Goal: Task Accomplishment & Management: Use online tool/utility

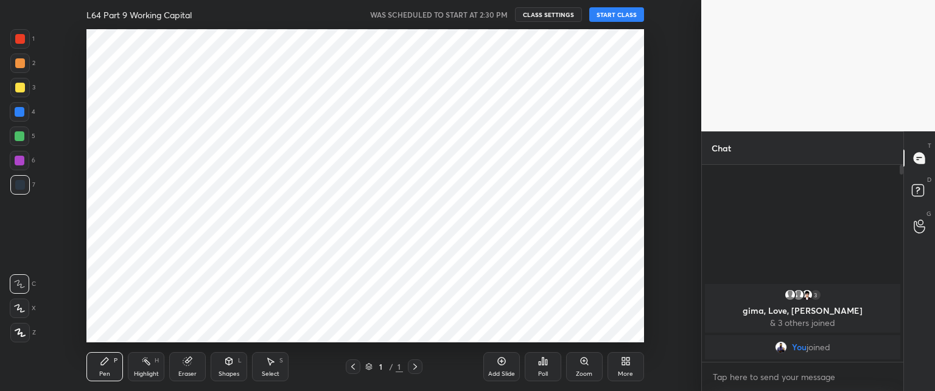
scroll to position [313, 652]
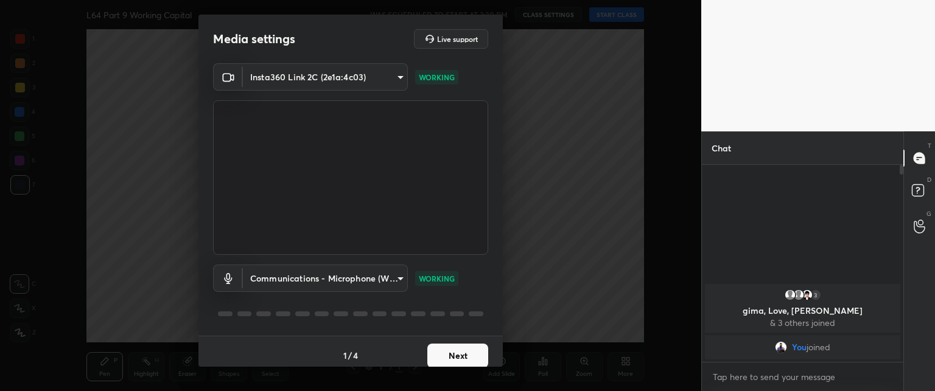
click at [442, 348] on button "Next" at bounding box center [457, 356] width 61 height 24
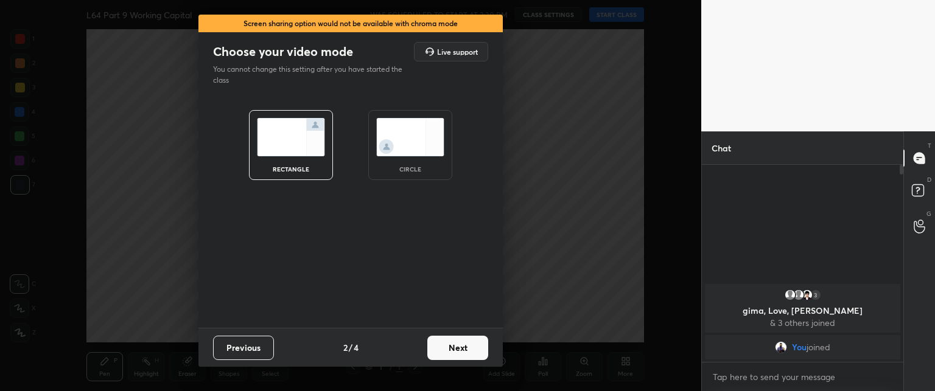
click at [448, 352] on button "Next" at bounding box center [457, 348] width 61 height 24
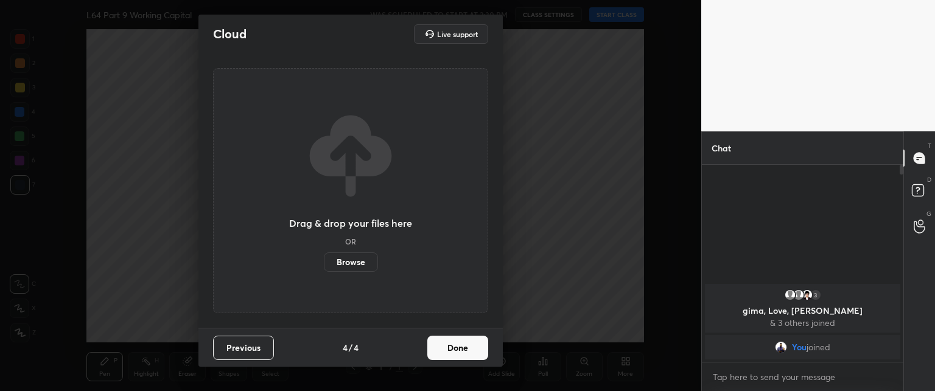
click at [449, 355] on button "Done" at bounding box center [457, 348] width 61 height 24
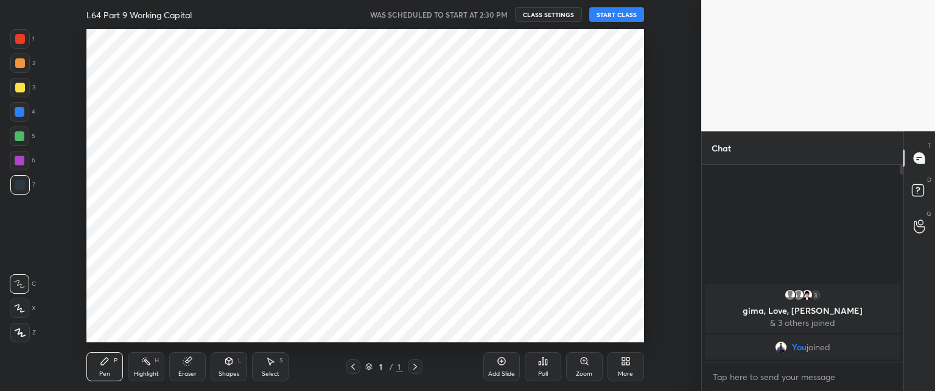
click at [604, 16] on button "START CLASS" at bounding box center [616, 14] width 55 height 15
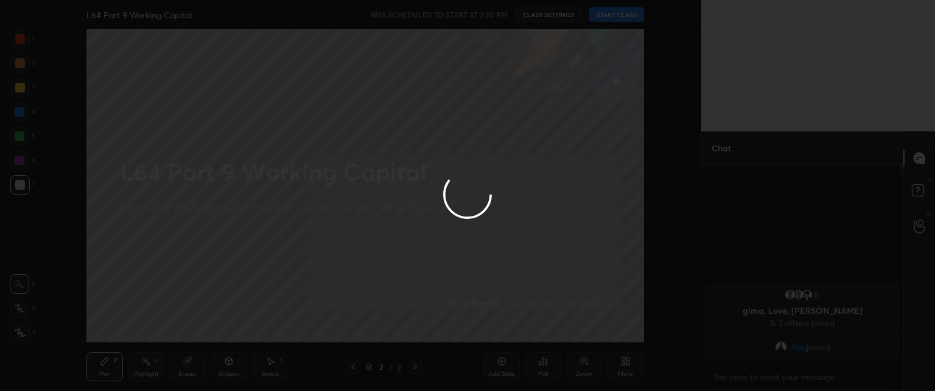
click at [617, 158] on div at bounding box center [467, 195] width 935 height 391
type textarea "x"
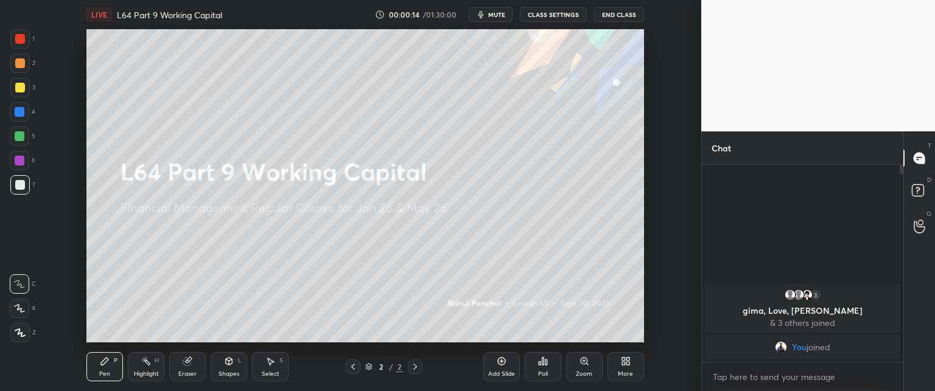
click at [842, 264] on div "3 gima, Love, Anmol & 3 others joined You joined" at bounding box center [802, 263] width 201 height 197
click at [619, 372] on div "More" at bounding box center [625, 374] width 15 height 6
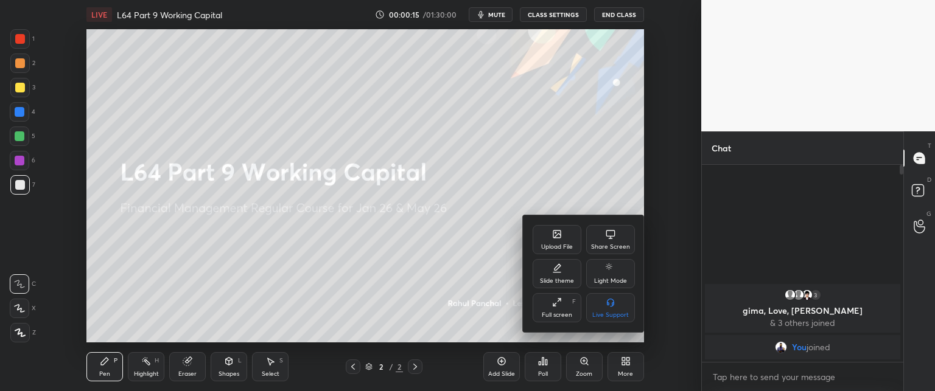
click at [554, 250] on div "Upload File" at bounding box center [557, 247] width 32 height 6
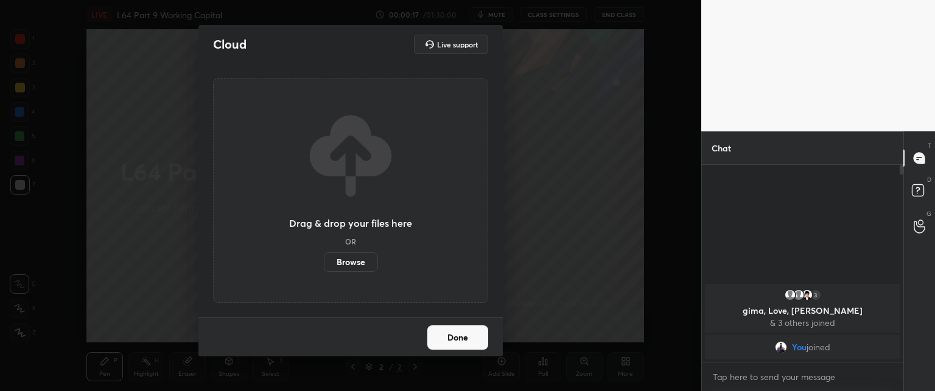
click at [343, 260] on label "Browse" at bounding box center [351, 262] width 54 height 19
click at [324, 260] on input "Browse" at bounding box center [324, 262] width 0 height 19
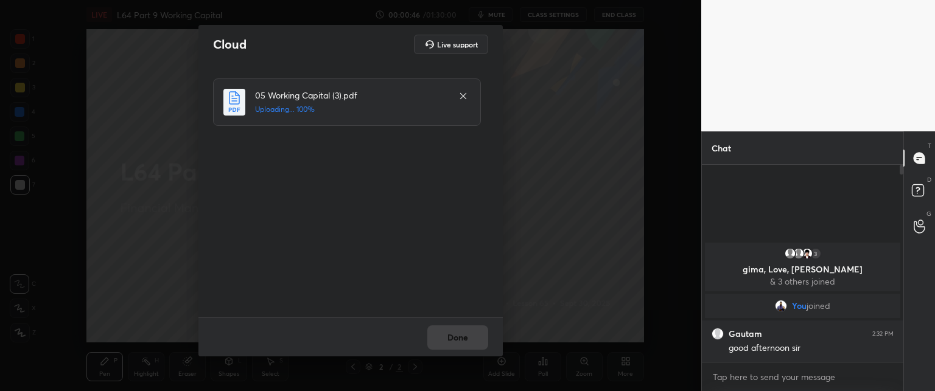
click at [447, 340] on div "Done" at bounding box center [350, 337] width 304 height 39
click at [444, 338] on button "Done" at bounding box center [457, 338] width 61 height 24
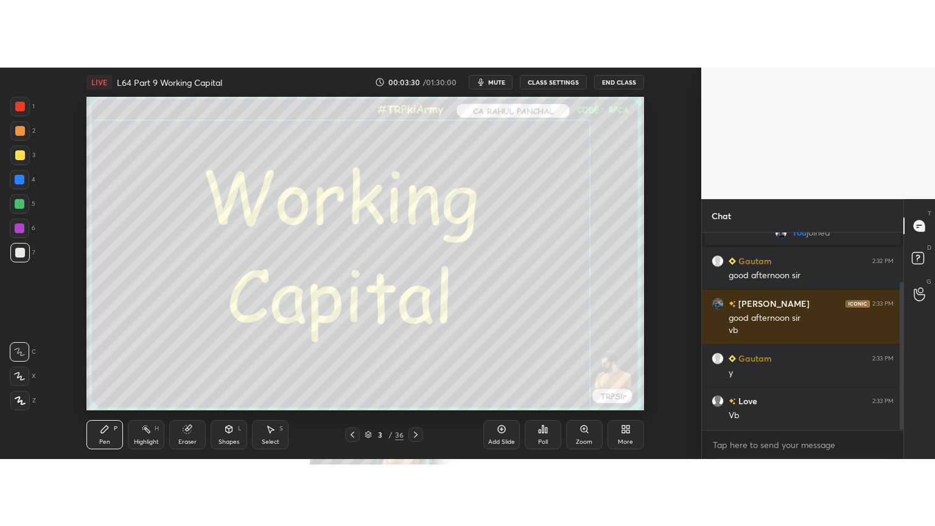
scroll to position [60549, 60210]
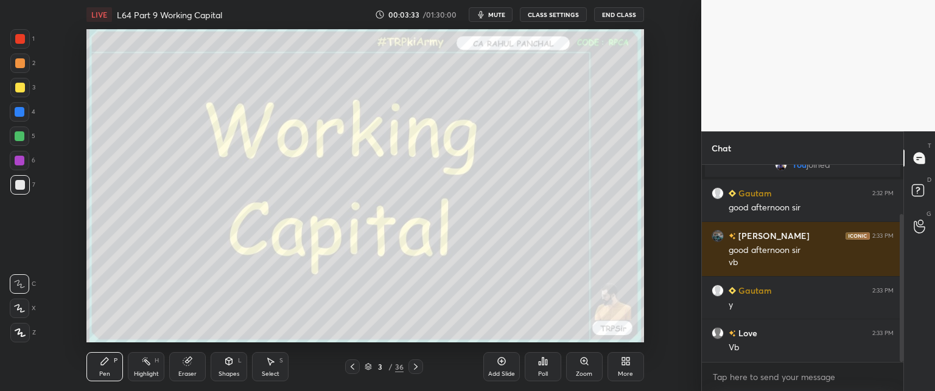
click at [627, 369] on div "More" at bounding box center [625, 366] width 37 height 29
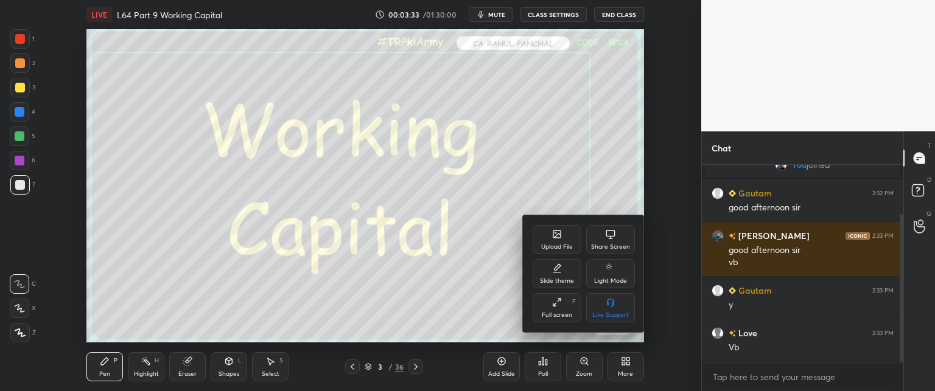
click at [550, 316] on div "Full screen" at bounding box center [557, 315] width 30 height 6
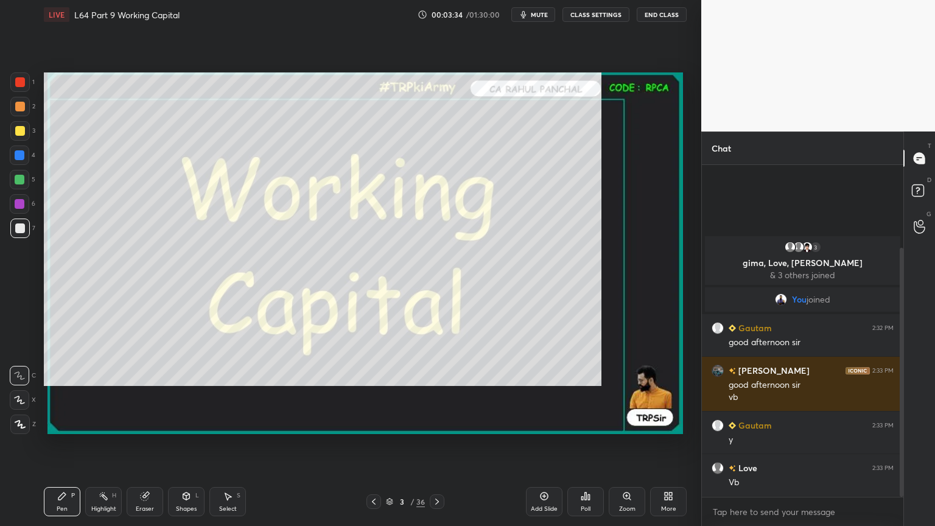
scroll to position [0, 0]
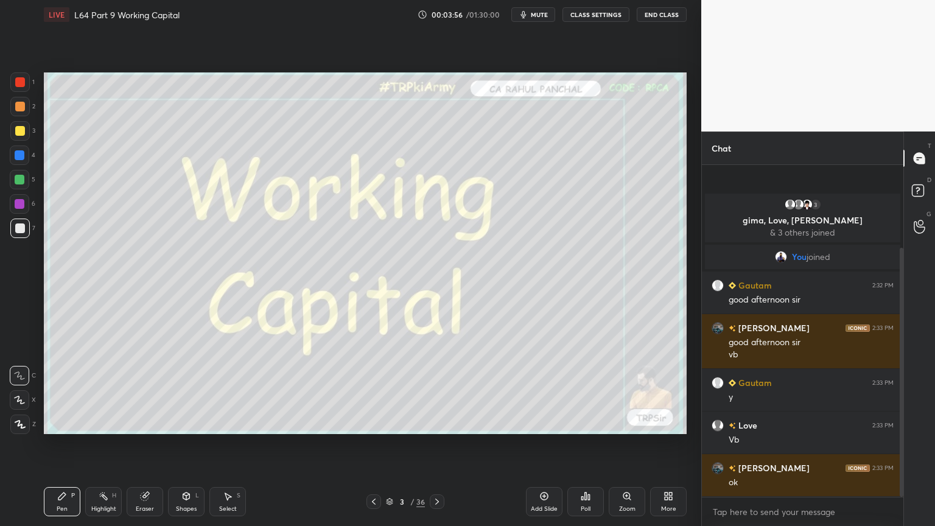
click at [146, 391] on icon at bounding box center [145, 496] width 8 height 8
click at [27, 391] on div "Erase all" at bounding box center [19, 423] width 19 height 19
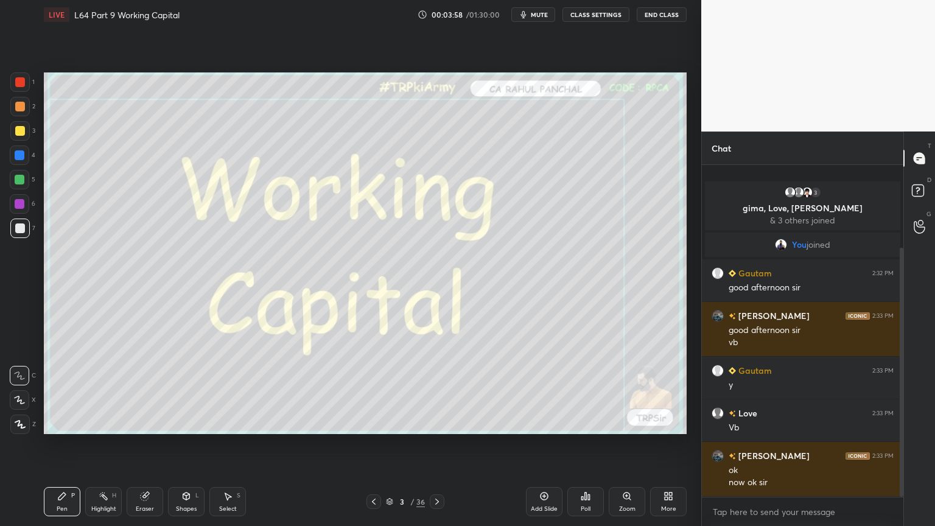
click at [377, 391] on div "Pen P Highlight H Eraser Shapes L Select S 3 / 36 Add Slide Poll Zoom More" at bounding box center [365, 501] width 643 height 49
click at [358, 391] on div "3 / 36" at bounding box center [405, 501] width 241 height 15
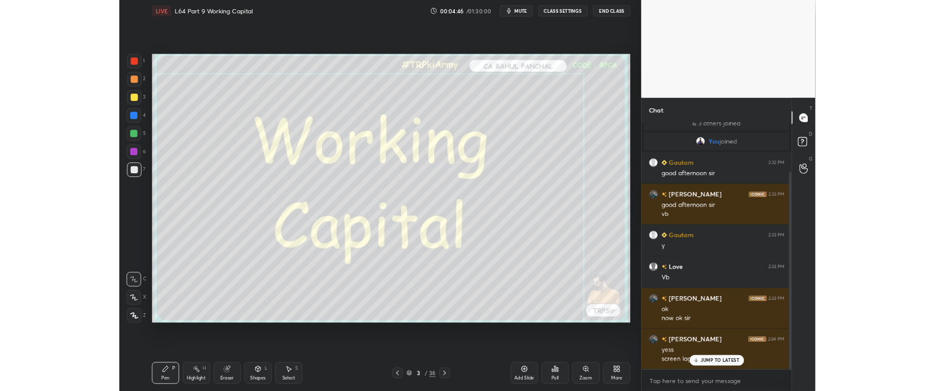
scroll to position [83, 0]
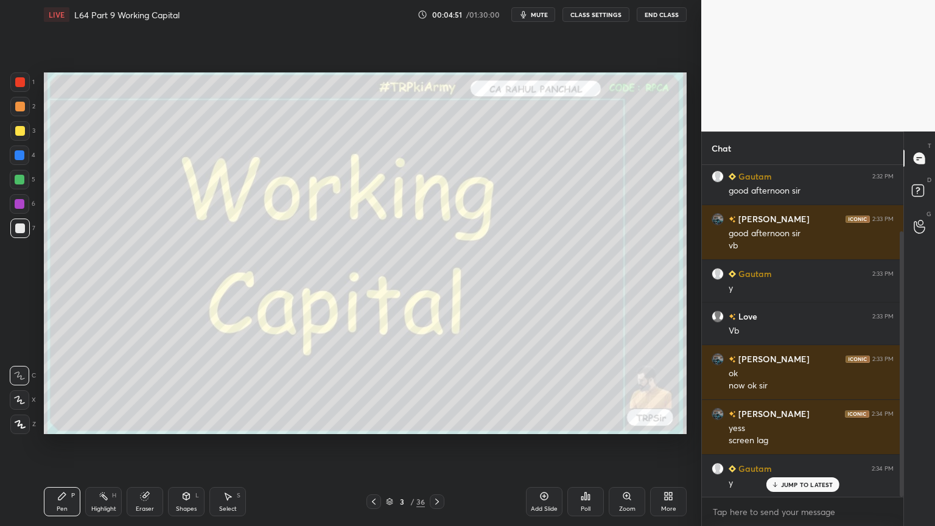
click at [663, 391] on div "More" at bounding box center [668, 501] width 37 height 29
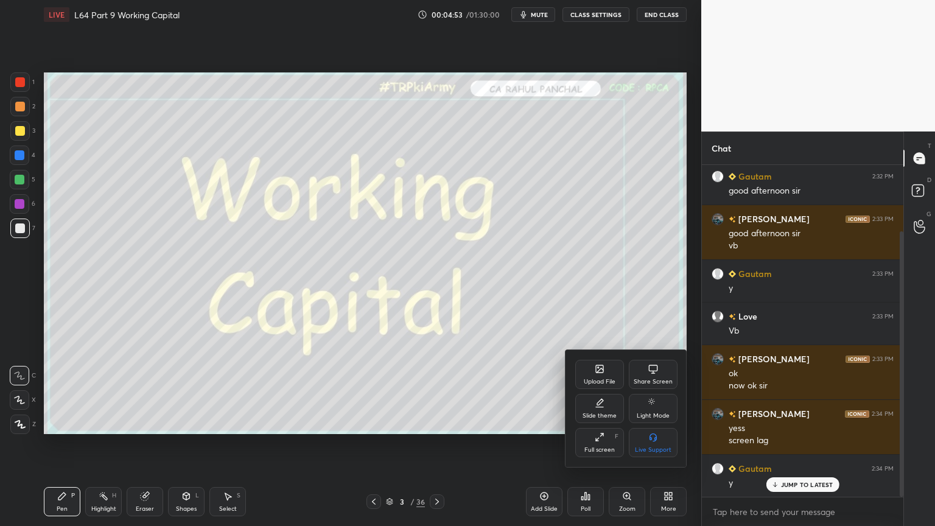
click at [596, 391] on icon at bounding box center [597, 439] width 2 height 2
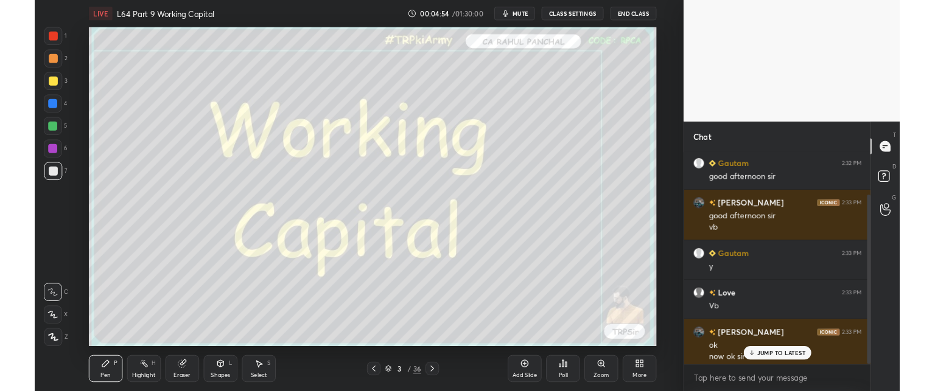
scroll to position [3, 4]
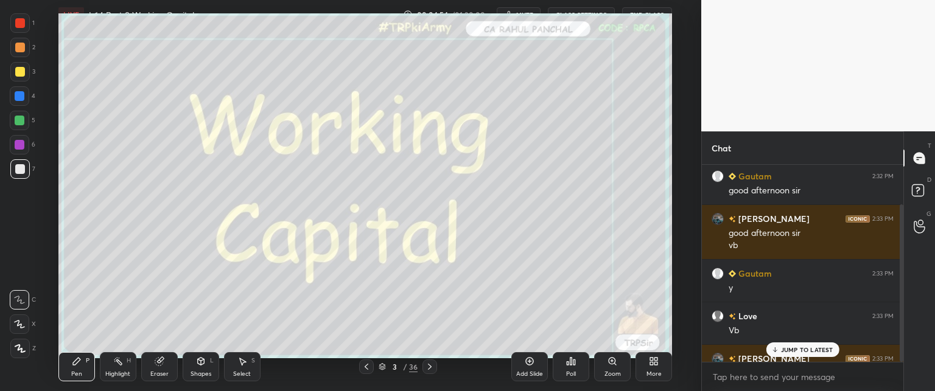
type textarea "x"
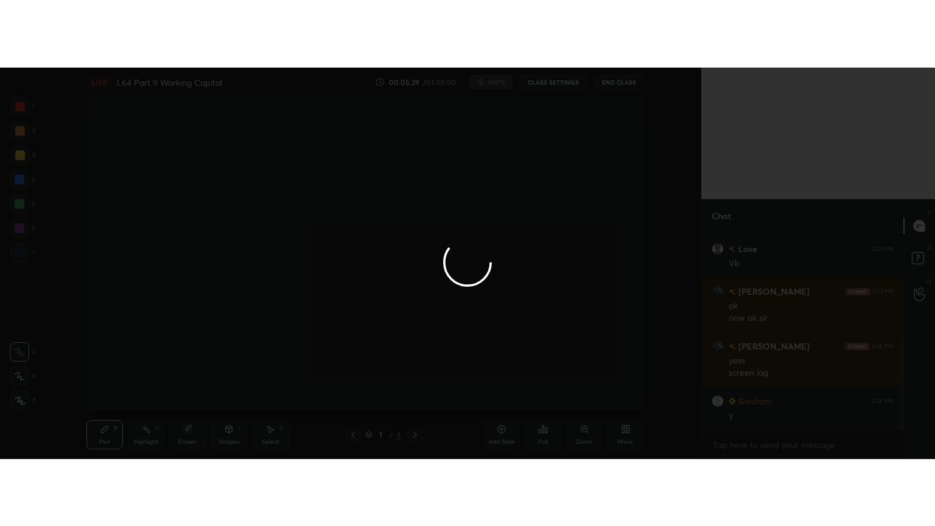
scroll to position [60549, 60210]
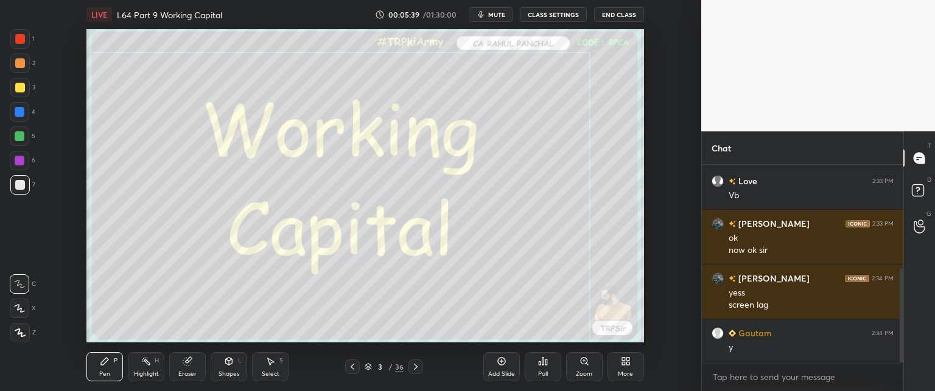
click at [657, 252] on div "Setting up your live class Poll for secs No correct answer Start poll" at bounding box center [365, 185] width 652 height 313
click at [622, 369] on div "More" at bounding box center [625, 366] width 37 height 29
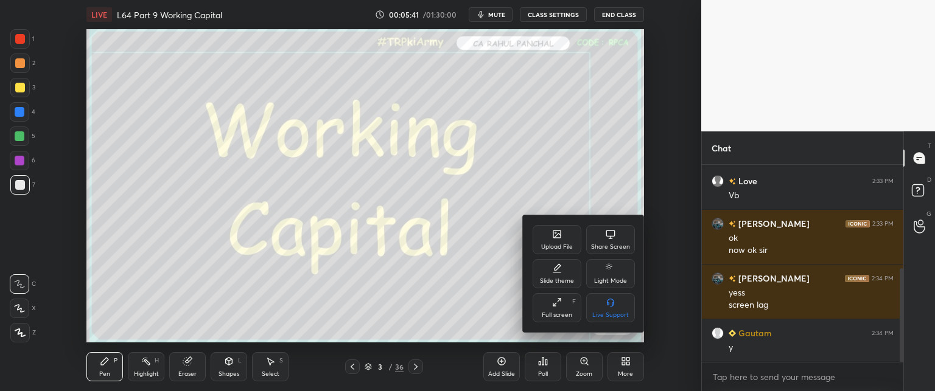
click at [562, 309] on div "Full screen F" at bounding box center [557, 307] width 49 height 29
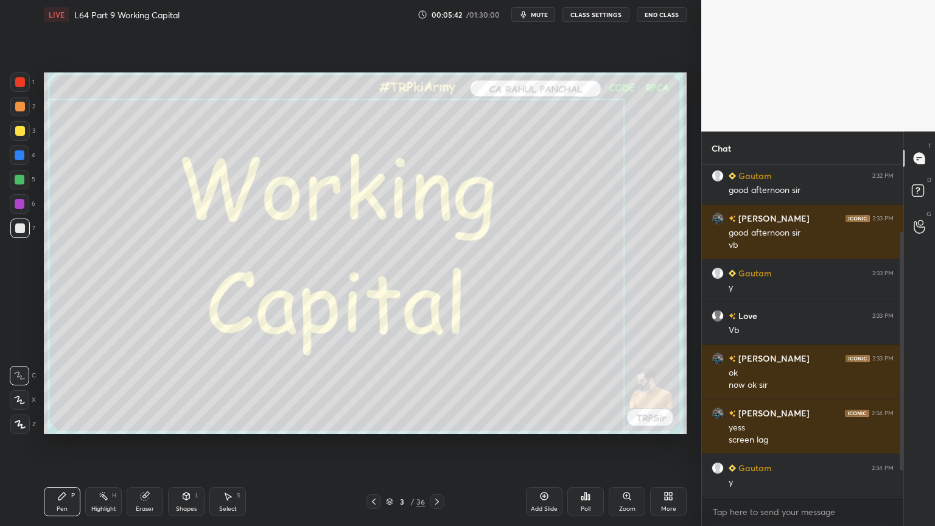
scroll to position [83, 0]
click at [144, 391] on icon at bounding box center [145, 496] width 8 height 8
click at [12, 391] on span "Erase all" at bounding box center [19, 424] width 18 height 9
click at [368, 391] on div at bounding box center [373, 501] width 15 height 15
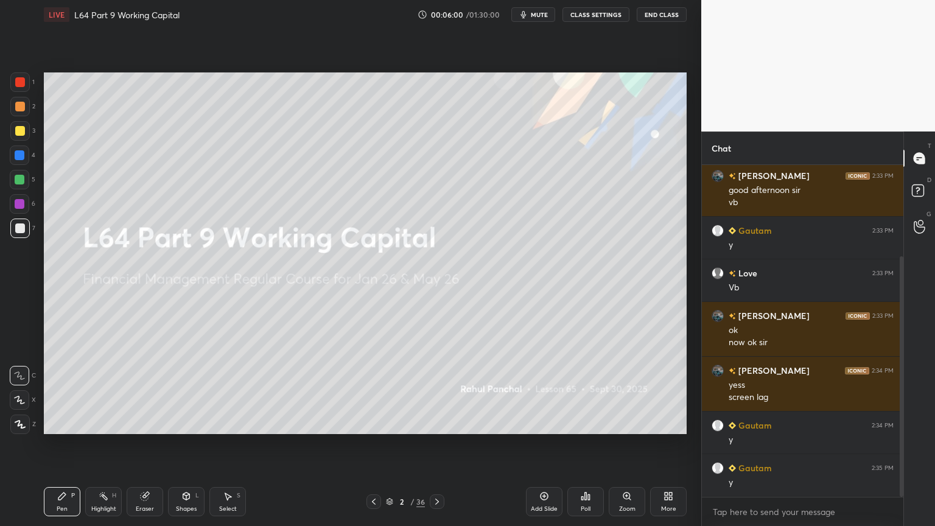
scroll to position [168, 0]
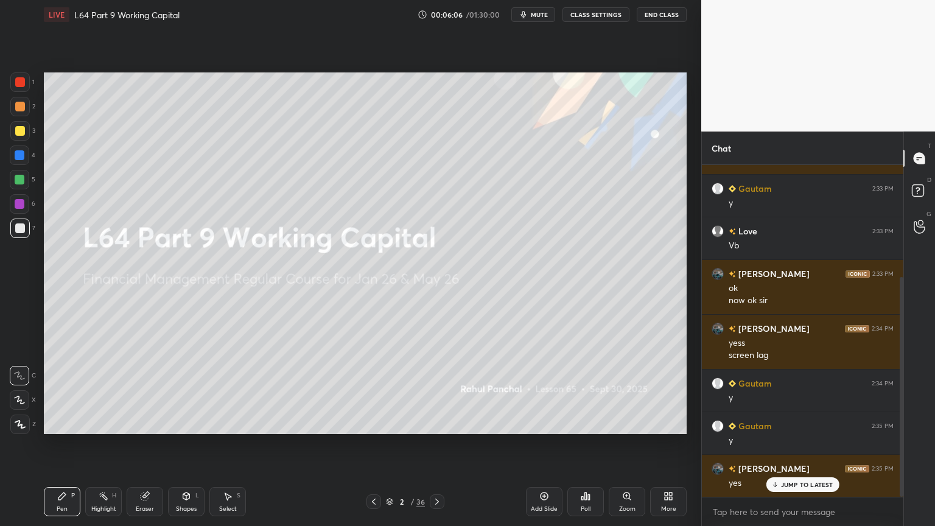
click at [392, 391] on icon at bounding box center [389, 503] width 6 height 2
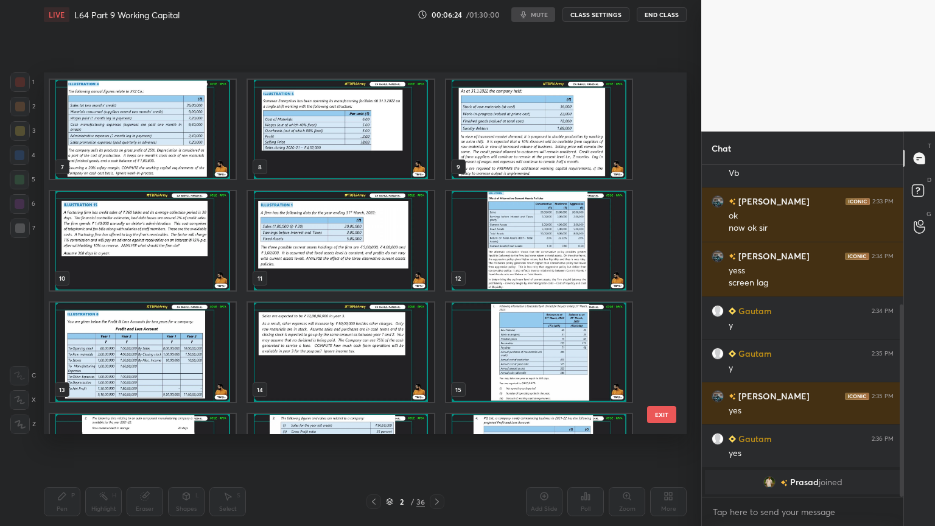
scroll to position [0, 0]
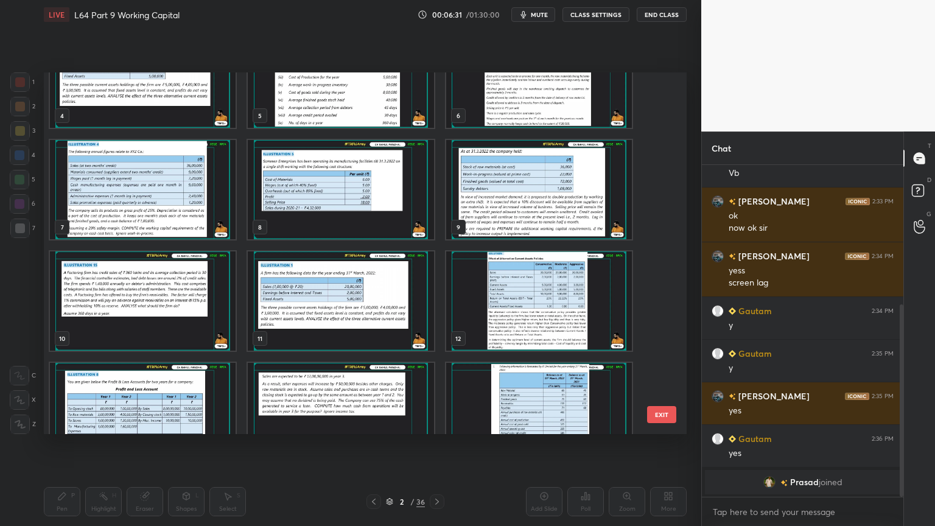
click at [354, 380] on img "grid" at bounding box center [341, 412] width 186 height 99
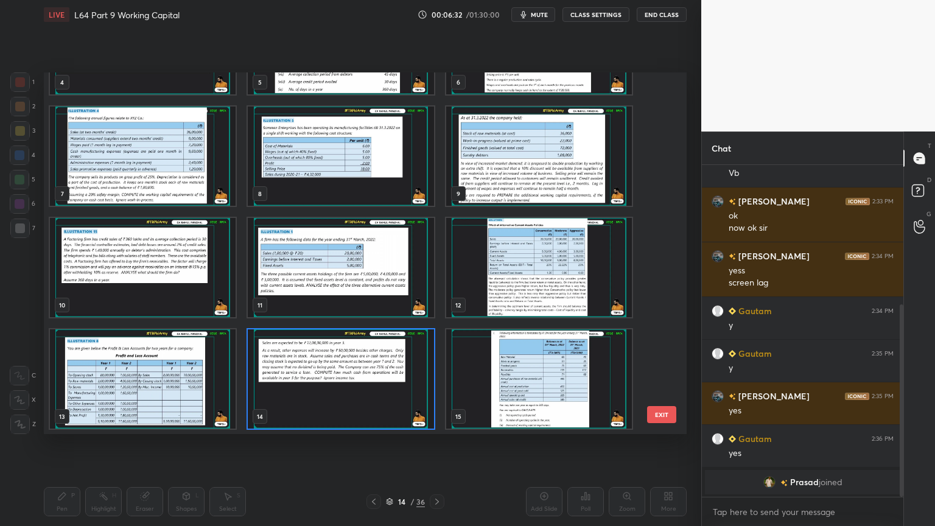
click at [352, 382] on img "grid" at bounding box center [341, 378] width 186 height 99
click at [351, 383] on img "grid" at bounding box center [341, 378] width 186 height 99
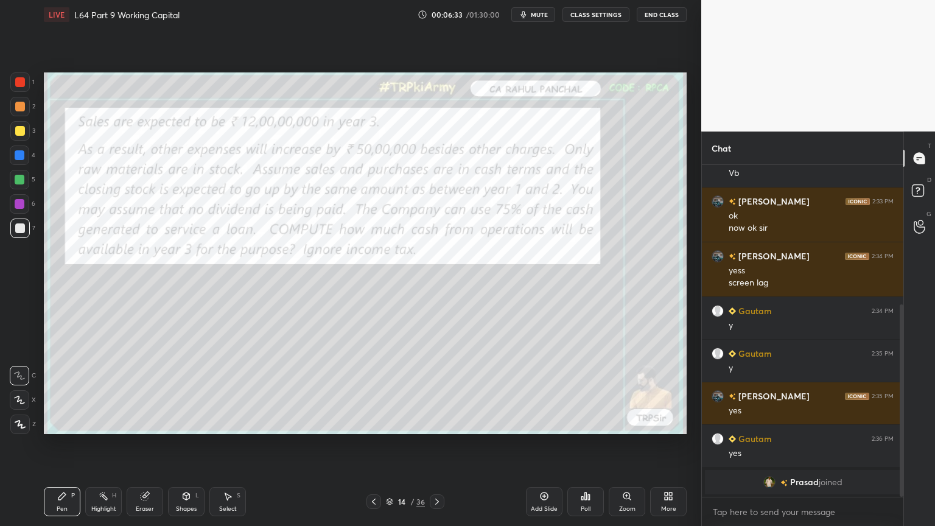
click at [439, 391] on div at bounding box center [437, 501] width 15 height 15
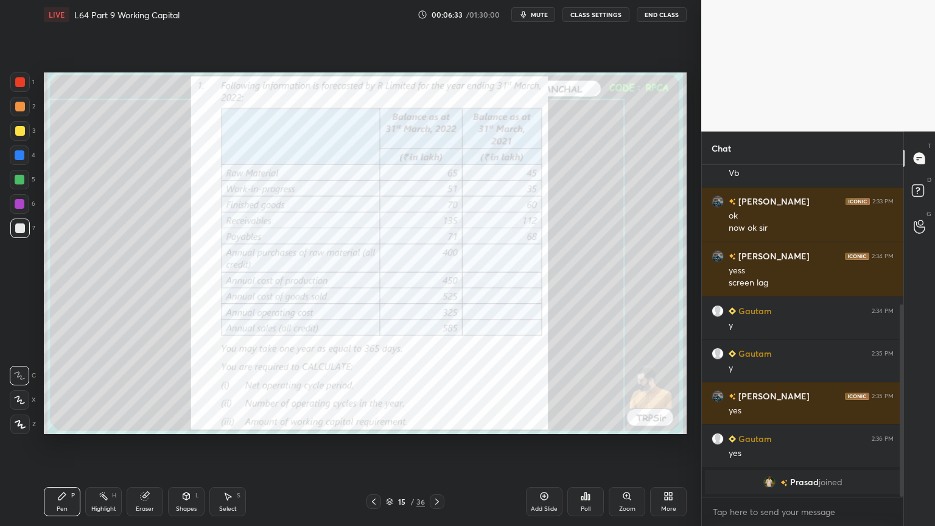
scroll to position [282, 0]
click at [438, 391] on div at bounding box center [437, 501] width 15 height 15
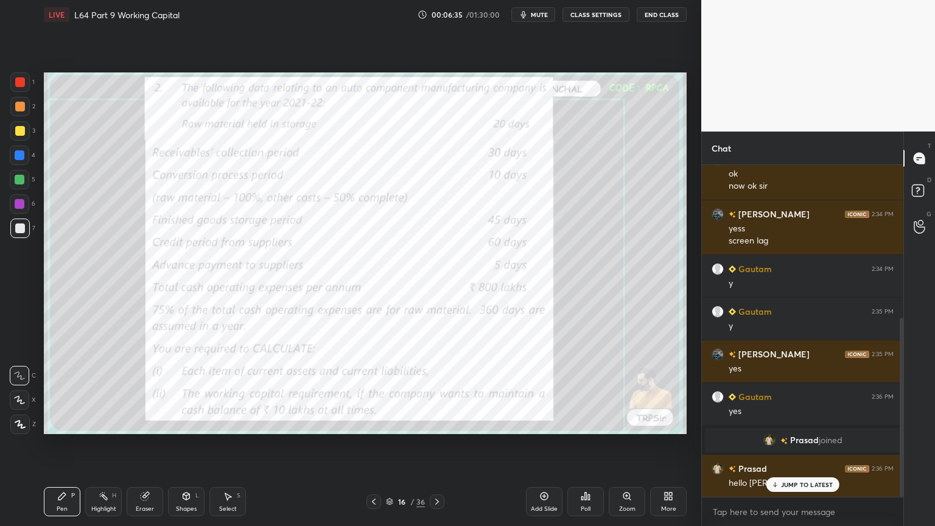
click at [374, 391] on icon at bounding box center [374, 501] width 4 height 6
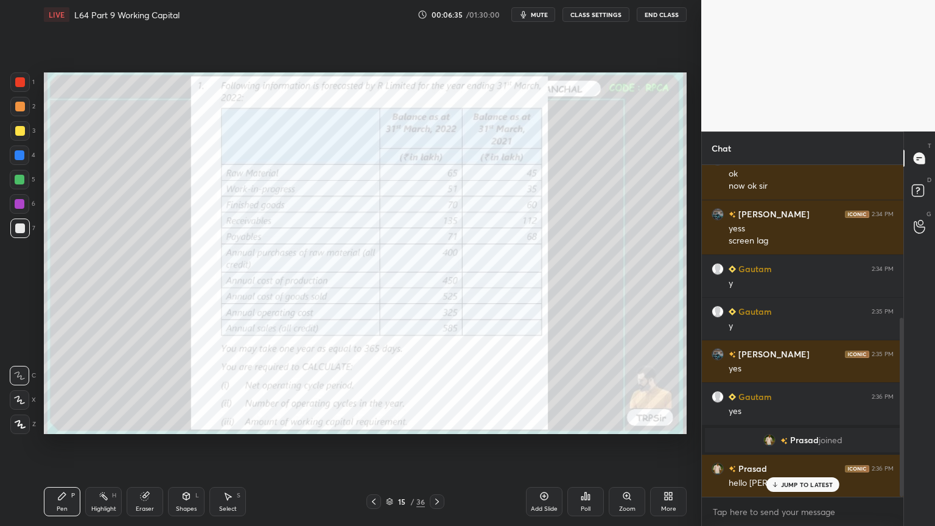
click at [372, 391] on icon at bounding box center [374, 502] width 10 height 10
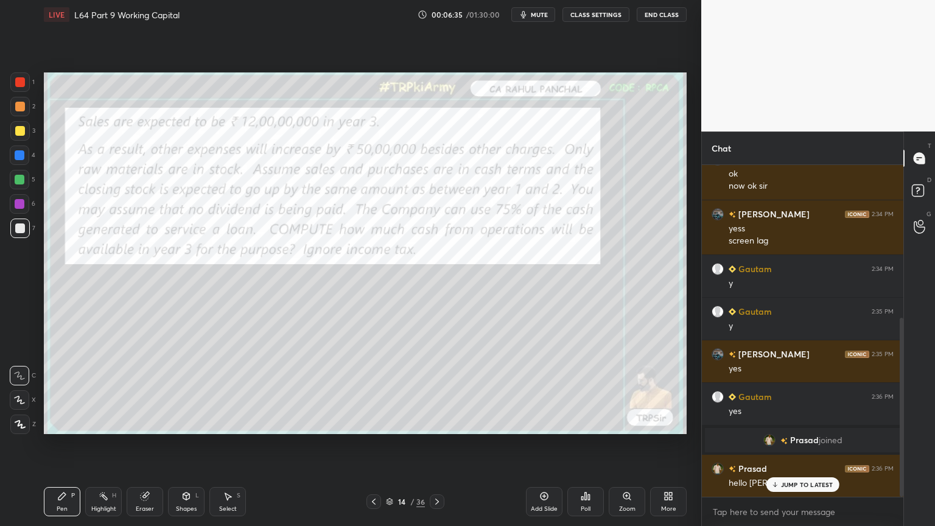
click at [371, 391] on icon at bounding box center [374, 502] width 10 height 10
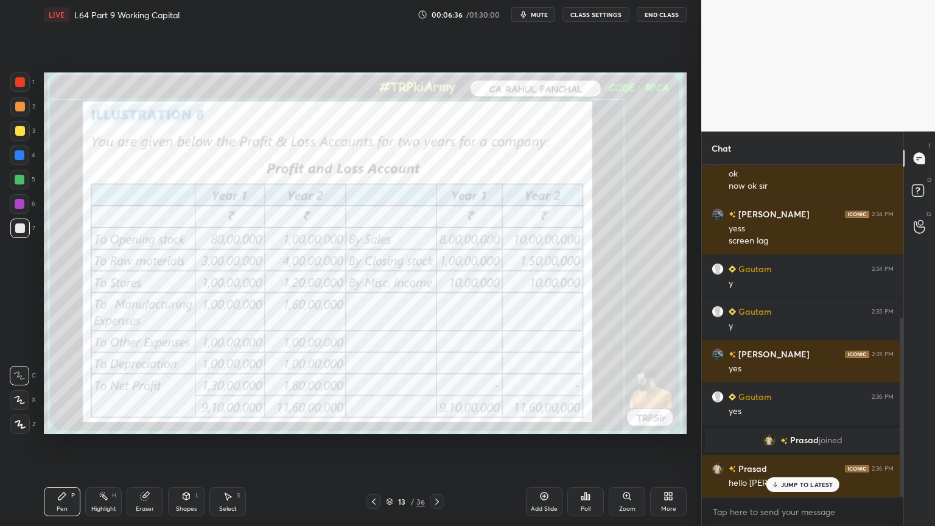
click at [370, 391] on icon at bounding box center [374, 502] width 10 height 10
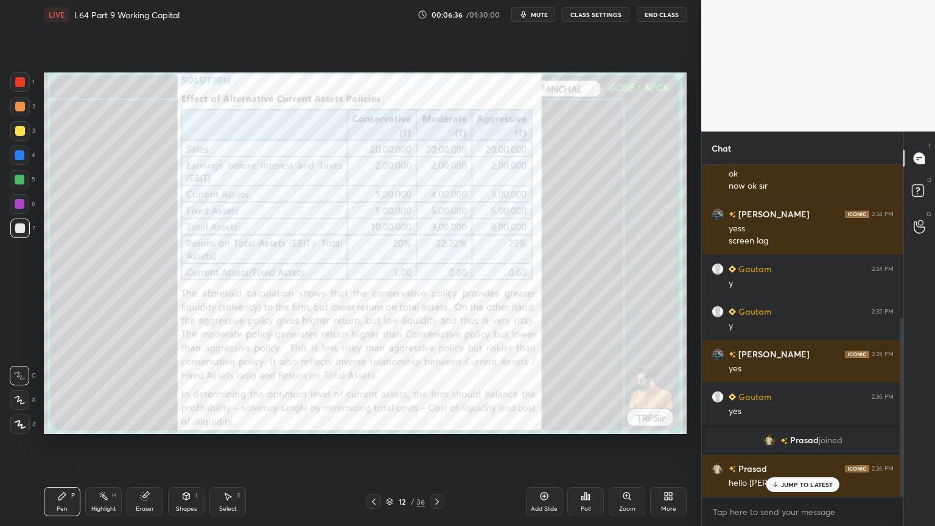
click at [370, 391] on icon at bounding box center [374, 502] width 10 height 10
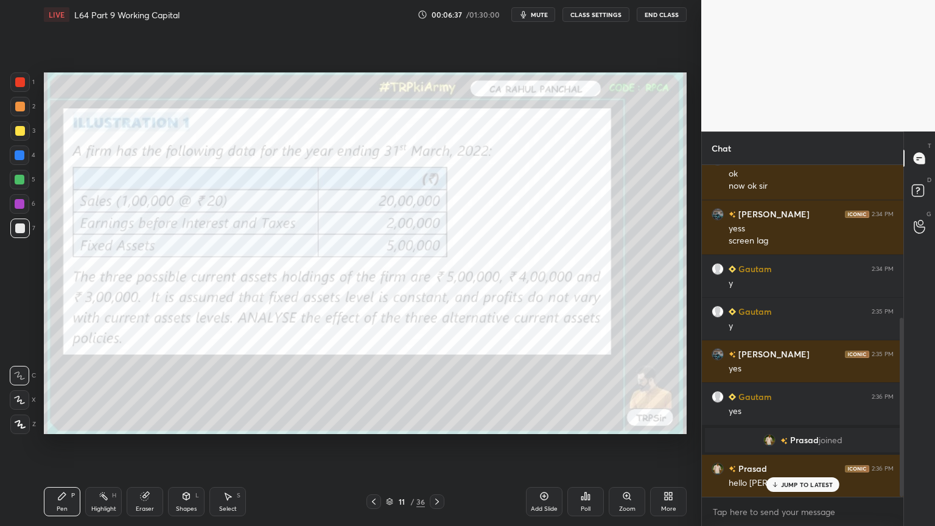
click at [370, 391] on icon at bounding box center [374, 502] width 10 height 10
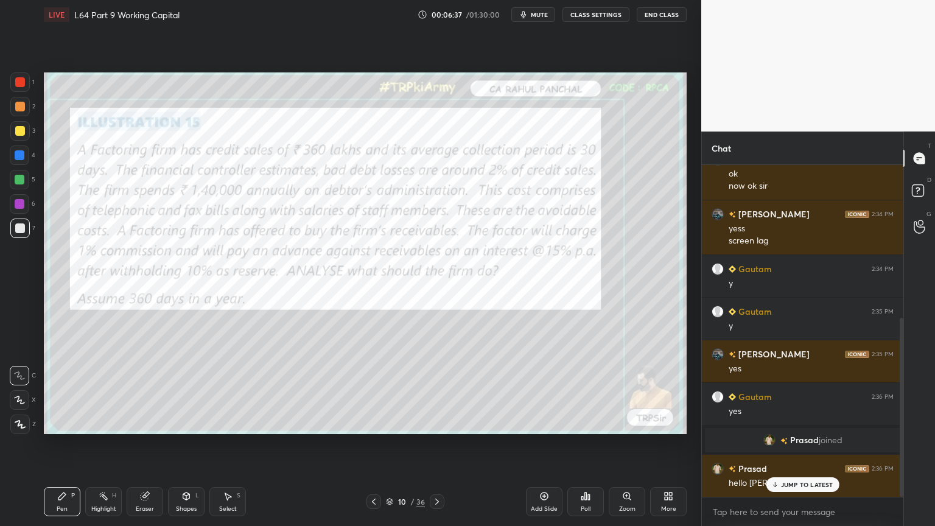
click at [370, 391] on icon at bounding box center [374, 502] width 10 height 10
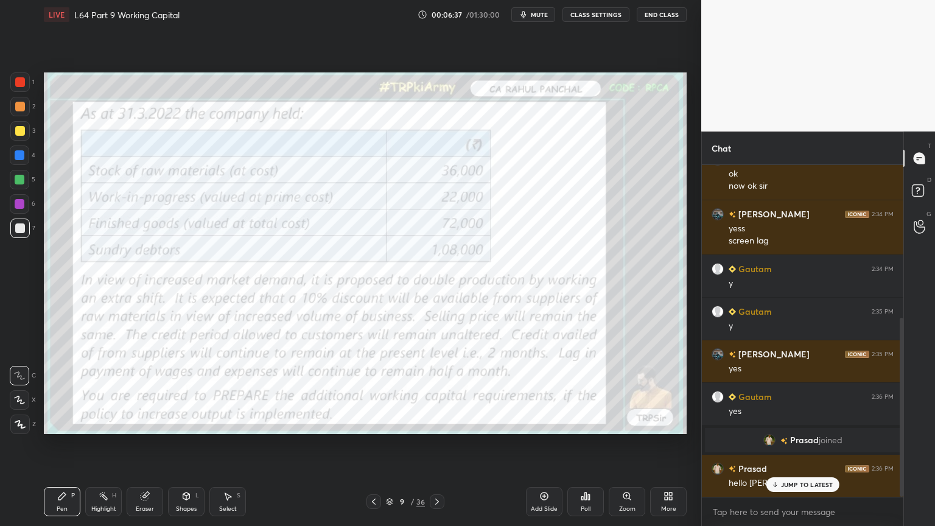
click at [369, 391] on icon at bounding box center [374, 502] width 10 height 10
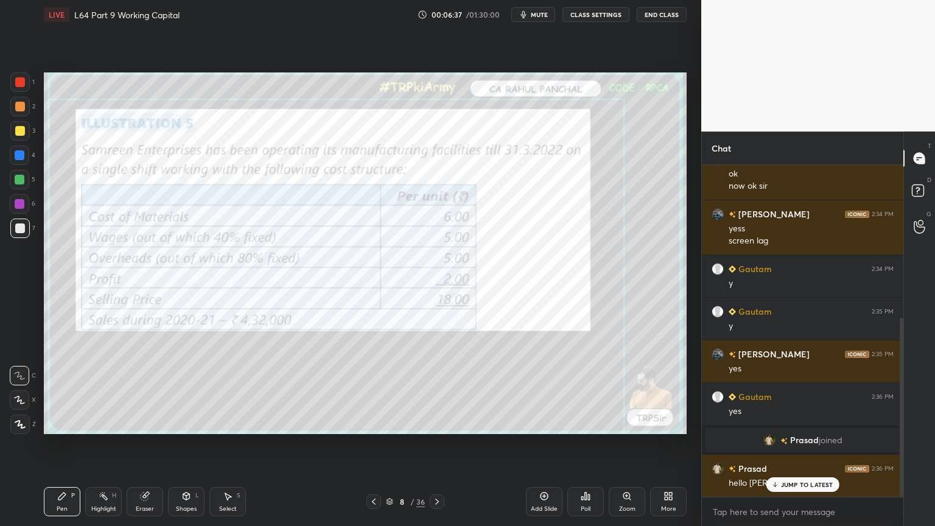
click at [370, 391] on icon at bounding box center [374, 502] width 10 height 10
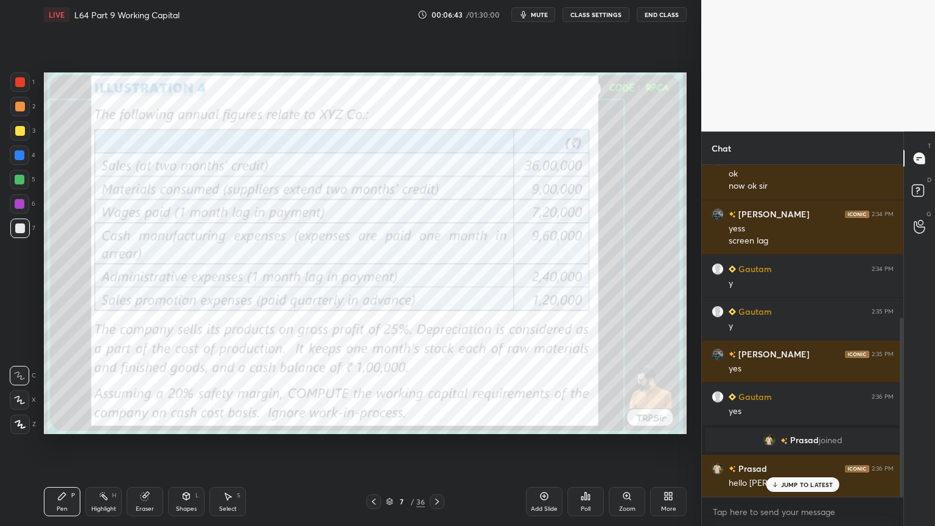
click at [432, 391] on icon at bounding box center [437, 502] width 10 height 10
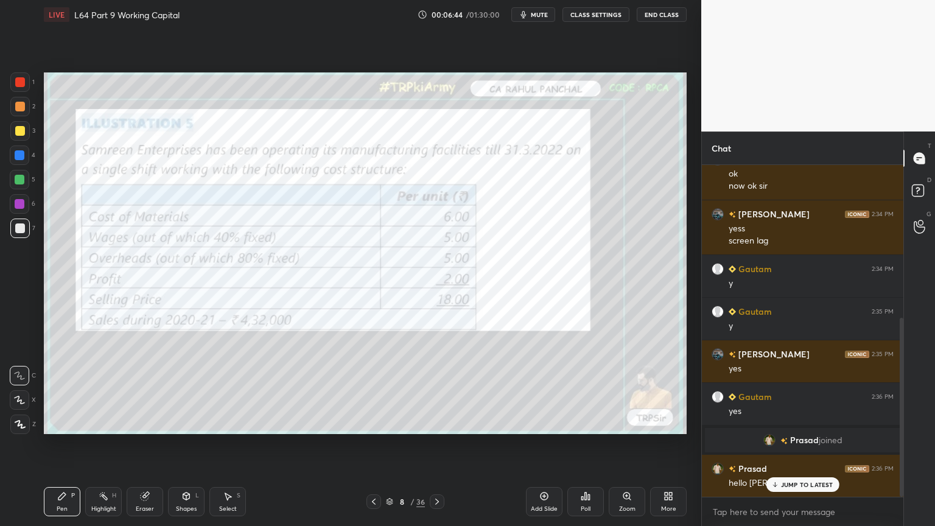
click at [433, 391] on icon at bounding box center [437, 502] width 10 height 10
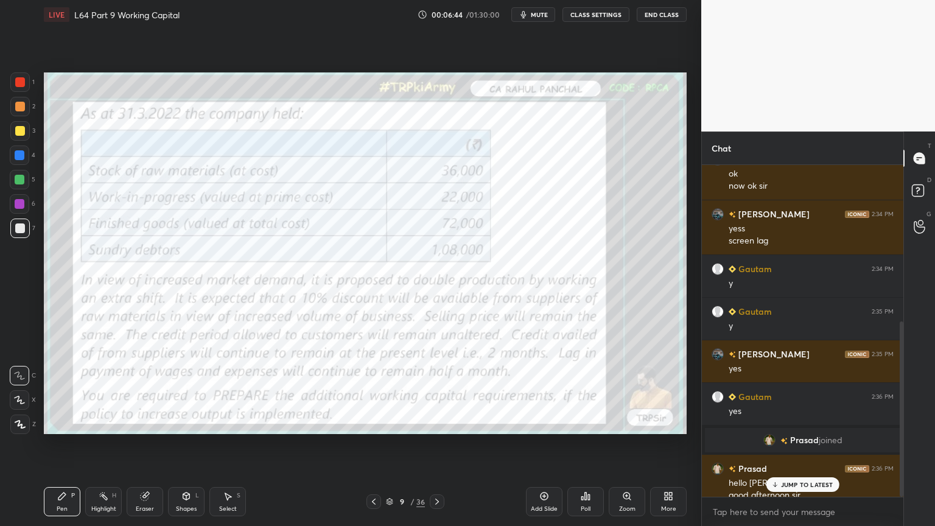
scroll to position [295, 0]
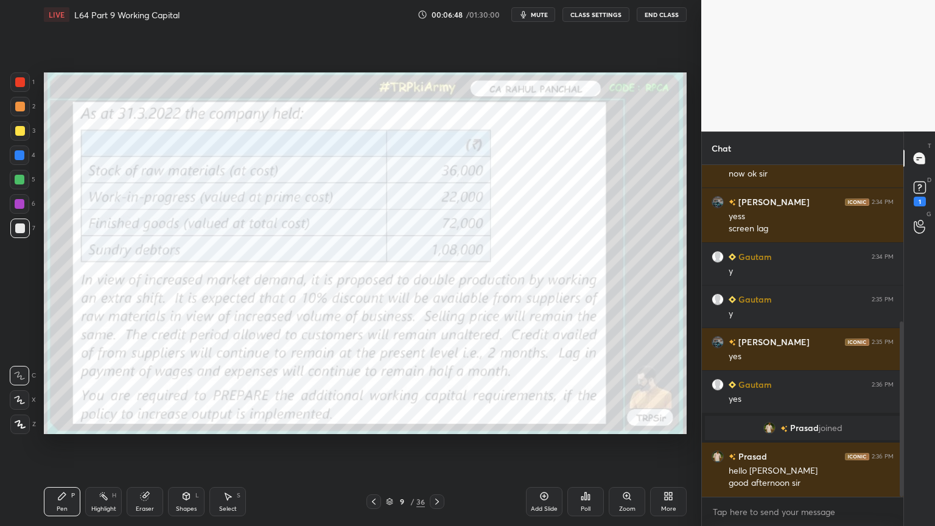
click at [915, 193] on rect at bounding box center [920, 188] width 12 height 12
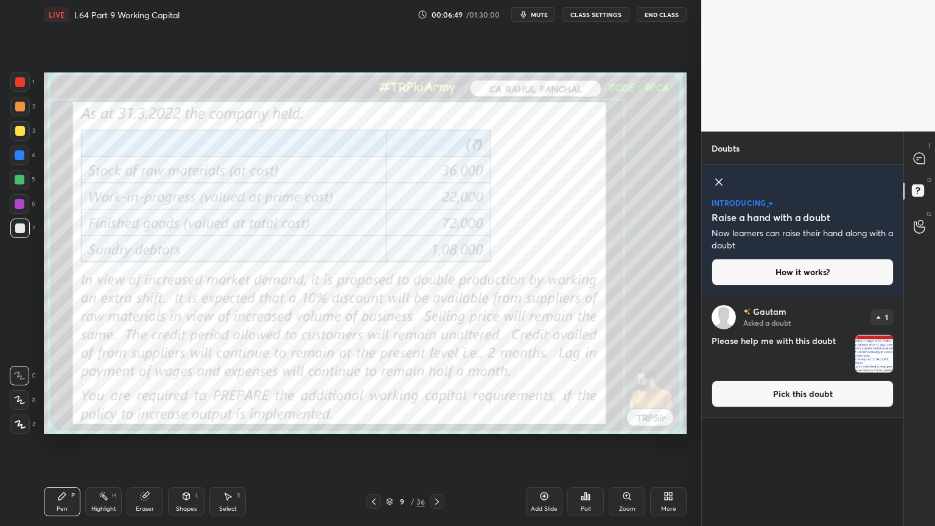
click at [875, 358] on img "grid" at bounding box center [874, 354] width 38 height 38
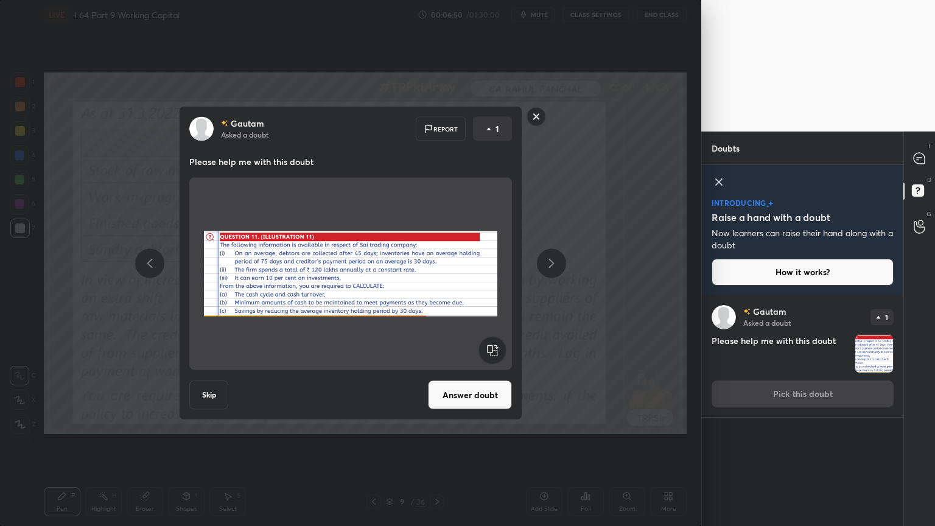
click at [463, 391] on button "Answer doubt" at bounding box center [470, 394] width 84 height 29
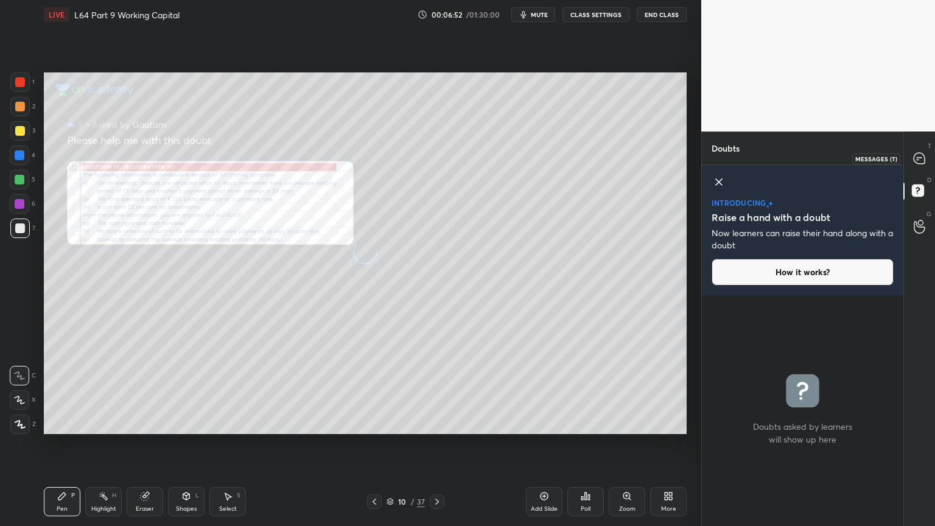
click at [911, 164] on div at bounding box center [919, 158] width 24 height 22
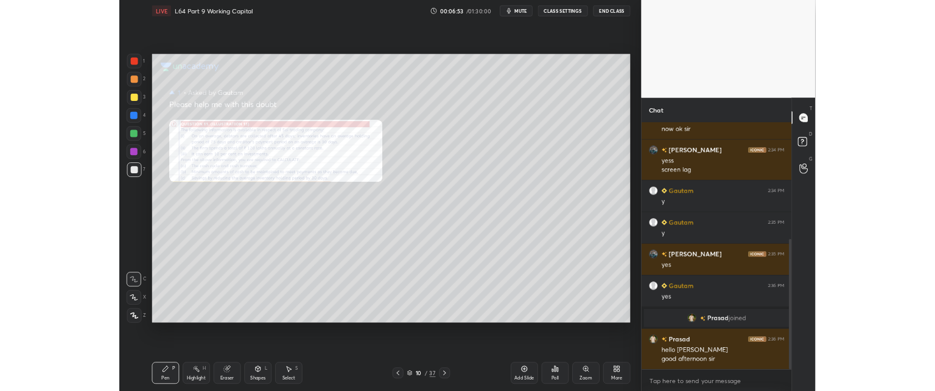
scroll to position [295, 0]
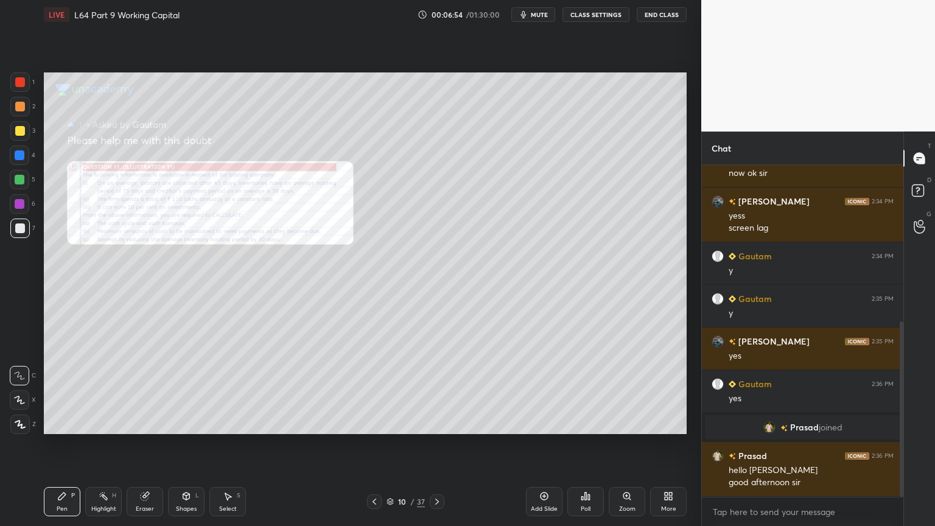
click at [549, 391] on div "Add Slide" at bounding box center [544, 501] width 37 height 29
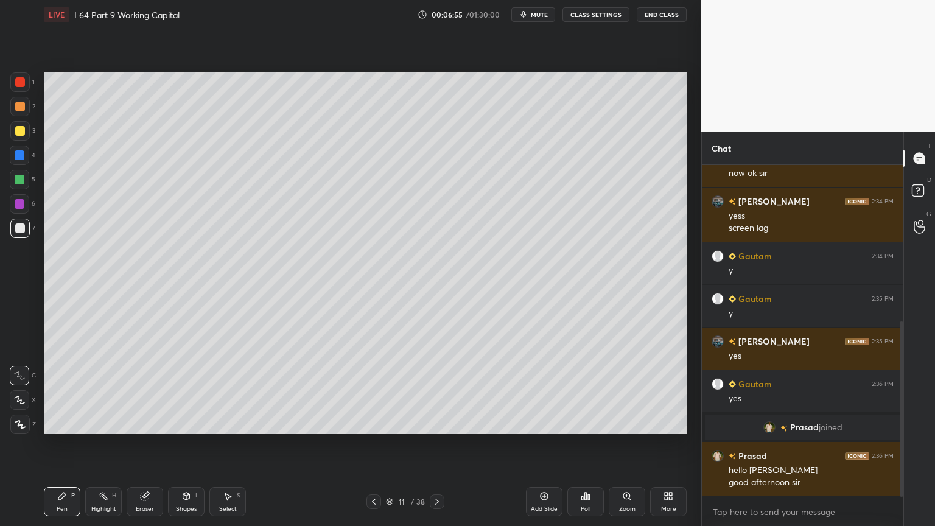
click at [13, 164] on div at bounding box center [19, 154] width 19 height 19
click at [377, 391] on icon at bounding box center [374, 502] width 10 height 10
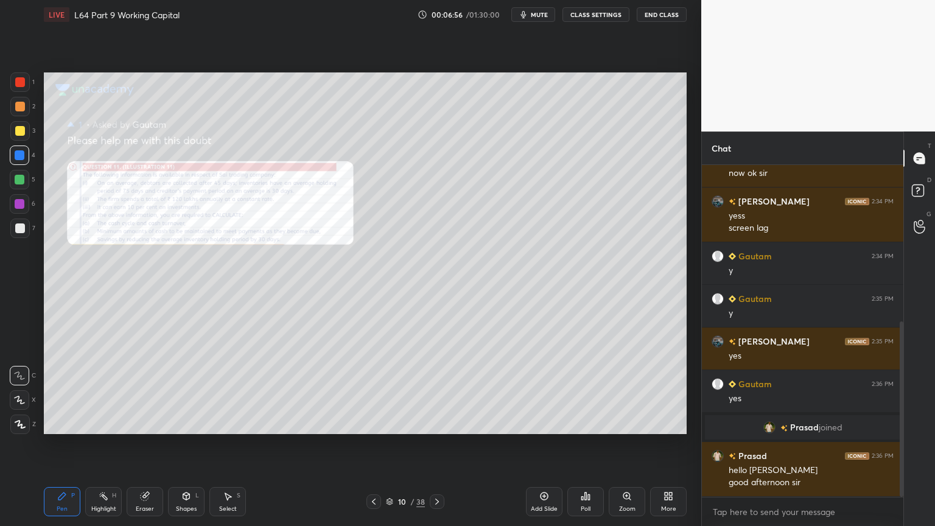
click at [667, 391] on div "More" at bounding box center [668, 509] width 15 height 6
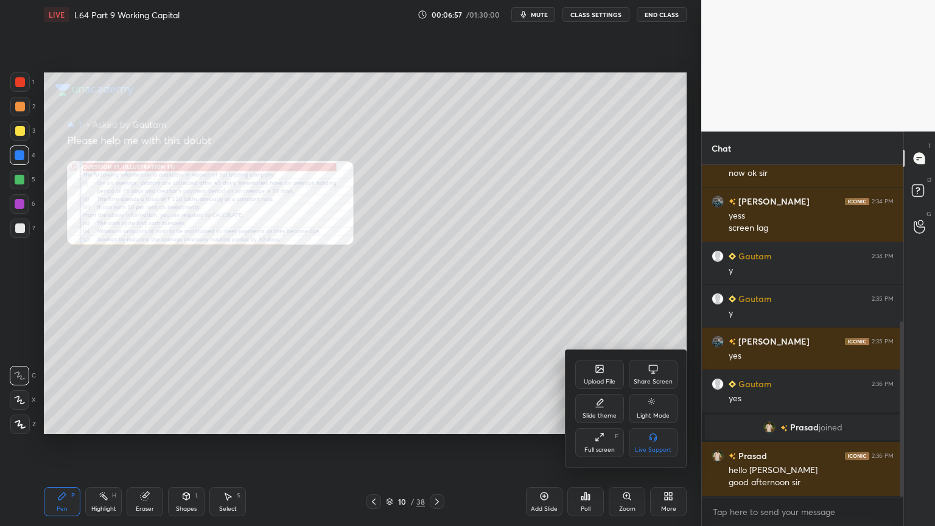
click at [606, 391] on div "Slide theme" at bounding box center [599, 408] width 49 height 29
click at [652, 391] on rect at bounding box center [652, 437] width 9 height 5
click at [579, 370] on icon at bounding box center [575, 368] width 10 height 10
click at [497, 391] on div at bounding box center [467, 263] width 935 height 526
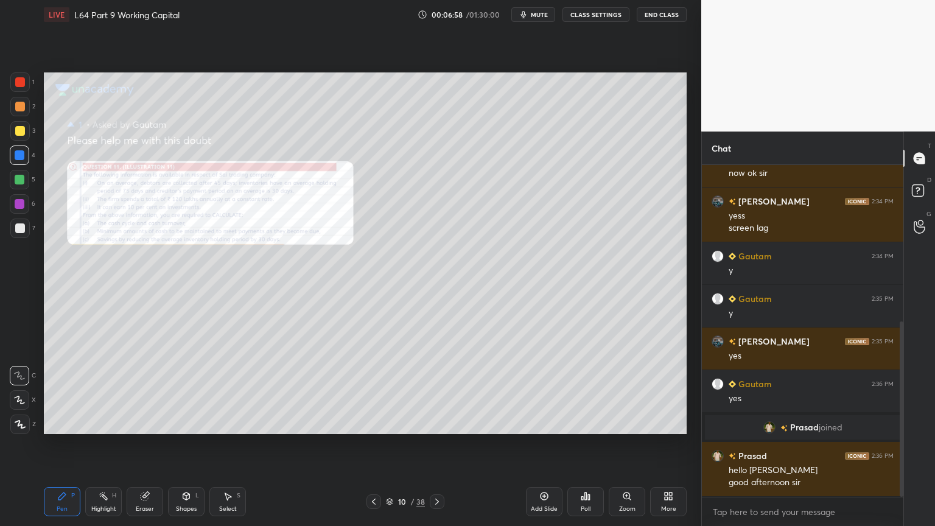
click at [547, 391] on div "Add Slide" at bounding box center [544, 501] width 37 height 29
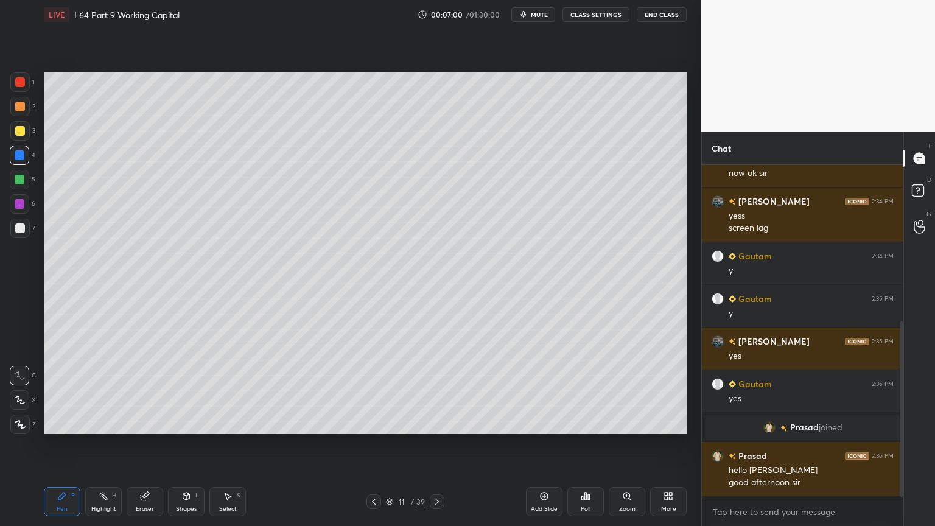
click at [23, 178] on div at bounding box center [20, 180] width 10 height 10
click at [180, 391] on div "Shapes L" at bounding box center [186, 501] width 37 height 29
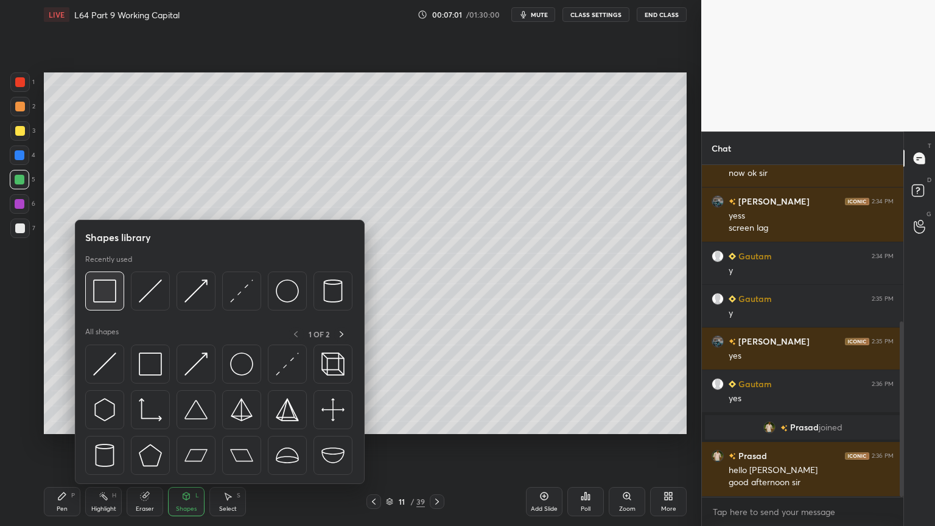
click at [102, 291] on img at bounding box center [104, 290] width 23 height 23
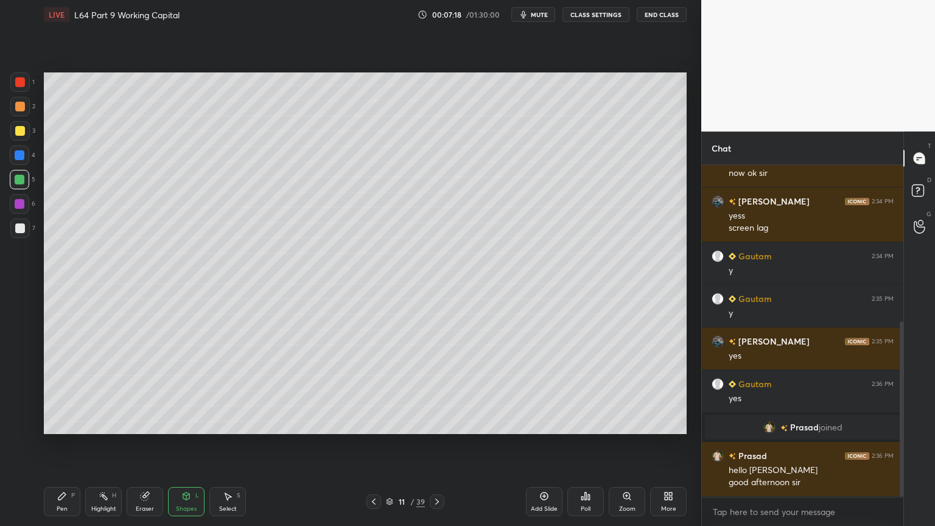
click at [667, 391] on icon at bounding box center [666, 493] width 3 height 3
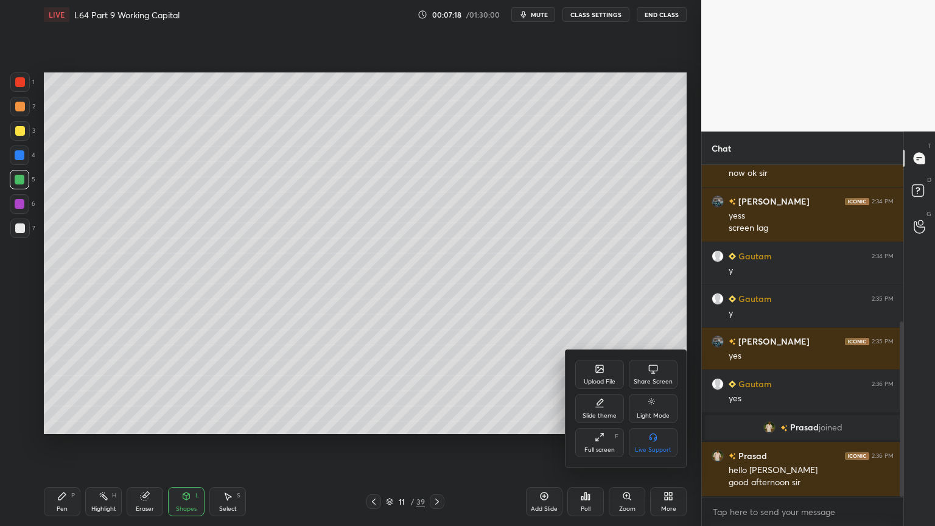
click at [598, 391] on div "Full screen F" at bounding box center [599, 442] width 49 height 29
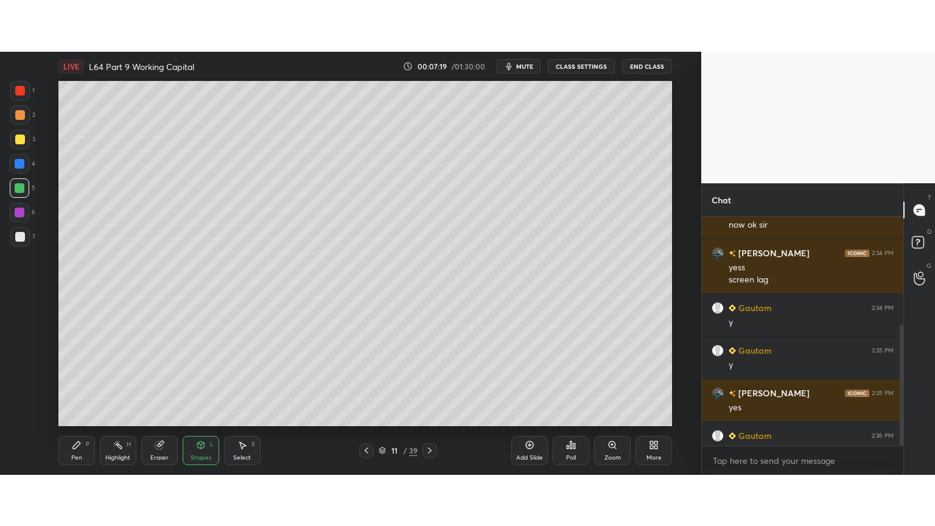
scroll to position [3, 4]
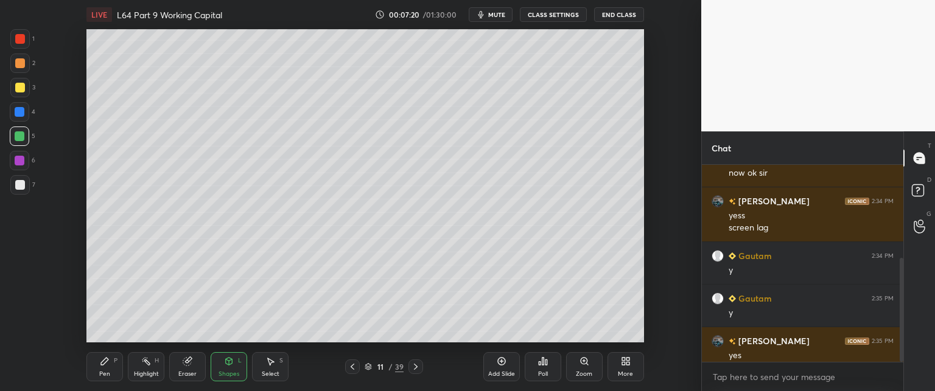
click at [623, 365] on icon at bounding box center [623, 363] width 3 height 3
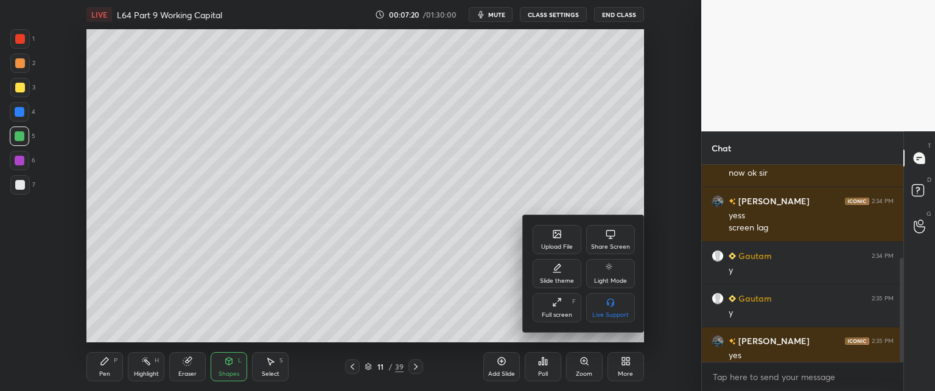
click at [553, 314] on div "Full screen" at bounding box center [557, 315] width 30 height 6
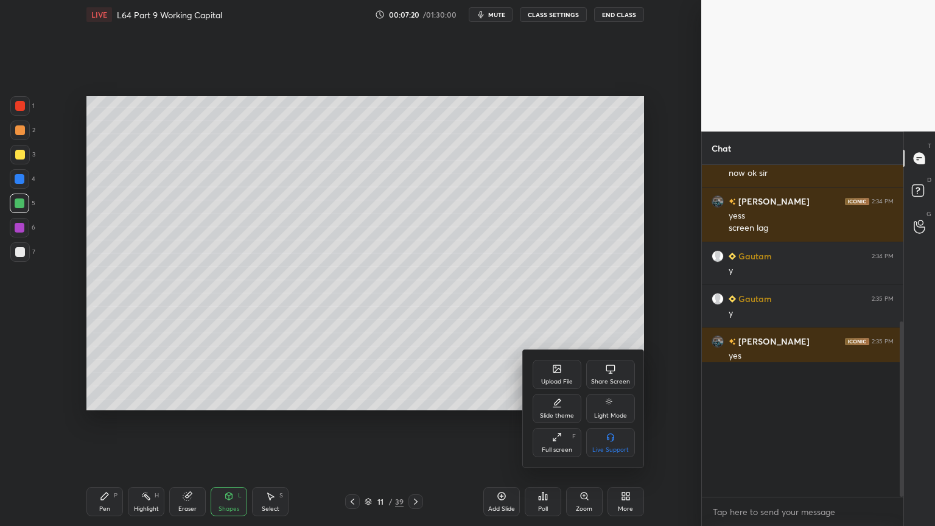
scroll to position [227, 198]
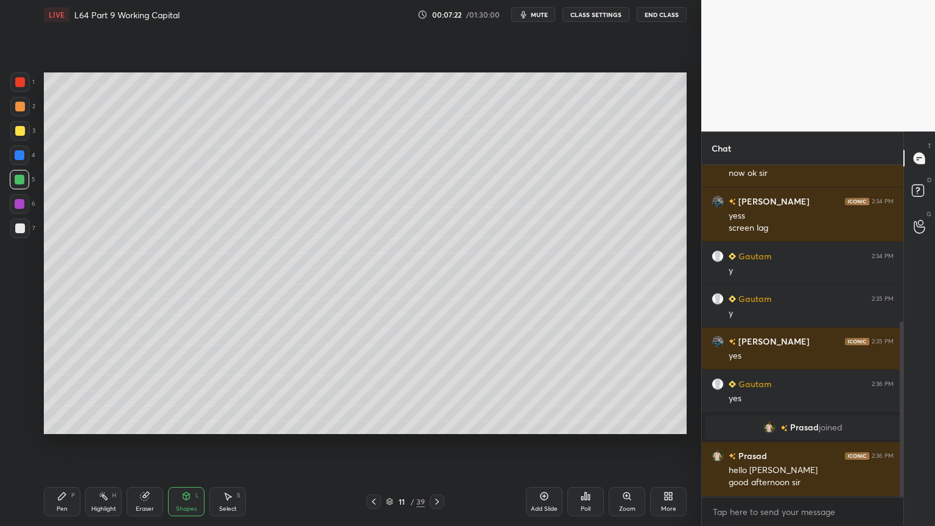
click at [370, 391] on icon at bounding box center [374, 502] width 10 height 10
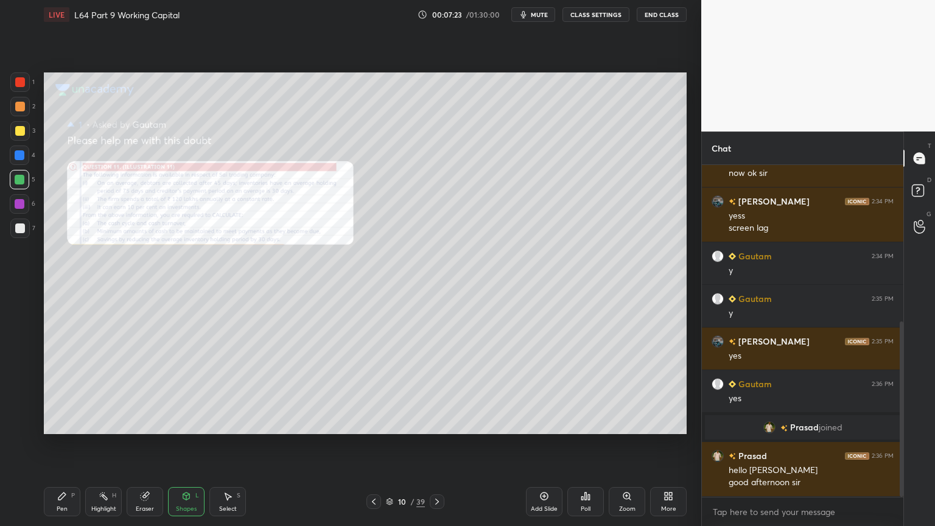
click at [621, 391] on div "Zoom" at bounding box center [627, 501] width 37 height 29
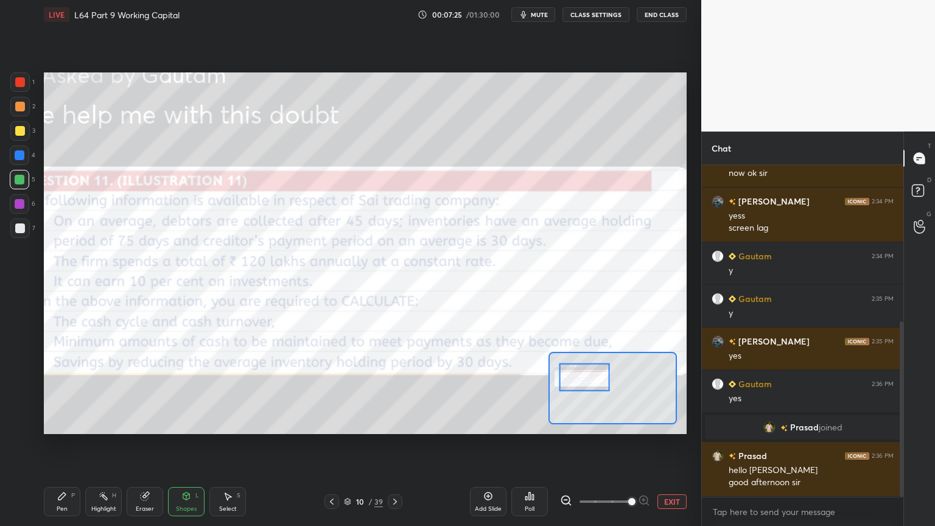
click at [565, 391] on icon at bounding box center [566, 500] width 12 height 12
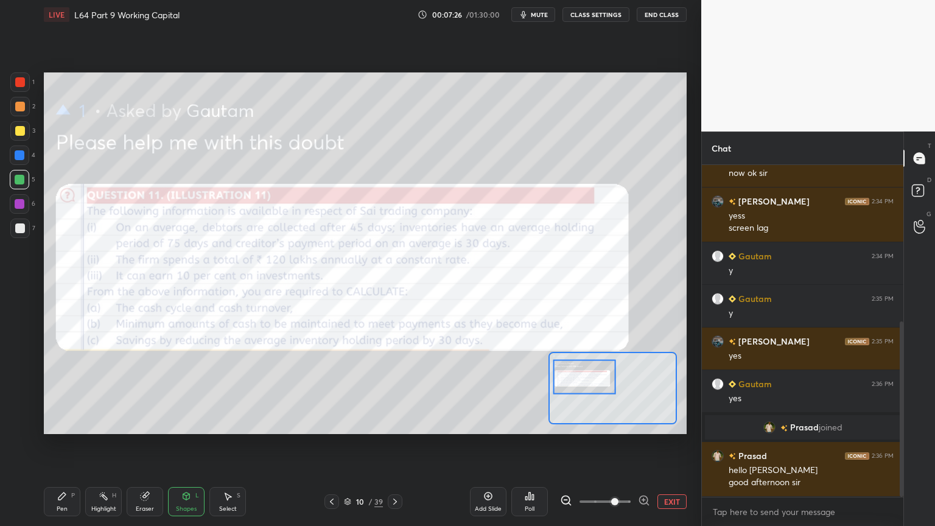
click at [24, 88] on div at bounding box center [19, 81] width 19 height 19
click at [58, 391] on icon at bounding box center [62, 496] width 10 height 10
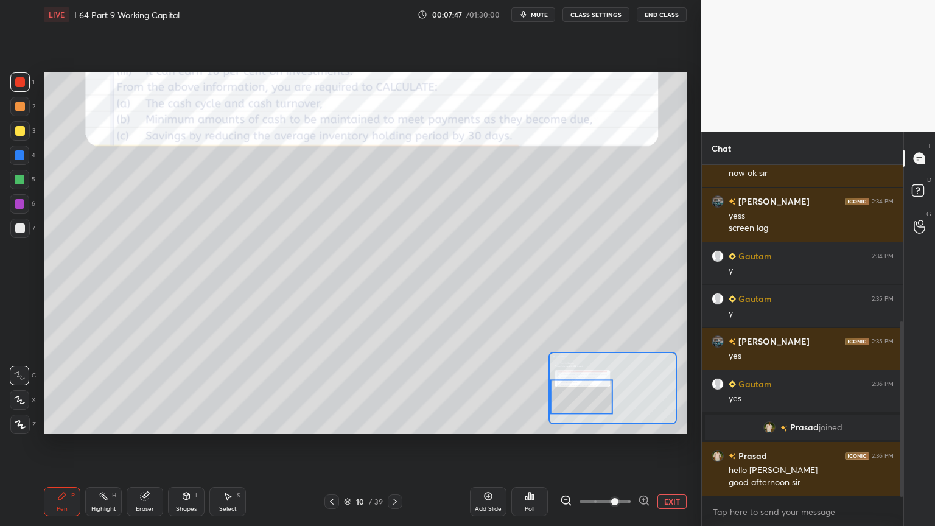
scroll to position [338, 0]
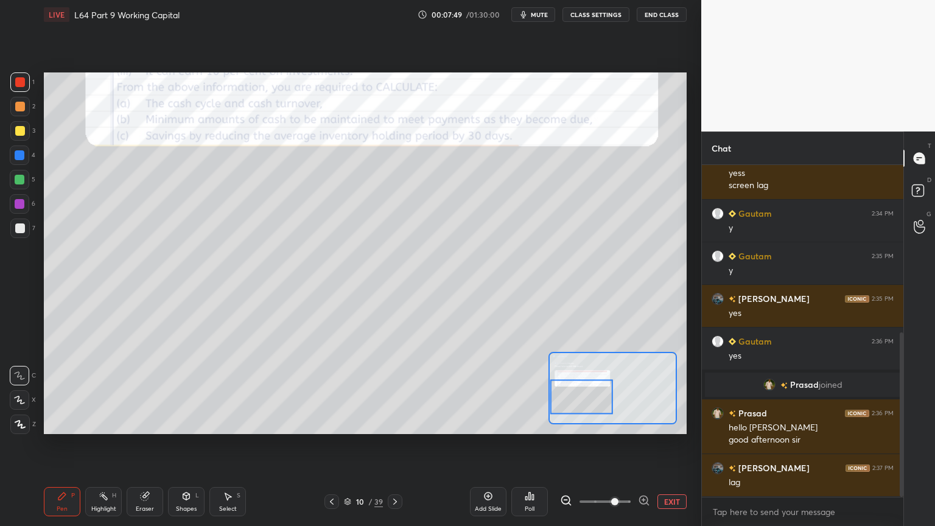
click at [144, 391] on icon at bounding box center [145, 496] width 8 height 8
click at [23, 391] on span "Erase all" at bounding box center [19, 424] width 18 height 9
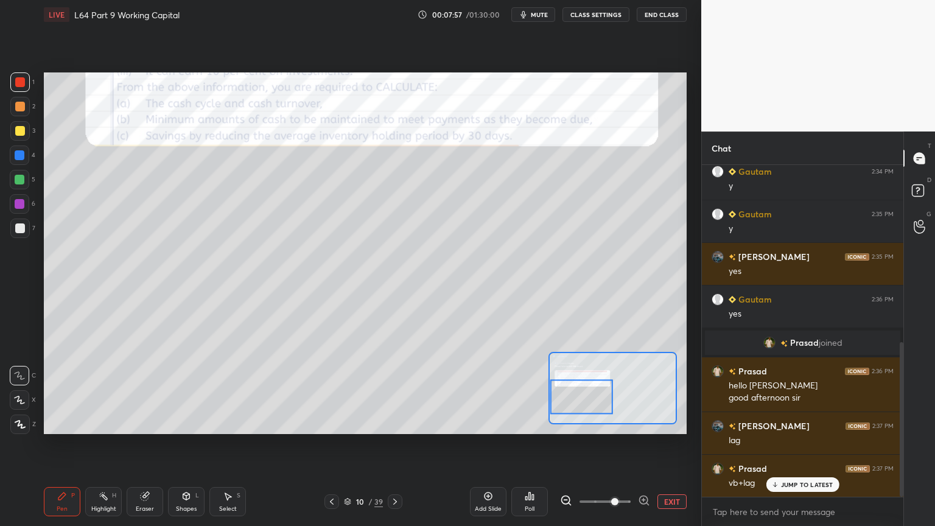
scroll to position [423, 0]
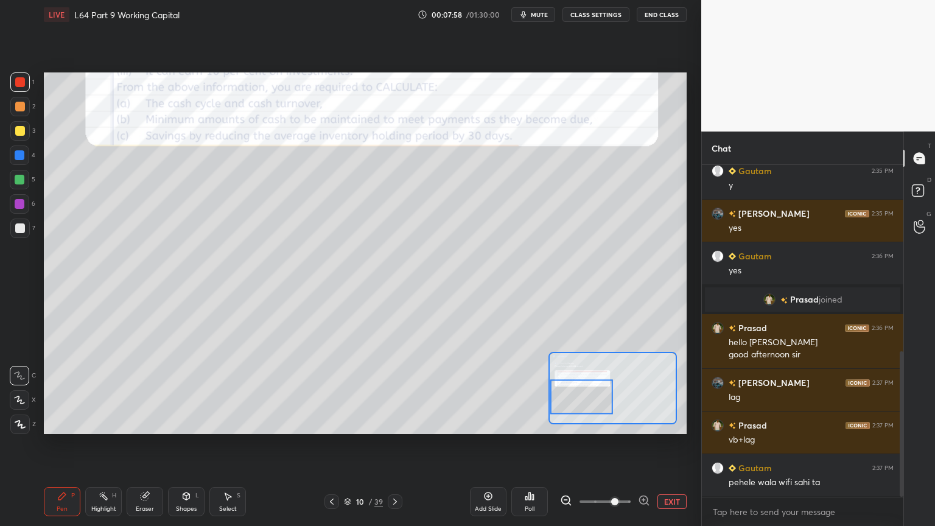
click at [668, 391] on button "EXIT" at bounding box center [671, 501] width 29 height 15
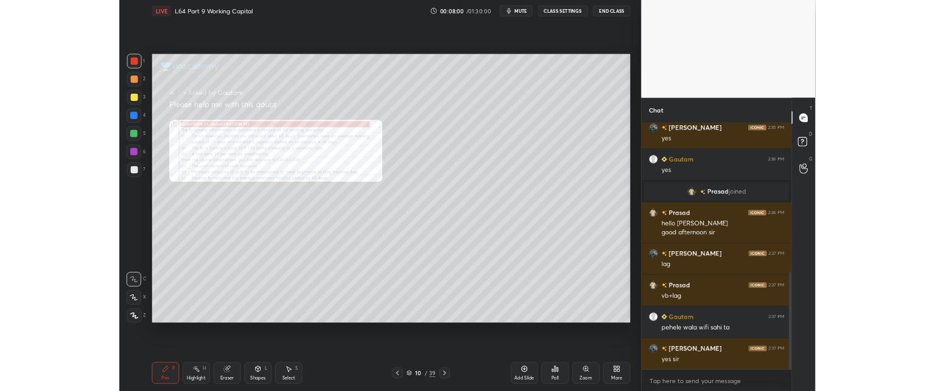
scroll to position [508, 0]
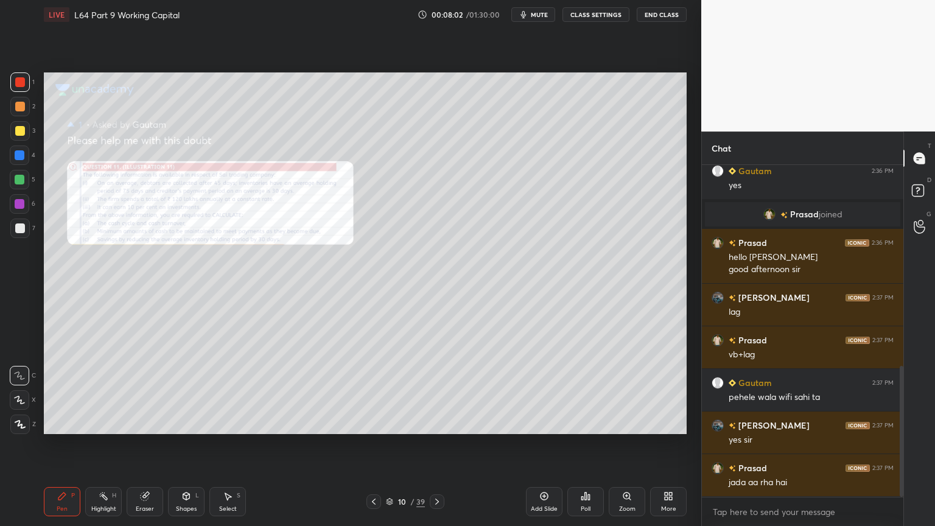
click at [662, 391] on div "More" at bounding box center [668, 501] width 37 height 29
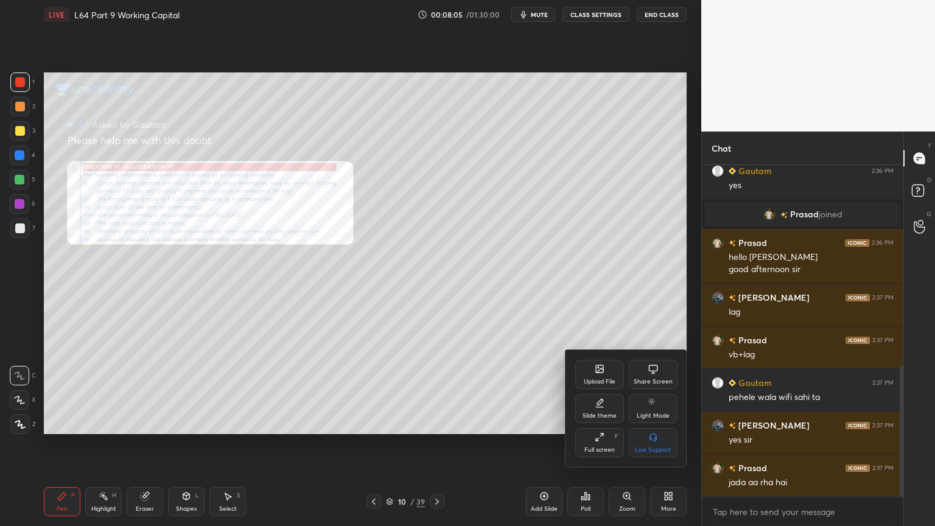
click at [595, 391] on div "Full screen" at bounding box center [599, 450] width 30 height 6
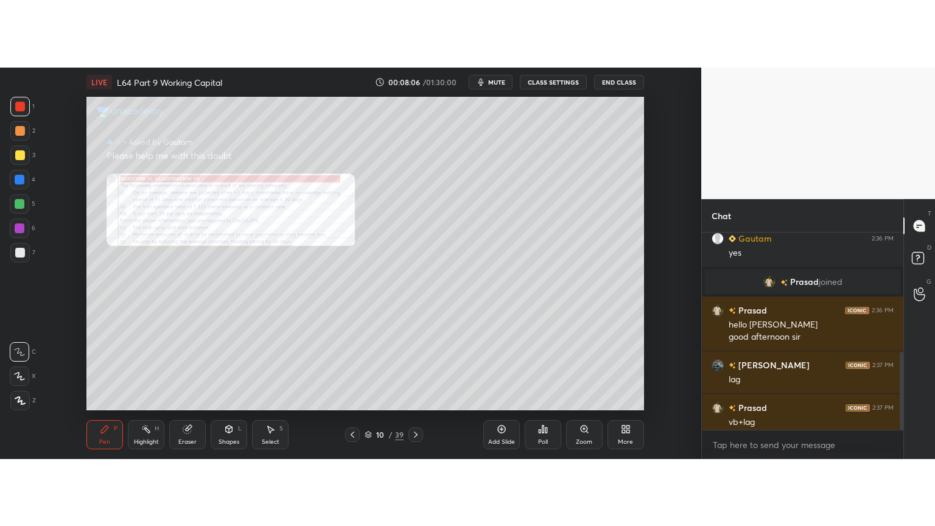
scroll to position [685, 0]
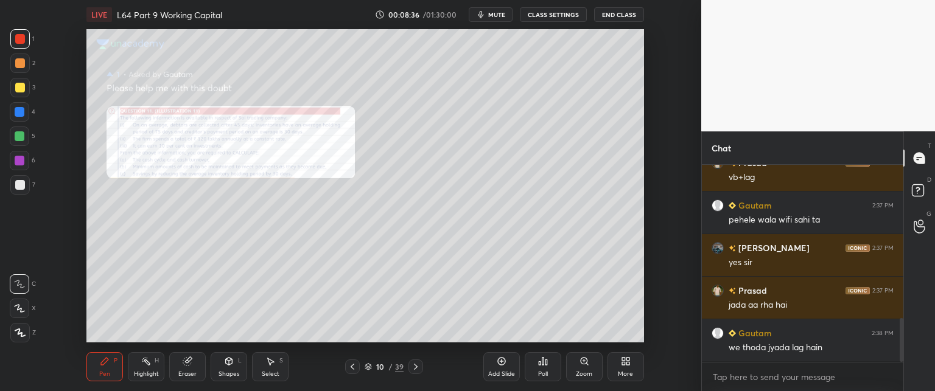
click at [635, 369] on div "More" at bounding box center [625, 366] width 37 height 29
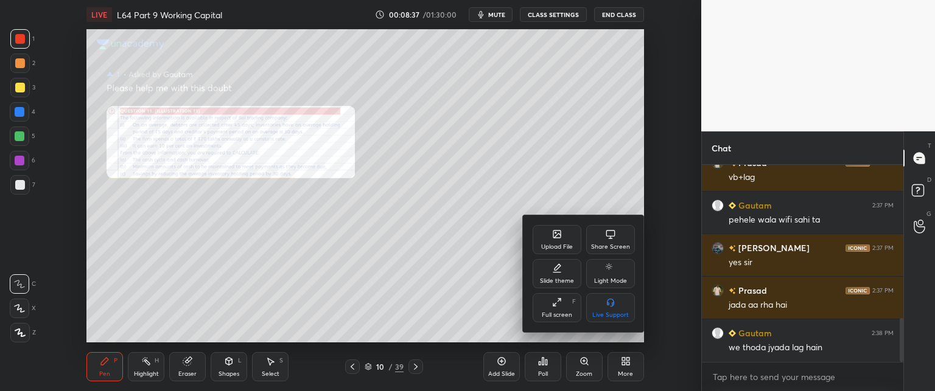
click at [477, 288] on div at bounding box center [467, 195] width 935 height 391
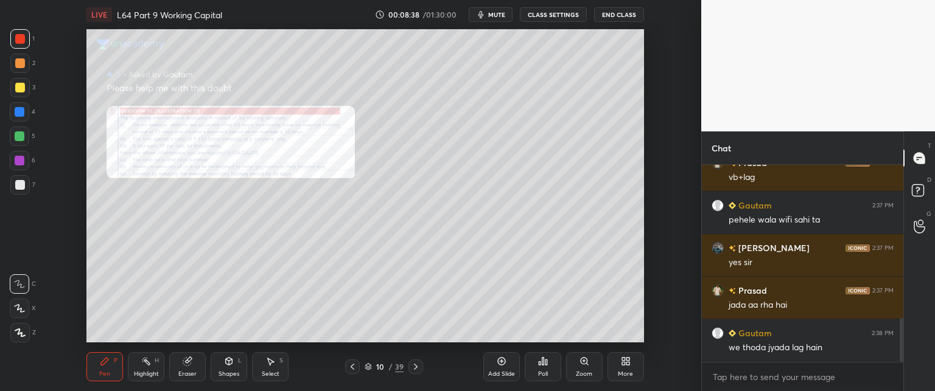
click at [609, 369] on div "More" at bounding box center [625, 366] width 37 height 29
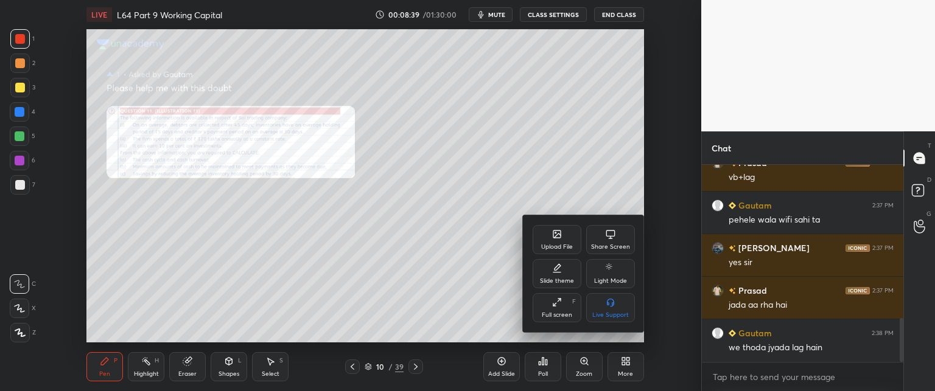
click at [556, 315] on div "Full screen" at bounding box center [557, 315] width 30 height 6
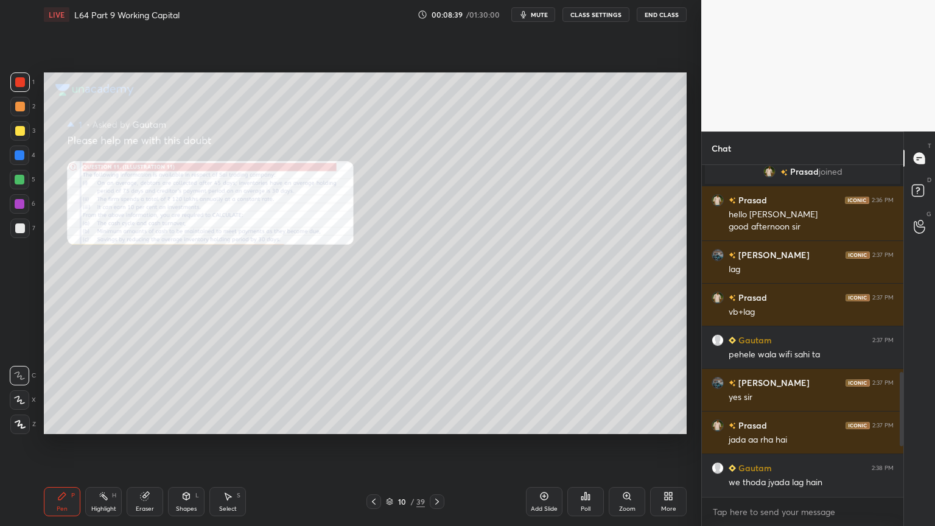
scroll to position [551, 0]
click at [68, 391] on div "Pen P" at bounding box center [62, 501] width 37 height 29
click at [143, 391] on icon at bounding box center [145, 496] width 10 height 10
click at [21, 391] on span "Erase all" at bounding box center [19, 424] width 18 height 9
click at [51, 391] on div "Pen P Highlight H Eraser Shapes L Select S 10 / 39 Add Slide Poll Zoom More" at bounding box center [365, 501] width 643 height 49
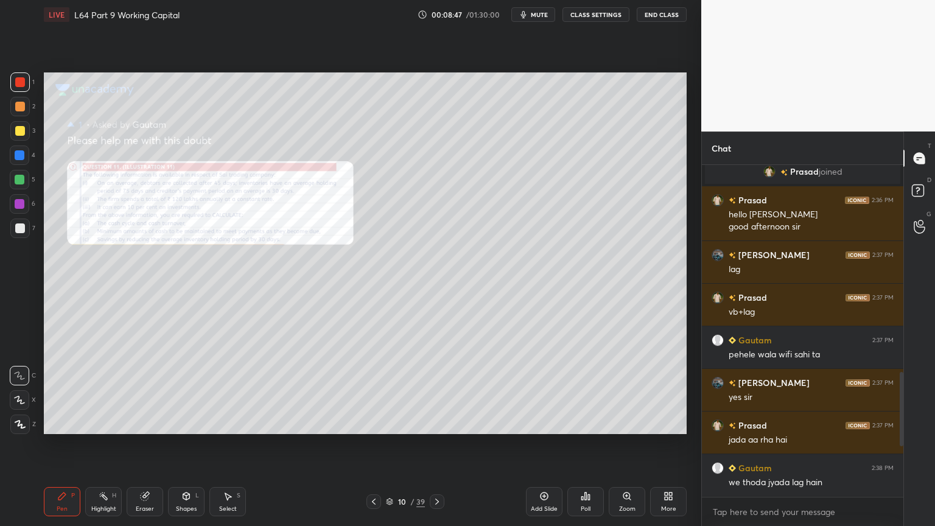
click at [626, 391] on icon at bounding box center [626, 495] width 0 height 2
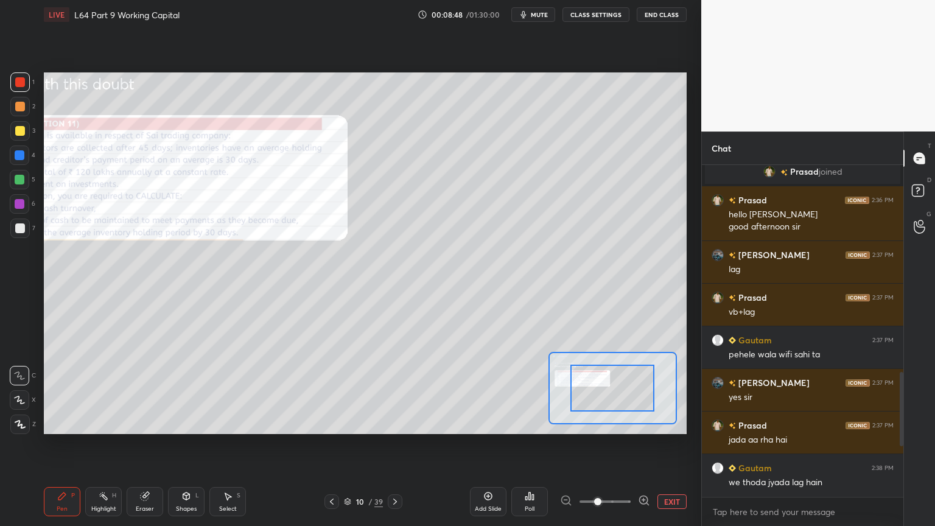
click at [601, 391] on span at bounding box center [597, 501] width 7 height 7
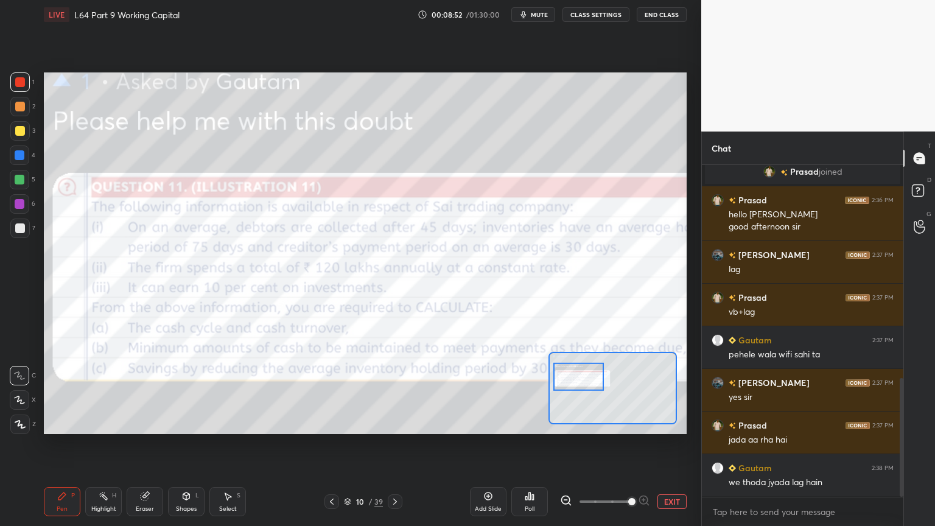
click at [565, 391] on icon at bounding box center [565, 500] width 3 height 0
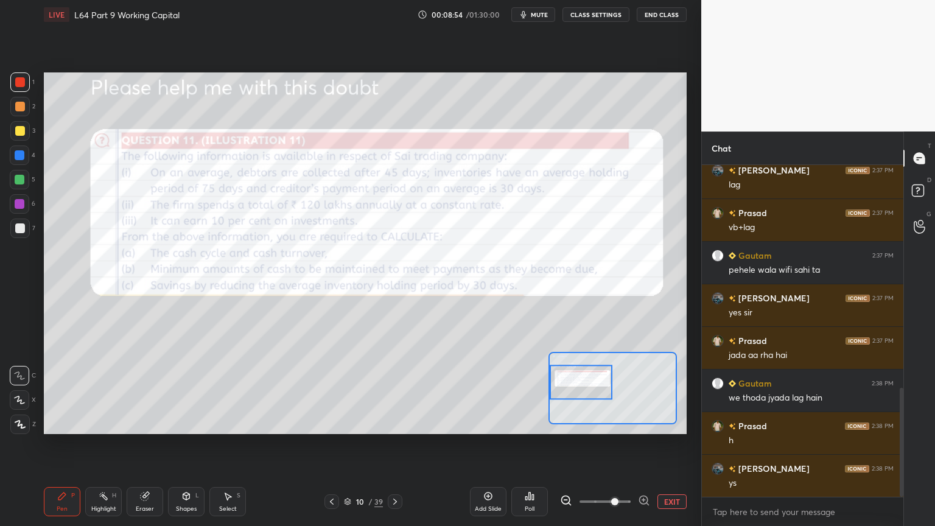
scroll to position [679, 0]
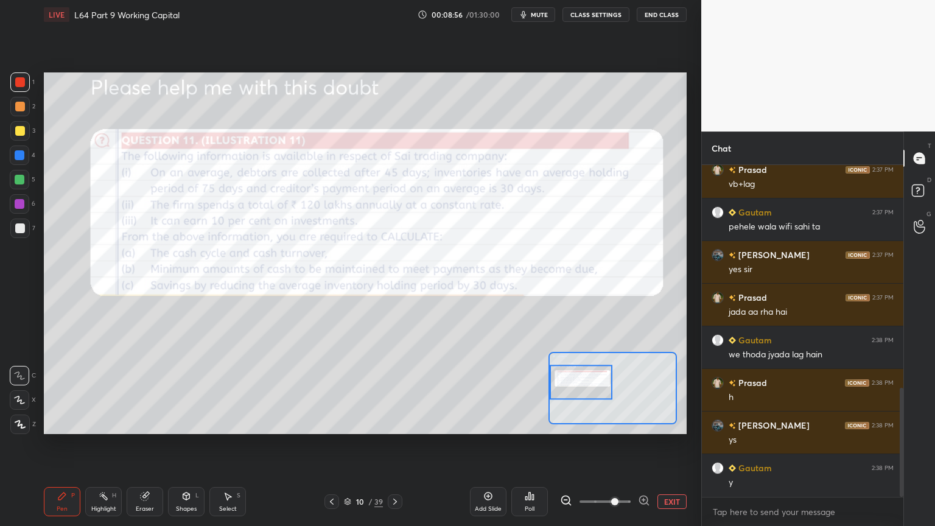
click at [62, 391] on div "Pen P" at bounding box center [62, 501] width 37 height 29
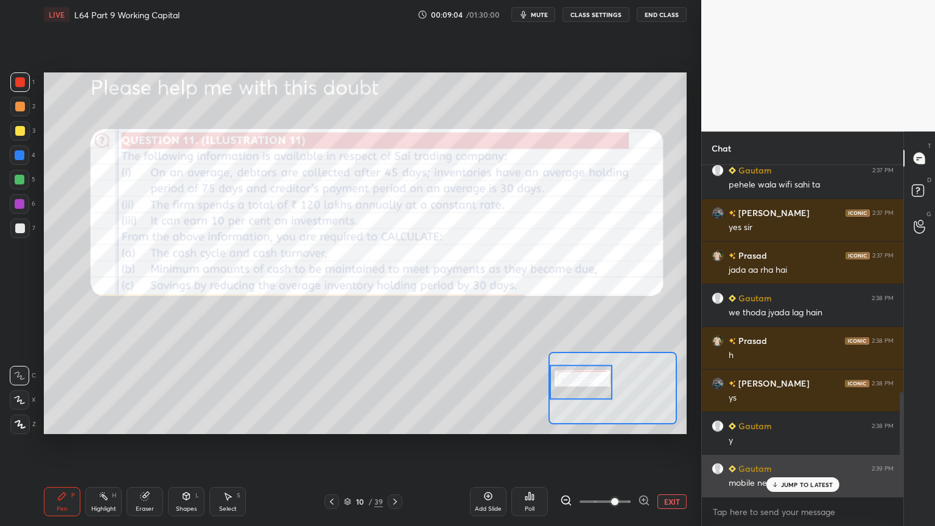
click at [782, 391] on p "JUMP TO LATEST" at bounding box center [807, 484] width 52 height 7
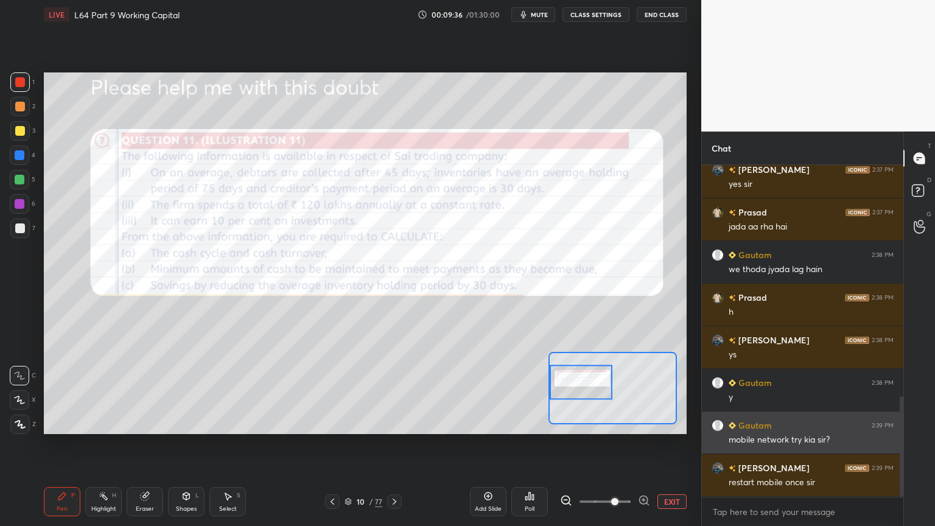
scroll to position [806, 0]
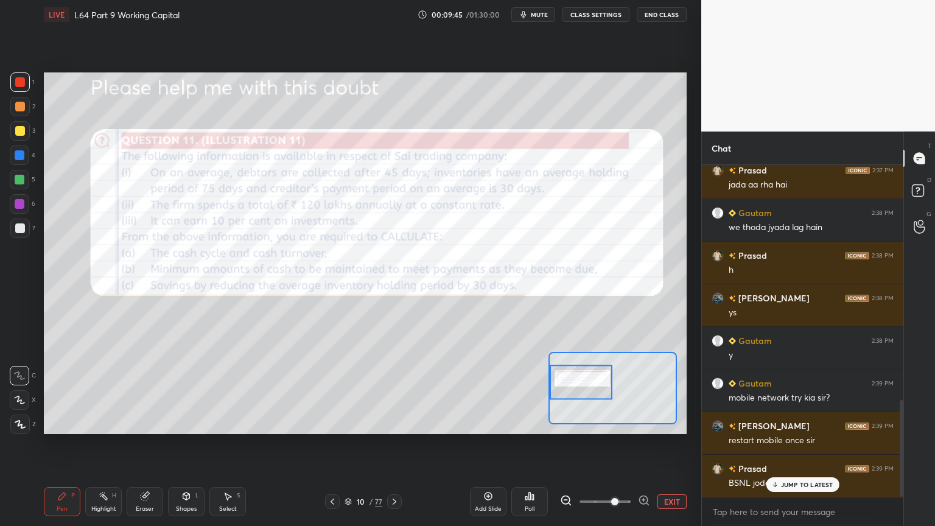
click at [69, 391] on div "Pen P" at bounding box center [62, 501] width 37 height 29
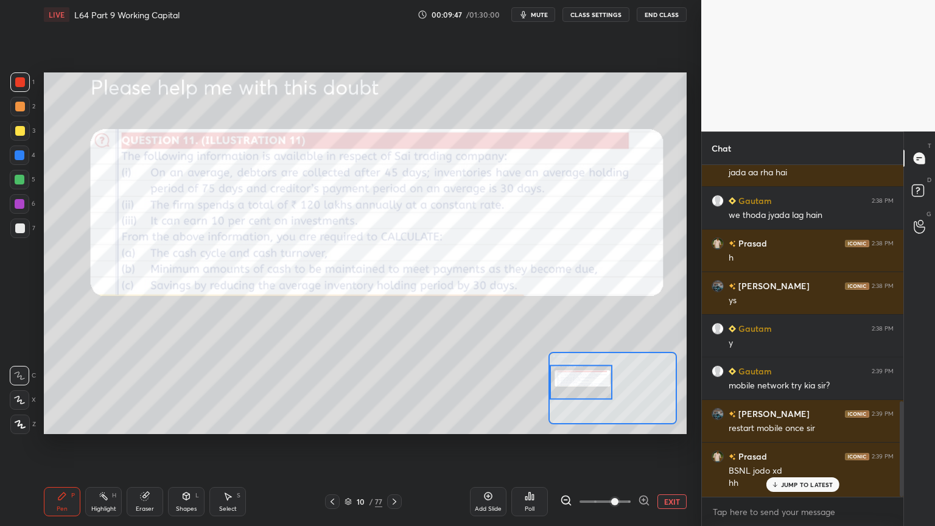
click at [185, 391] on div "Shapes" at bounding box center [186, 509] width 21 height 6
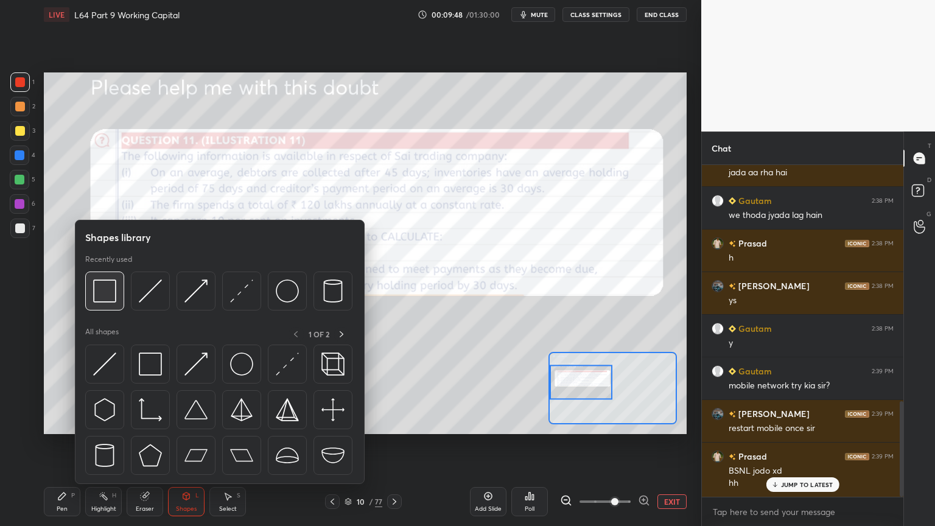
click at [107, 298] on img at bounding box center [104, 290] width 23 height 23
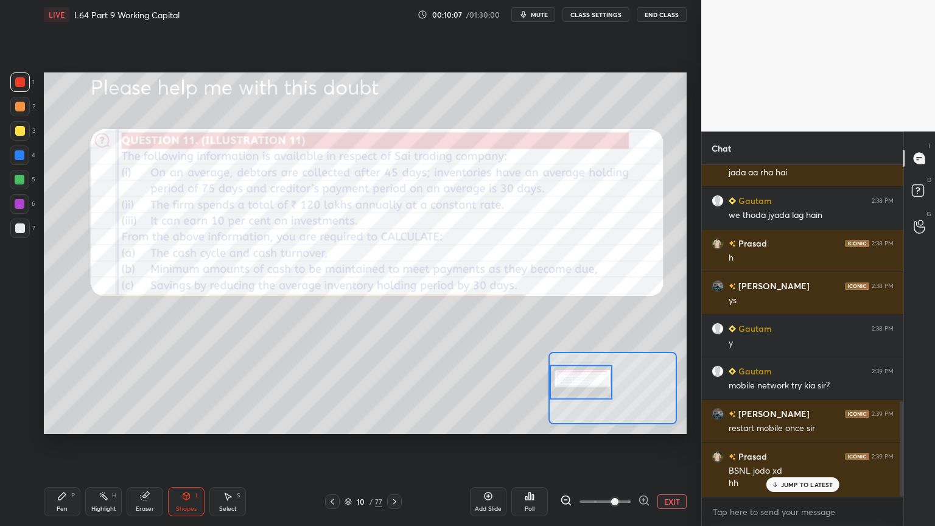
scroll to position [847, 0]
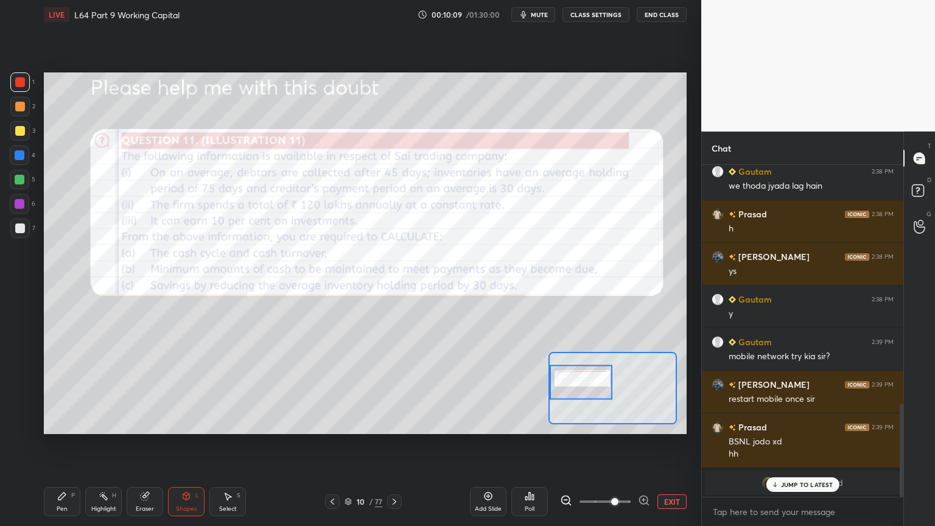
click at [394, 391] on icon at bounding box center [395, 501] width 4 height 6
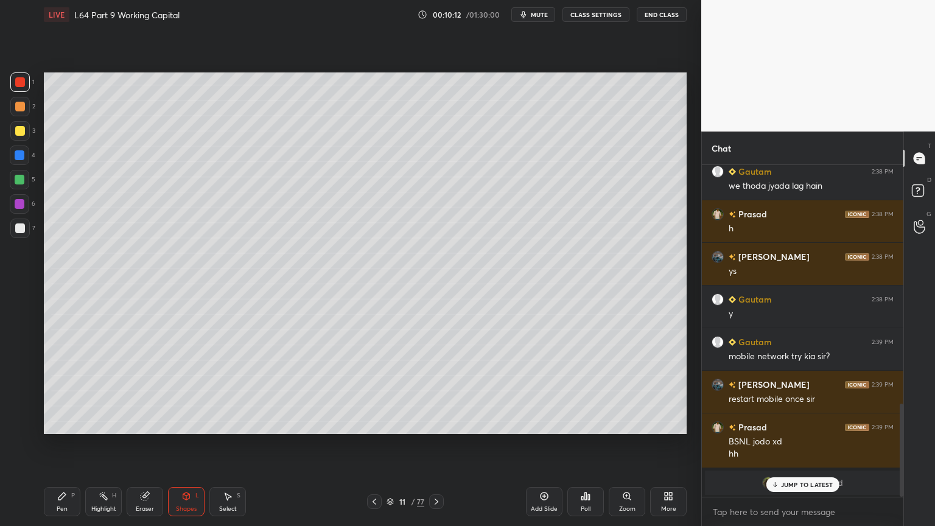
click at [21, 141] on div "3" at bounding box center [22, 133] width 25 height 24
click at [51, 391] on div "Pen P" at bounding box center [62, 501] width 37 height 29
click at [21, 391] on icon at bounding box center [20, 424] width 10 height 7
click at [23, 85] on div at bounding box center [20, 82] width 10 height 10
click at [180, 391] on div "Shapes L" at bounding box center [186, 501] width 37 height 29
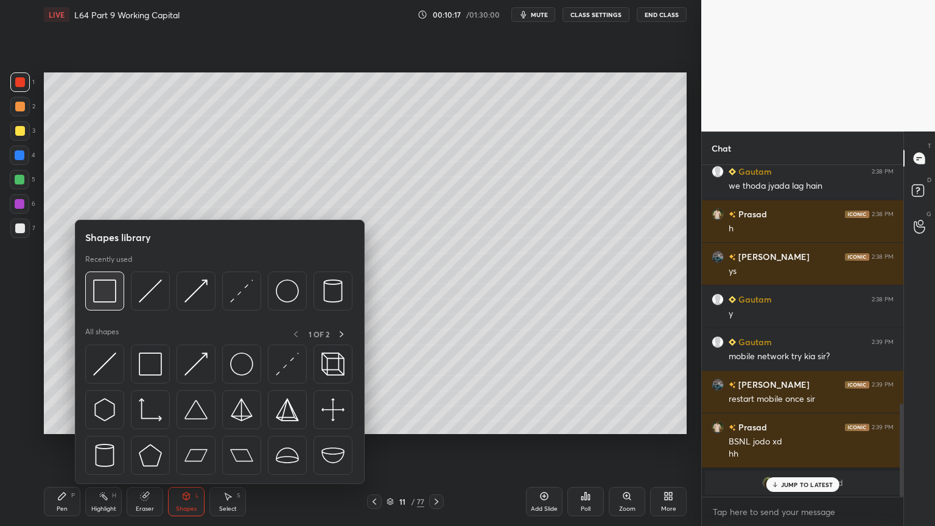
click at [108, 292] on img at bounding box center [104, 290] width 23 height 23
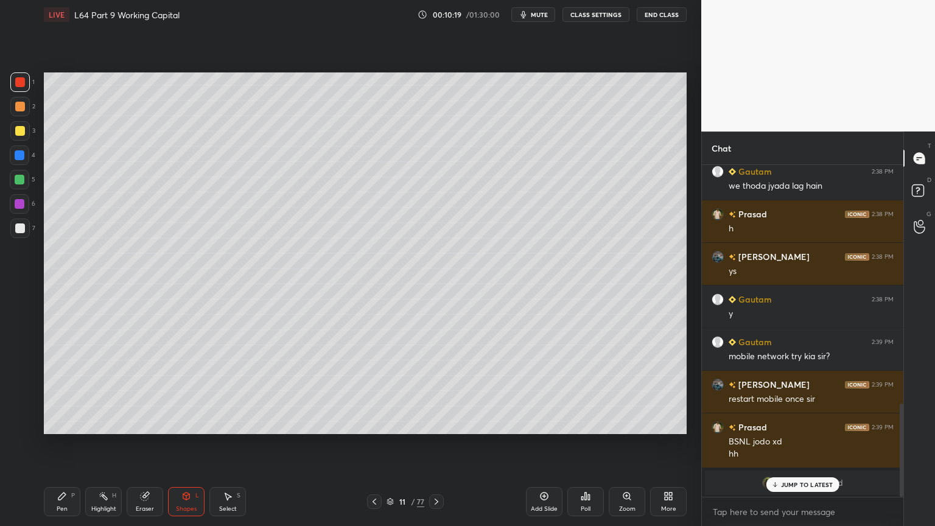
click at [58, 391] on div "Pen P" at bounding box center [62, 501] width 37 height 29
click at [19, 381] on div at bounding box center [19, 375] width 19 height 19
click at [18, 131] on div at bounding box center [20, 131] width 10 height 10
click at [383, 391] on div "11 / 77" at bounding box center [405, 501] width 77 height 15
click at [374, 391] on icon at bounding box center [374, 501] width 4 height 6
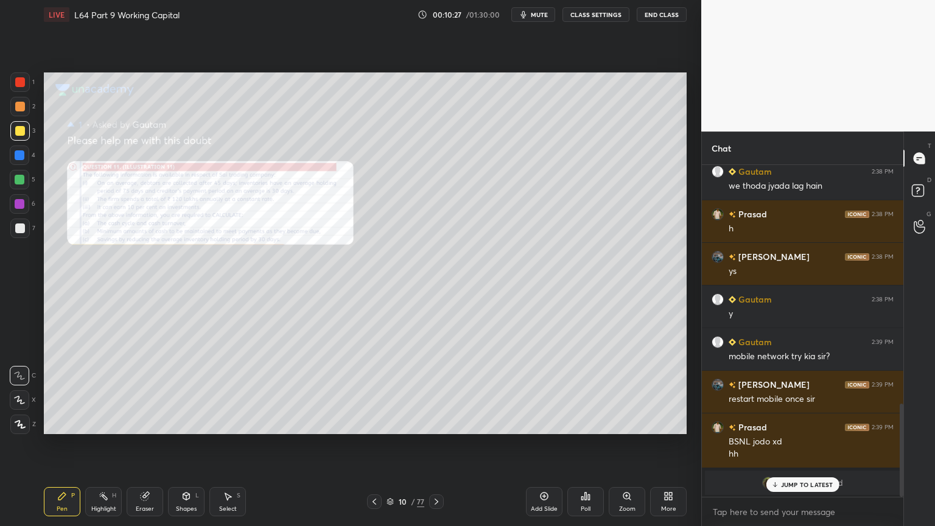
click at [633, 391] on div "Zoom" at bounding box center [627, 501] width 37 height 29
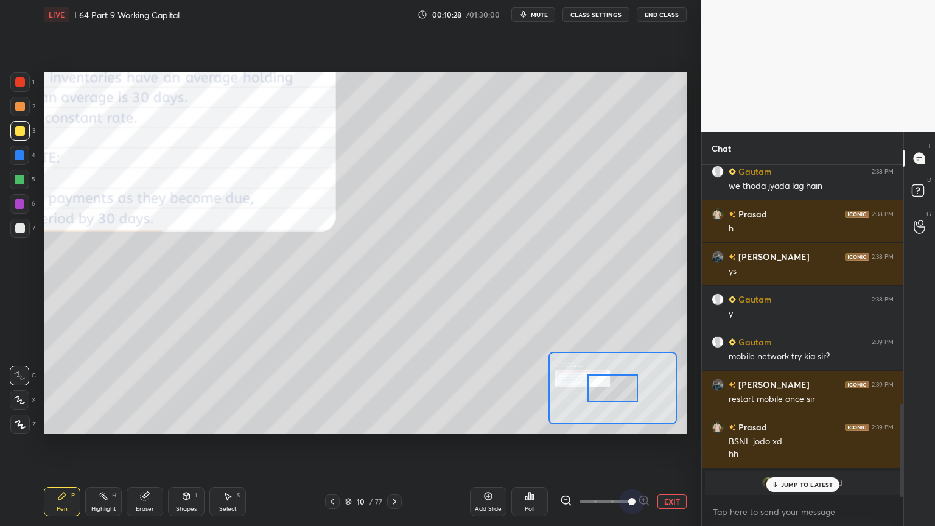
click at [633, 391] on span at bounding box center [631, 501] width 7 height 7
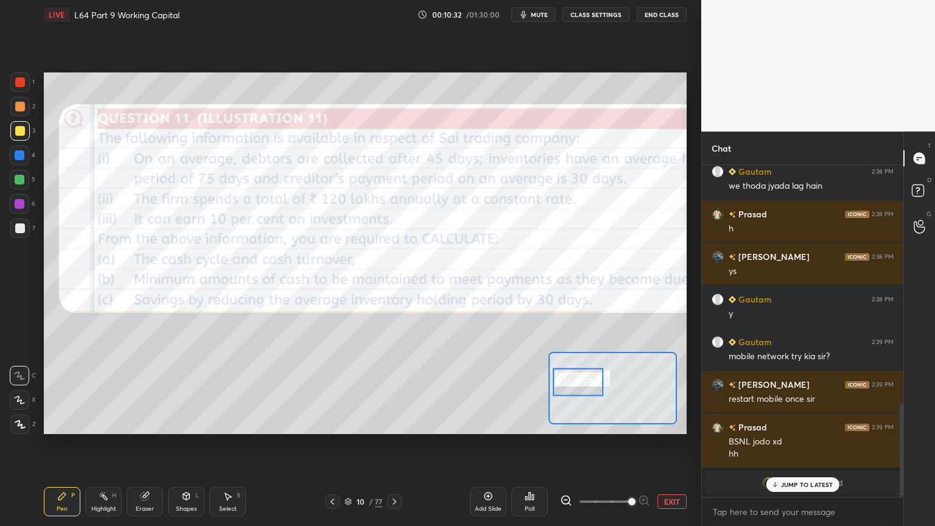
click at [397, 391] on icon at bounding box center [395, 502] width 10 height 10
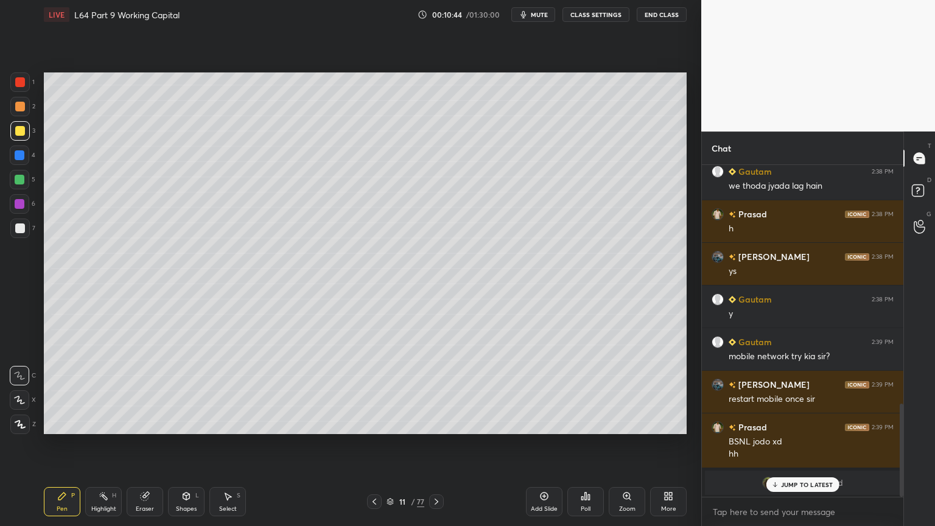
click at [376, 391] on icon at bounding box center [374, 502] width 10 height 10
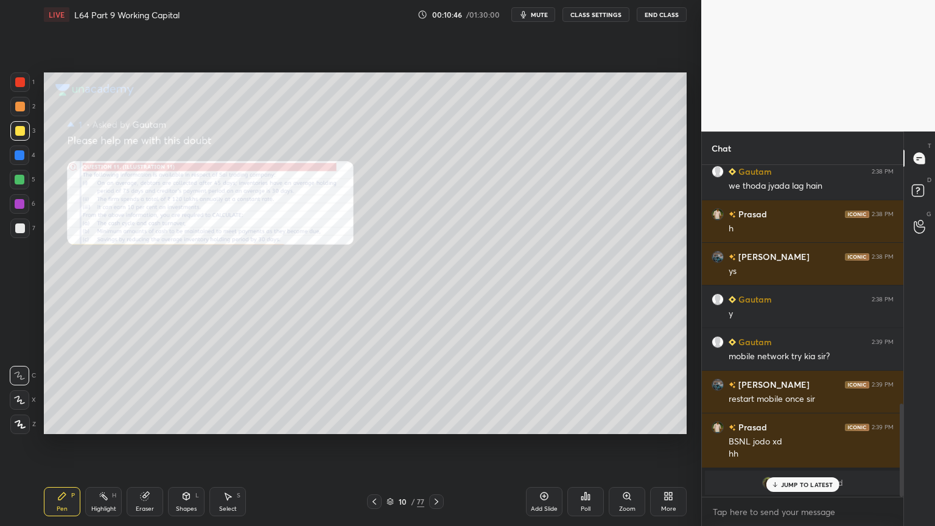
click at [627, 391] on div "Zoom" at bounding box center [627, 501] width 37 height 29
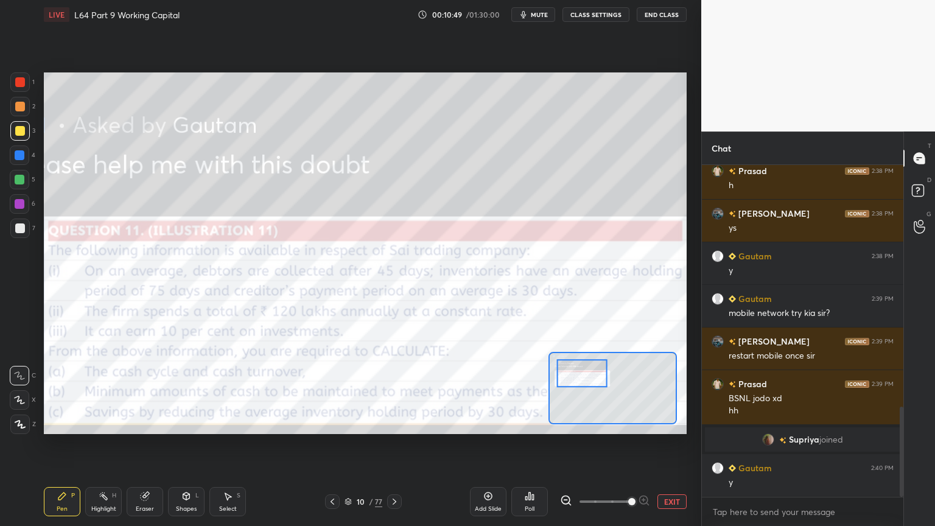
scroll to position [932, 0]
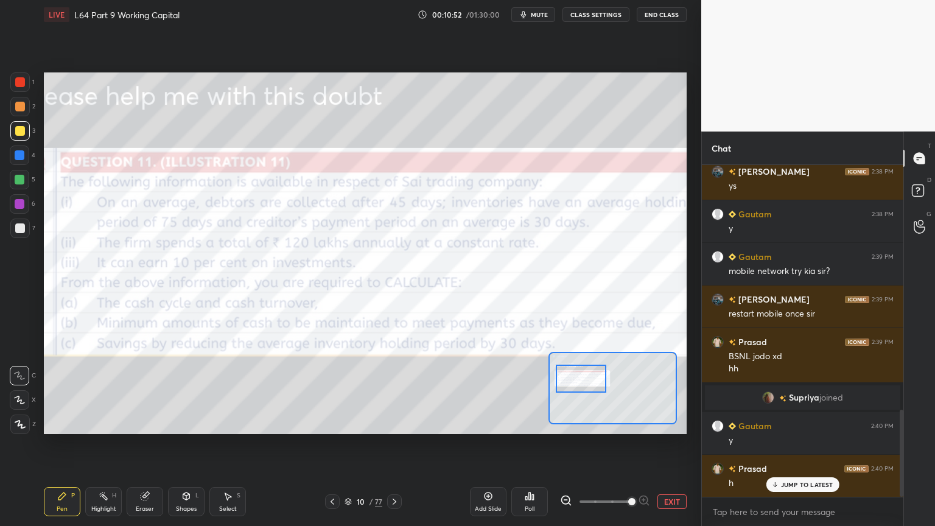
click at [21, 85] on div at bounding box center [20, 82] width 10 height 10
click at [393, 391] on icon at bounding box center [395, 502] width 10 height 10
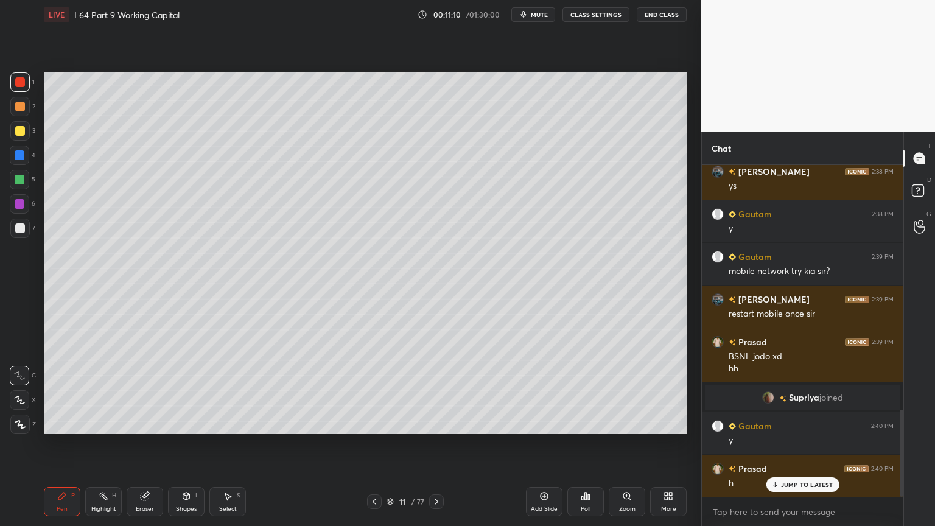
click at [19, 241] on div "7" at bounding box center [22, 230] width 25 height 24
click at [370, 391] on div at bounding box center [374, 501] width 15 height 15
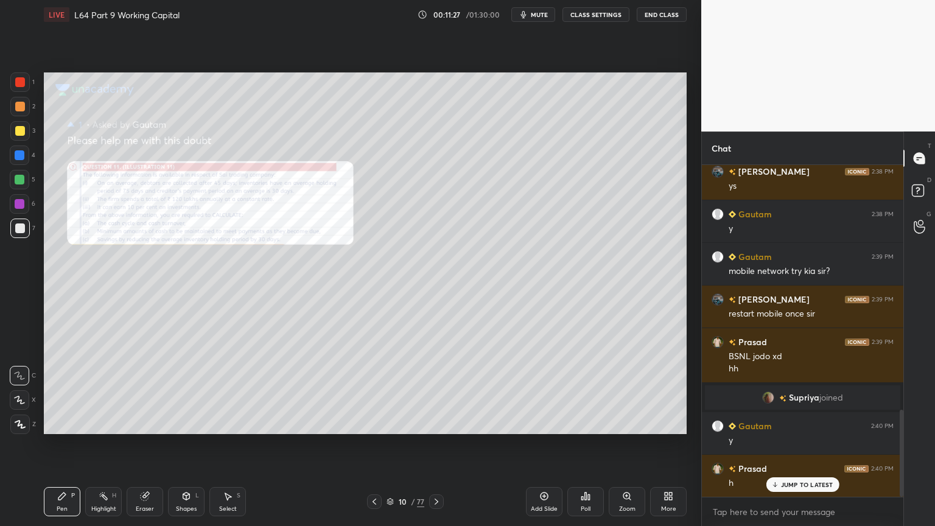
click at [631, 391] on div "Zoom" at bounding box center [627, 501] width 37 height 29
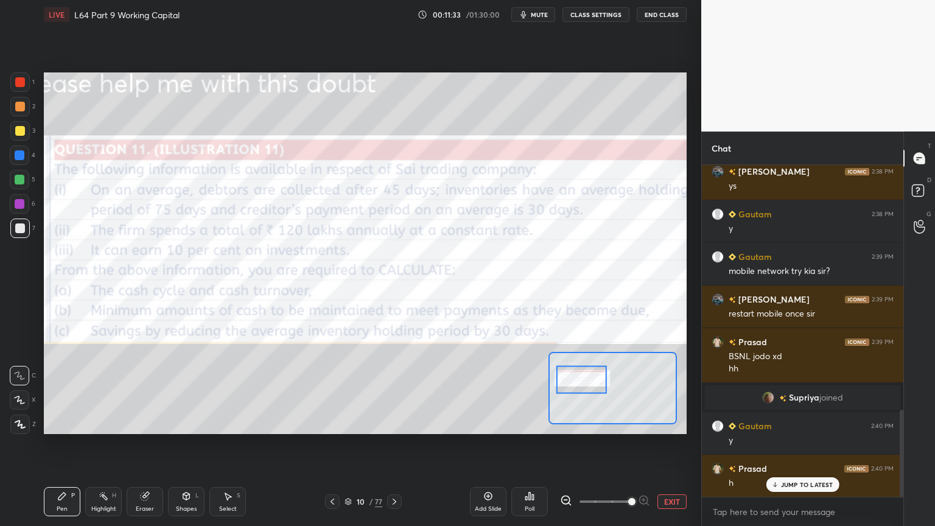
click at [398, 391] on icon at bounding box center [395, 502] width 10 height 10
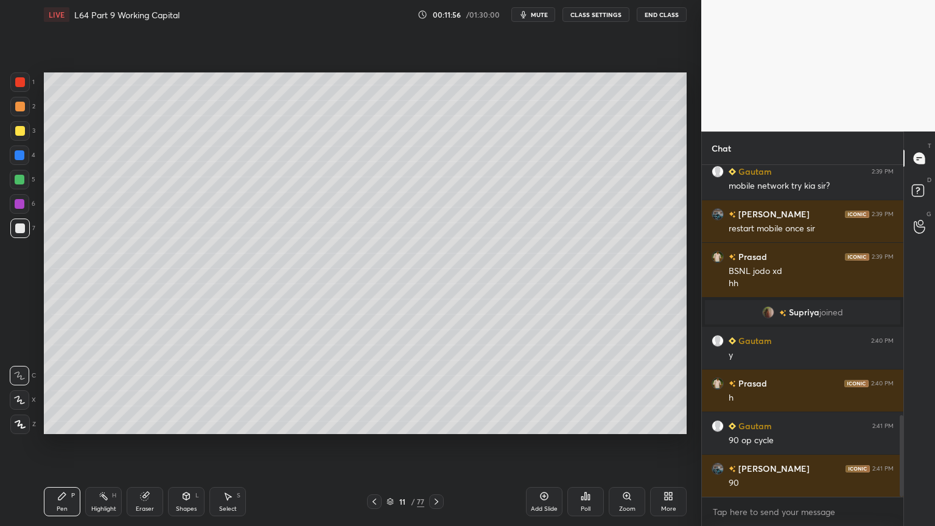
scroll to position [1061, 0]
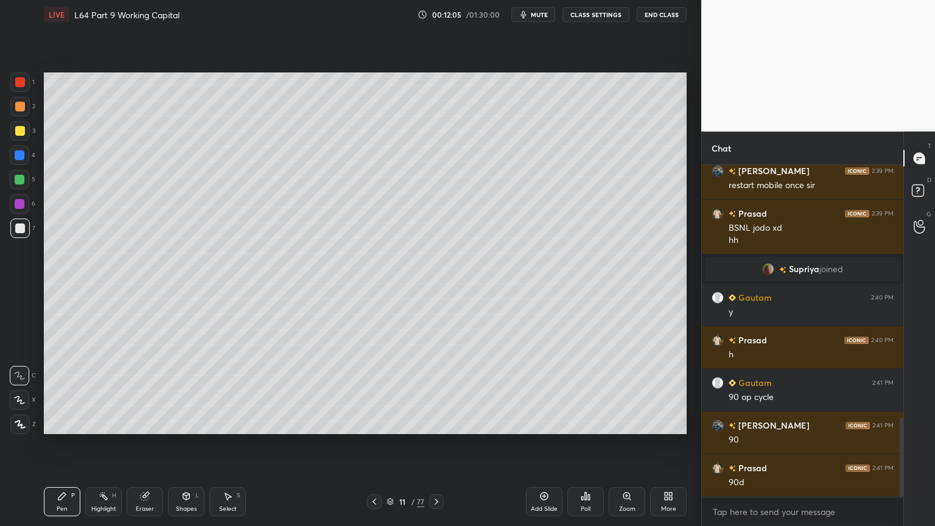
click at [223, 391] on div "Select" at bounding box center [228, 509] width 18 height 6
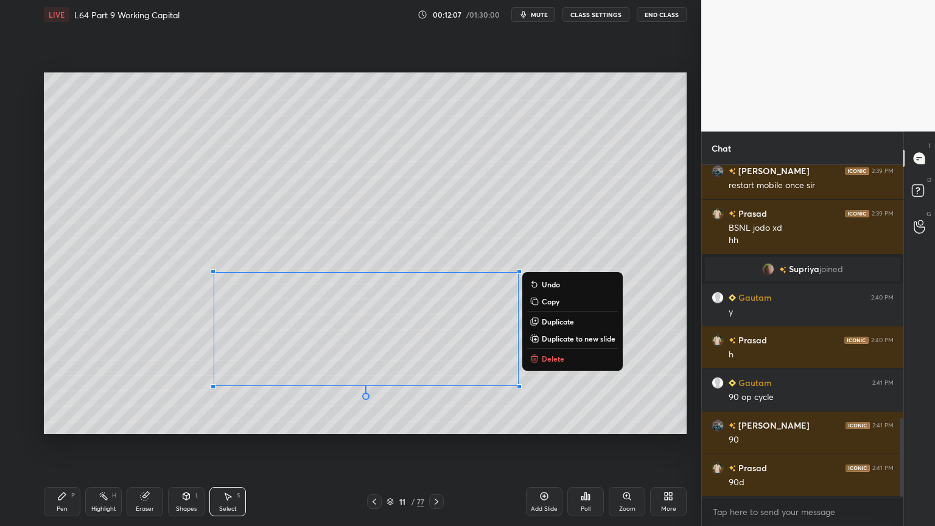
click at [544, 359] on p "Delete" at bounding box center [553, 359] width 23 height 10
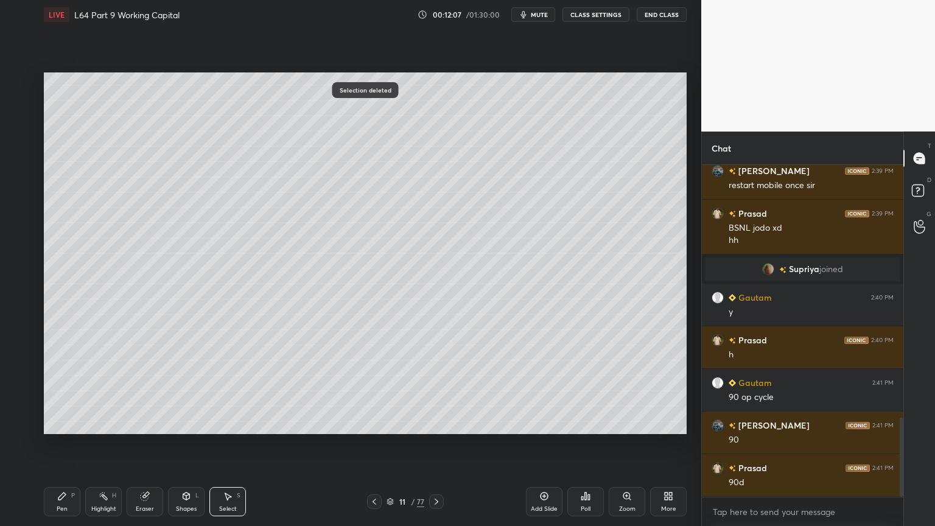
scroll to position [1103, 0]
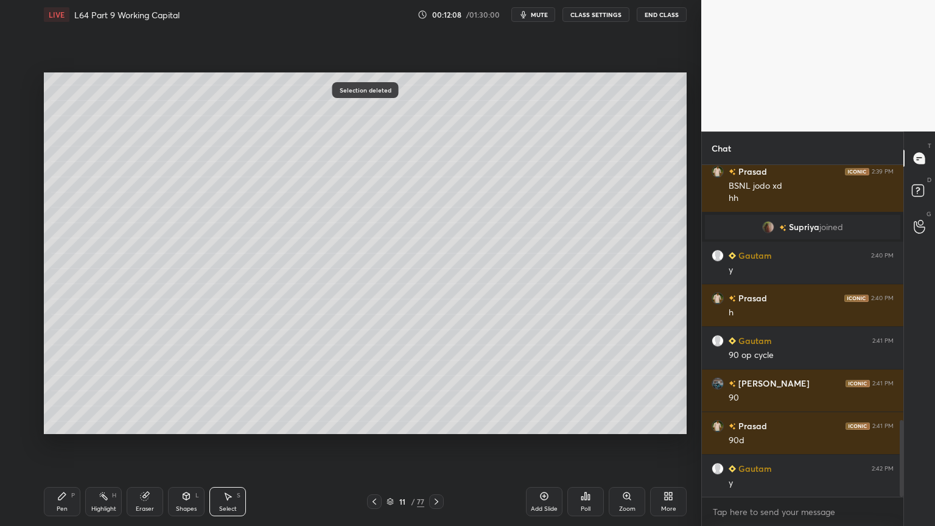
click at [63, 391] on div "Pen P" at bounding box center [62, 501] width 37 height 29
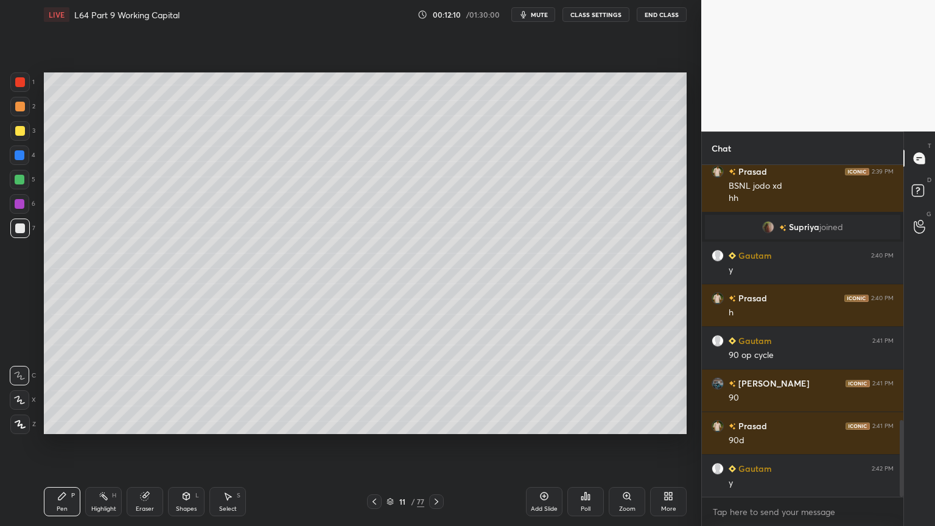
click at [370, 391] on icon at bounding box center [374, 502] width 10 height 10
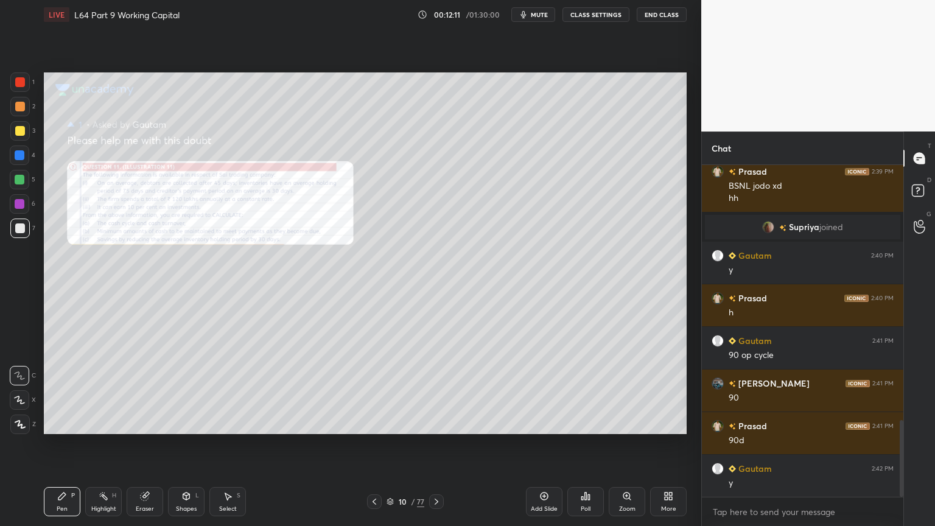
click at [621, 391] on div "Zoom" at bounding box center [627, 501] width 37 height 29
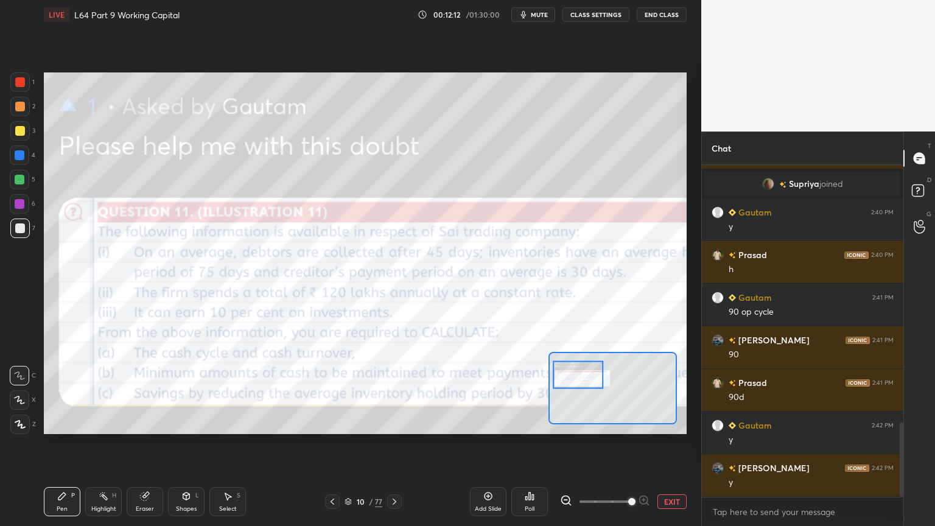
scroll to position [1175, 0]
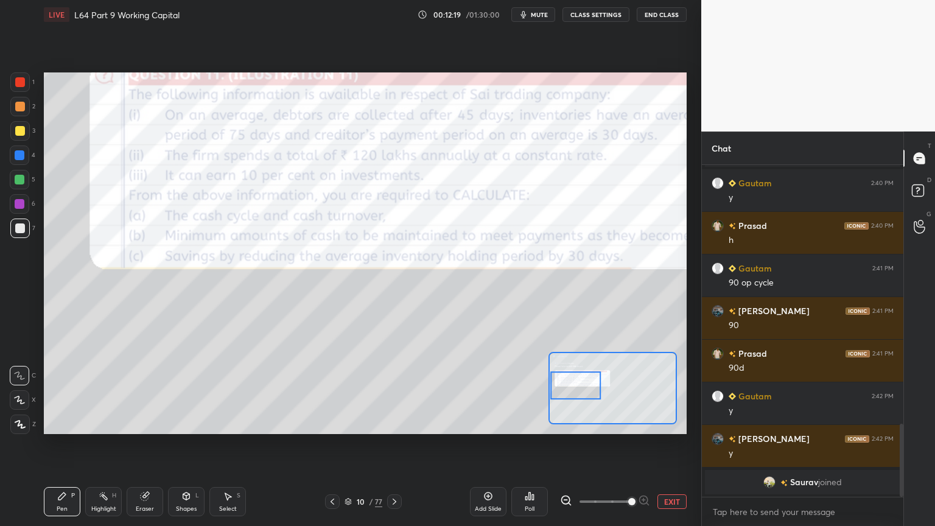
click at [399, 391] on icon at bounding box center [395, 502] width 10 height 10
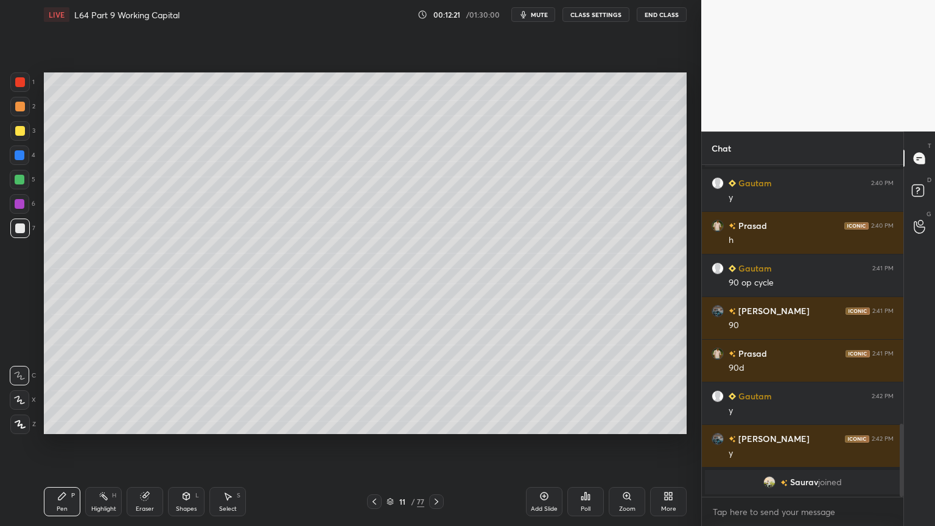
click at [15, 136] on div at bounding box center [19, 130] width 19 height 19
click at [23, 109] on div at bounding box center [20, 107] width 10 height 10
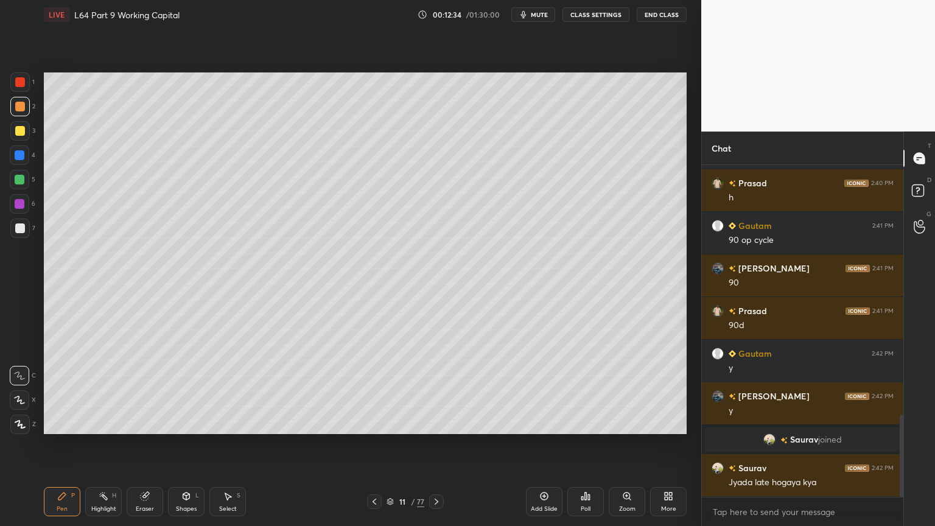
click at [382, 391] on div "11 / 77" at bounding box center [405, 501] width 77 height 15
click at [370, 391] on icon at bounding box center [374, 502] width 10 height 10
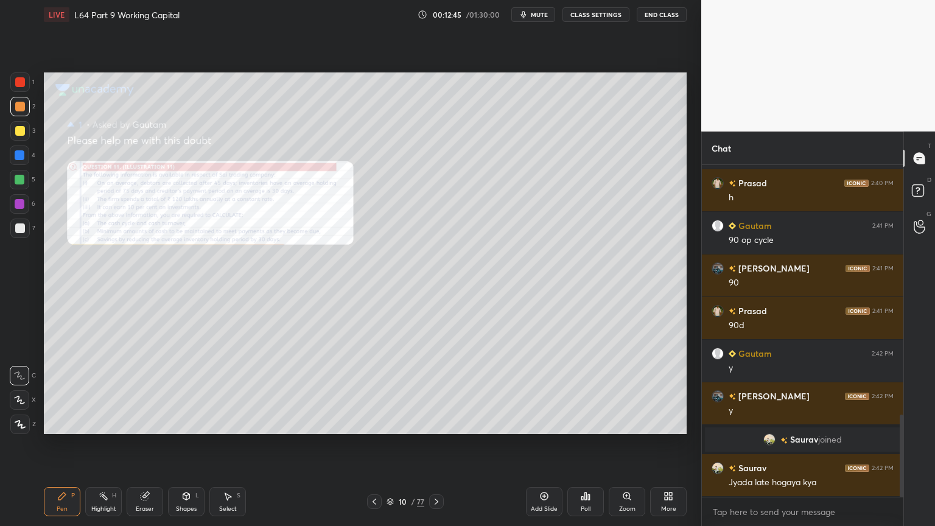
click at [431, 391] on div at bounding box center [436, 501] width 15 height 15
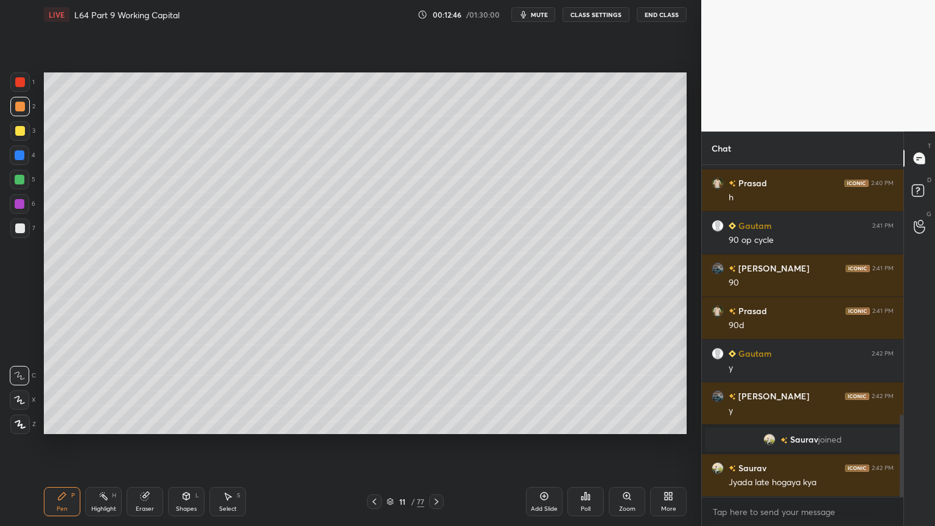
scroll to position [1047, 0]
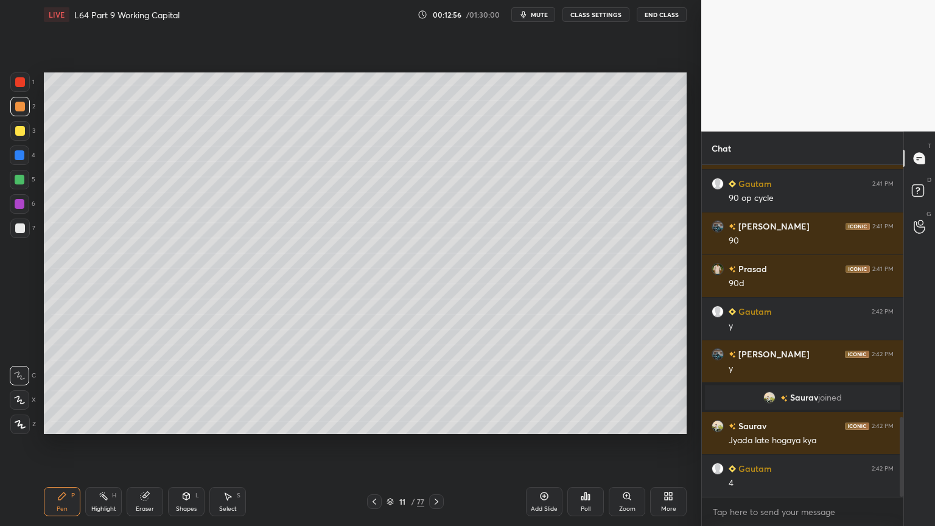
click at [180, 391] on div "Shapes L" at bounding box center [186, 501] width 37 height 29
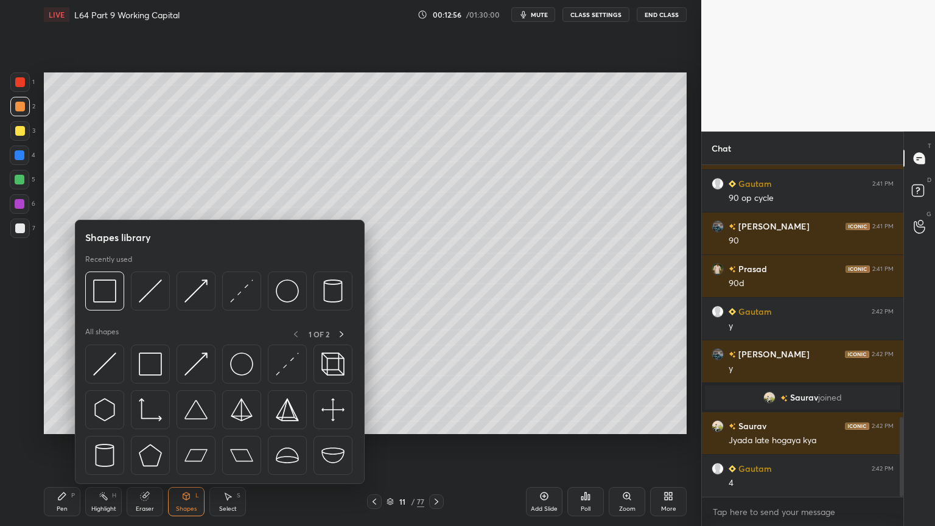
click at [156, 290] on img at bounding box center [150, 290] width 23 height 23
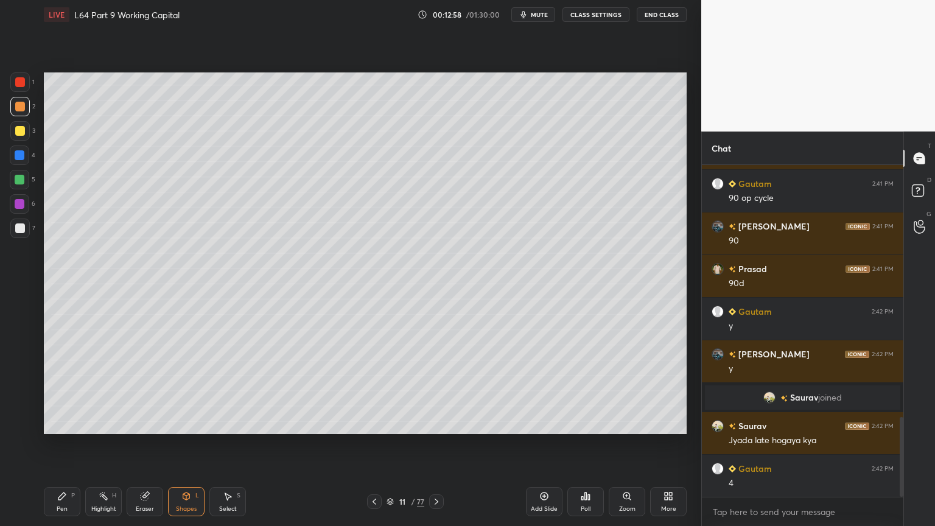
click at [23, 232] on div at bounding box center [20, 228] width 10 height 10
click at [54, 391] on div "Pen P" at bounding box center [62, 501] width 37 height 29
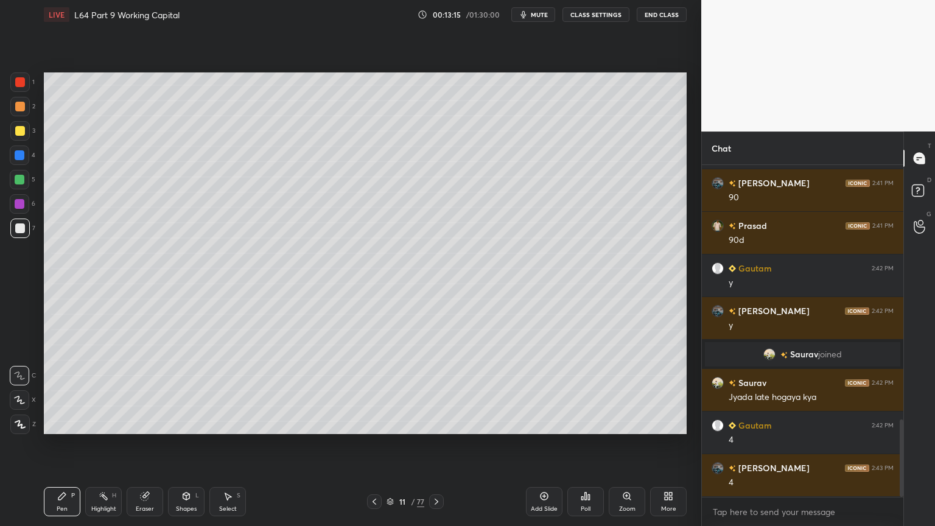
scroll to position [1132, 0]
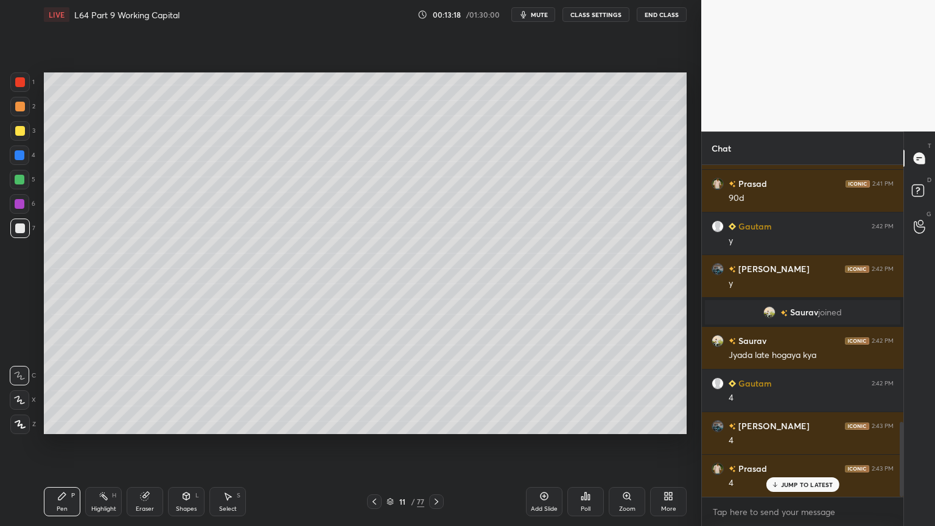
click at [377, 391] on icon at bounding box center [374, 502] width 10 height 10
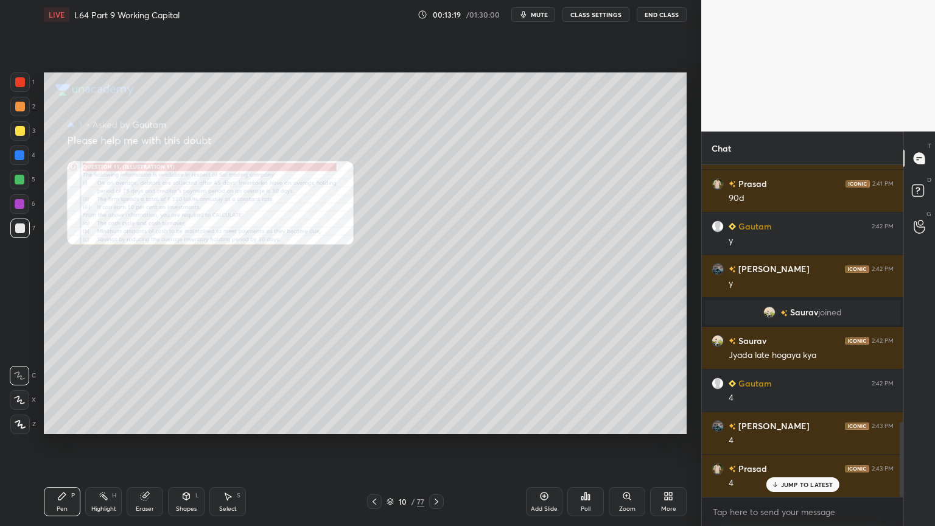
click at [628, 391] on div "Zoom" at bounding box center [627, 501] width 37 height 29
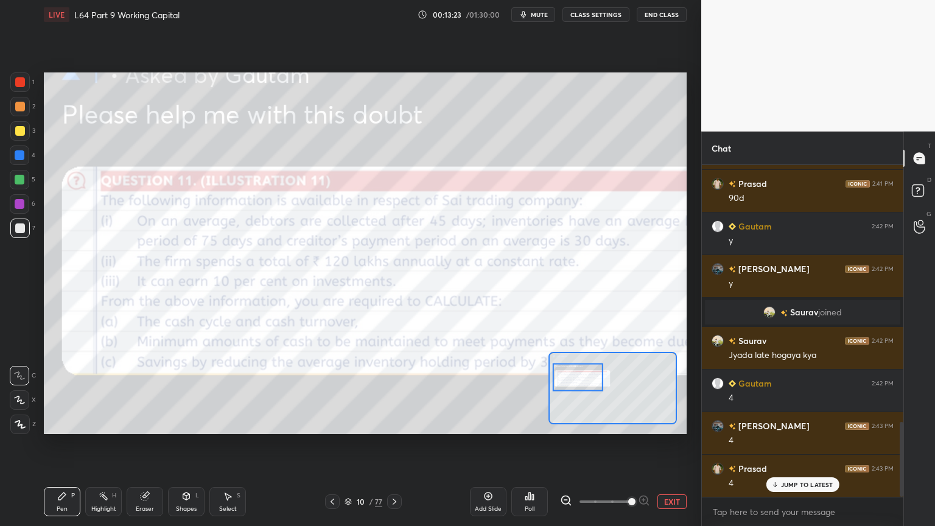
click at [566, 391] on icon at bounding box center [565, 500] width 3 height 0
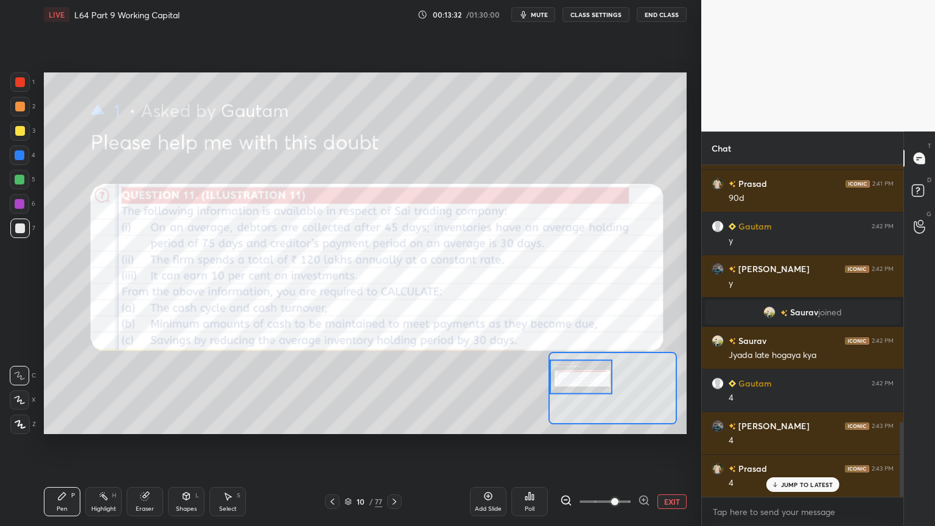
click at [147, 391] on icon at bounding box center [145, 496] width 8 height 8
click at [24, 391] on span "Erase all" at bounding box center [19, 424] width 18 height 9
click at [61, 391] on div "Pen P" at bounding box center [62, 501] width 37 height 29
click at [20, 83] on div at bounding box center [20, 82] width 10 height 10
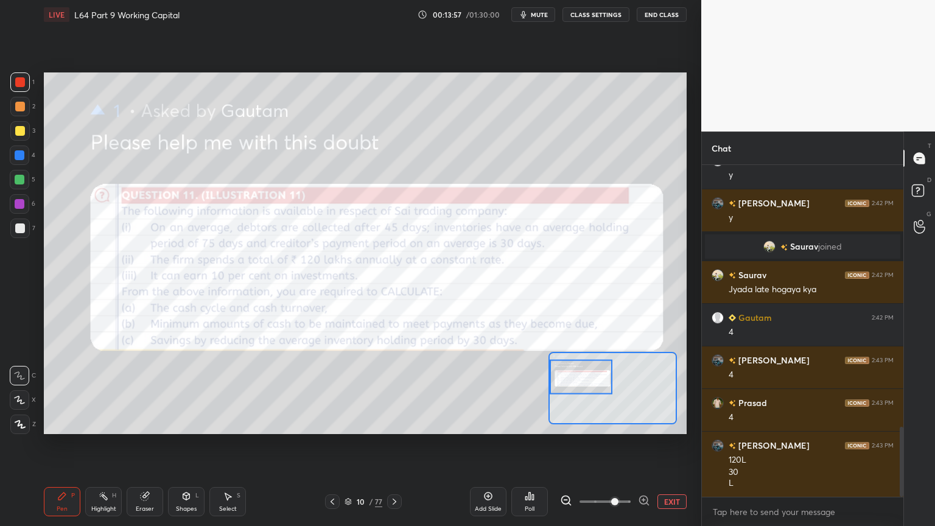
scroll to position [1241, 0]
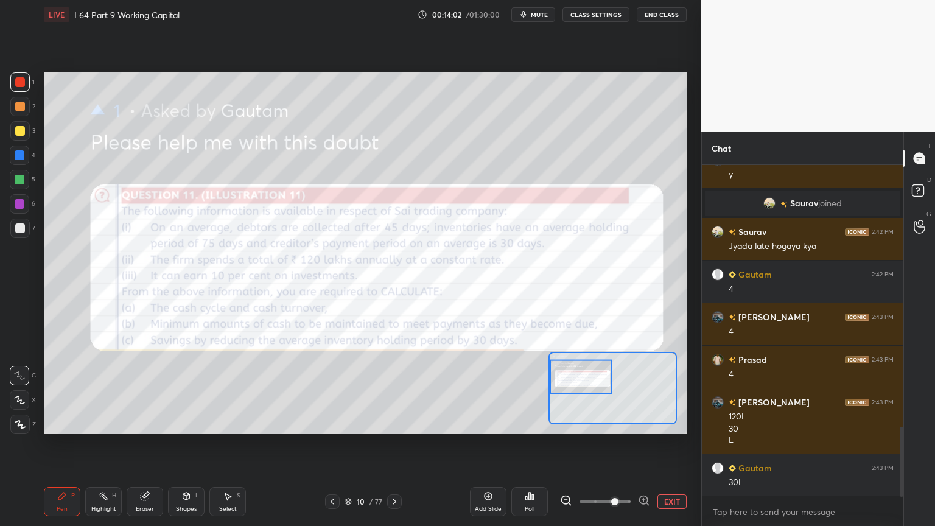
click at [396, 391] on icon at bounding box center [395, 502] width 10 height 10
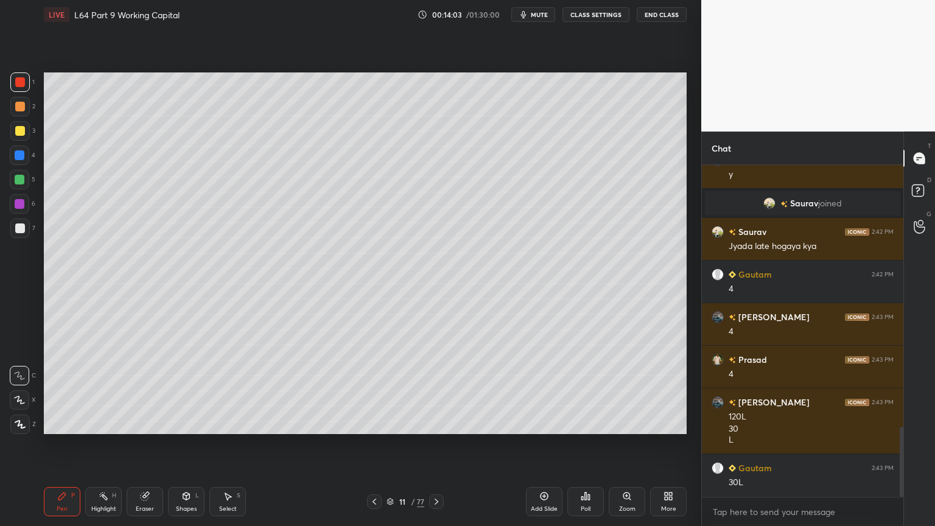
click at [68, 391] on div "Pen P" at bounding box center [62, 501] width 37 height 29
click at [24, 144] on div "3" at bounding box center [22, 133] width 25 height 24
click at [144, 391] on icon at bounding box center [145, 496] width 8 height 8
click at [65, 391] on icon at bounding box center [62, 496] width 10 height 10
click at [22, 108] on div at bounding box center [20, 107] width 10 height 10
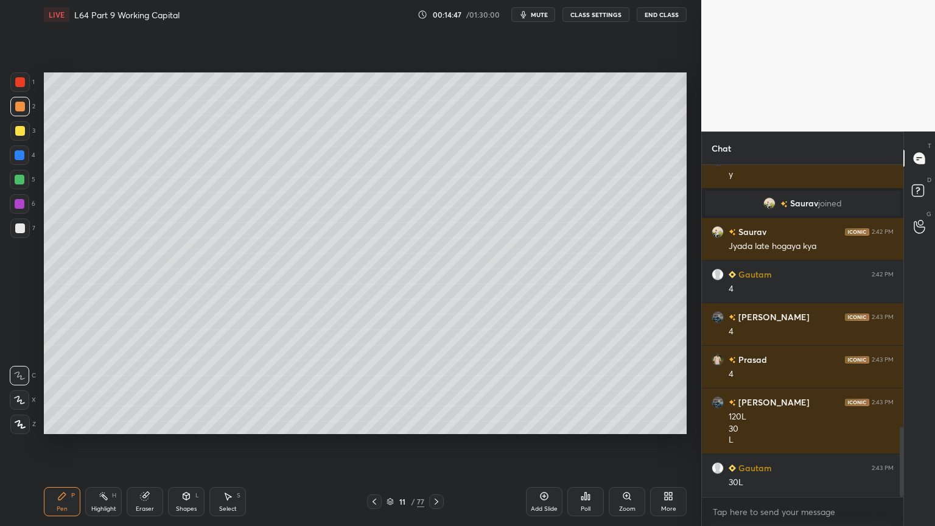
click at [66, 391] on icon at bounding box center [62, 496] width 10 height 10
click at [187, 391] on icon at bounding box center [186, 496] width 10 height 10
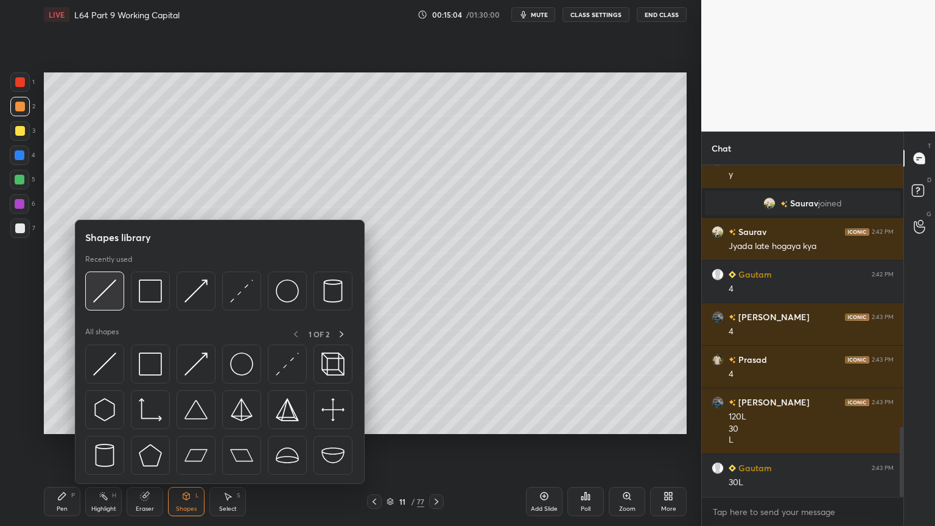
click at [109, 302] on img at bounding box center [104, 290] width 23 height 23
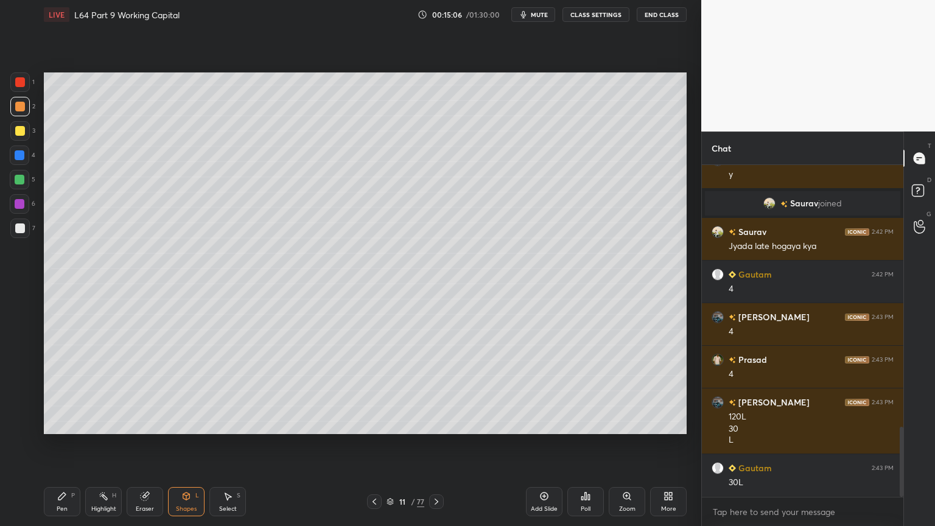
click at [61, 391] on icon at bounding box center [62, 496] width 10 height 10
click at [5, 239] on div "1 2 3 4 5 6 7 C X Z C X Z E E Erase all H H" at bounding box center [19, 253] width 39 height 362
click at [22, 234] on div at bounding box center [19, 227] width 19 height 19
click at [178, 391] on div "Shapes L" at bounding box center [186, 501] width 37 height 29
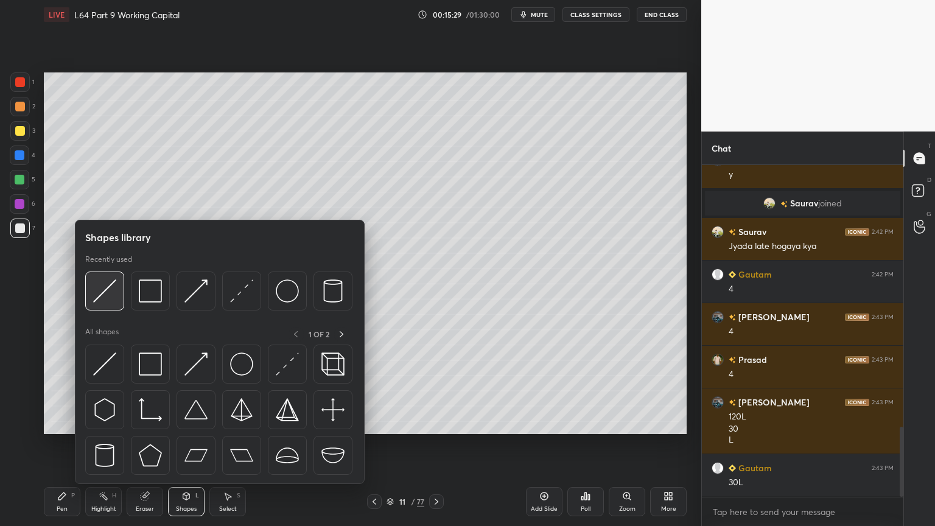
click at [110, 296] on img at bounding box center [104, 290] width 23 height 23
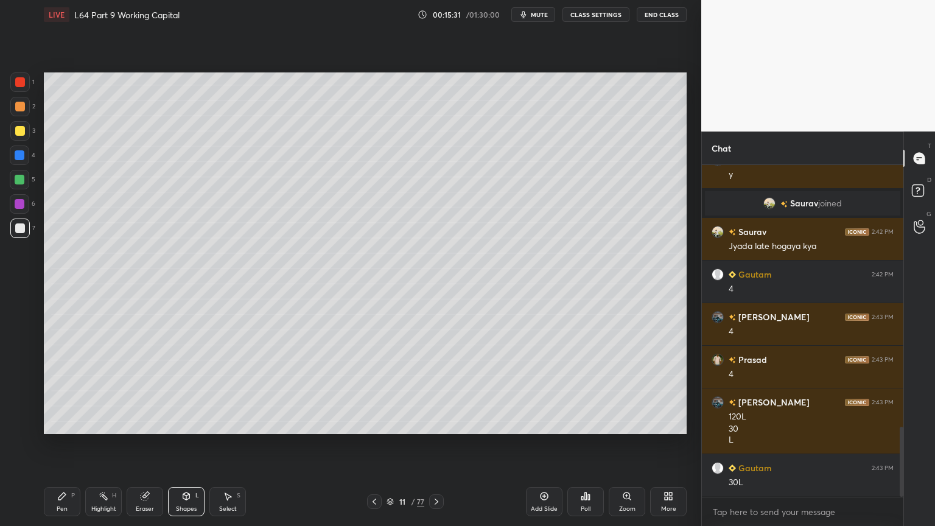
click at [53, 391] on div "Pen P" at bounding box center [62, 501] width 37 height 29
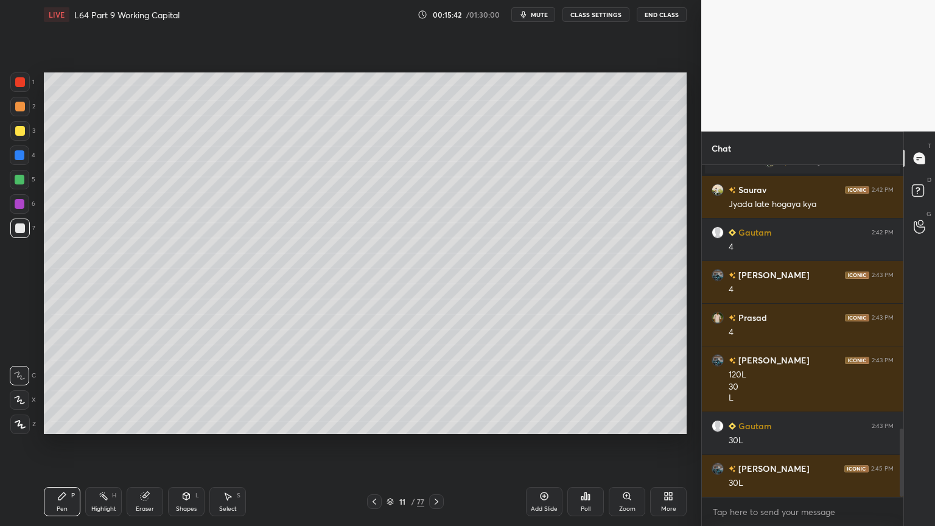
click at [25, 138] on div at bounding box center [19, 130] width 19 height 19
click at [369, 391] on div at bounding box center [374, 501] width 15 height 15
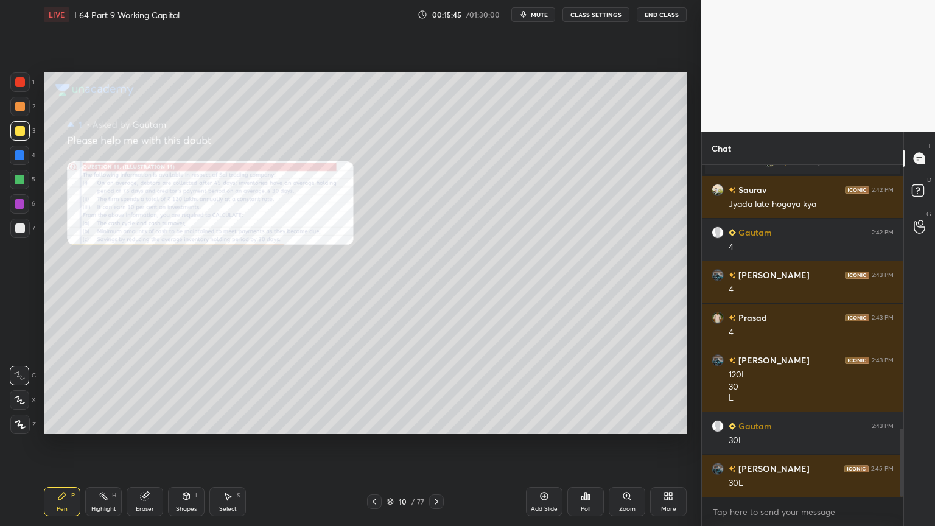
click at [146, 391] on icon at bounding box center [145, 496] width 8 height 8
click at [22, 391] on span "Erase all" at bounding box center [19, 424] width 18 height 9
click at [622, 391] on div "Zoom" at bounding box center [627, 509] width 16 height 6
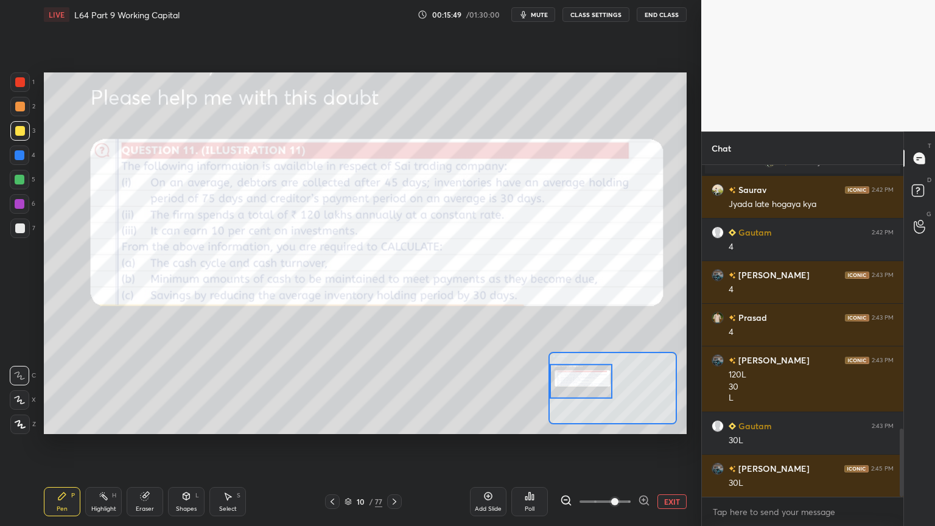
click at [49, 391] on div "Pen P" at bounding box center [62, 501] width 37 height 29
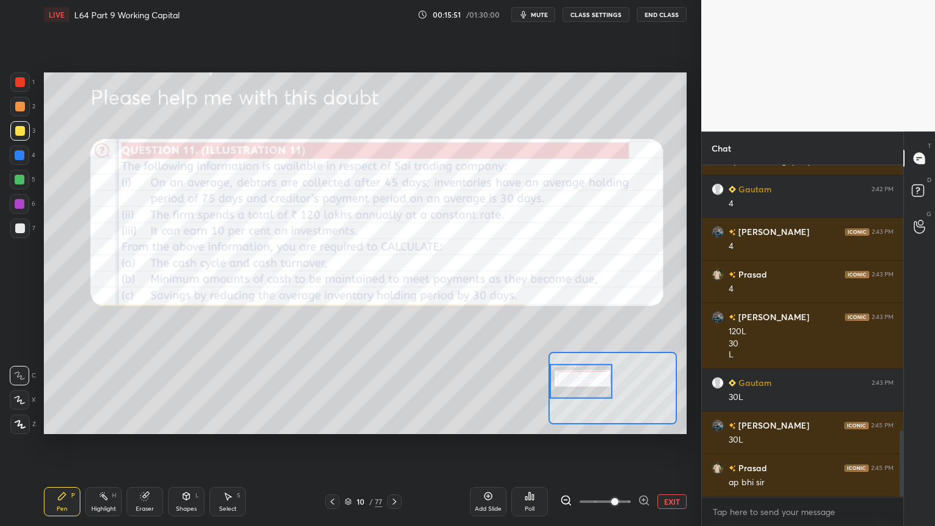
click at [23, 75] on div at bounding box center [19, 81] width 19 height 19
click at [17, 391] on div at bounding box center [19, 423] width 19 height 19
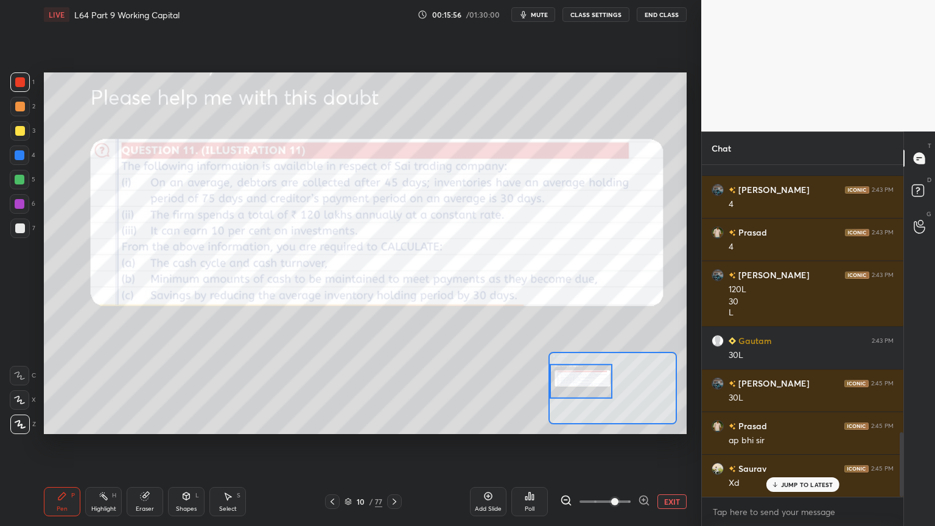
scroll to position [1411, 0]
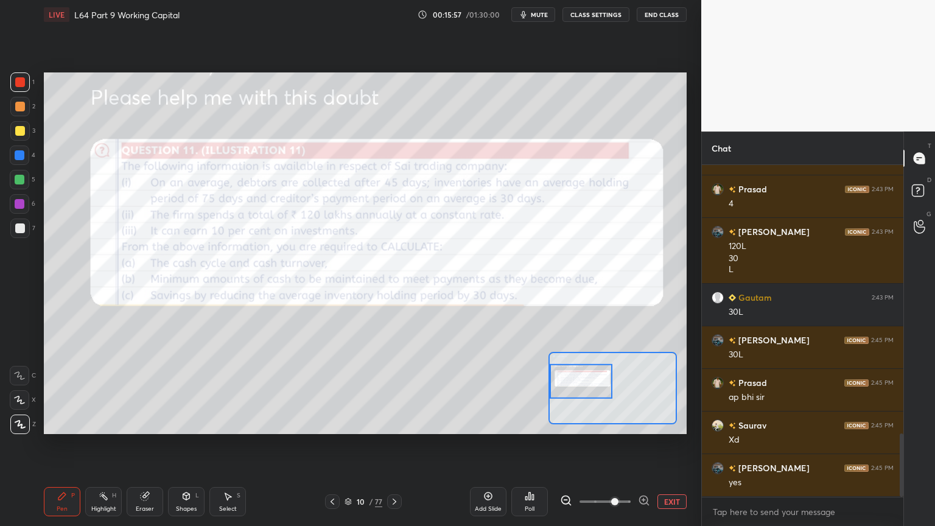
click at [145, 391] on icon at bounding box center [145, 496] width 8 height 8
click at [21, 391] on span "Erase all" at bounding box center [19, 424] width 18 height 9
click at [67, 391] on div "Pen P Highlight H Eraser Shapes L Select S 10 / 77 Add Slide Poll EXIT" at bounding box center [365, 501] width 643 height 49
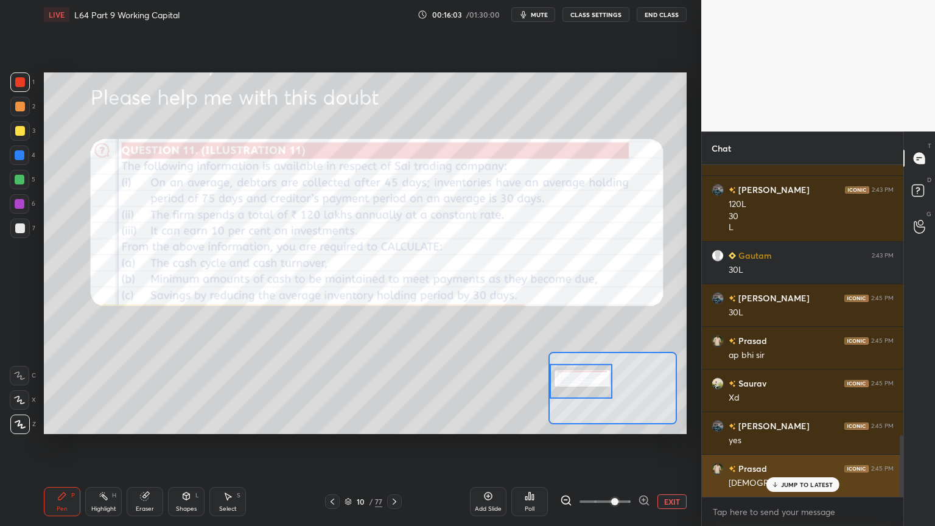
click at [795, 391] on p "JUMP TO LATEST" at bounding box center [807, 484] width 52 height 7
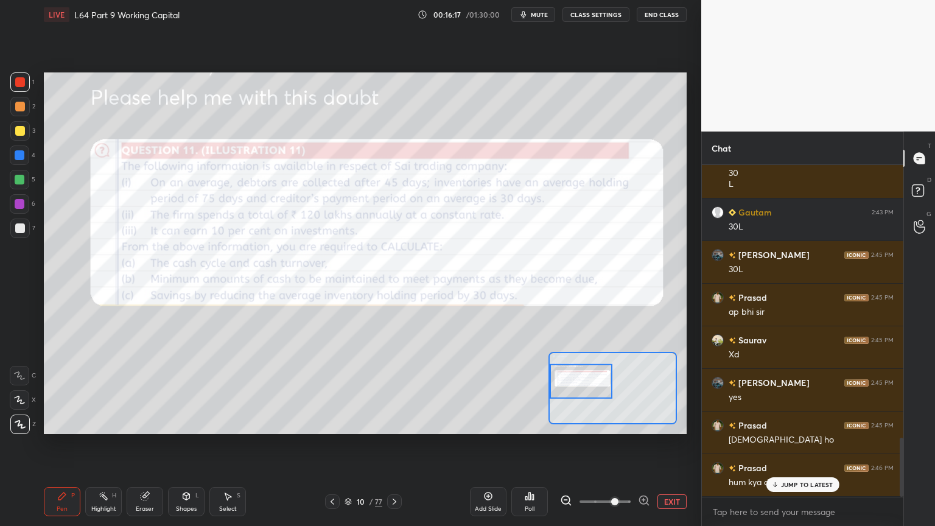
scroll to position [1539, 0]
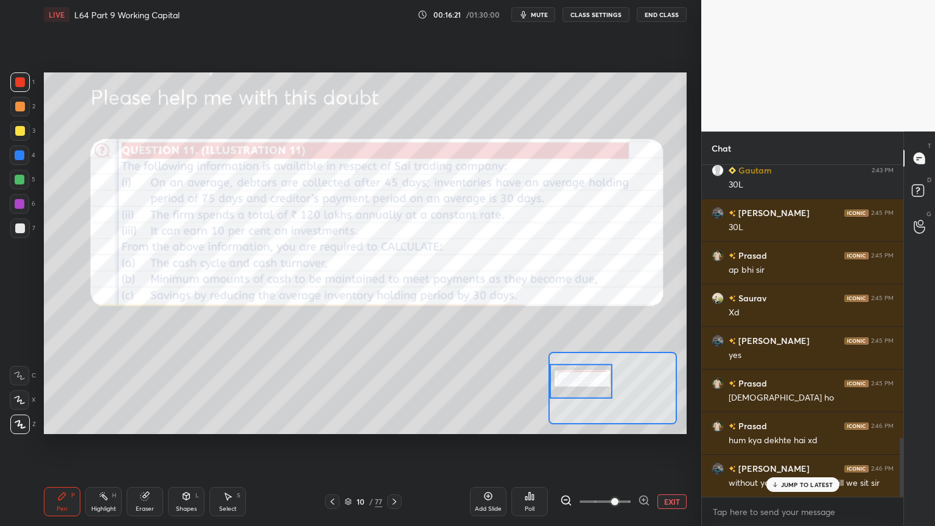
click at [144, 391] on div "Eraser" at bounding box center [145, 501] width 37 height 29
click at [22, 391] on div "Erase all" at bounding box center [19, 423] width 19 height 19
click at [46, 391] on div "Pen P" at bounding box center [62, 501] width 37 height 29
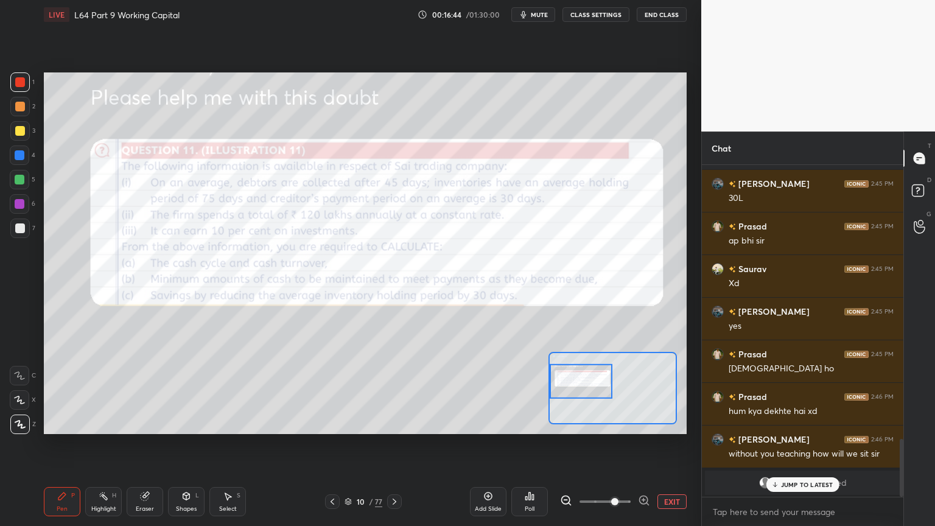
click at [394, 391] on icon at bounding box center [395, 501] width 4 height 6
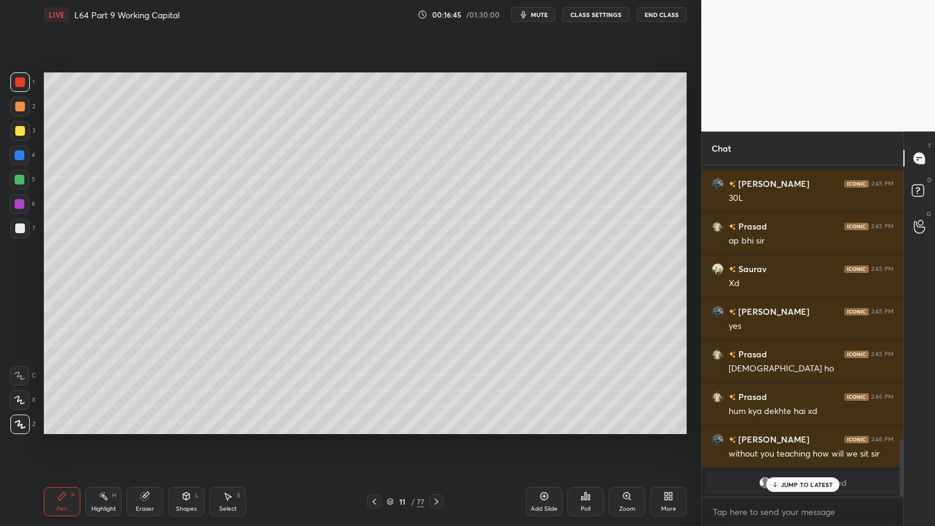
scroll to position [1611, 0]
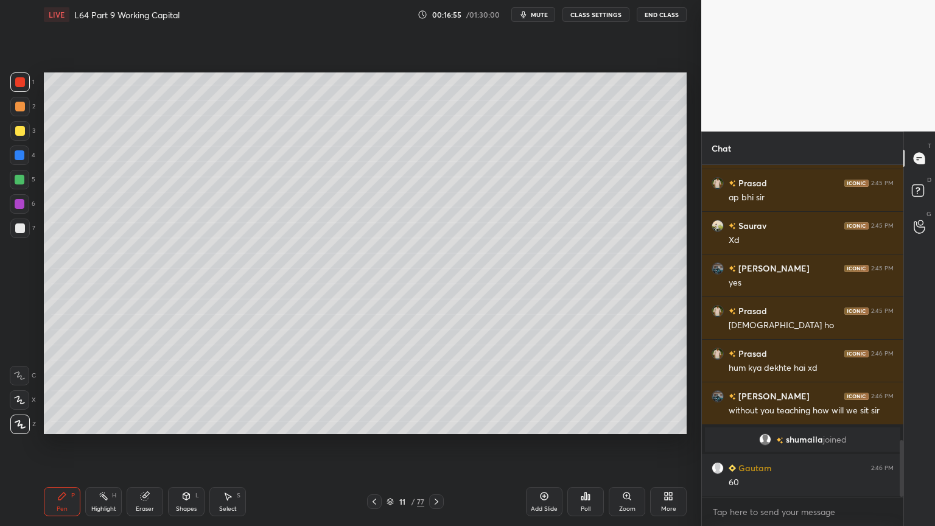
click at [64, 391] on icon at bounding box center [62, 496] width 10 height 10
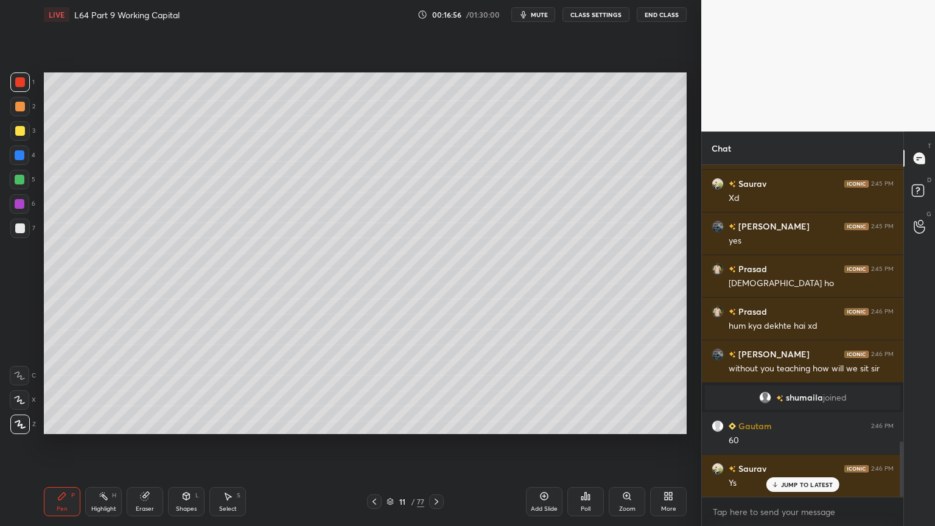
click at [27, 138] on div at bounding box center [19, 130] width 19 height 19
click at [56, 391] on div "Pen P" at bounding box center [62, 501] width 37 height 29
click at [24, 387] on div "X" at bounding box center [23, 397] width 26 height 24
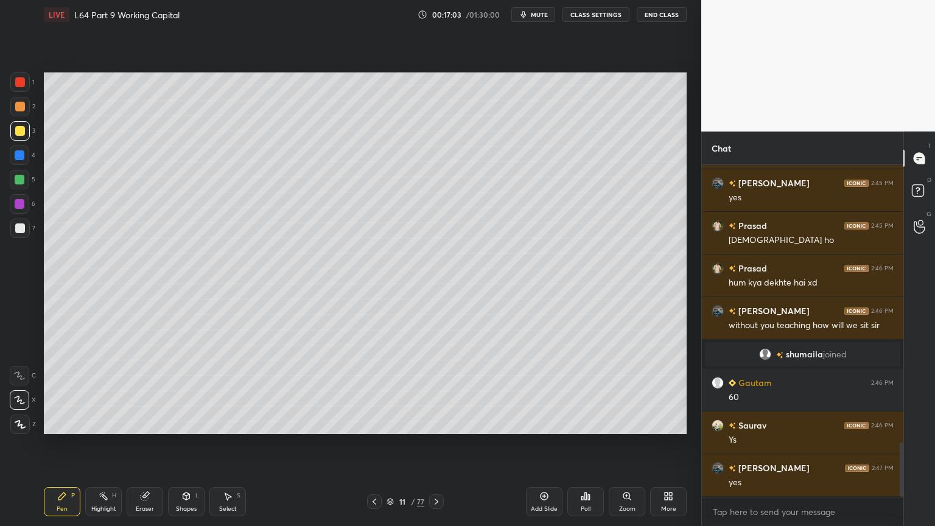
click at [22, 377] on icon at bounding box center [19, 375] width 11 height 9
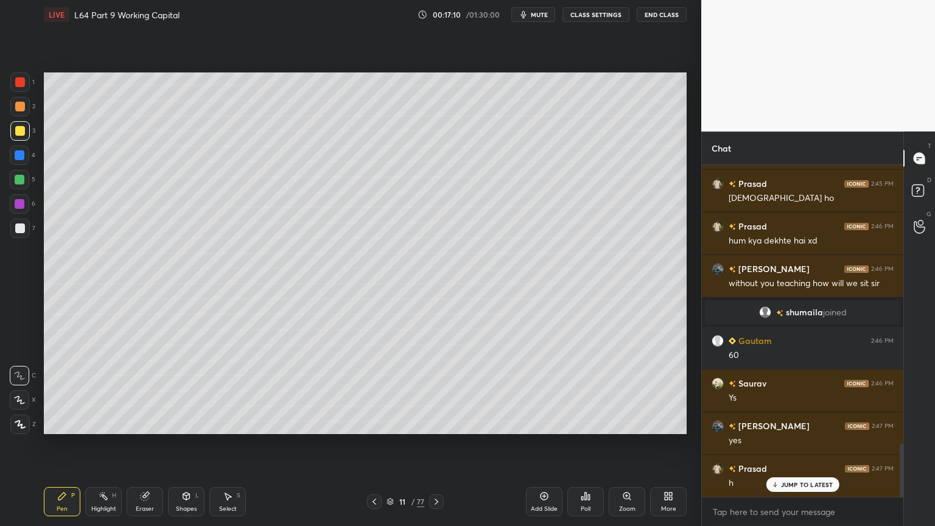
scroll to position [1781, 0]
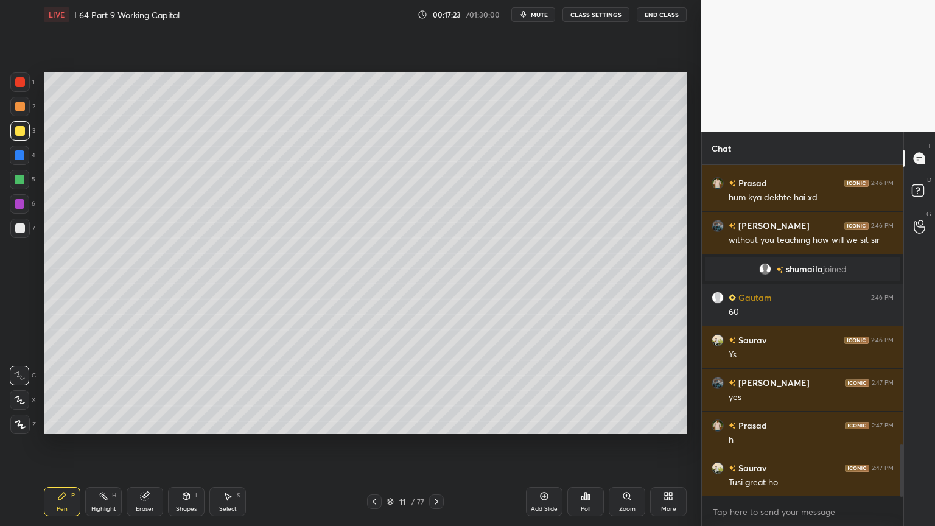
click at [17, 232] on div at bounding box center [20, 228] width 10 height 10
click at [27, 140] on div "3" at bounding box center [22, 130] width 25 height 19
click at [14, 227] on div at bounding box center [19, 227] width 19 height 19
click at [189, 391] on icon at bounding box center [186, 496] width 10 height 10
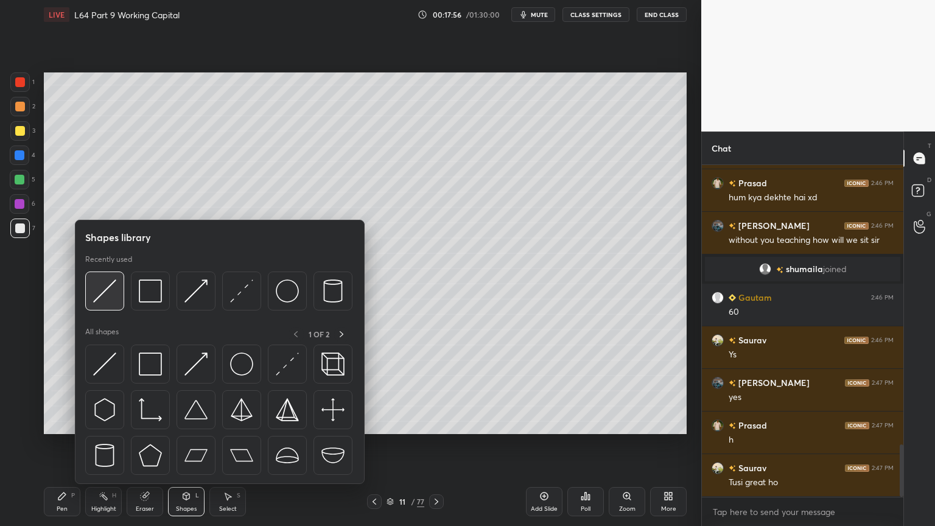
click at [108, 296] on img at bounding box center [104, 290] width 23 height 23
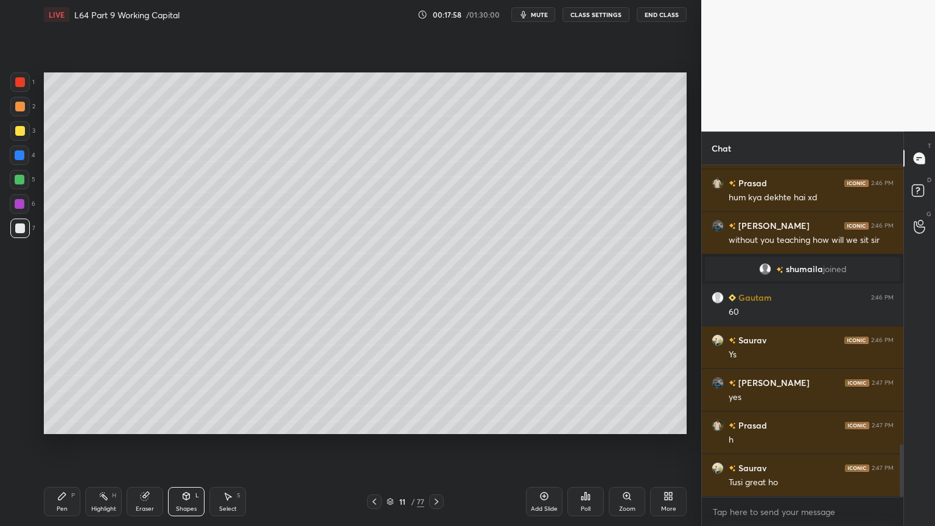
click at [69, 391] on div "Pen P" at bounding box center [62, 501] width 37 height 29
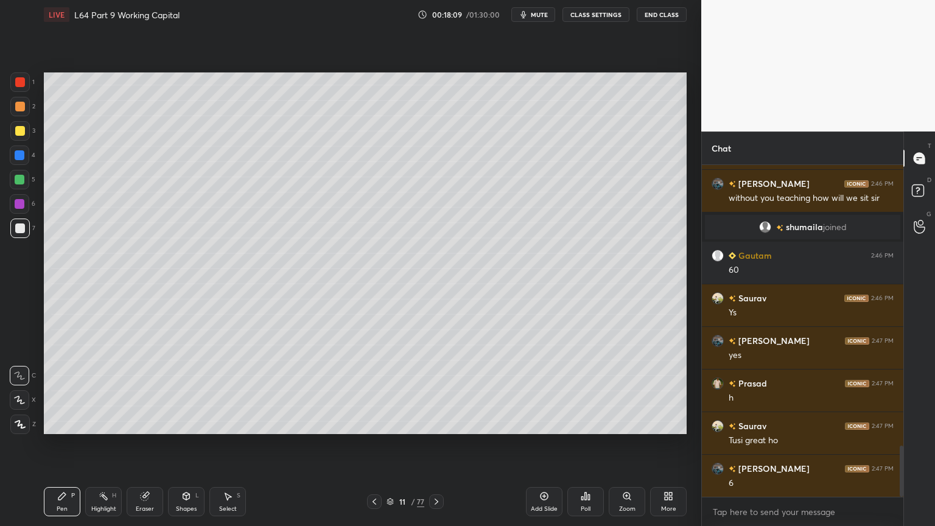
click at [14, 139] on div at bounding box center [19, 130] width 19 height 19
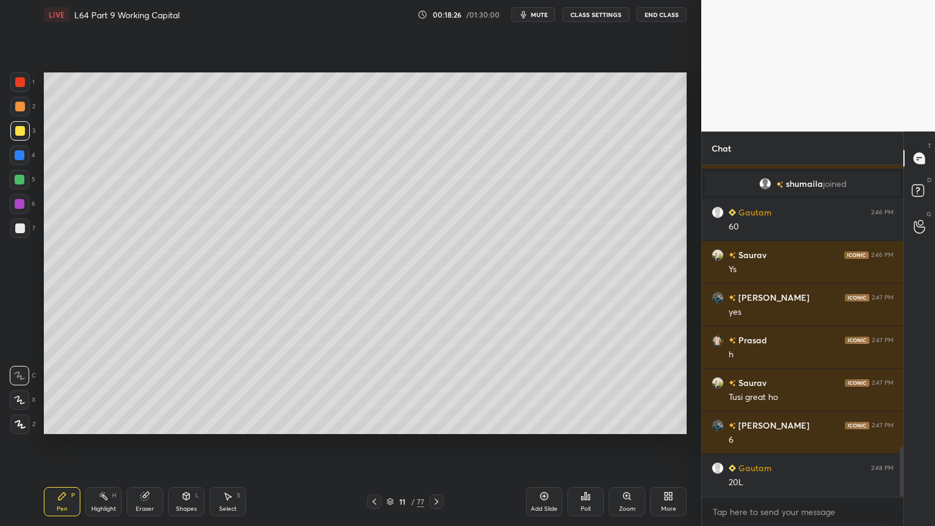
click at [23, 232] on div at bounding box center [20, 228] width 10 height 10
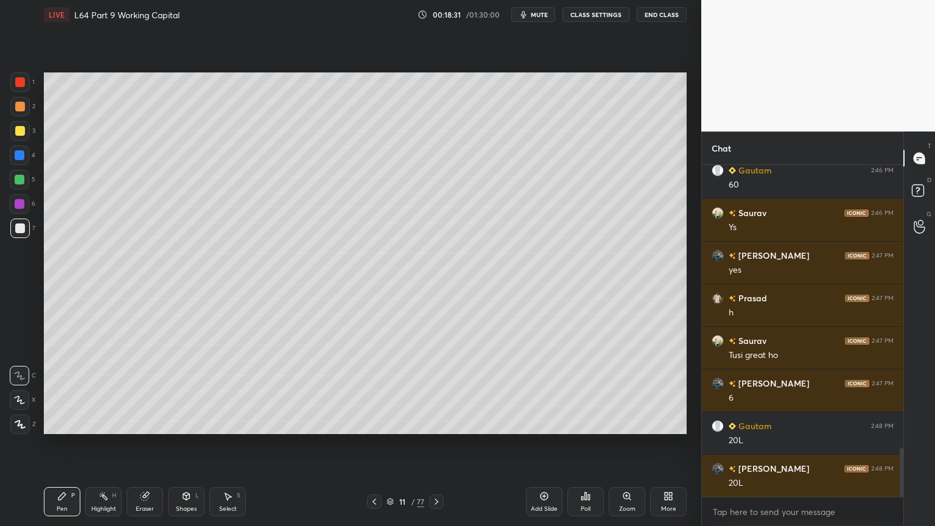
click at [195, 391] on div "Shapes L" at bounding box center [186, 501] width 37 height 29
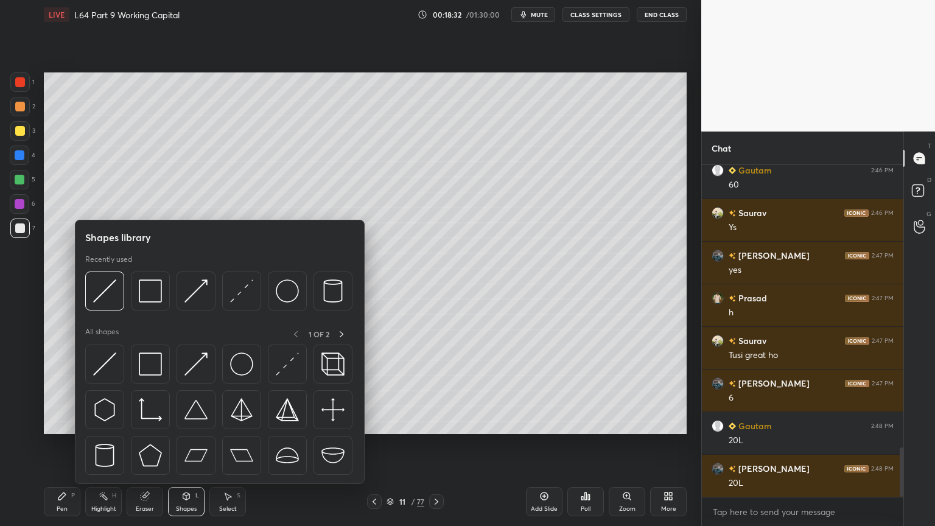
click at [110, 297] on img at bounding box center [104, 290] width 23 height 23
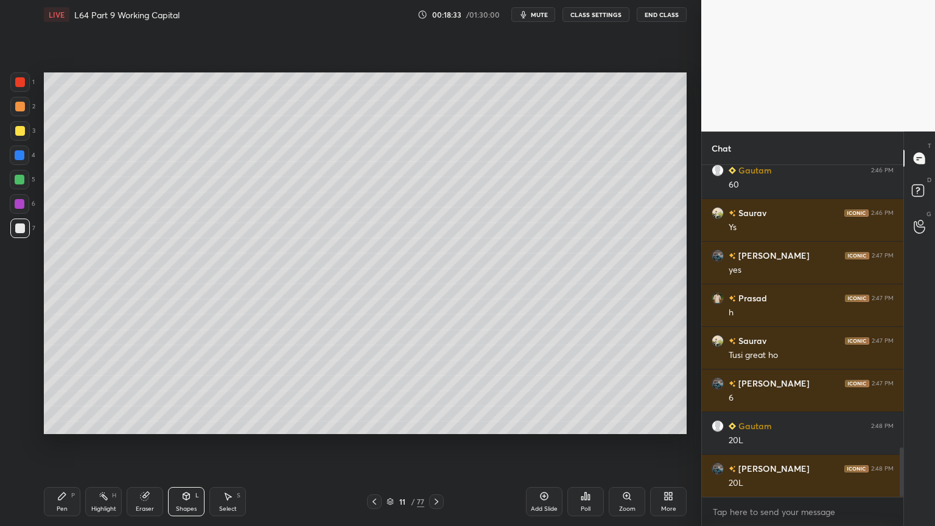
click at [63, 391] on div "Pen" at bounding box center [62, 509] width 11 height 6
click at [9, 131] on div "1 2 3 4 5 6 7 C X Z C X Z E E Erase all H H" at bounding box center [19, 253] width 39 height 362
click at [23, 133] on div at bounding box center [20, 131] width 10 height 10
click at [19, 230] on div at bounding box center [20, 228] width 10 height 10
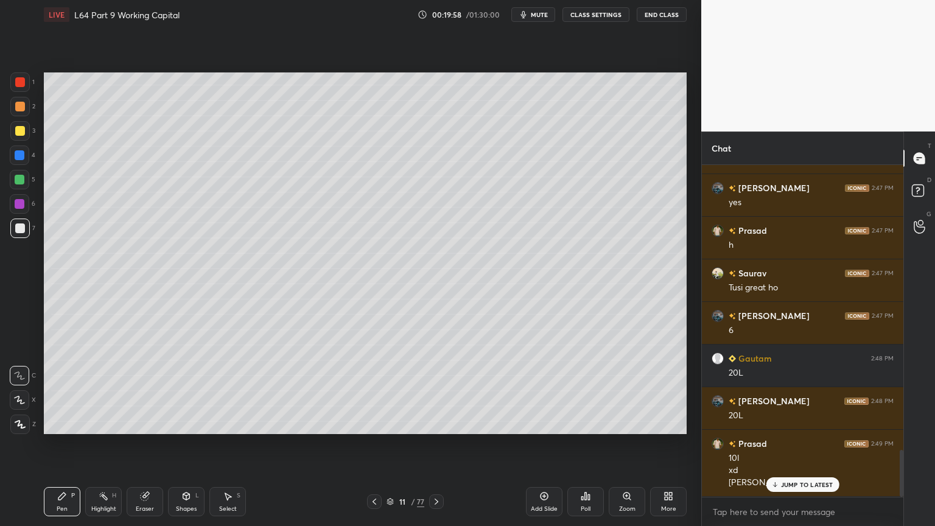
scroll to position [2018, 0]
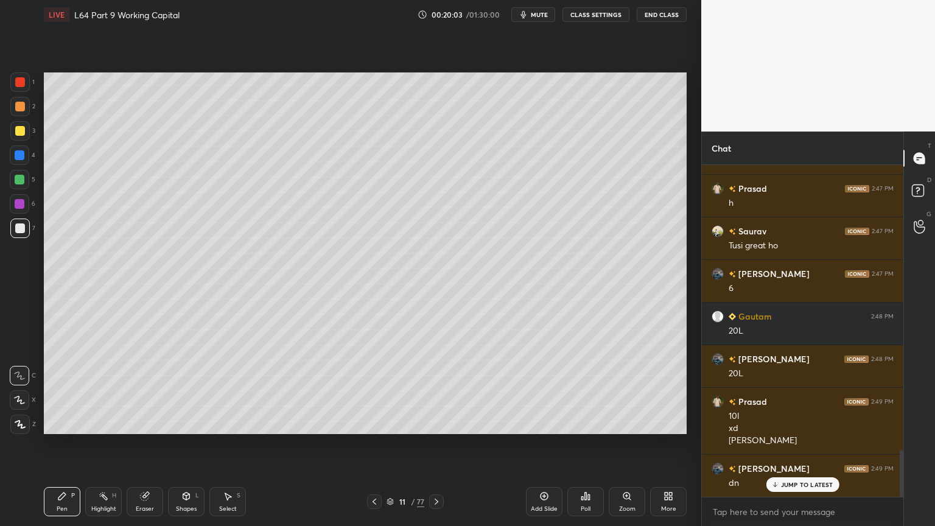
click at [380, 391] on div at bounding box center [374, 501] width 15 height 15
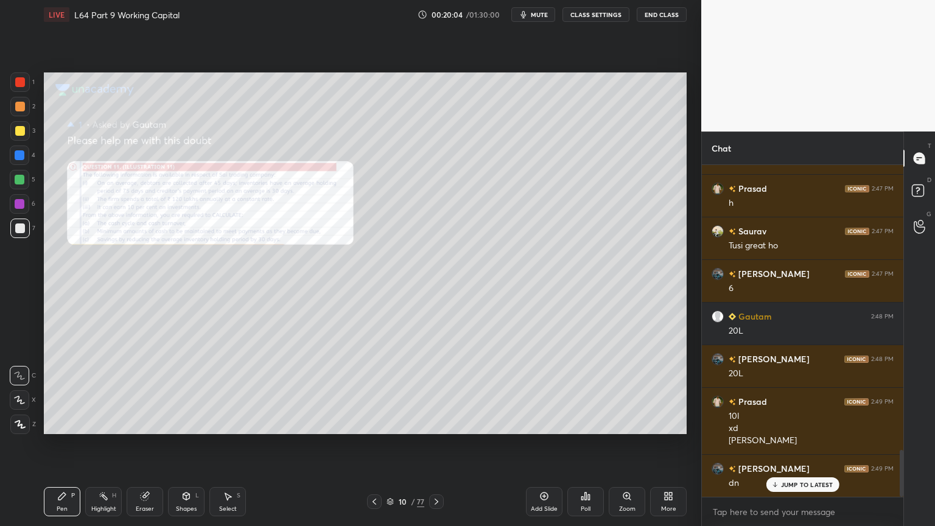
click at [139, 391] on div "Eraser" at bounding box center [145, 501] width 37 height 29
click at [18, 391] on span "Erase all" at bounding box center [19, 424] width 18 height 9
click at [626, 391] on div "Zoom" at bounding box center [627, 509] width 16 height 6
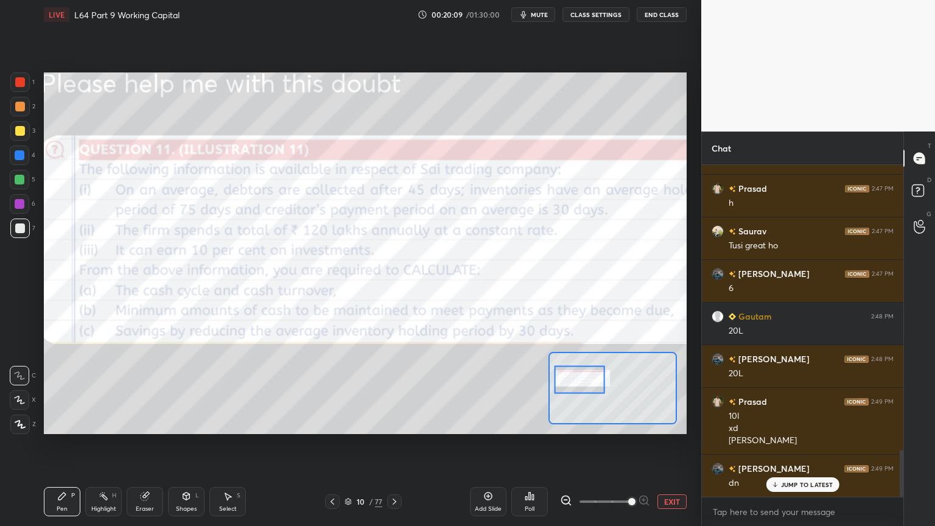
click at [21, 83] on div at bounding box center [20, 82] width 10 height 10
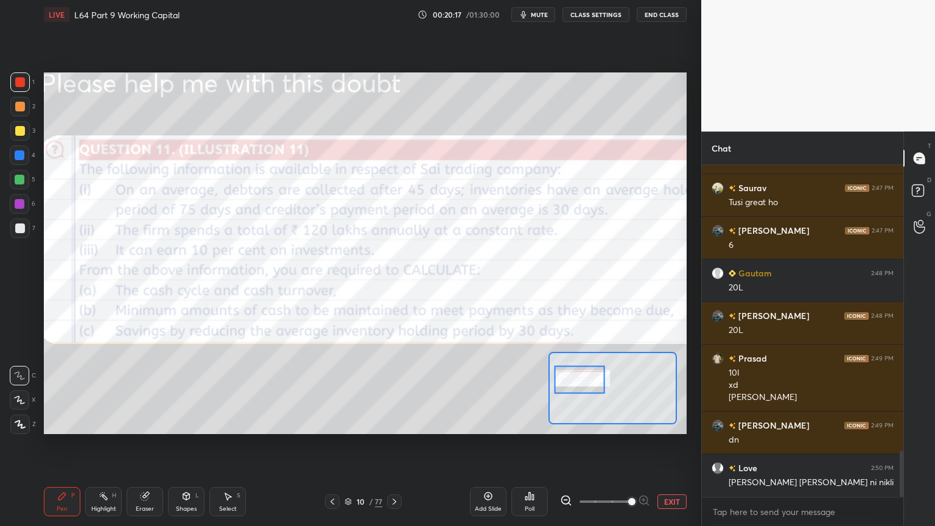
click at [398, 391] on icon at bounding box center [395, 502] width 10 height 10
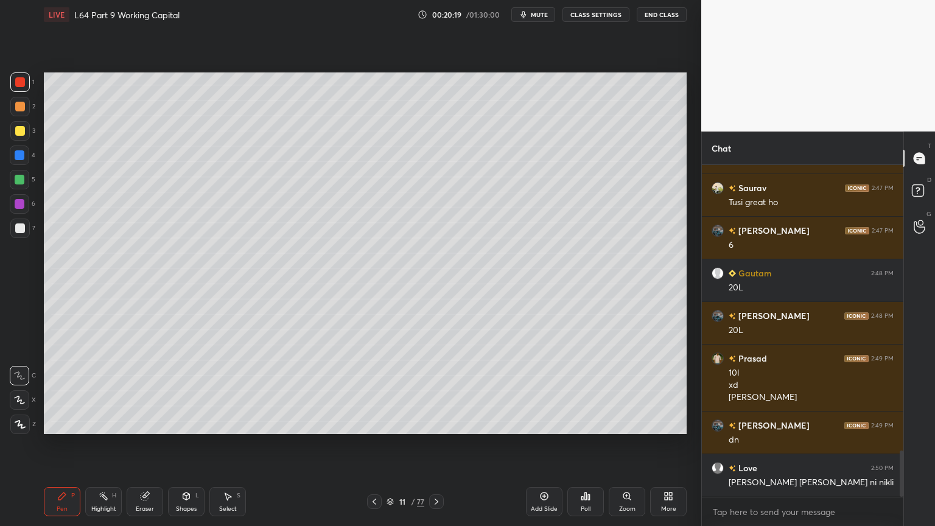
click at [27, 159] on div at bounding box center [19, 154] width 19 height 19
click at [18, 134] on div at bounding box center [20, 131] width 10 height 10
click at [21, 229] on div at bounding box center [20, 228] width 10 height 10
click at [63, 391] on div "Pen" at bounding box center [62, 509] width 11 height 6
click at [23, 139] on div at bounding box center [19, 130] width 19 height 19
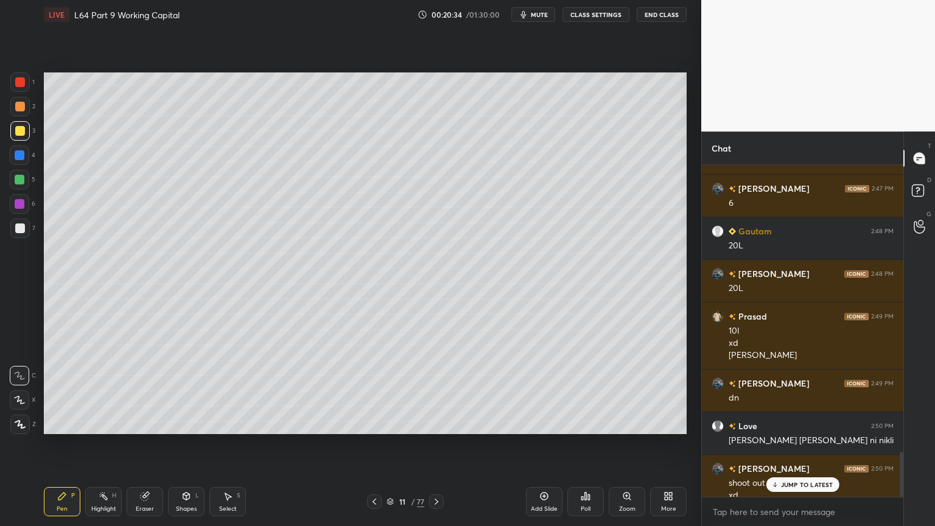
scroll to position [2116, 0]
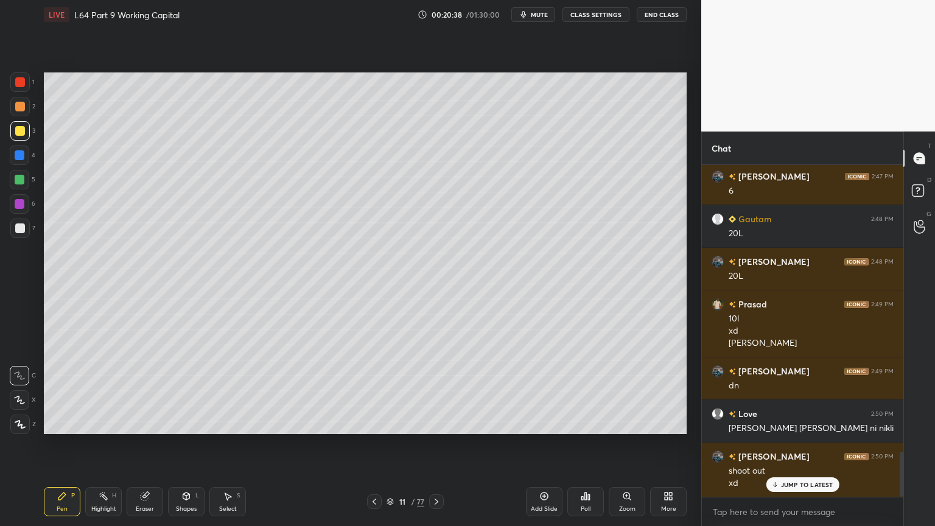
click at [23, 234] on div at bounding box center [19, 227] width 19 height 19
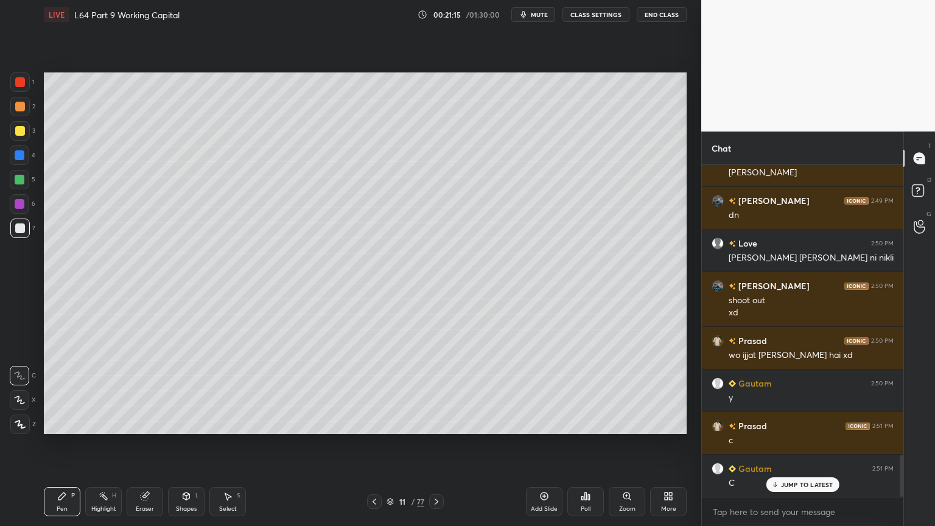
scroll to position [2329, 0]
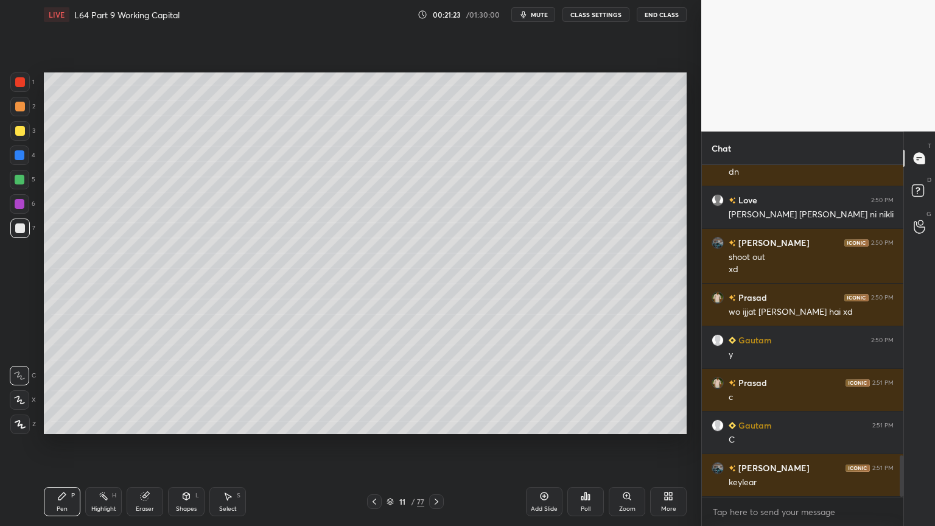
click at [218, 391] on div "Select S" at bounding box center [227, 501] width 37 height 29
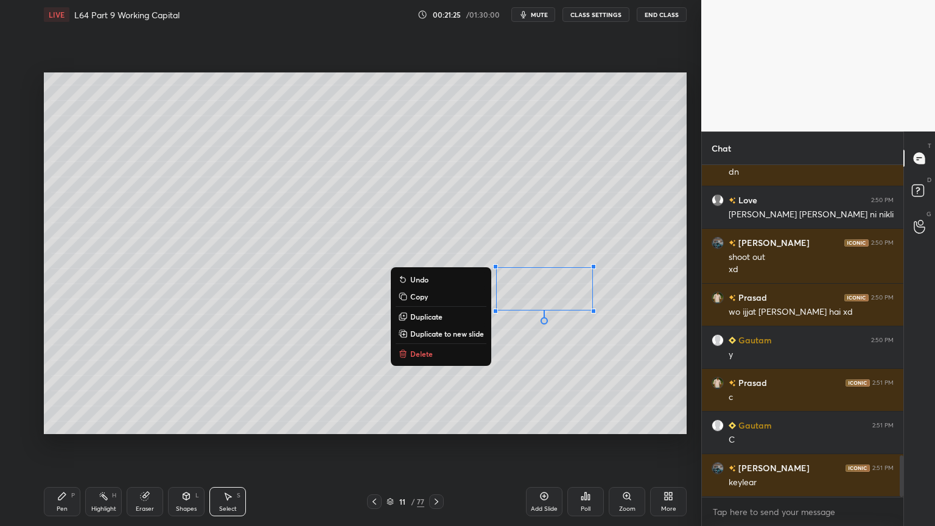
click at [448, 348] on button "Delete" at bounding box center [441, 353] width 91 height 15
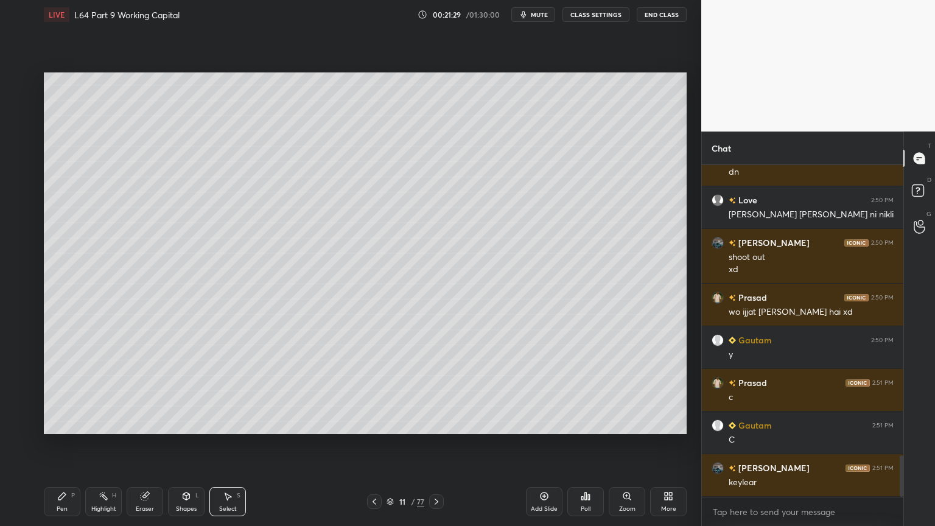
click at [375, 391] on icon at bounding box center [374, 502] width 10 height 10
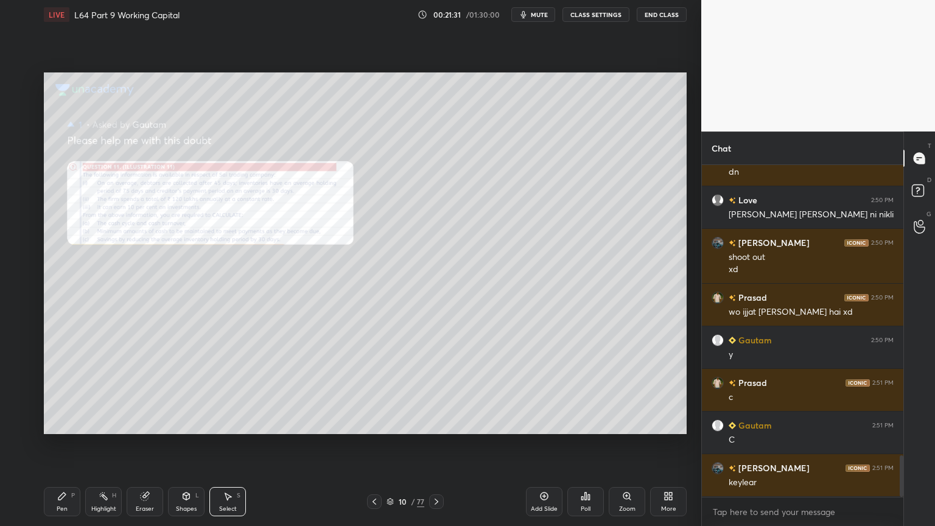
click at [628, 391] on div "Zoom" at bounding box center [627, 509] width 16 height 6
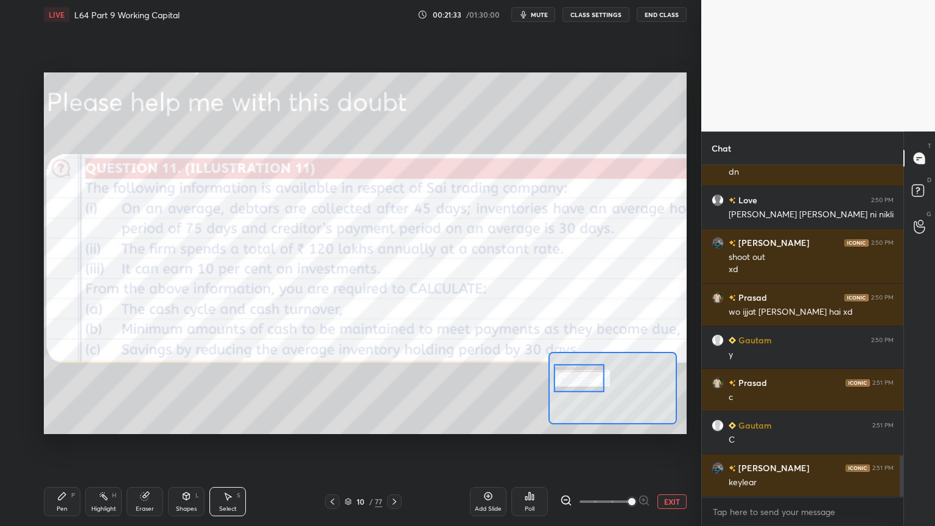
click at [571, 391] on icon at bounding box center [566, 500] width 12 height 12
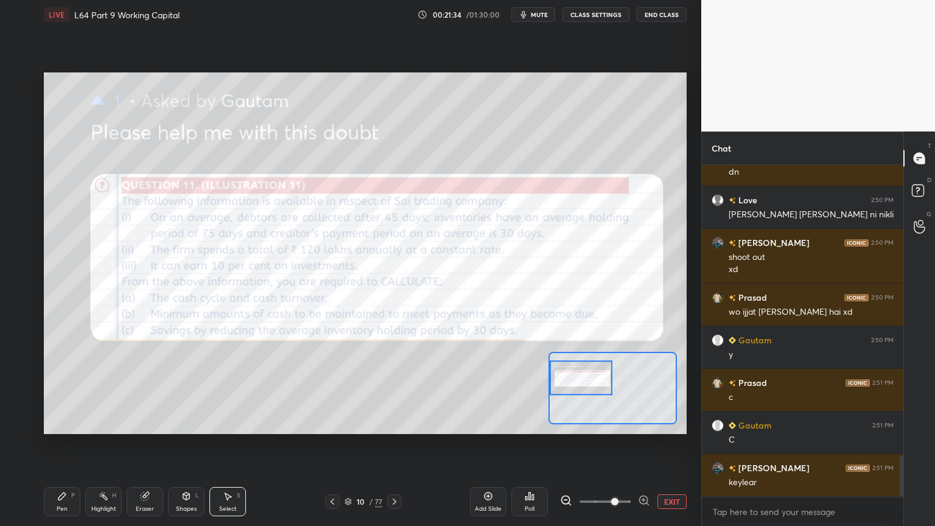
click at [144, 391] on icon at bounding box center [145, 496] width 8 height 8
click at [24, 391] on span "Erase all" at bounding box center [19, 424] width 18 height 9
click at [396, 391] on icon at bounding box center [395, 502] width 10 height 10
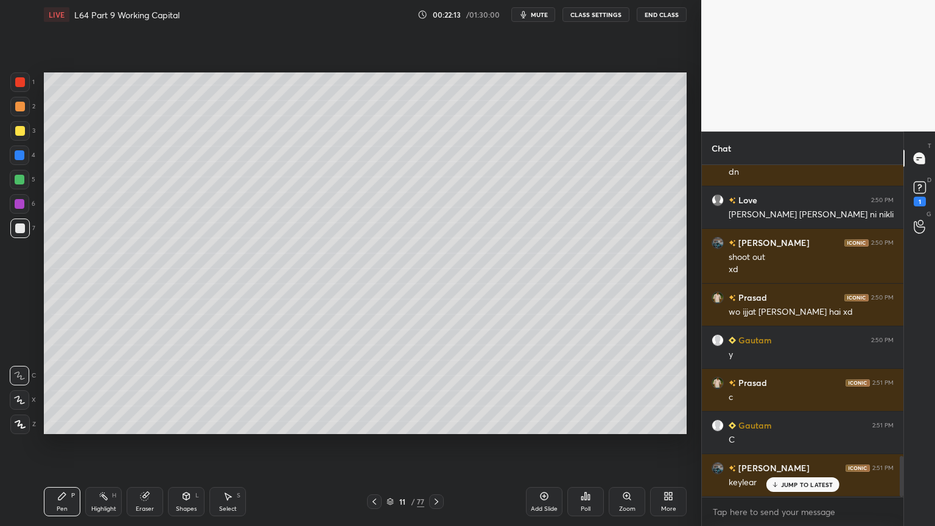
scroll to position [2381, 0]
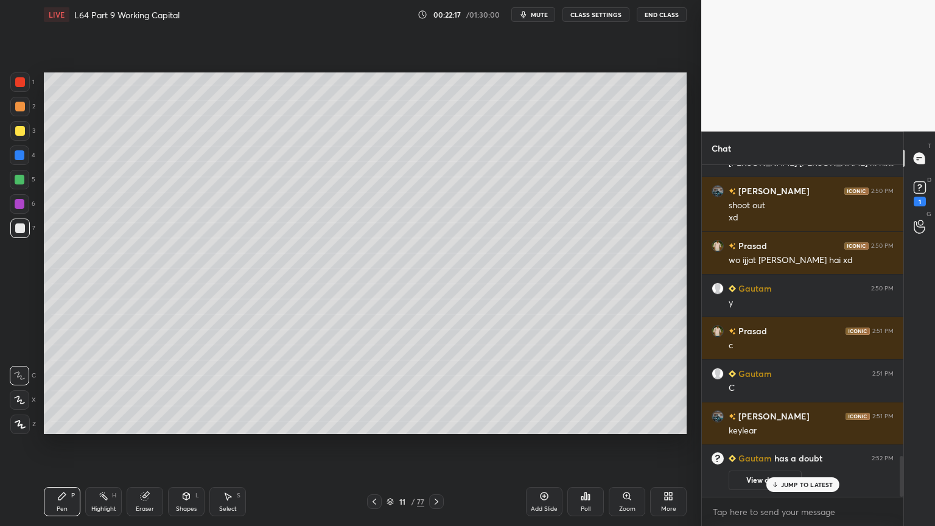
click at [918, 197] on div "1" at bounding box center [920, 202] width 12 height 10
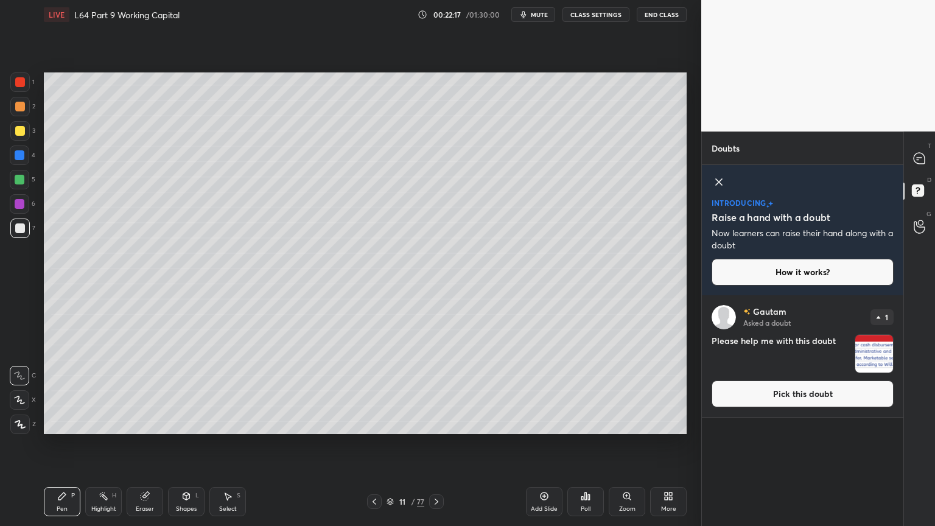
click at [870, 344] on img "grid" at bounding box center [874, 354] width 38 height 38
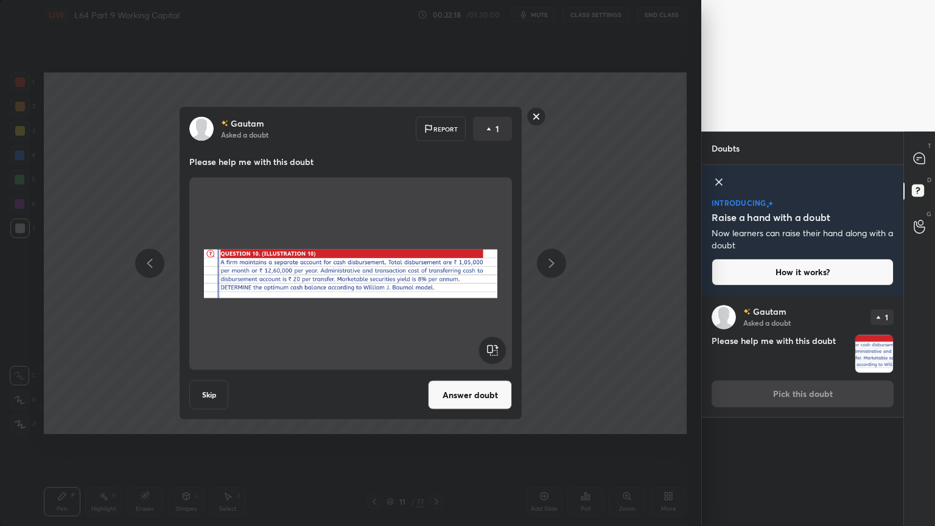
click at [470, 390] on button "Answer doubt" at bounding box center [470, 394] width 84 height 29
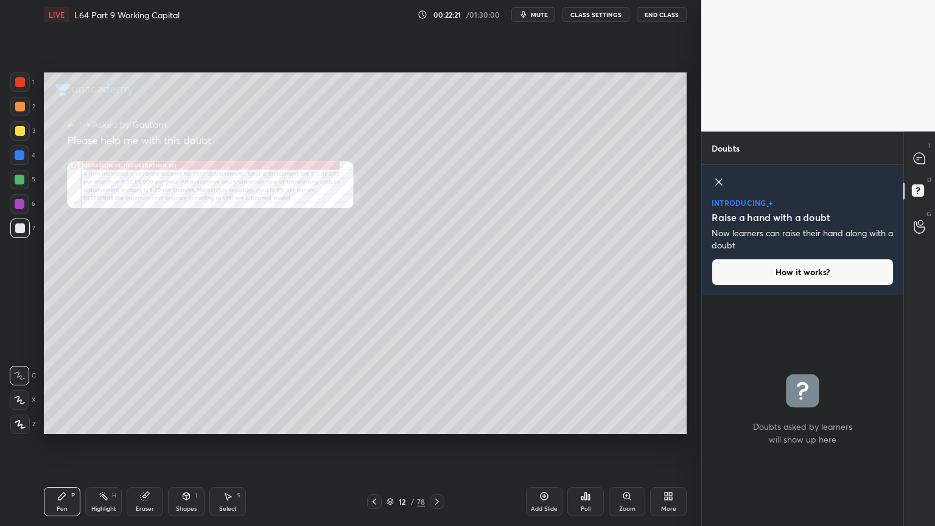
click at [722, 182] on icon at bounding box center [718, 182] width 15 height 15
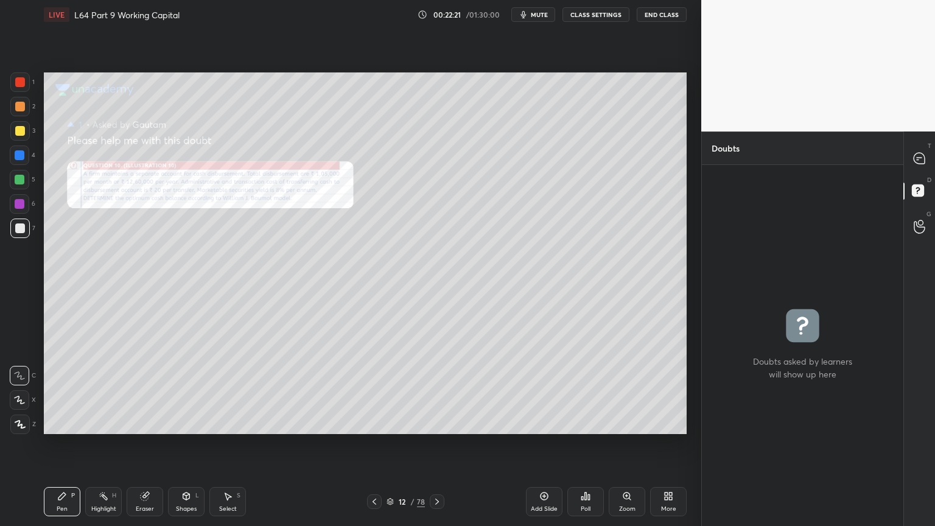
click at [919, 164] on icon at bounding box center [919, 158] width 13 height 13
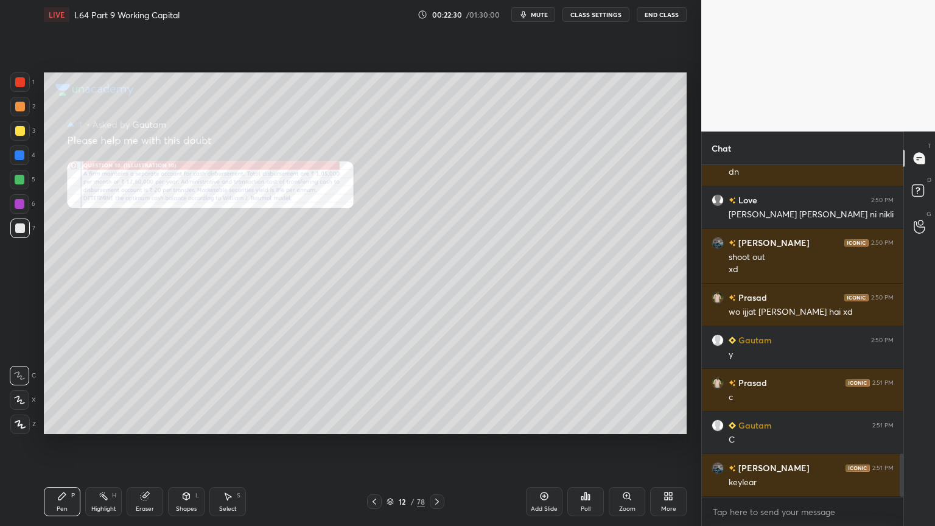
click at [542, 391] on div "Add Slide" at bounding box center [544, 501] width 37 height 29
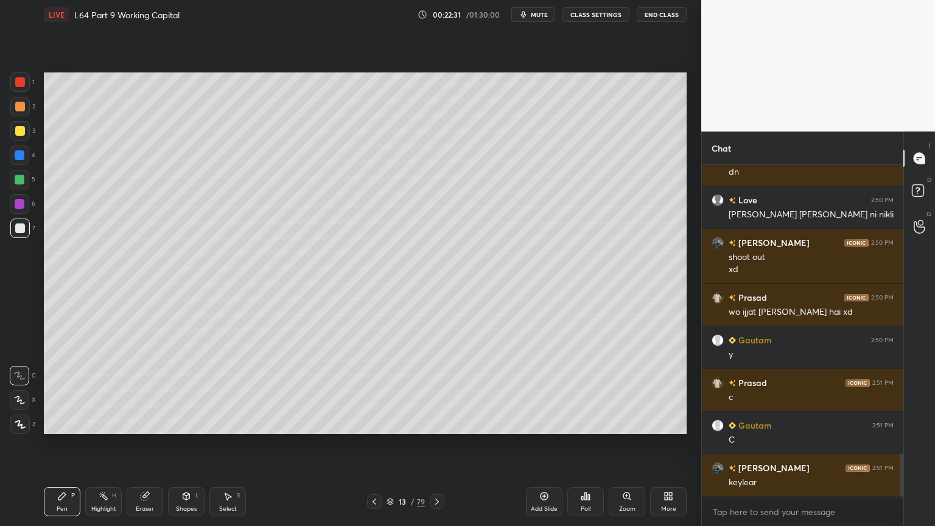
scroll to position [2247, 0]
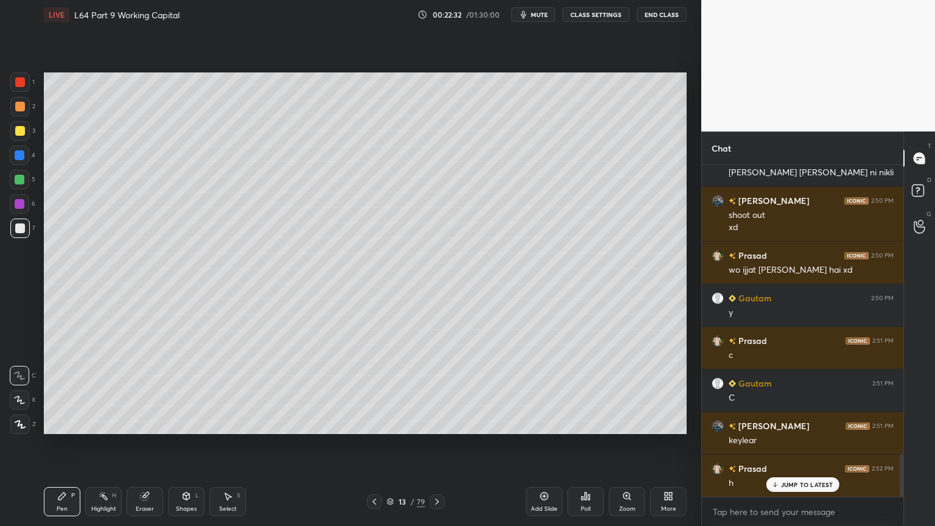
click at [16, 157] on div at bounding box center [20, 155] width 10 height 10
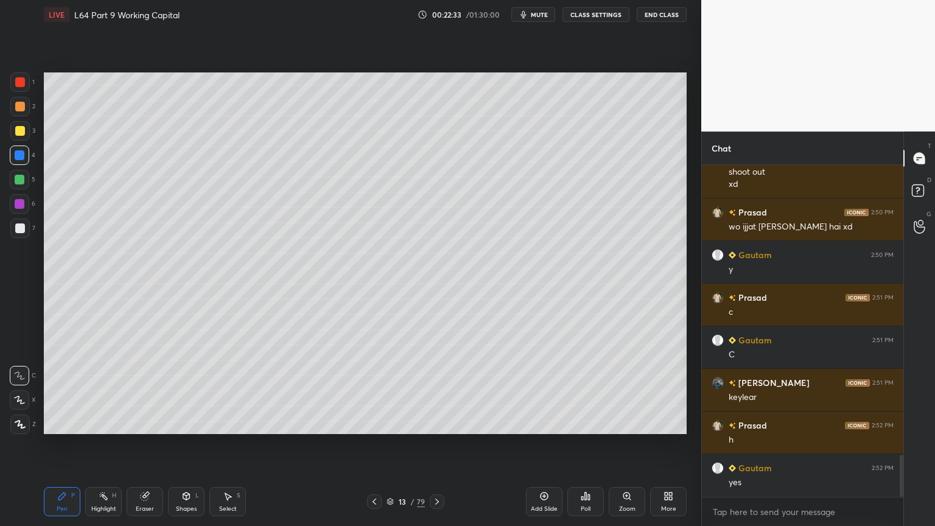
click at [175, 391] on div "Shapes L" at bounding box center [186, 501] width 37 height 29
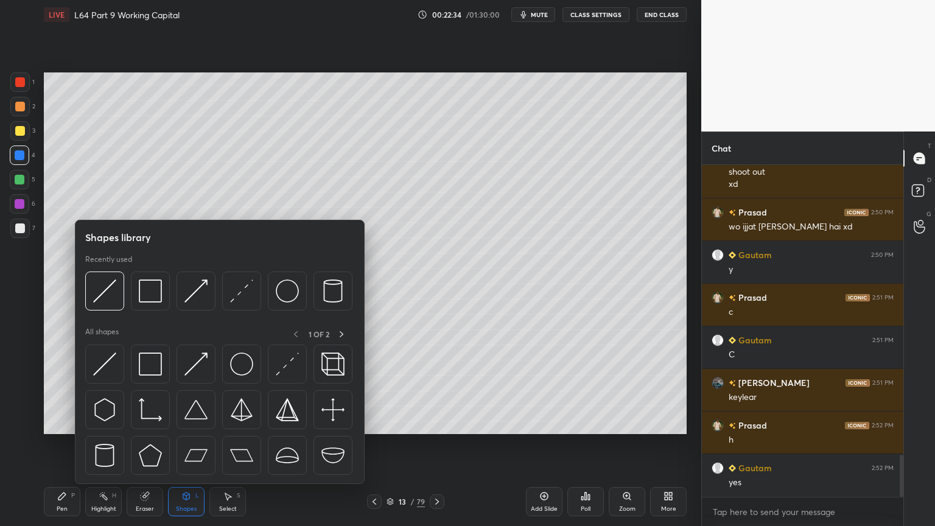
click at [149, 284] on img at bounding box center [150, 290] width 23 height 23
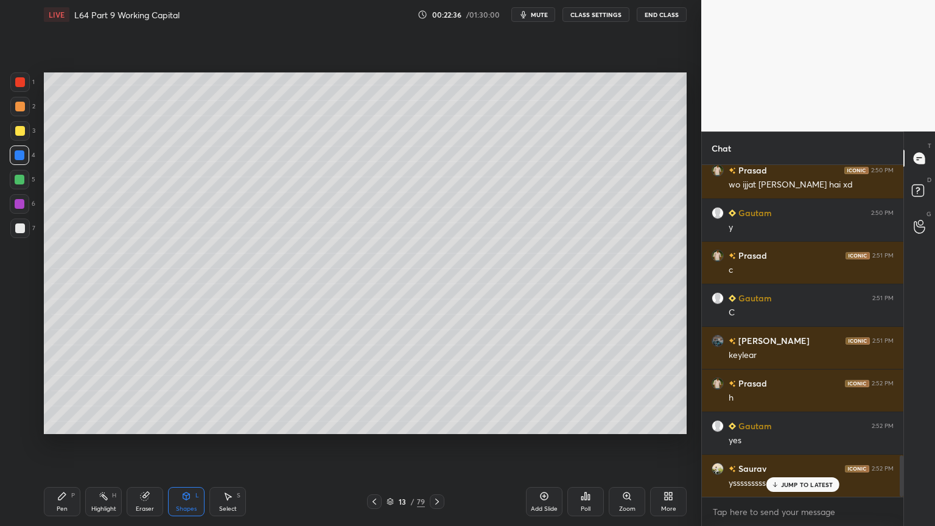
scroll to position [2375, 0]
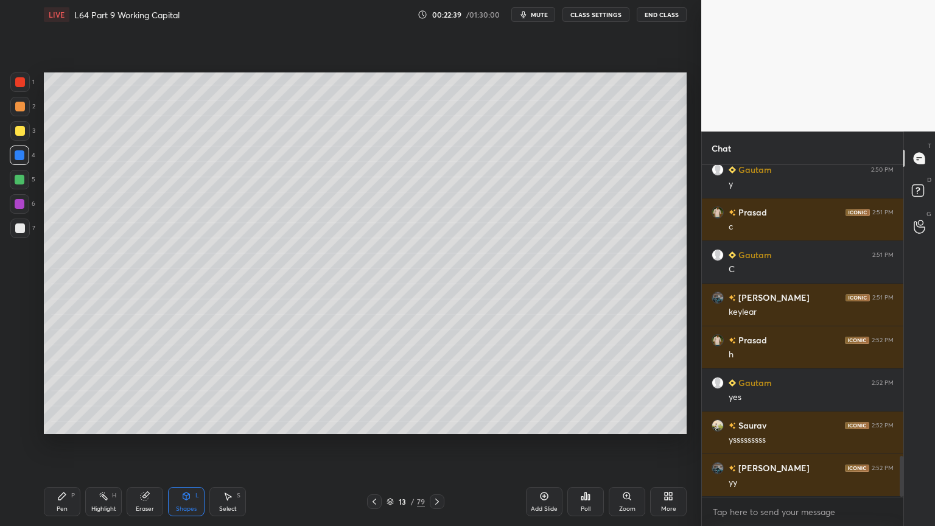
click at [63, 391] on div "Pen P" at bounding box center [62, 501] width 37 height 29
click at [13, 133] on div at bounding box center [19, 130] width 19 height 19
click at [17, 105] on div at bounding box center [20, 107] width 10 height 10
click at [54, 391] on div "Pen P" at bounding box center [62, 501] width 37 height 29
click at [9, 132] on div "1 2 3 4 5 6 7 C X Z C X Z E E Erase all H H" at bounding box center [19, 253] width 39 height 362
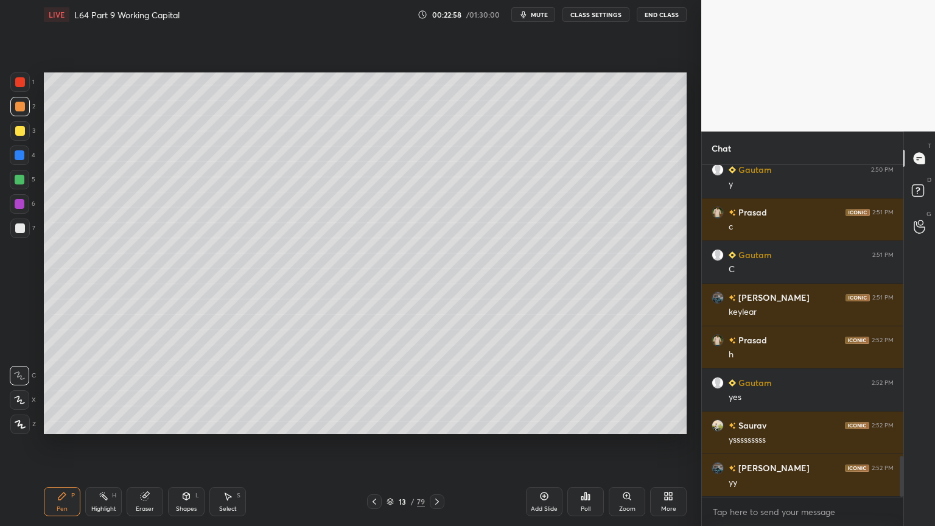
click at [12, 97] on div at bounding box center [19, 106] width 19 height 19
click at [21, 84] on div at bounding box center [20, 82] width 10 height 10
click at [15, 113] on div at bounding box center [19, 106] width 19 height 19
click at [55, 391] on div "Pen P Highlight H Eraser Shapes L Select S 13 / 79 Add Slide Poll Zoom More" at bounding box center [365, 501] width 643 height 49
click at [12, 391] on div at bounding box center [19, 399] width 19 height 19
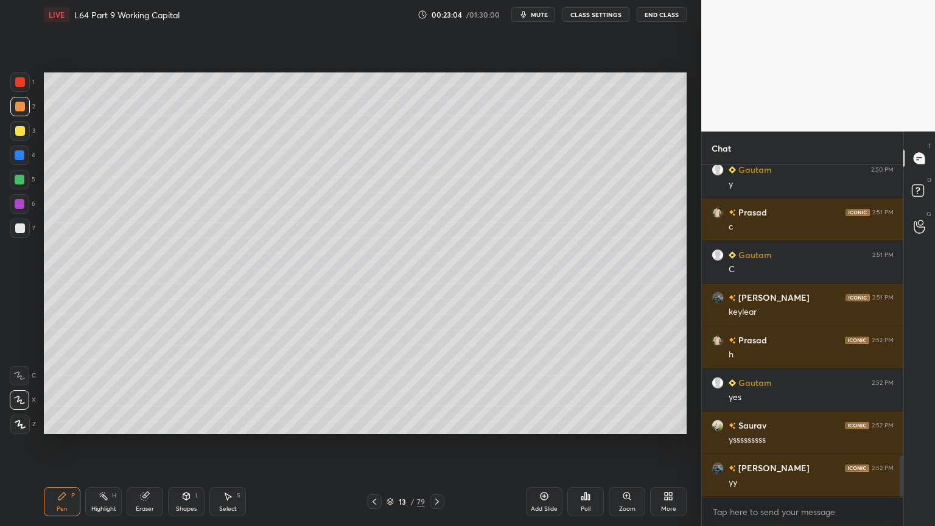
click at [12, 127] on div at bounding box center [19, 130] width 19 height 19
click at [15, 100] on div at bounding box center [19, 106] width 19 height 19
click at [15, 94] on div "1" at bounding box center [22, 84] width 24 height 24
click at [11, 111] on div at bounding box center [19, 106] width 19 height 19
click at [214, 391] on div "Select S" at bounding box center [227, 501] width 37 height 29
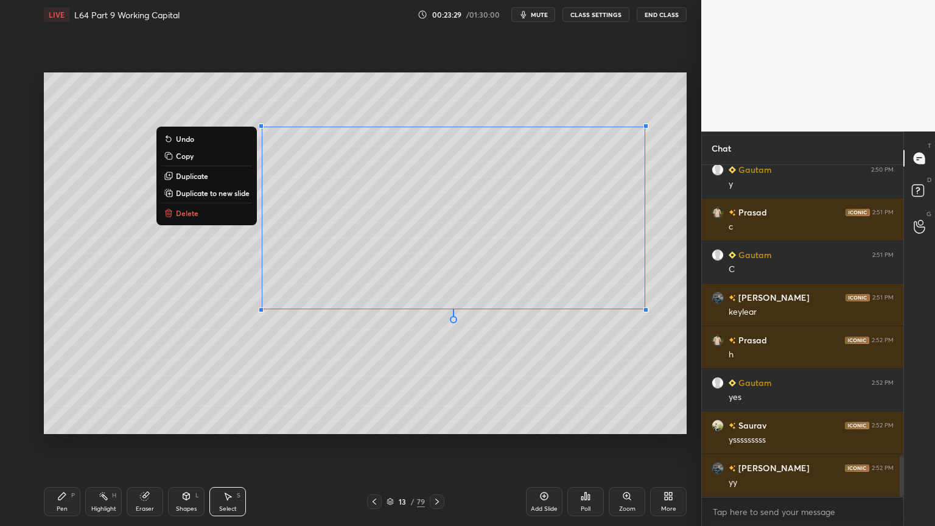
click at [183, 206] on button "Delete" at bounding box center [206, 213] width 91 height 15
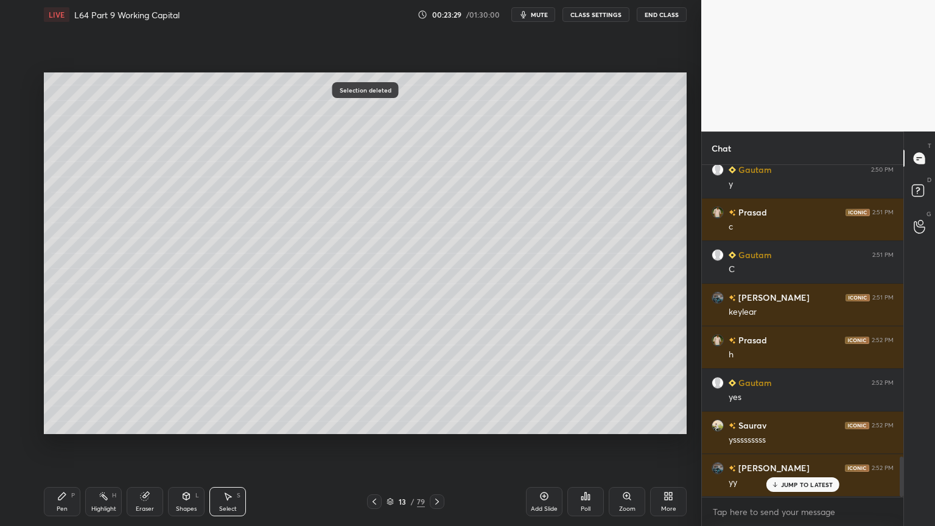
scroll to position [2417, 0]
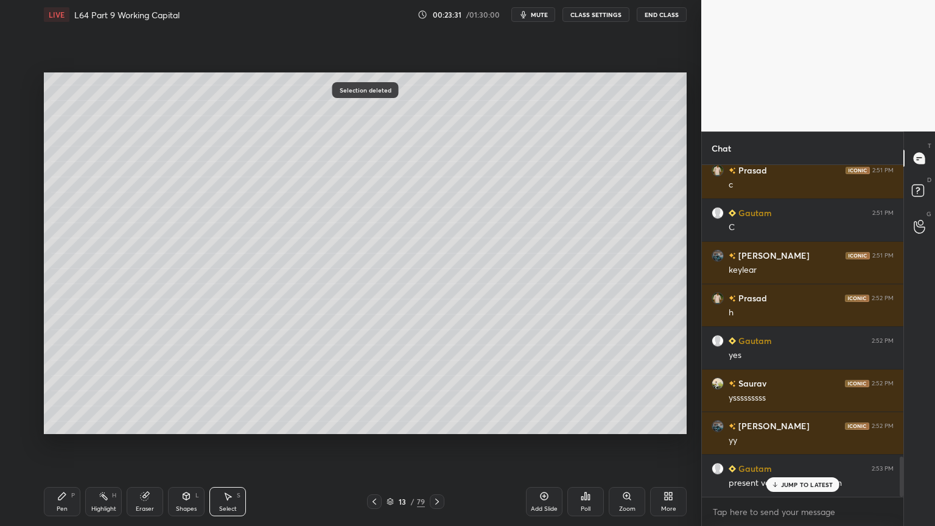
click at [43, 391] on div "LIVE L64 Part 9 Working Capital 00:23:31 / 01:30:00 mute CLASS SETTINGS End Cla…" at bounding box center [365, 263] width 652 height 526
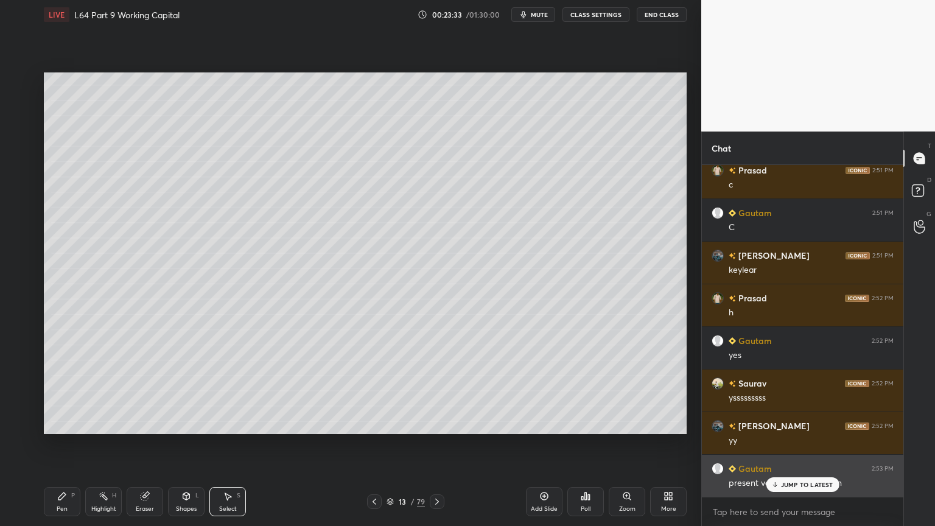
click at [789, 391] on p "JUMP TO LATEST" at bounding box center [807, 484] width 52 height 7
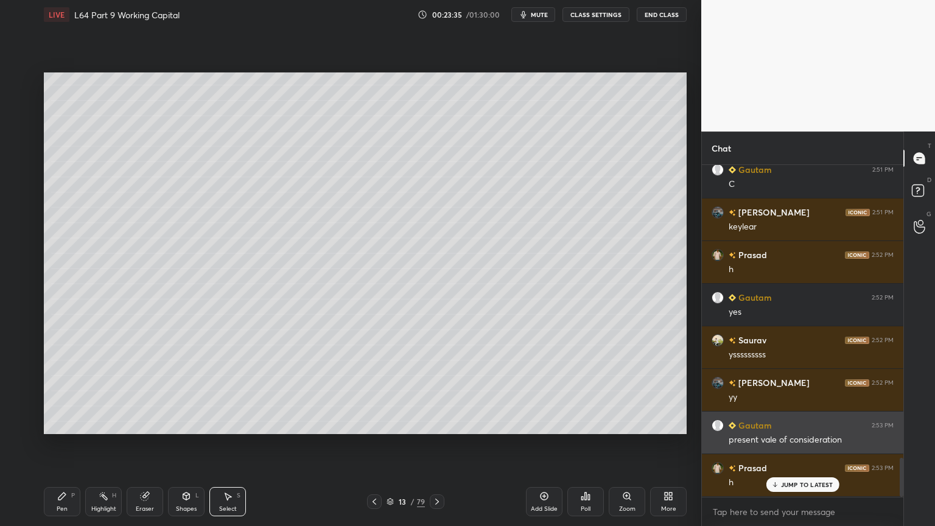
scroll to position [2503, 0]
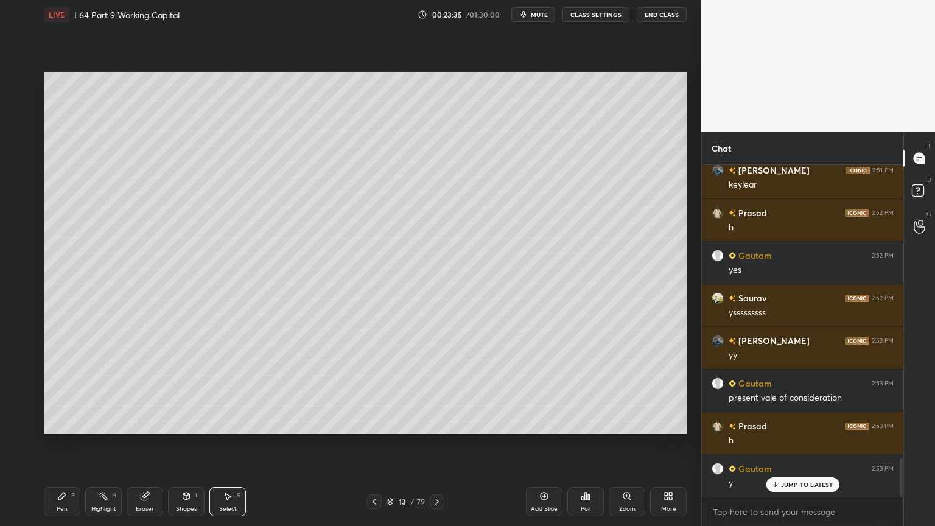
click at [56, 391] on div "Pen P" at bounding box center [62, 501] width 37 height 29
click at [23, 181] on div at bounding box center [20, 180] width 10 height 10
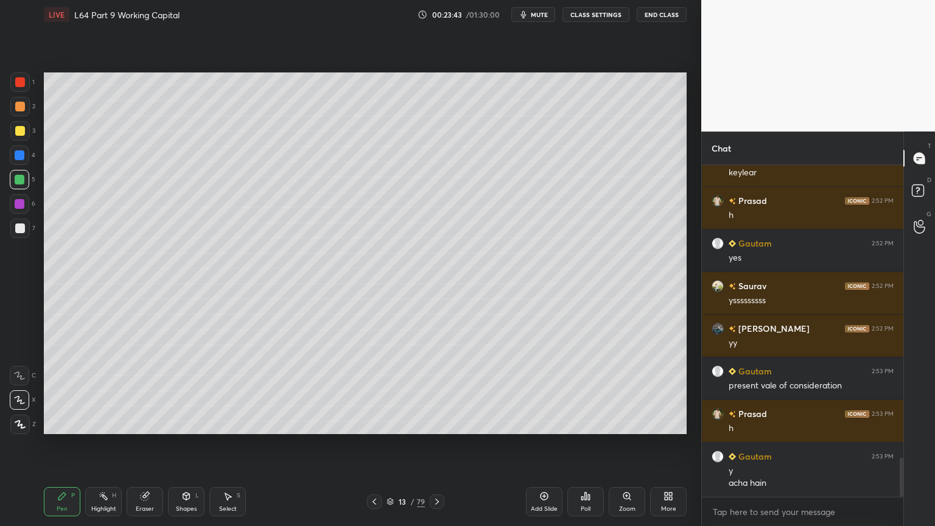
click at [226, 391] on div "Select S" at bounding box center [227, 501] width 37 height 29
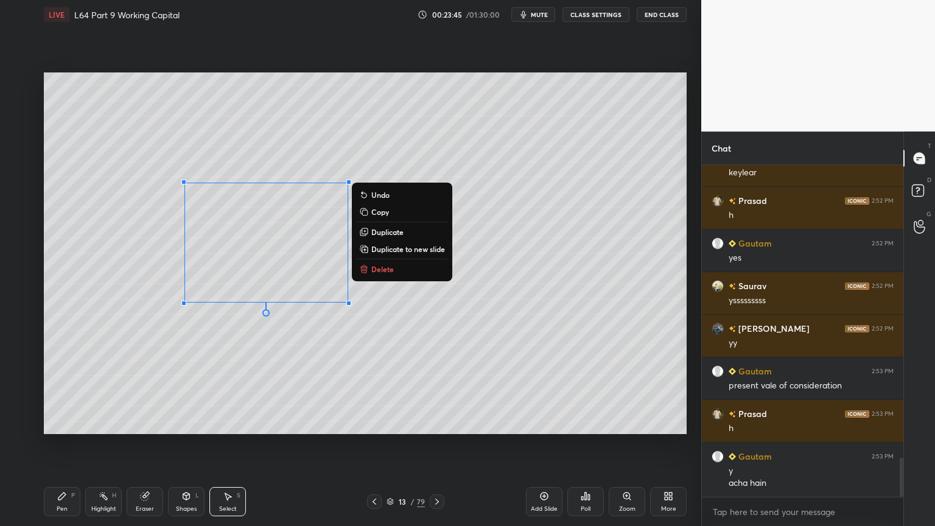
click at [388, 265] on p "Delete" at bounding box center [382, 269] width 23 height 10
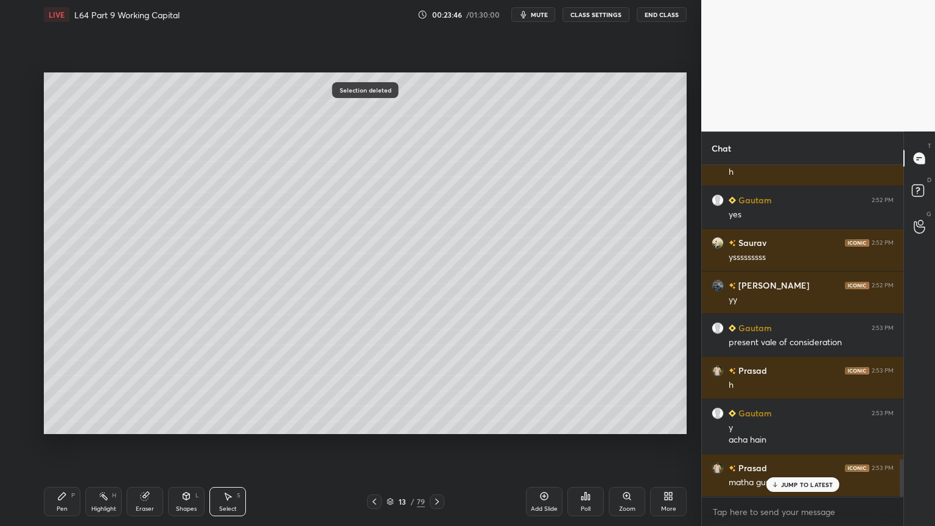
scroll to position [2600, 0]
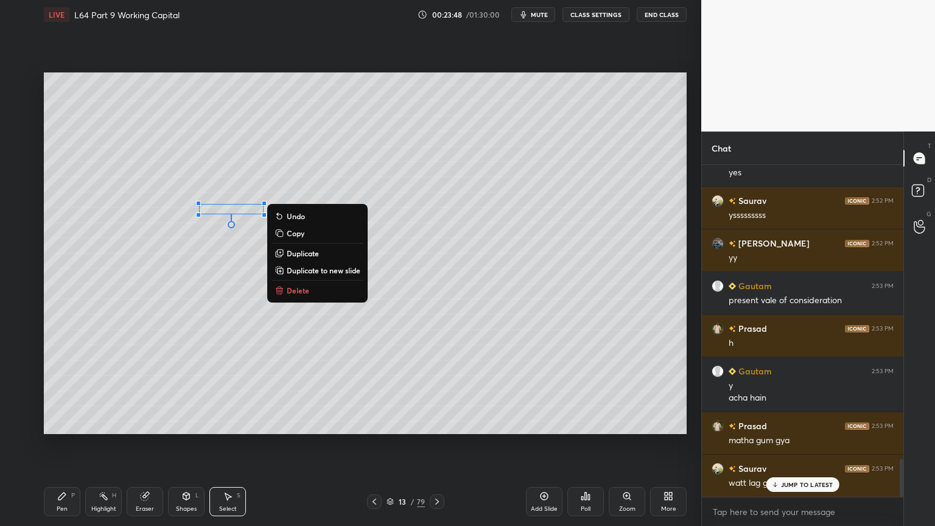
click at [302, 290] on p "Delete" at bounding box center [298, 290] width 23 height 10
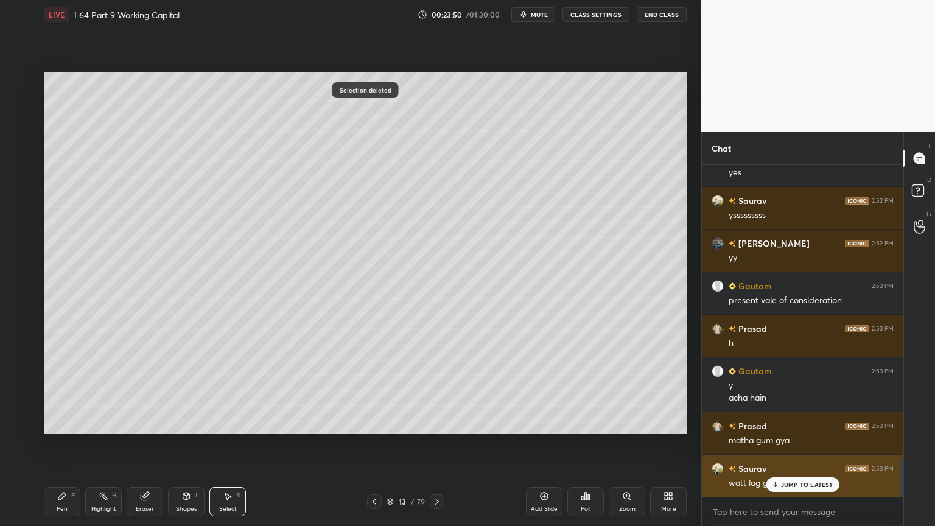
click at [781, 391] on p "JUMP TO LATEST" at bounding box center [807, 484] width 52 height 7
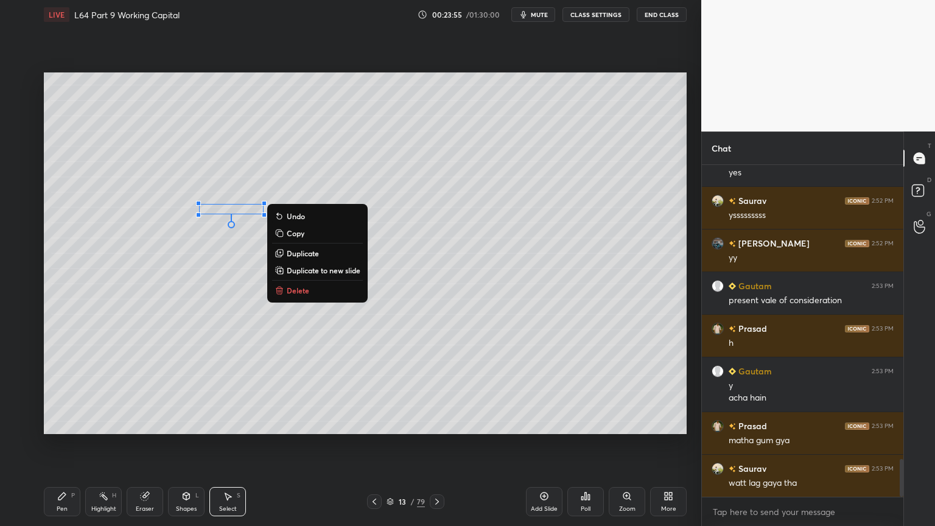
click at [290, 292] on p "Delete" at bounding box center [298, 290] width 23 height 10
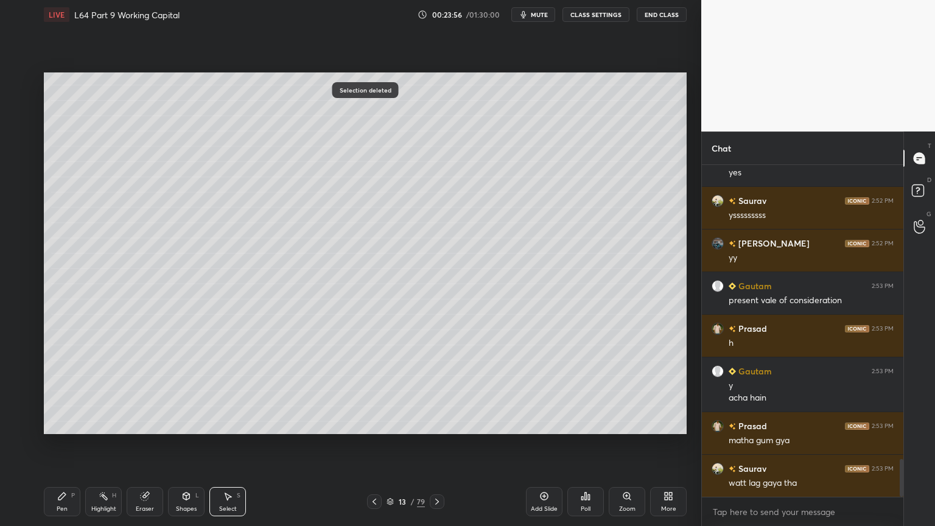
click at [57, 391] on icon at bounding box center [62, 496] width 10 height 10
click at [17, 134] on div at bounding box center [20, 131] width 10 height 10
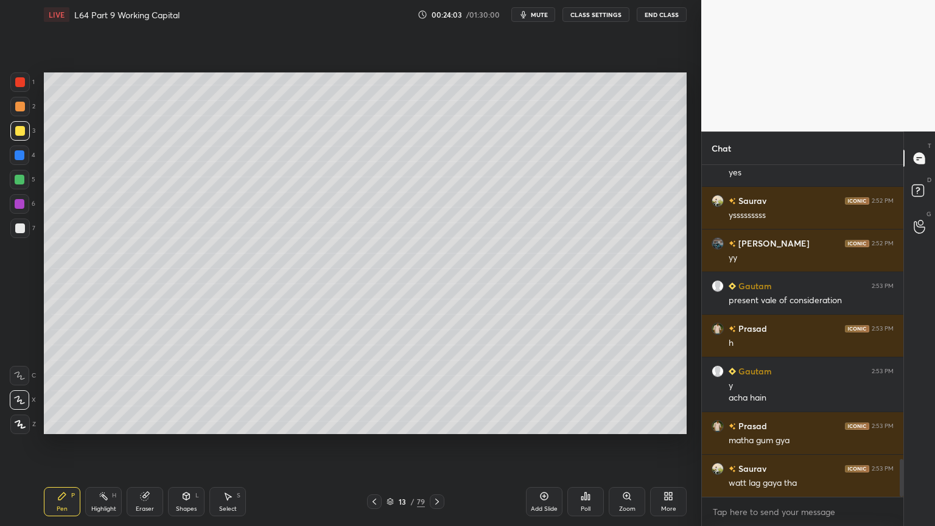
scroll to position [2643, 0]
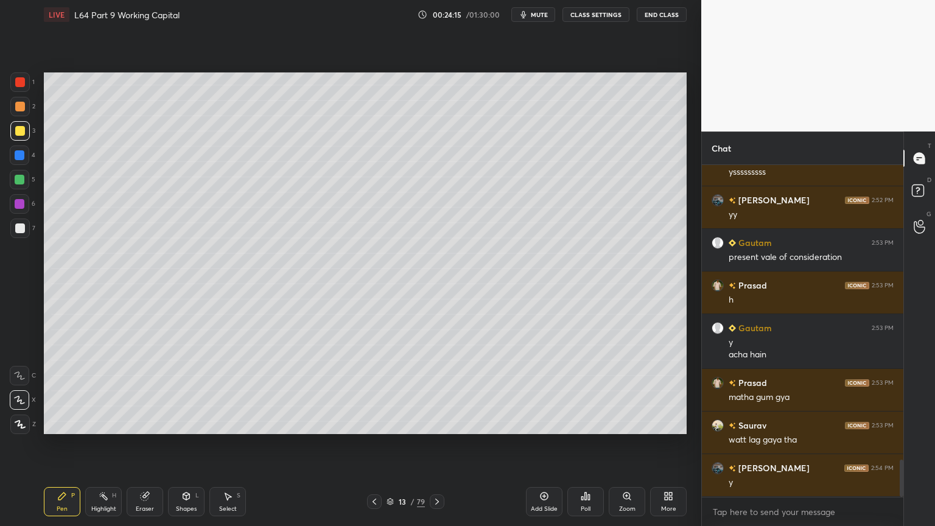
click at [12, 181] on div at bounding box center [19, 179] width 19 height 19
click at [185, 391] on icon at bounding box center [186, 495] width 7 height 7
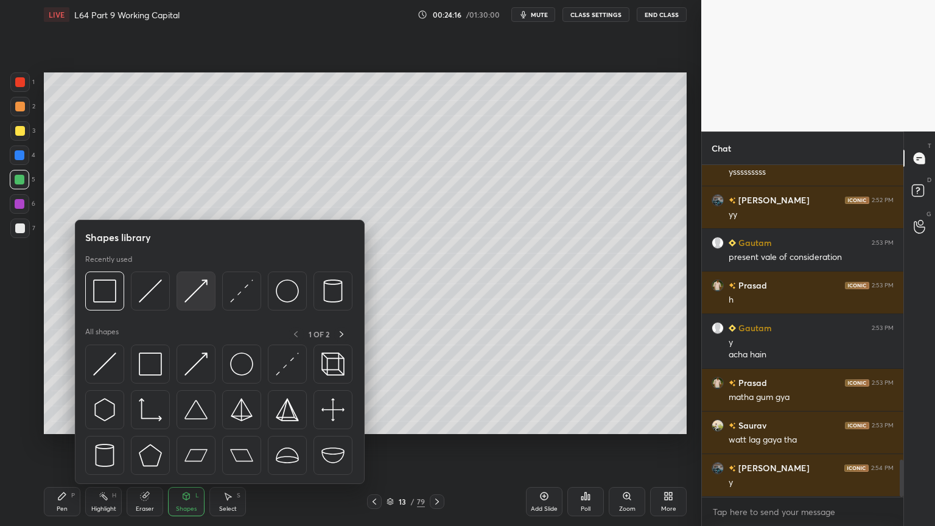
click at [200, 294] on img at bounding box center [195, 290] width 23 height 23
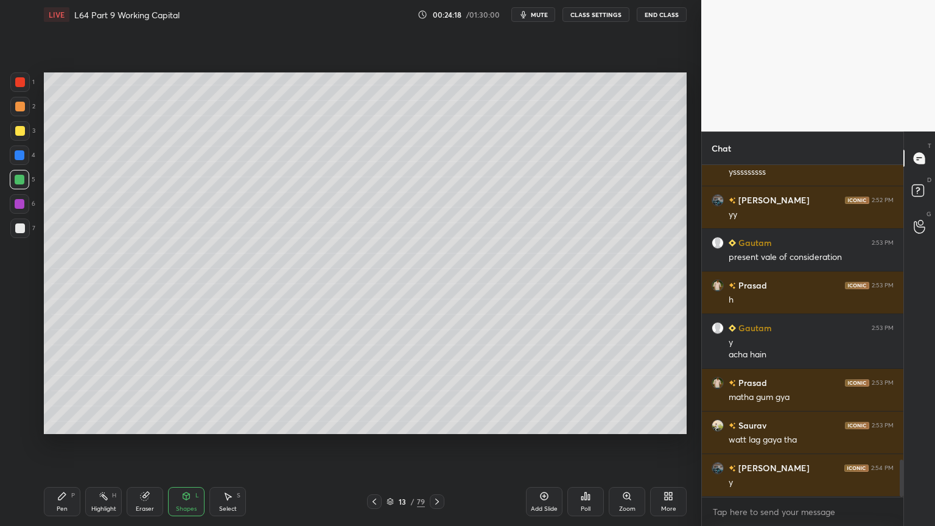
click at [63, 391] on icon at bounding box center [61, 495] width 7 height 7
click at [21, 231] on div at bounding box center [20, 228] width 10 height 10
click at [24, 208] on div at bounding box center [19, 203] width 19 height 19
click at [19, 223] on div at bounding box center [20, 228] width 10 height 10
click at [26, 175] on div at bounding box center [19, 179] width 19 height 19
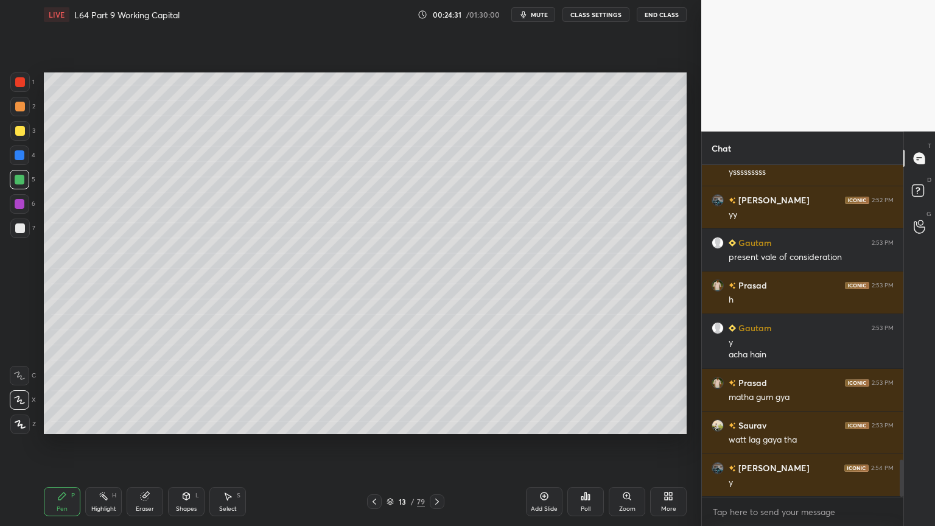
click at [183, 391] on icon at bounding box center [186, 495] width 7 height 7
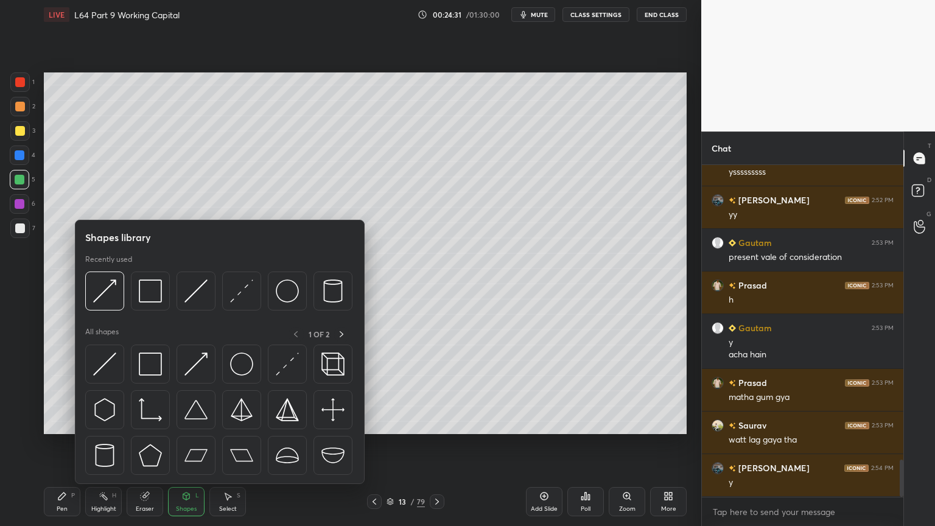
click at [102, 296] on img at bounding box center [104, 290] width 23 height 23
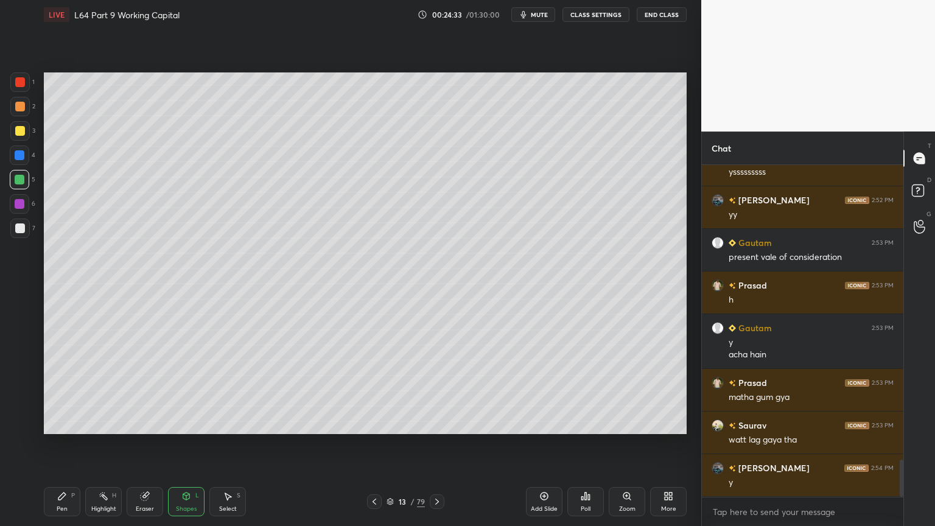
click at [74, 391] on div "P" at bounding box center [73, 495] width 4 height 6
click at [31, 240] on div "7" at bounding box center [22, 230] width 25 height 24
click at [25, 85] on div at bounding box center [19, 81] width 19 height 19
click at [199, 391] on div "Shapes L" at bounding box center [186, 501] width 37 height 29
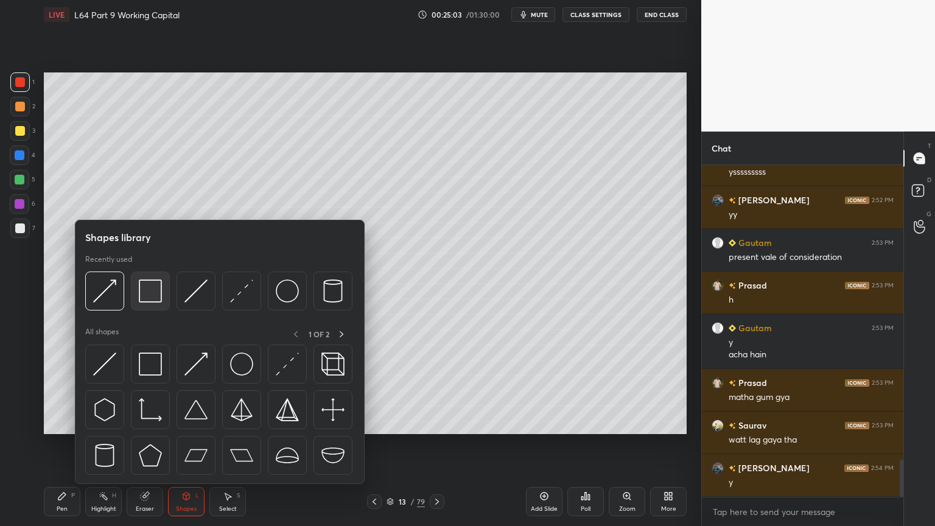
click at [153, 294] on img at bounding box center [150, 290] width 23 height 23
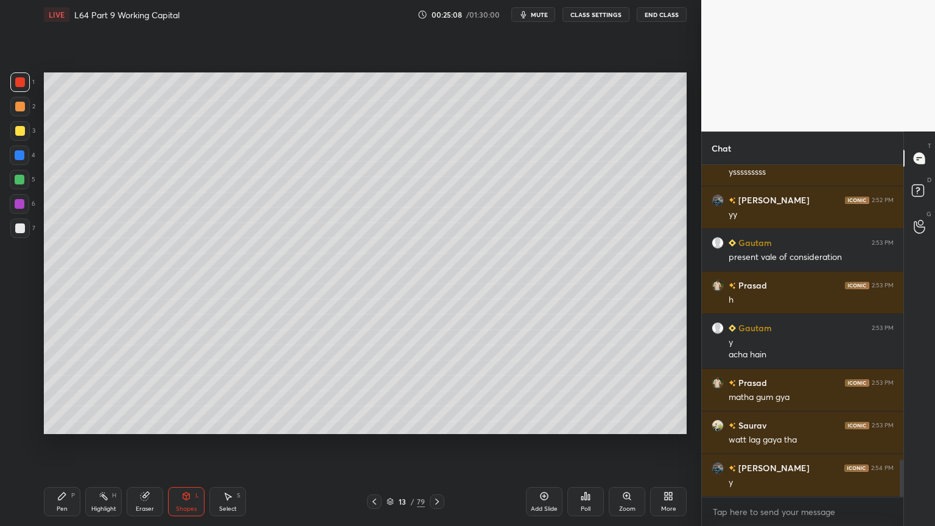
click at [26, 140] on div at bounding box center [19, 130] width 19 height 19
click at [67, 391] on div "Pen P" at bounding box center [62, 501] width 37 height 29
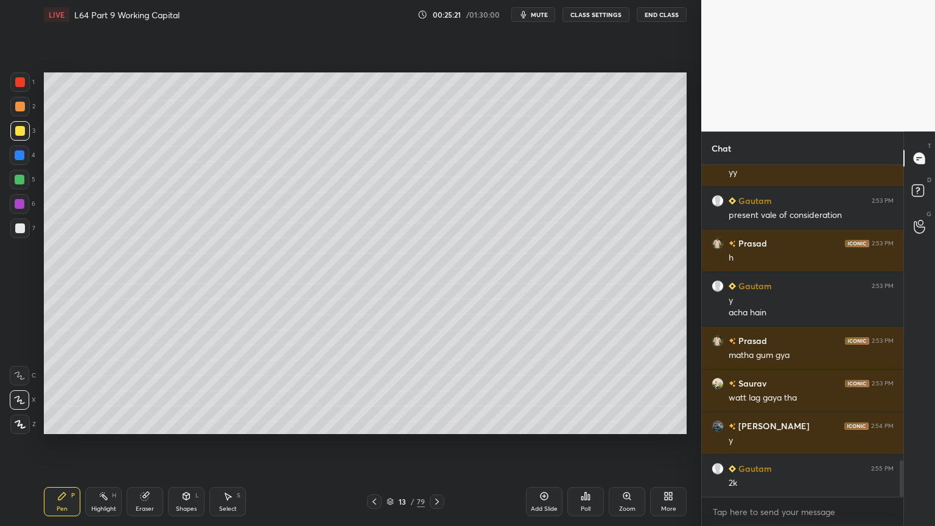
click at [23, 236] on div at bounding box center [19, 227] width 19 height 19
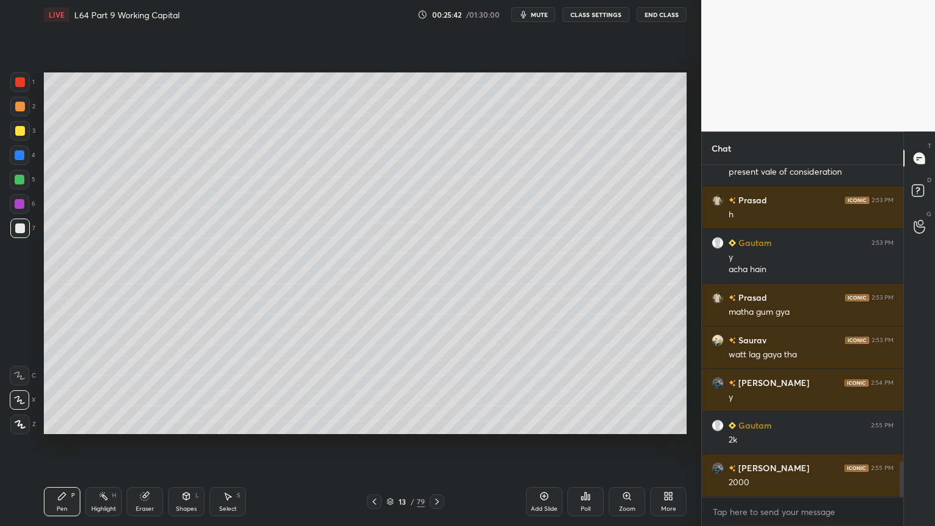
click at [26, 95] on div "1" at bounding box center [22, 84] width 24 height 24
click at [197, 391] on div "Shapes L" at bounding box center [186, 501] width 37 height 29
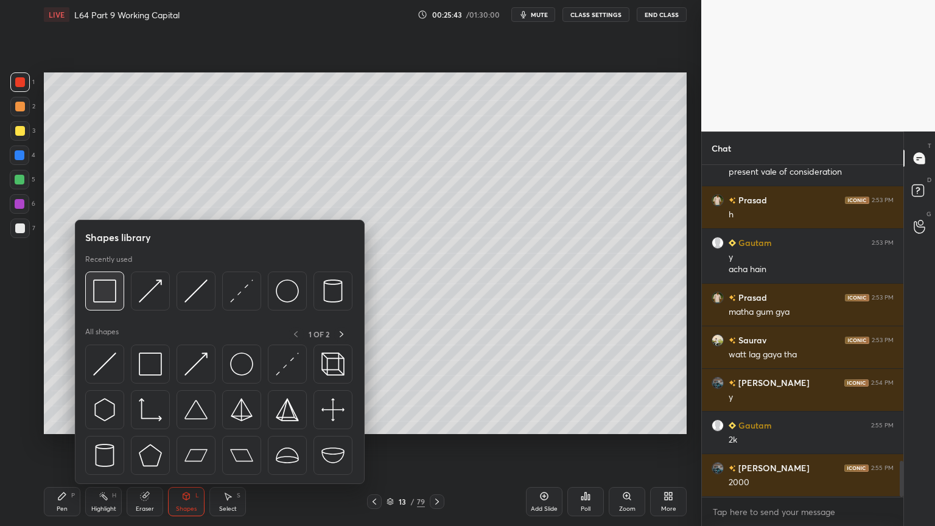
click at [107, 295] on img at bounding box center [104, 290] width 23 height 23
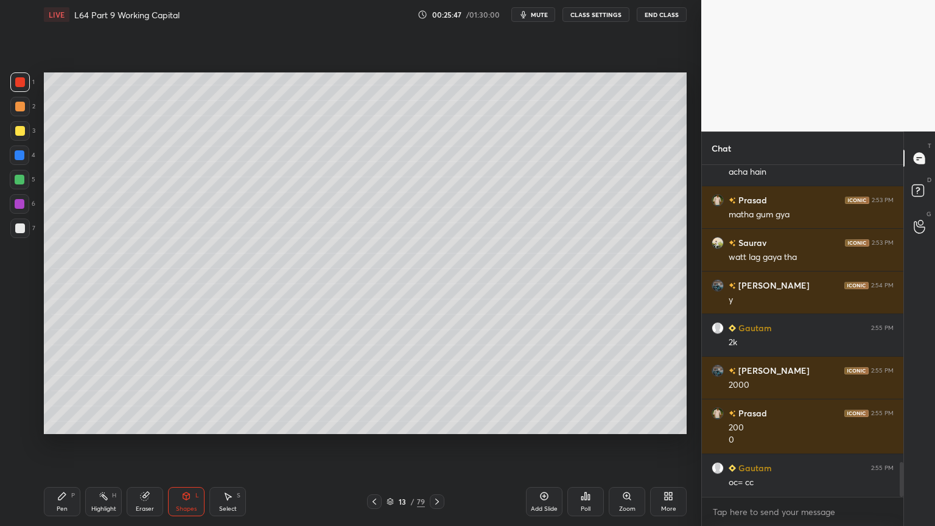
scroll to position [2838, 0]
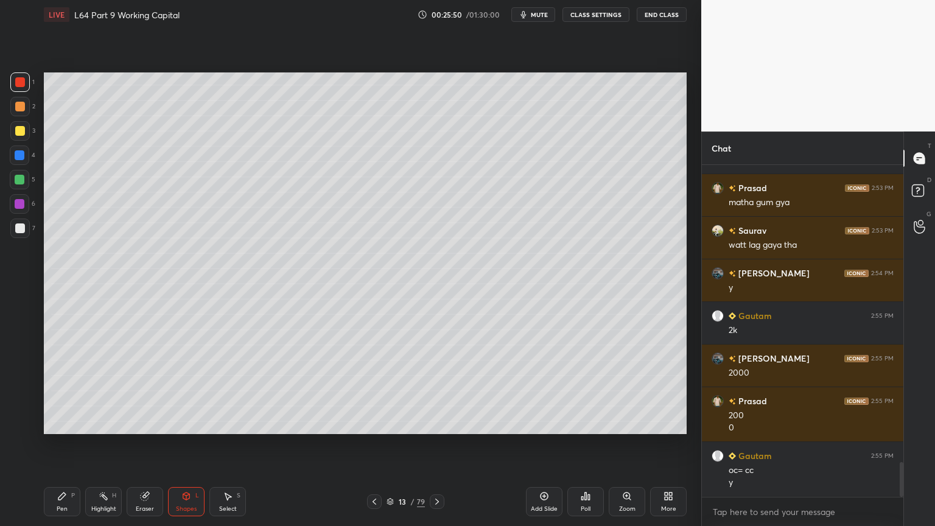
click at [24, 159] on div at bounding box center [19, 154] width 19 height 19
click at [195, 391] on div "Shapes" at bounding box center [186, 509] width 21 height 6
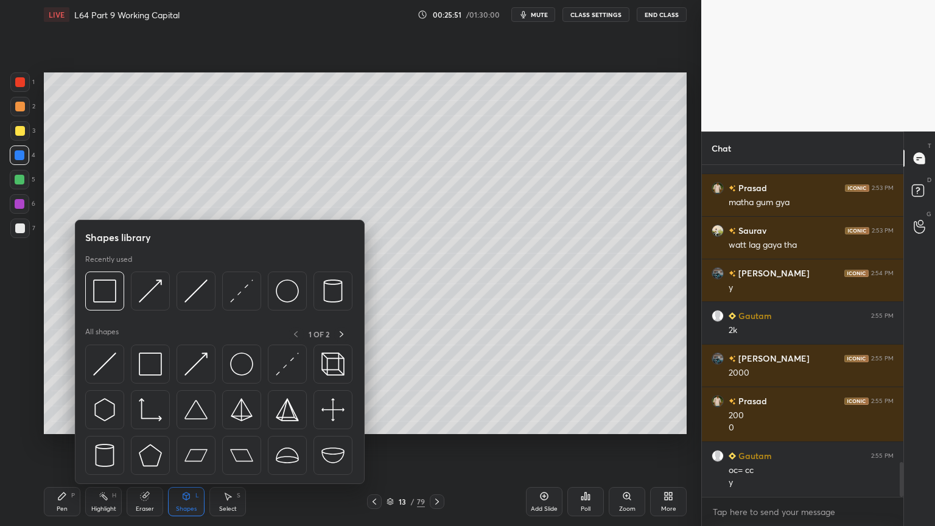
click at [158, 293] on img at bounding box center [150, 290] width 23 height 23
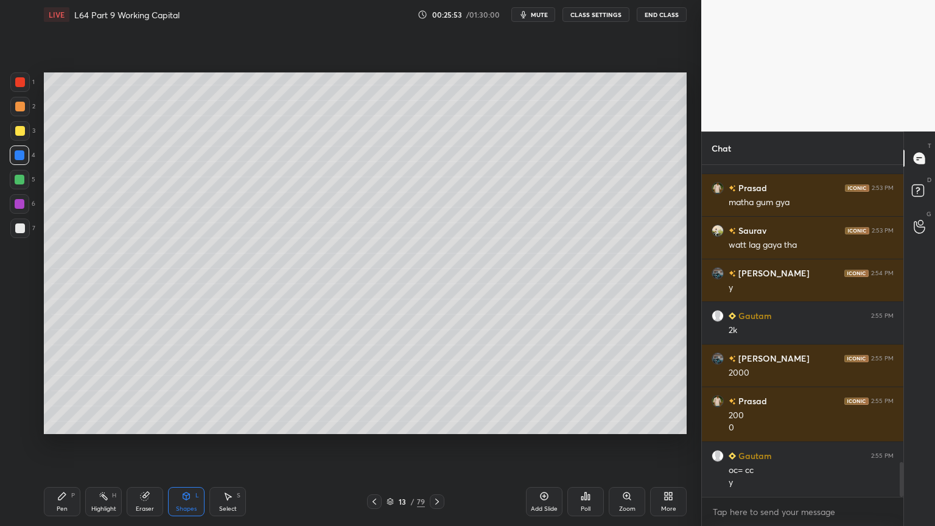
click at [185, 391] on div "Shapes L" at bounding box center [186, 501] width 37 height 29
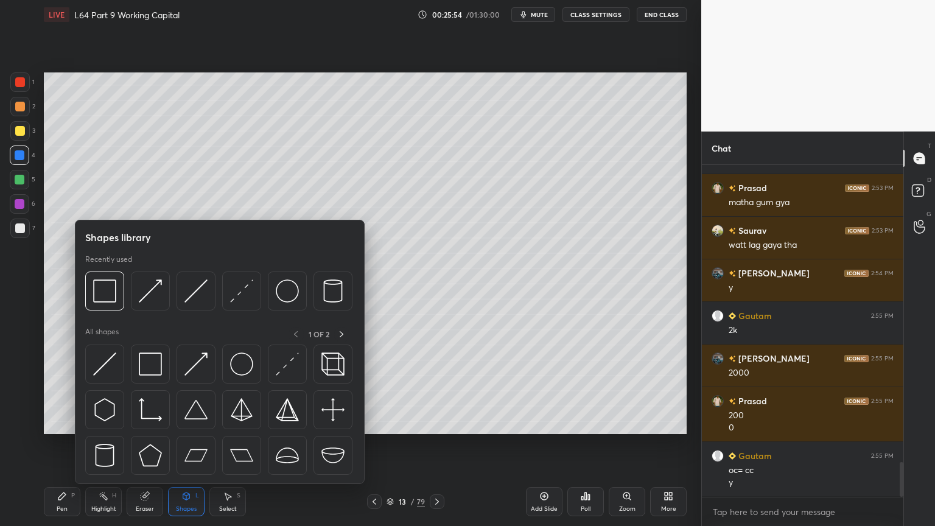
click at [202, 291] on img at bounding box center [195, 290] width 23 height 23
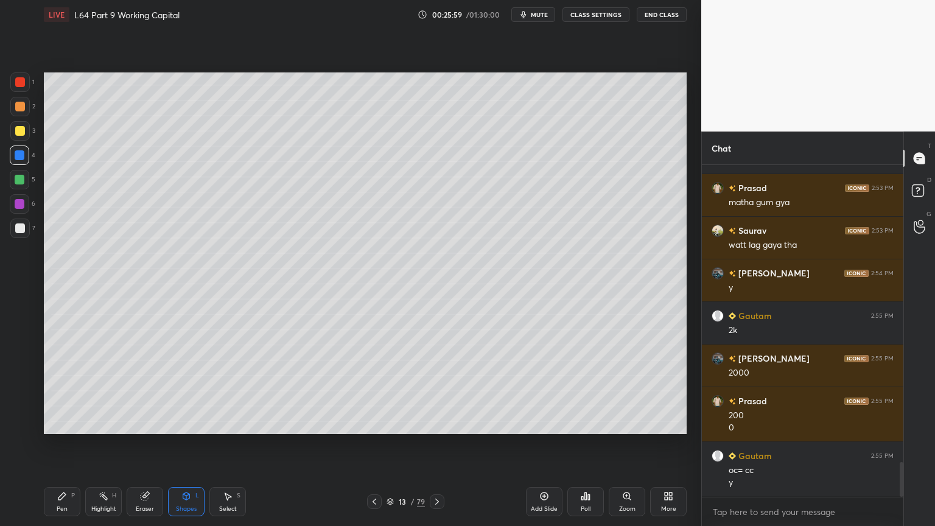
scroll to position [2880, 0]
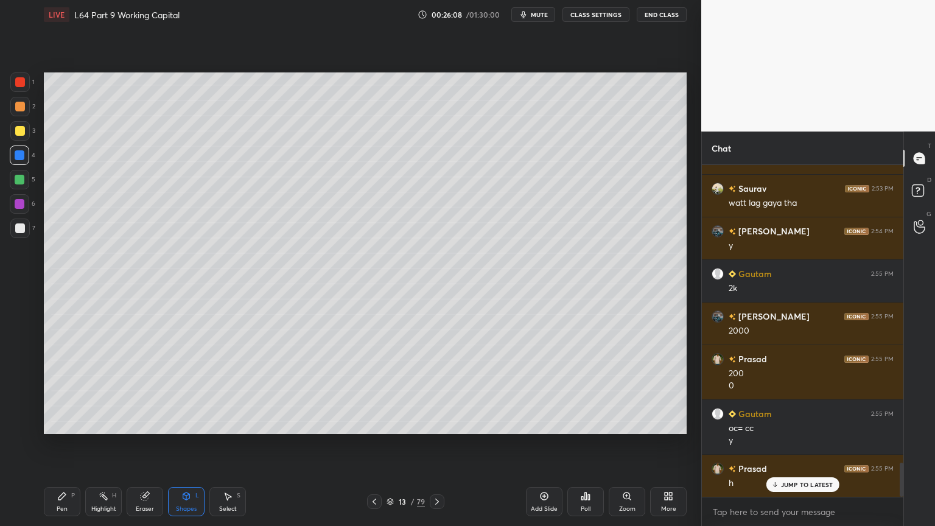
click at [61, 391] on icon at bounding box center [61, 495] width 7 height 7
click at [17, 374] on icon at bounding box center [19, 375] width 11 height 9
click at [374, 391] on icon at bounding box center [374, 502] width 10 height 10
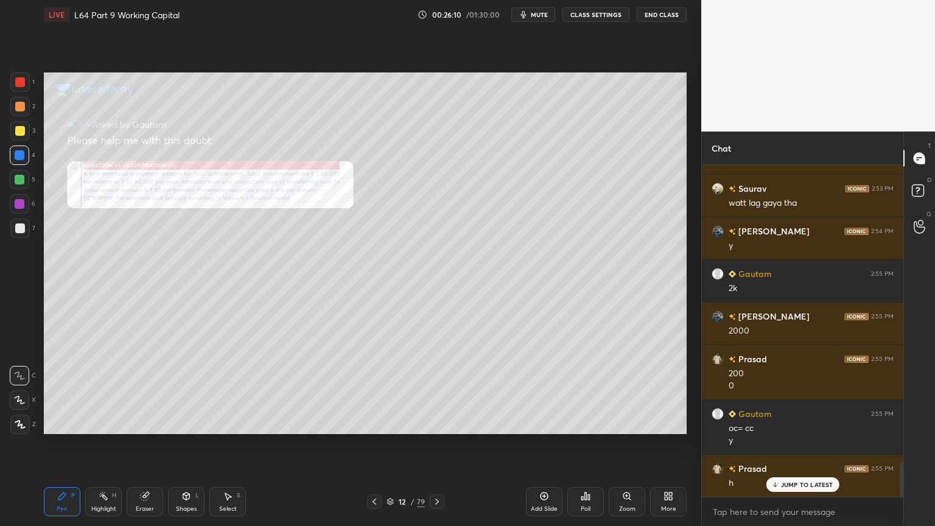
click at [621, 391] on div "Zoom" at bounding box center [627, 501] width 37 height 29
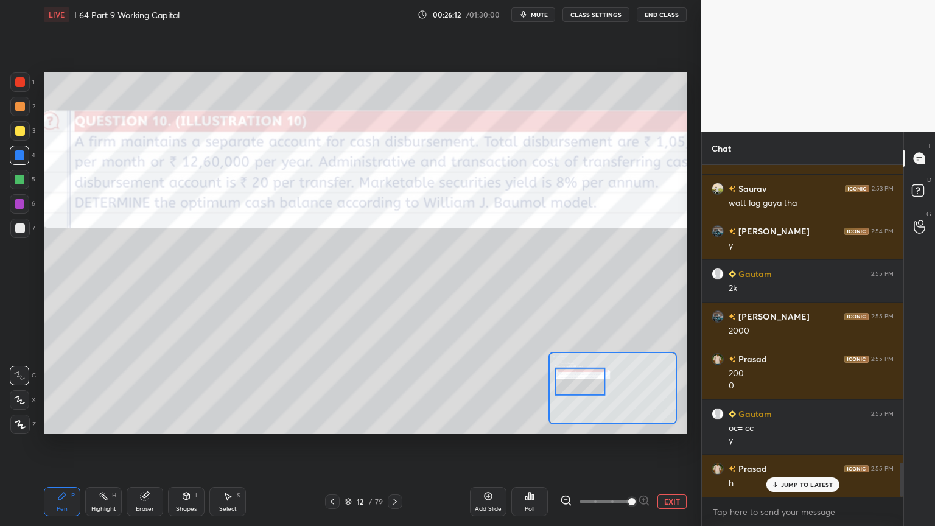
click at [570, 391] on icon at bounding box center [566, 500] width 12 height 12
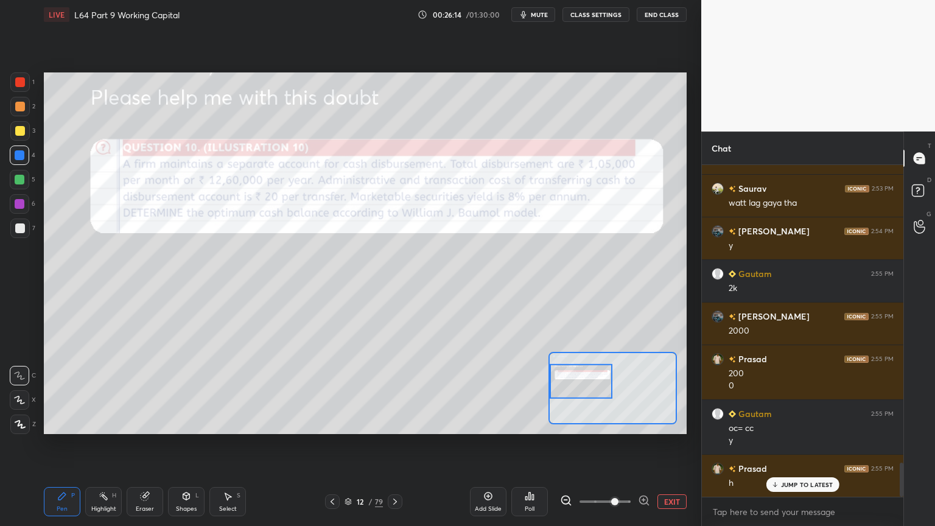
click at [24, 91] on div at bounding box center [19, 81] width 19 height 19
click at [20, 133] on div at bounding box center [20, 131] width 10 height 10
click at [28, 229] on div at bounding box center [19, 227] width 19 height 19
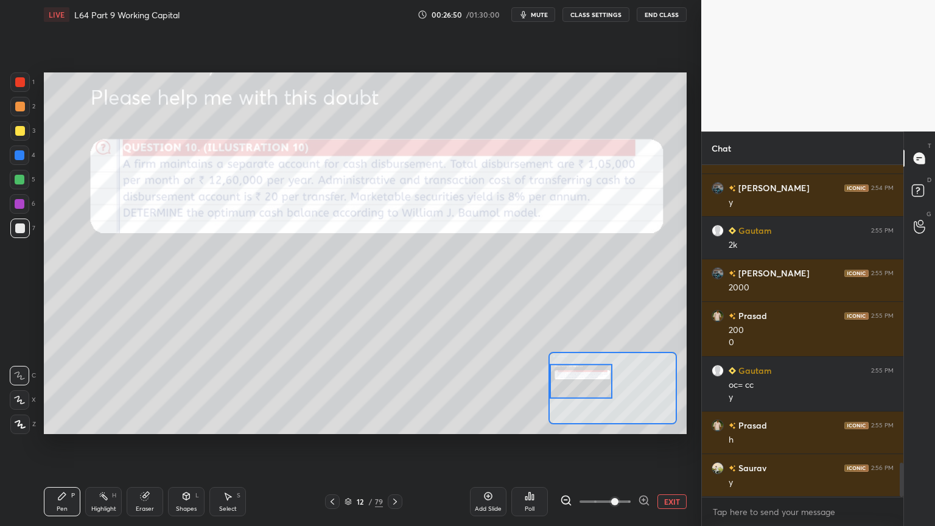
click at [24, 127] on div at bounding box center [19, 130] width 19 height 19
click at [15, 231] on div at bounding box center [19, 227] width 19 height 19
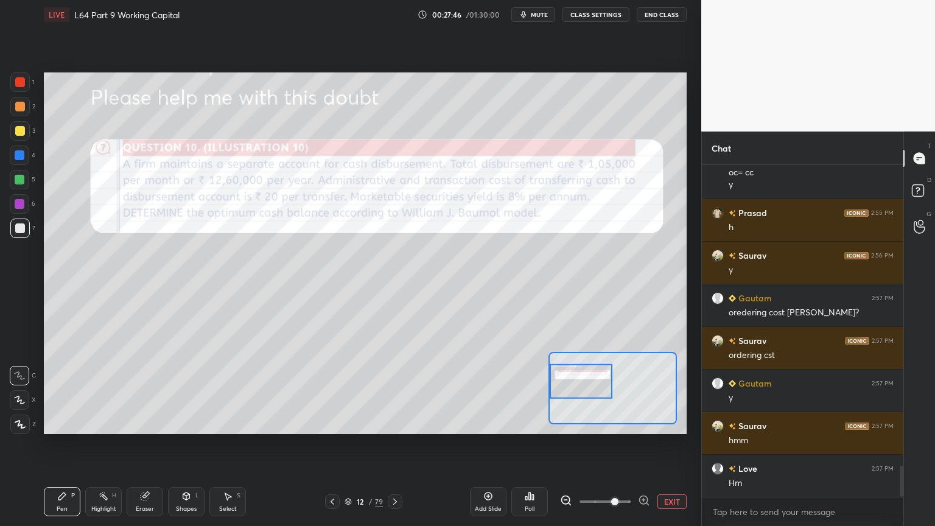
scroll to position [3179, 0]
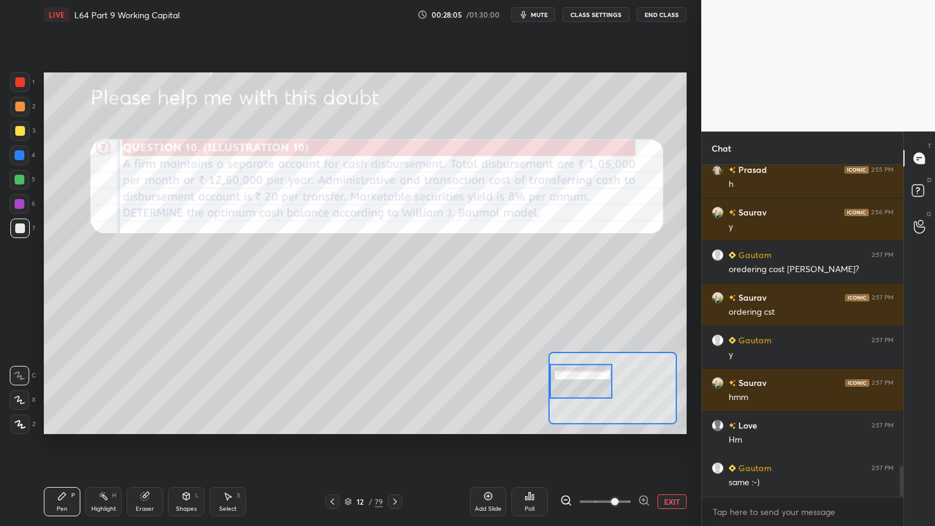
click at [393, 391] on icon at bounding box center [395, 502] width 10 height 10
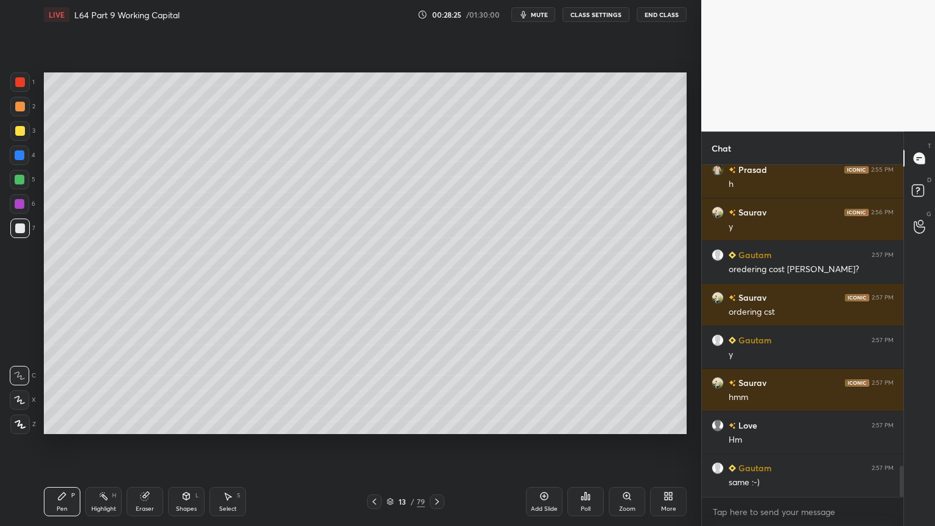
click at [379, 391] on div at bounding box center [374, 501] width 15 height 15
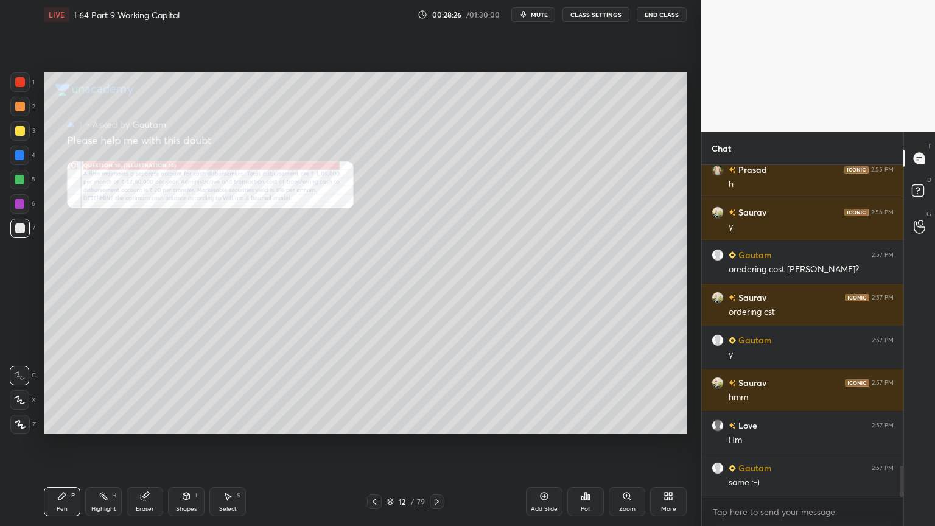
click at [628, 391] on div "Zoom" at bounding box center [627, 509] width 16 height 6
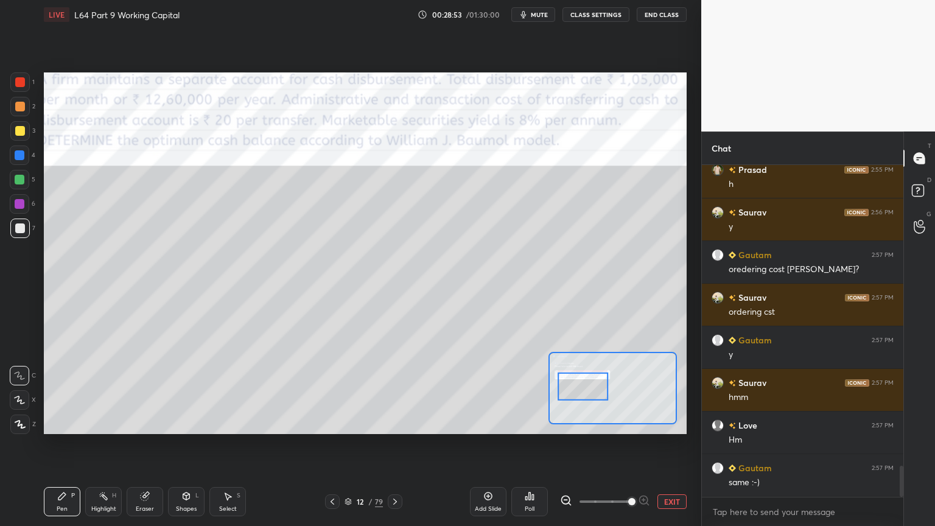
click at [400, 391] on div at bounding box center [395, 501] width 15 height 15
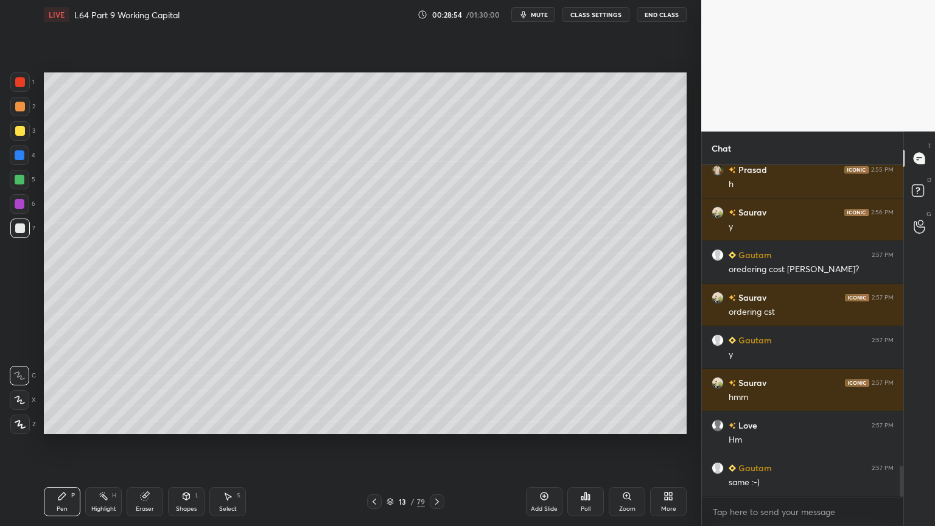
click at [22, 141] on div "3" at bounding box center [22, 133] width 25 height 24
click at [377, 391] on icon at bounding box center [374, 502] width 10 height 10
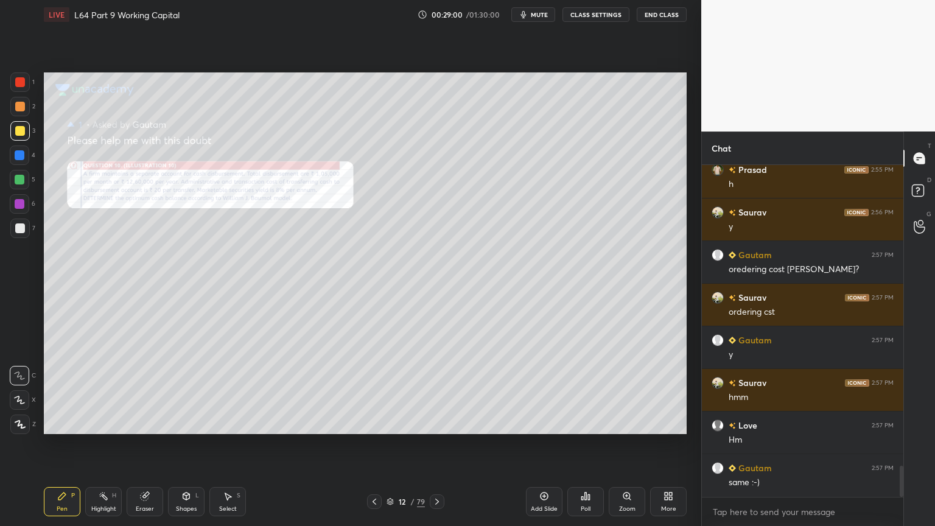
click at [438, 391] on icon at bounding box center [437, 501] width 4 height 6
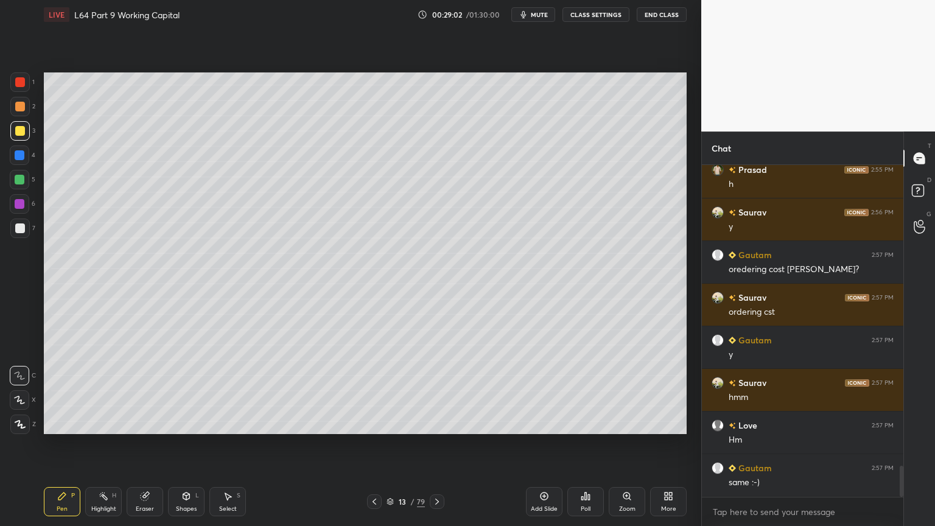
click at [20, 391] on div at bounding box center [19, 423] width 19 height 19
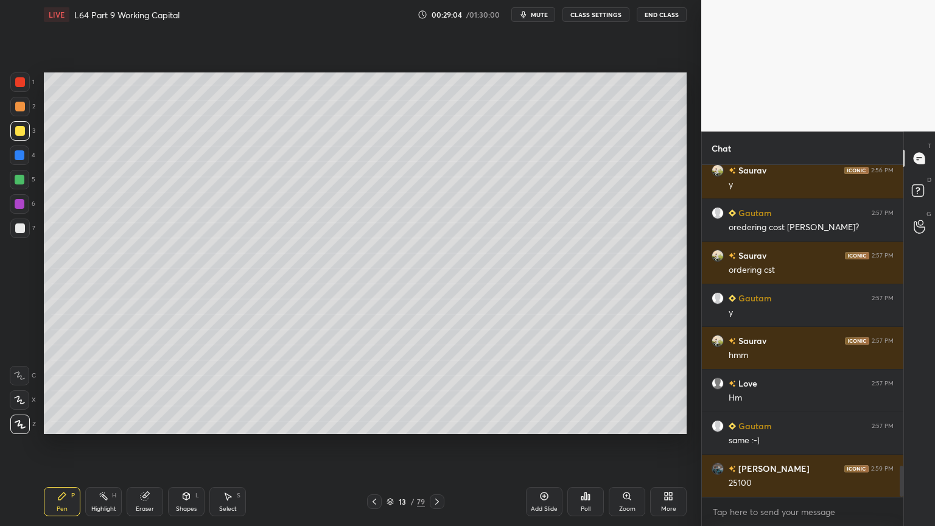
click at [24, 85] on div at bounding box center [20, 82] width 10 height 10
click at [186, 391] on div "Shapes" at bounding box center [186, 509] width 21 height 6
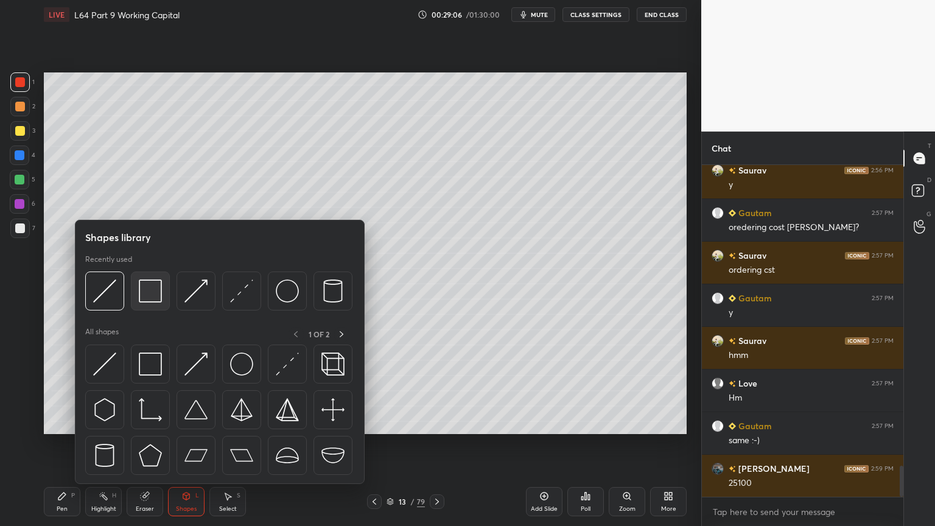
click at [150, 285] on img at bounding box center [150, 290] width 23 height 23
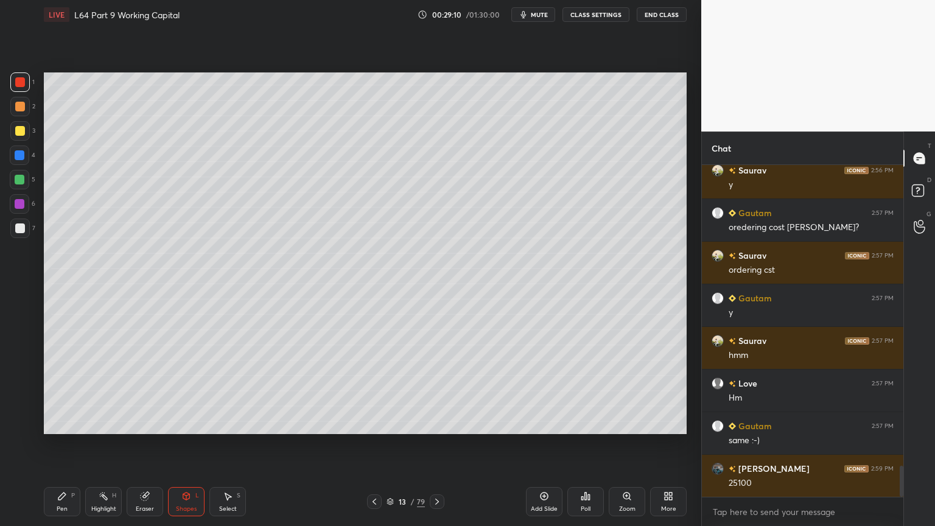
click at [66, 391] on icon at bounding box center [62, 496] width 10 height 10
click at [20, 133] on div at bounding box center [20, 131] width 10 height 10
click at [20, 368] on div at bounding box center [19, 375] width 19 height 19
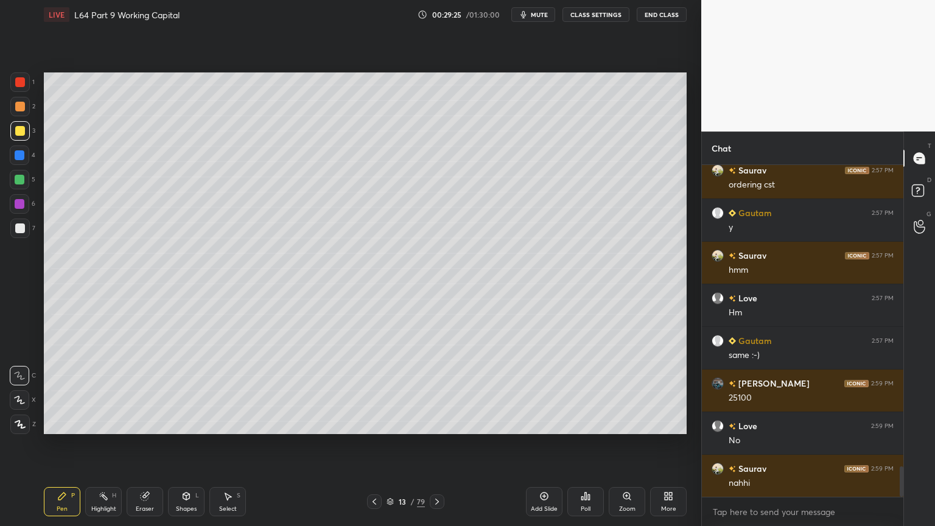
scroll to position [3349, 0]
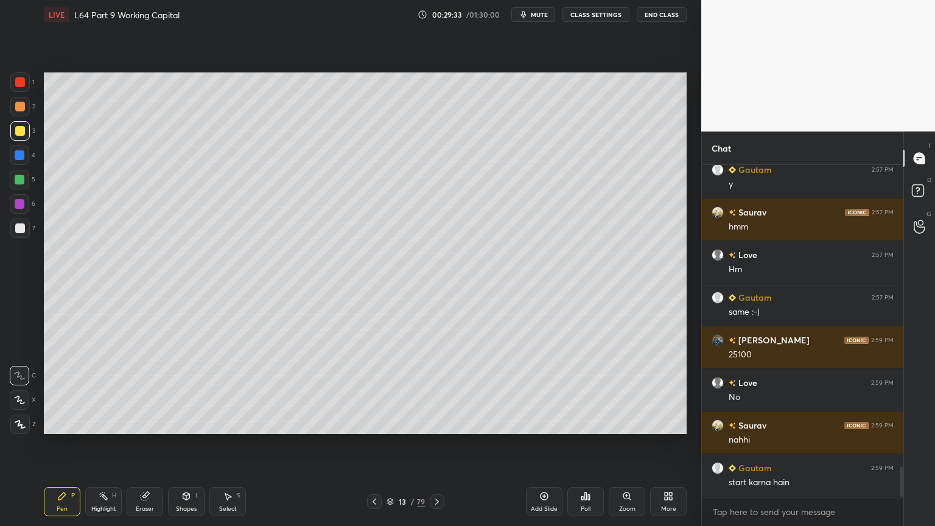
click at [177, 391] on div "Shapes L" at bounding box center [186, 501] width 37 height 29
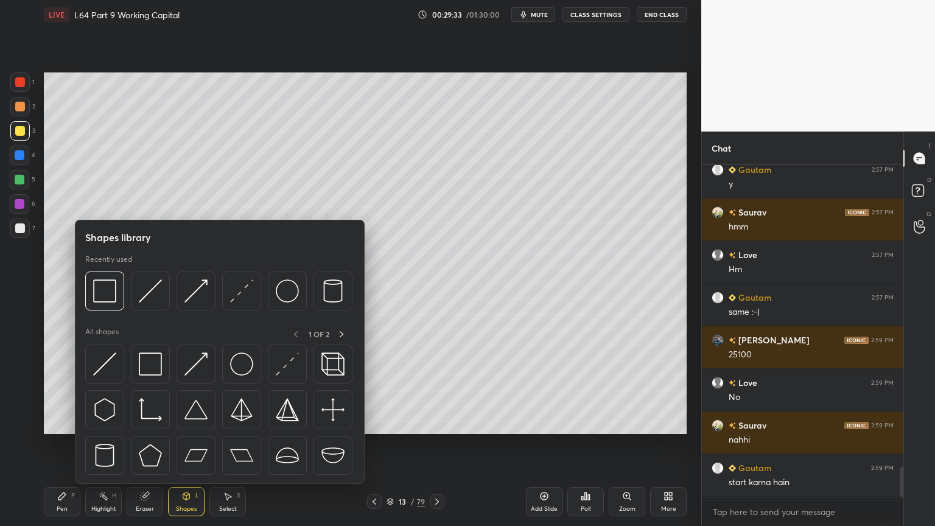
click at [156, 287] on img at bounding box center [150, 290] width 23 height 23
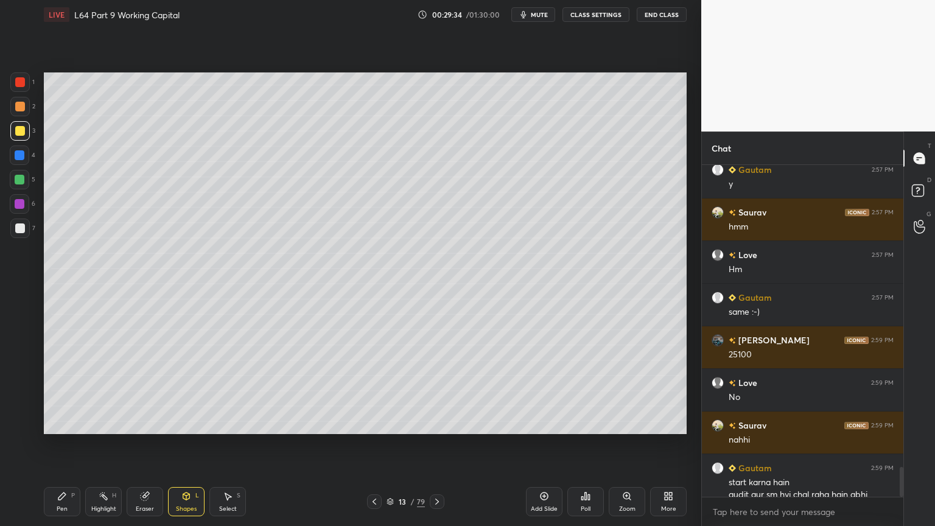
scroll to position [3361, 0]
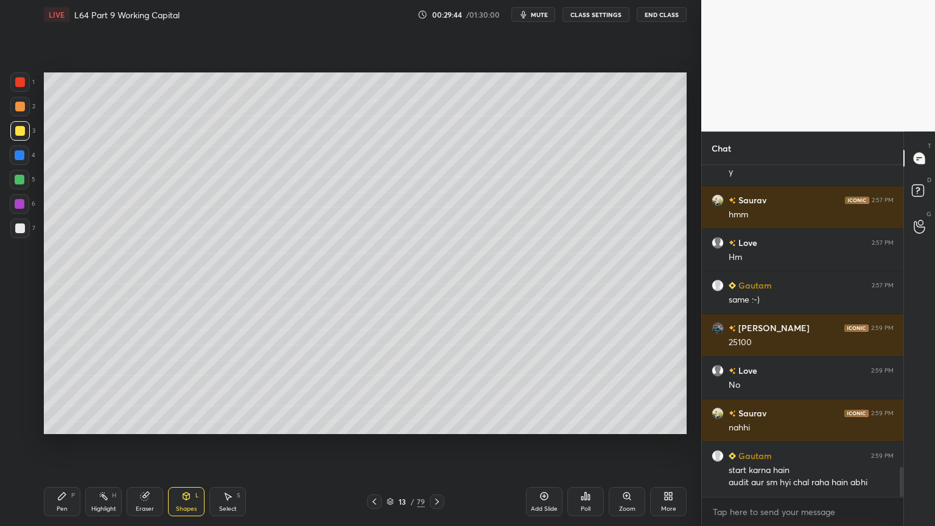
click at [19, 111] on div at bounding box center [19, 106] width 19 height 19
click at [65, 391] on div "Pen P" at bounding box center [62, 501] width 37 height 29
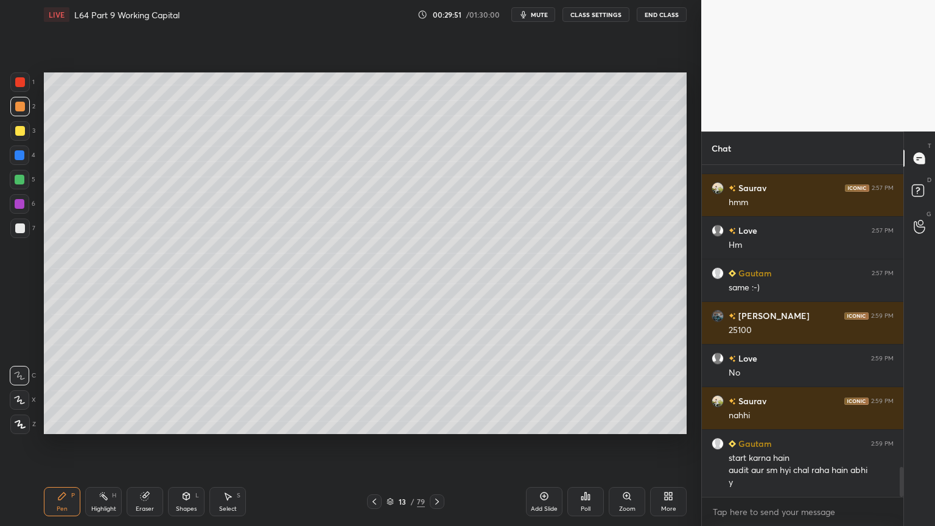
scroll to position [3416, 0]
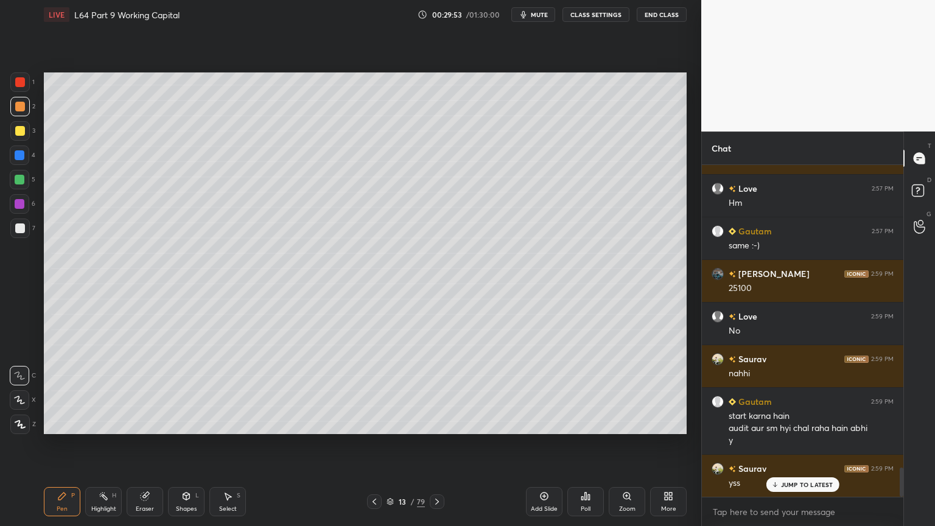
click at [145, 391] on icon at bounding box center [145, 496] width 8 height 8
click at [60, 391] on div "Pen" at bounding box center [62, 509] width 11 height 6
click at [24, 229] on div at bounding box center [19, 227] width 19 height 19
click at [48, 391] on div "Pen P" at bounding box center [62, 501] width 37 height 29
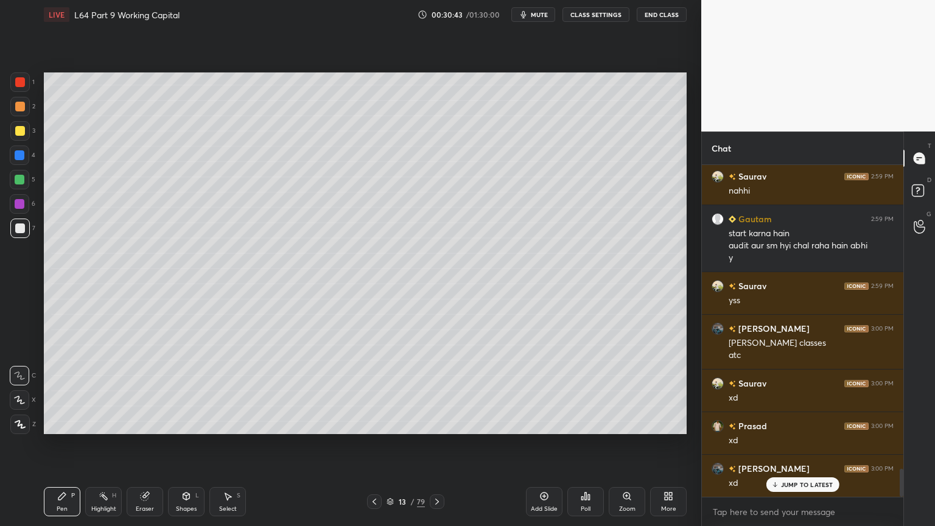
scroll to position [3641, 0]
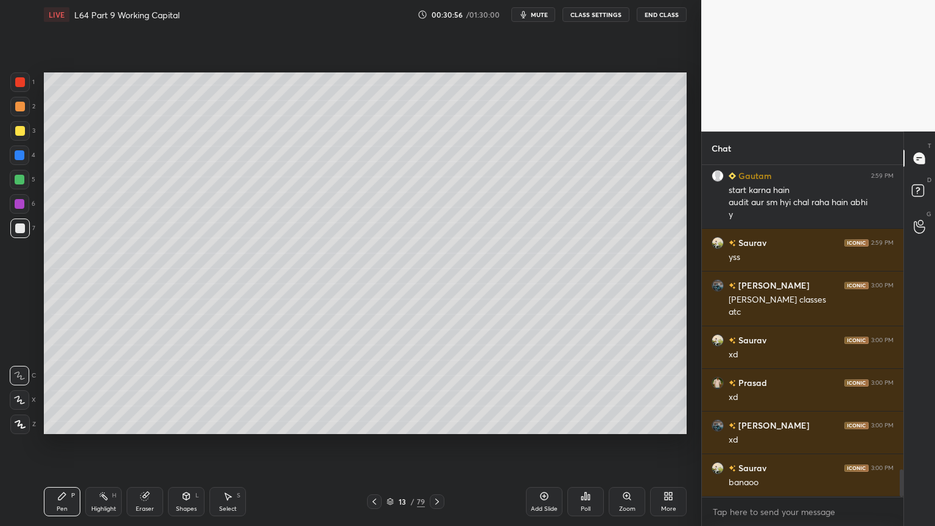
click at [376, 391] on div at bounding box center [374, 501] width 15 height 15
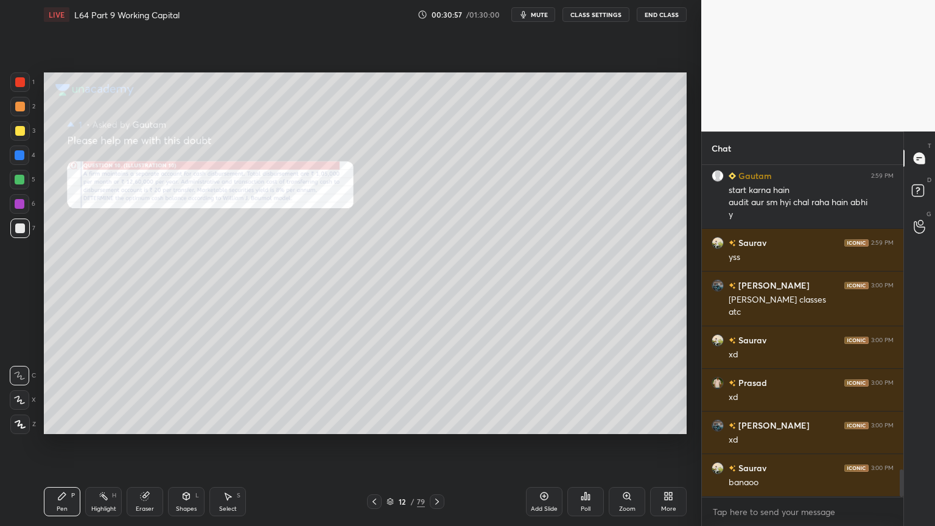
click at [621, 391] on div "Zoom" at bounding box center [627, 501] width 37 height 29
click at [623, 391] on div "Add Slide Poll Zoom More" at bounding box center [606, 501] width 161 height 68
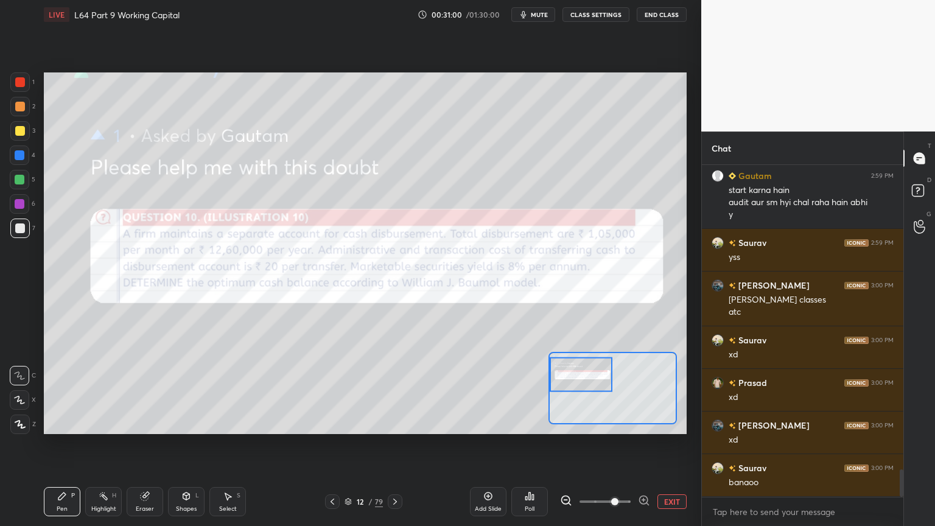
click at [396, 391] on icon at bounding box center [395, 502] width 10 height 10
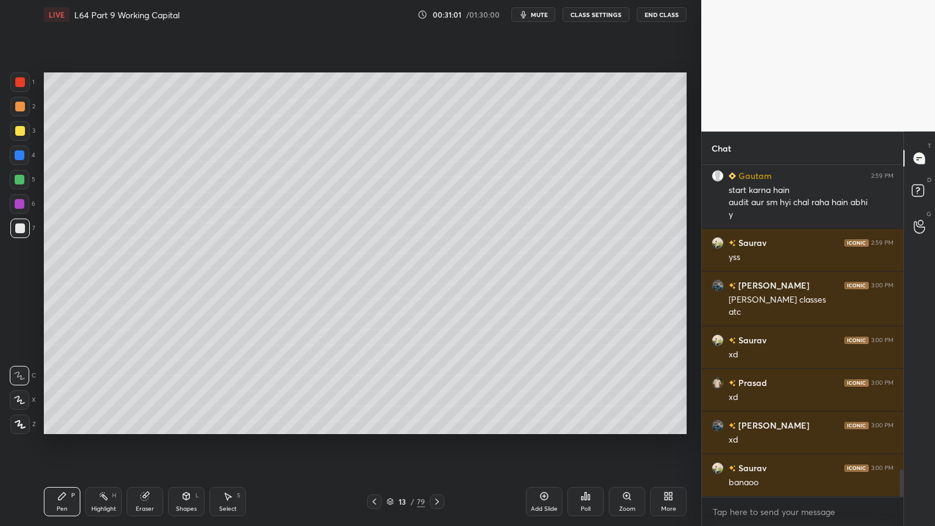
scroll to position [3683, 0]
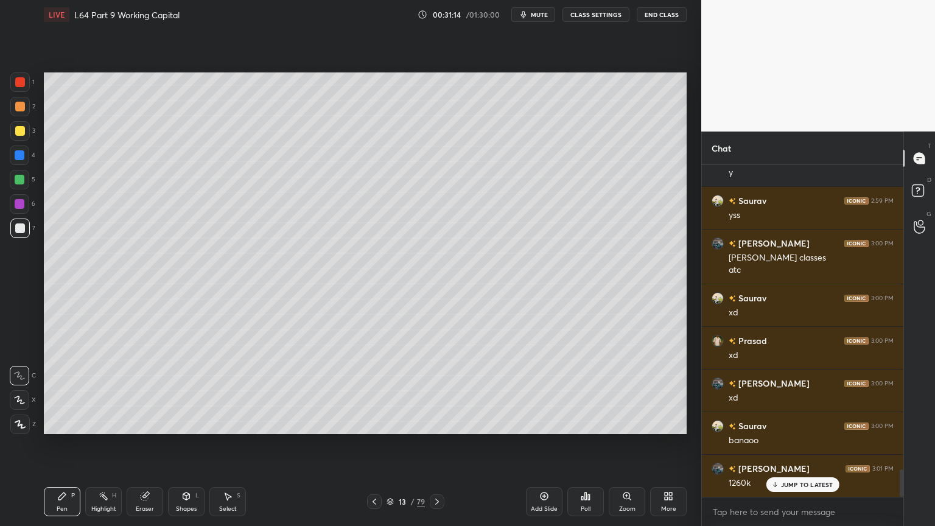
click at [369, 391] on icon at bounding box center [374, 502] width 10 height 10
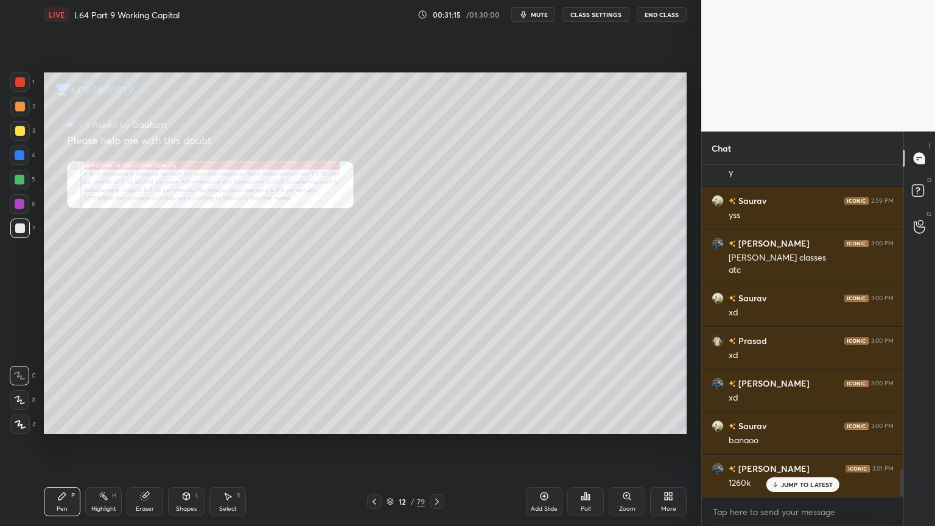
click at [624, 391] on icon at bounding box center [626, 495] width 7 height 7
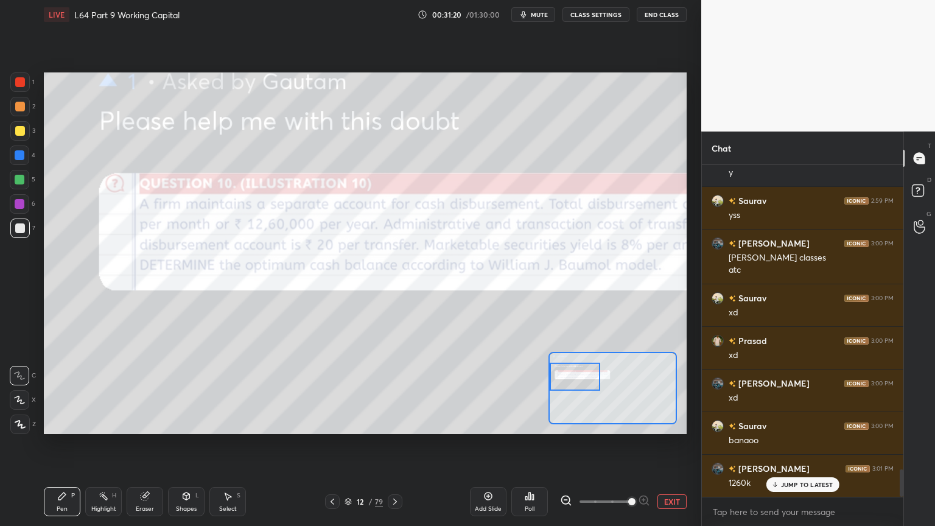
scroll to position [3727, 0]
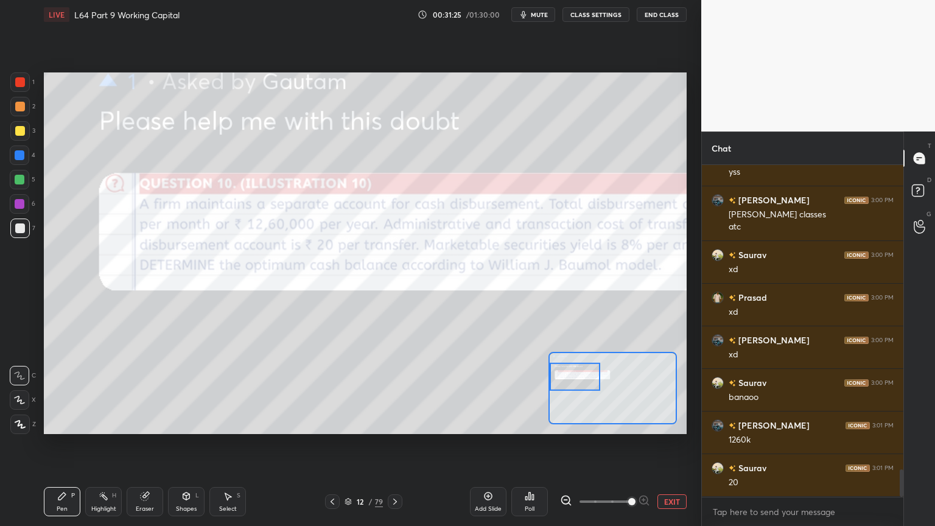
click at [397, 391] on icon at bounding box center [395, 502] width 10 height 10
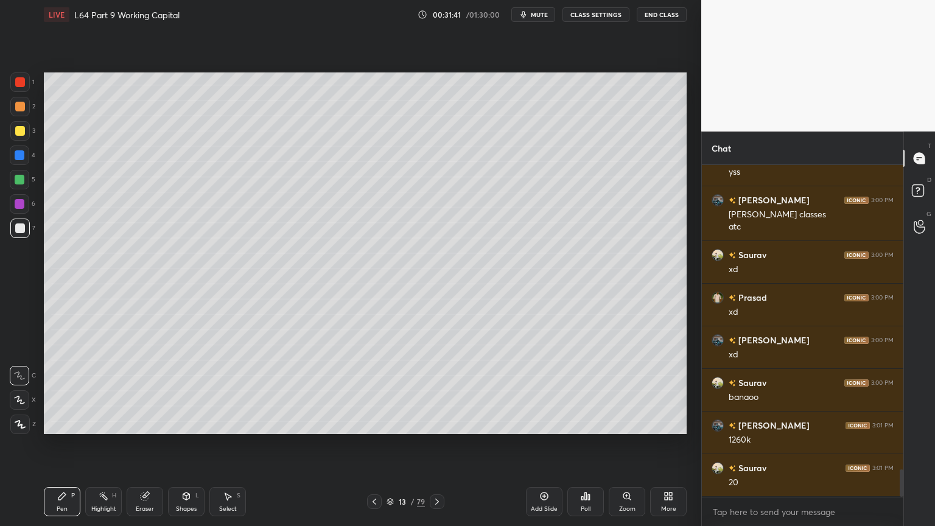
click at [381, 391] on div at bounding box center [374, 501] width 15 height 15
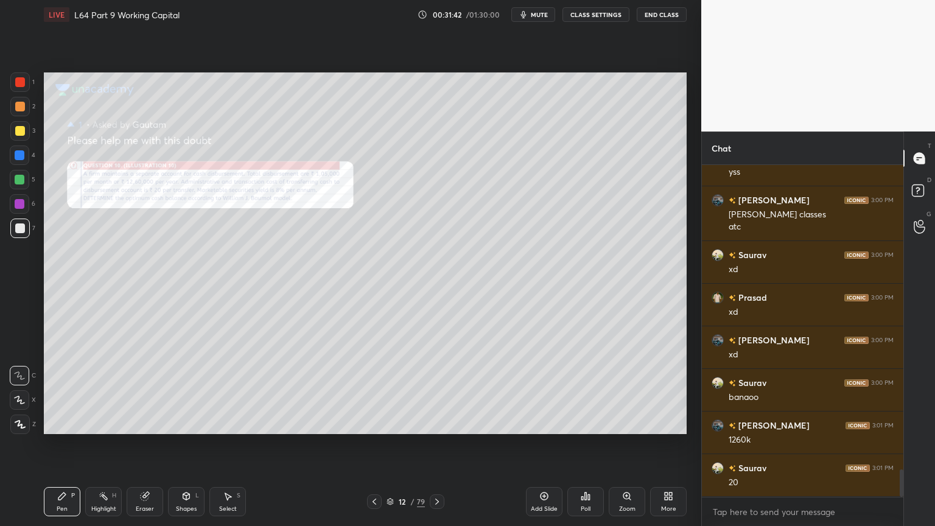
click at [629, 391] on icon at bounding box center [626, 495] width 7 height 7
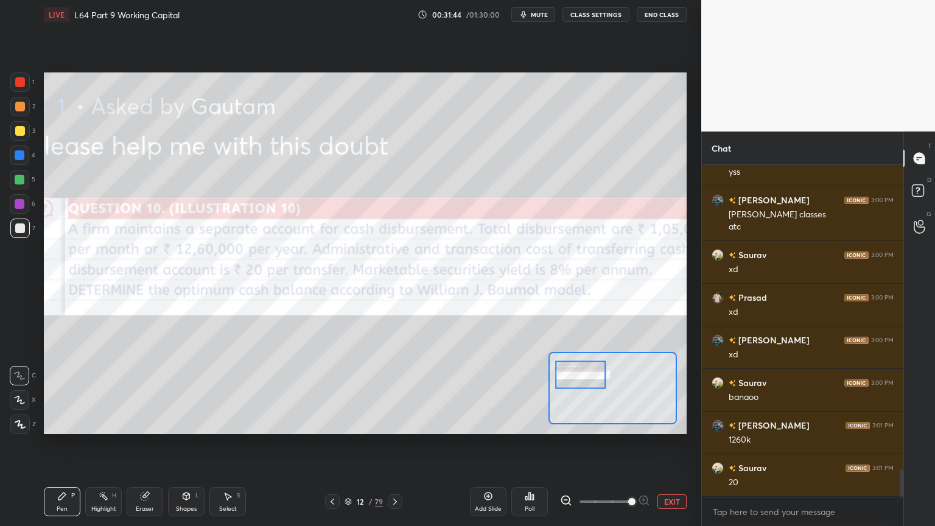
click at [394, 391] on icon at bounding box center [395, 502] width 10 height 10
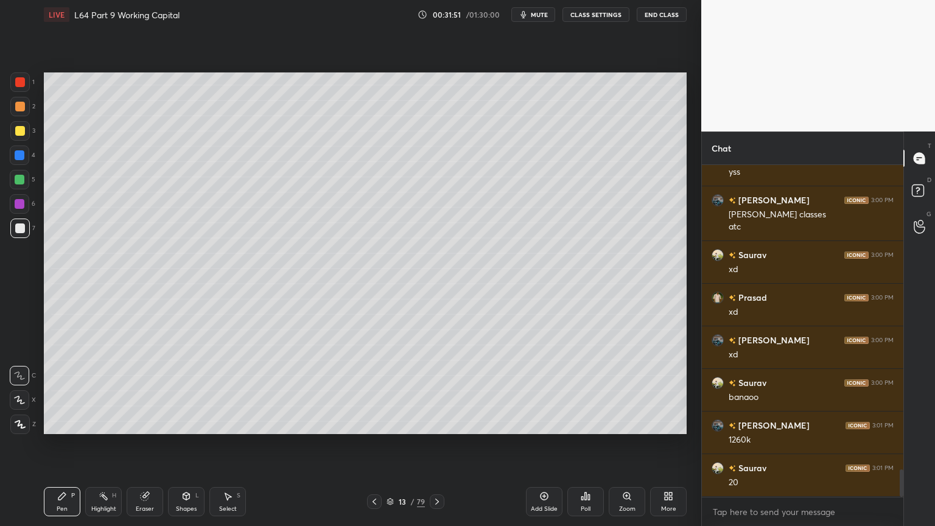
click at [379, 391] on div at bounding box center [374, 501] width 15 height 15
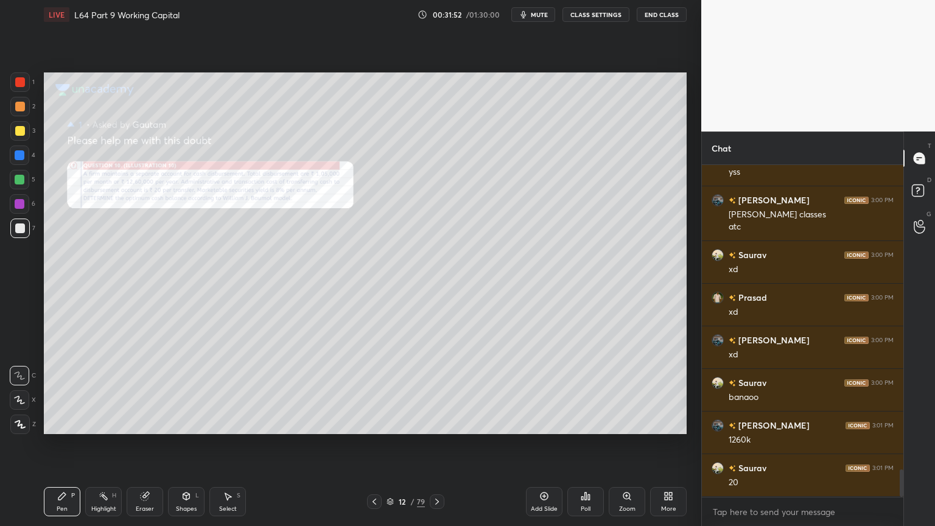
click at [629, 391] on icon at bounding box center [627, 496] width 10 height 10
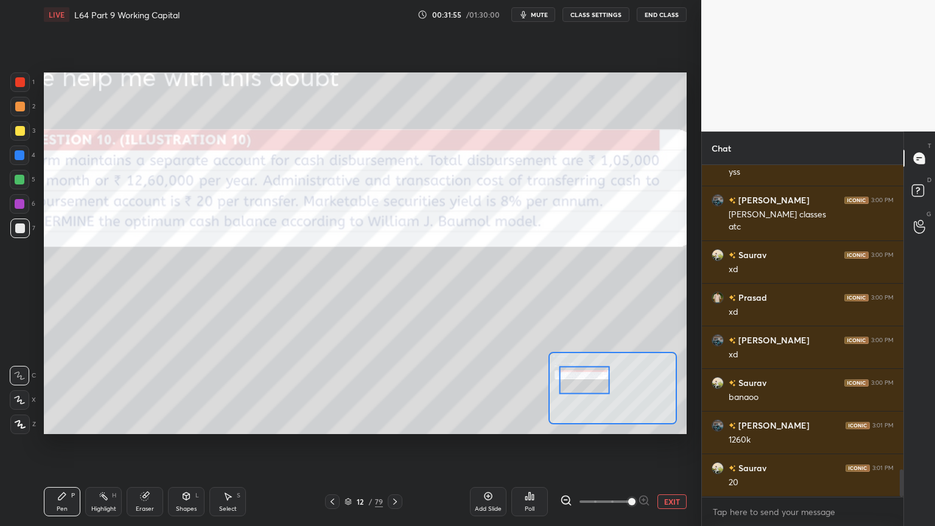
click at [397, 391] on icon at bounding box center [395, 502] width 10 height 10
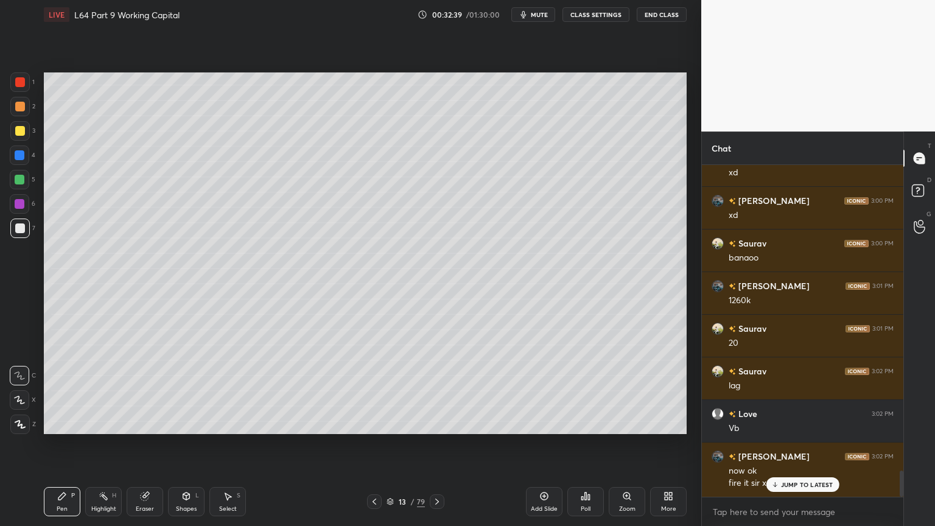
scroll to position [3909, 0]
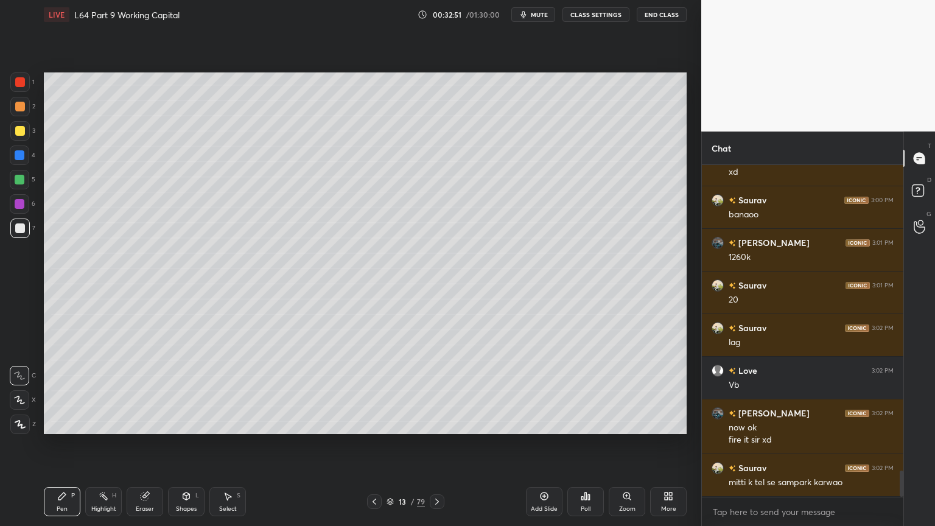
click at [372, 391] on icon at bounding box center [374, 502] width 10 height 10
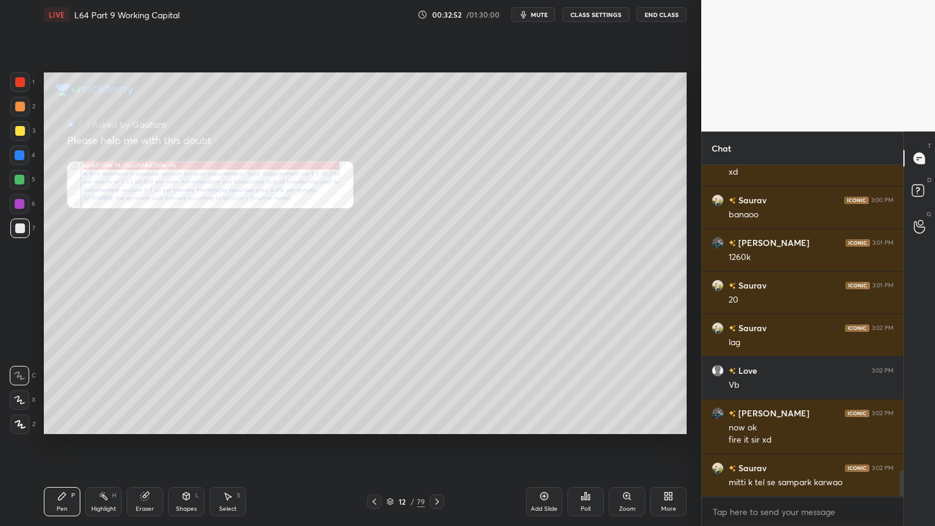
click at [623, 391] on icon at bounding box center [627, 496] width 10 height 10
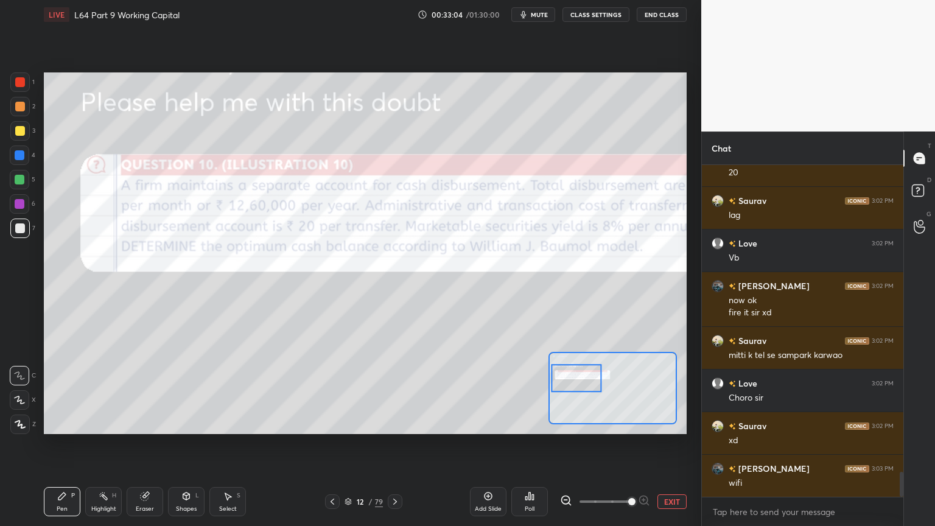
scroll to position [4080, 0]
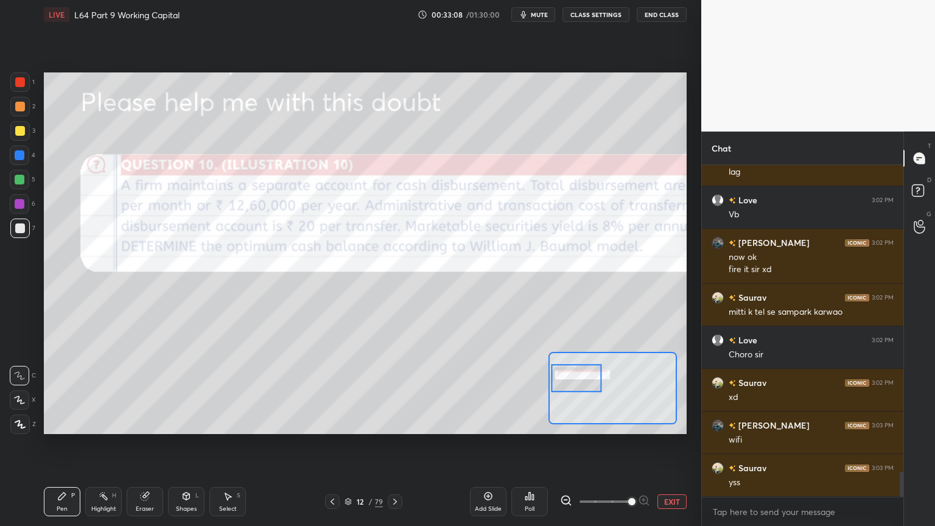
click at [12, 82] on div at bounding box center [19, 81] width 19 height 19
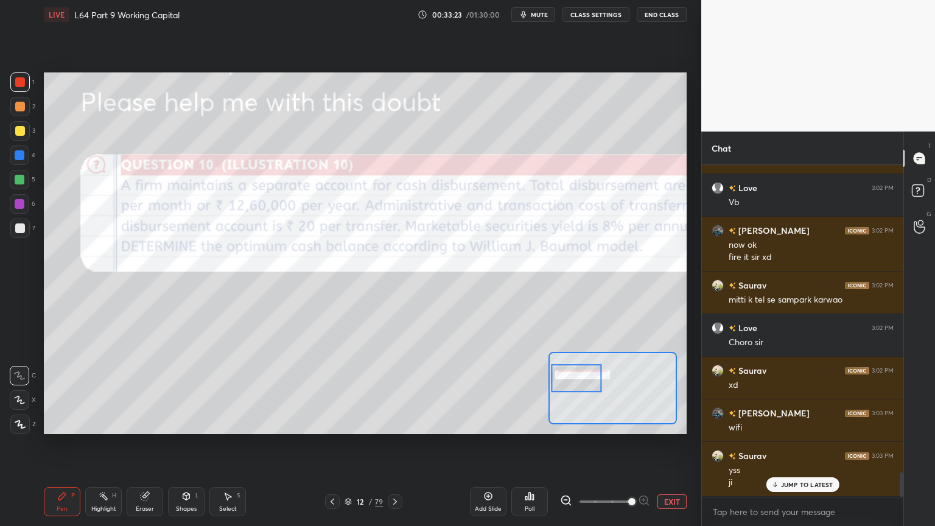
scroll to position [4134, 0]
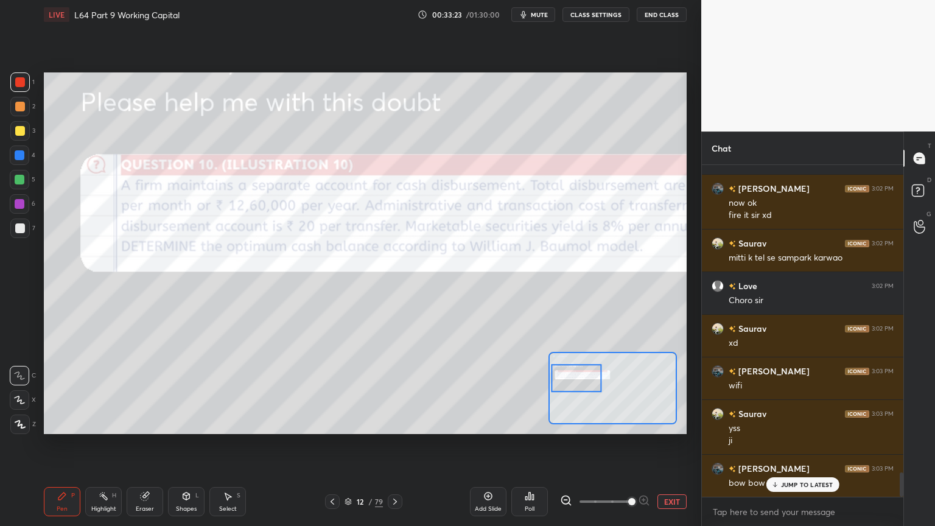
click at [386, 391] on div "12 / 79" at bounding box center [363, 501] width 77 height 15
click at [393, 391] on icon at bounding box center [395, 502] width 10 height 10
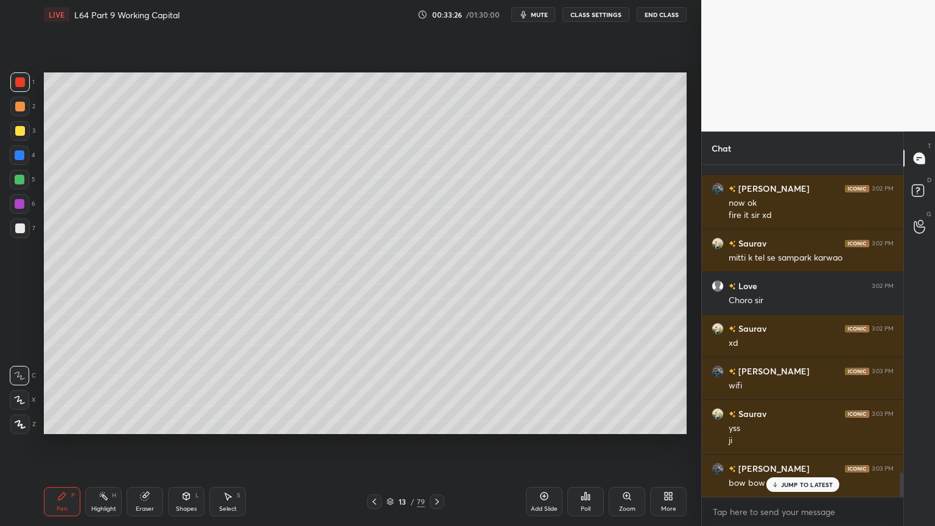
click at [19, 128] on div at bounding box center [20, 131] width 10 height 10
click at [55, 391] on div "Pen P" at bounding box center [62, 501] width 37 height 29
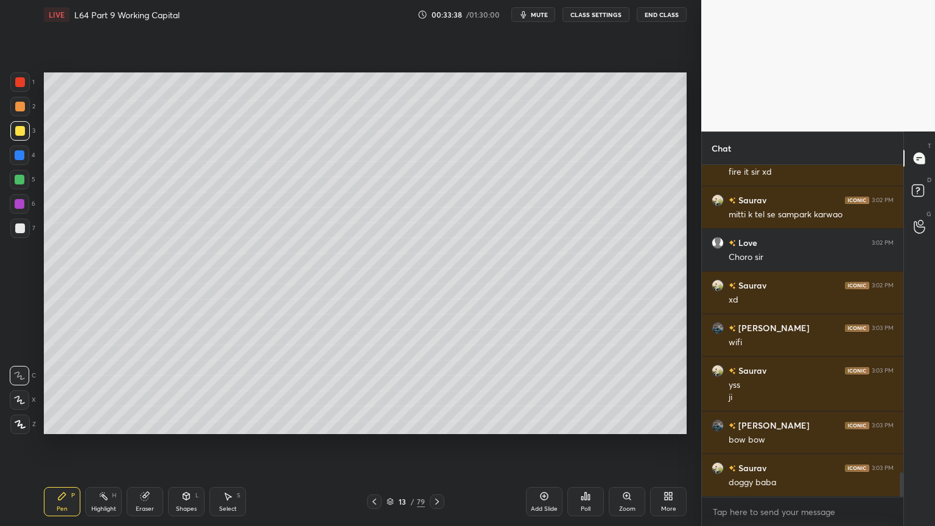
click at [13, 114] on div at bounding box center [19, 106] width 19 height 19
click at [26, 231] on div at bounding box center [19, 227] width 19 height 19
click at [187, 391] on div "Shapes" at bounding box center [186, 509] width 21 height 6
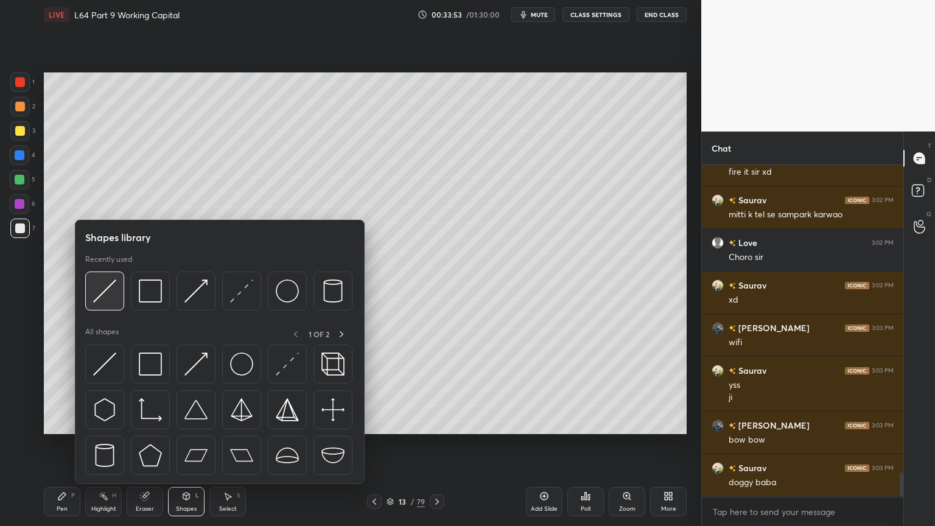
click at [111, 301] on img at bounding box center [104, 290] width 23 height 23
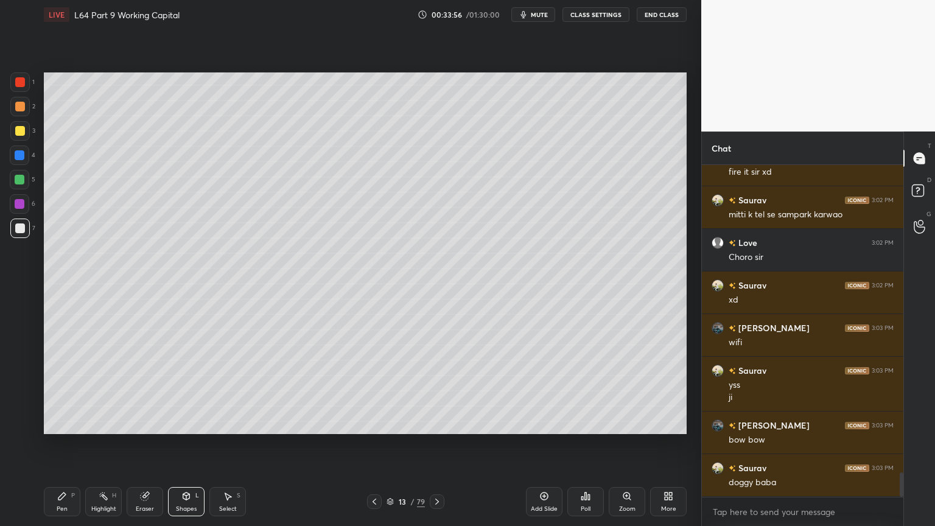
click at [56, 391] on div "Pen P" at bounding box center [62, 501] width 37 height 29
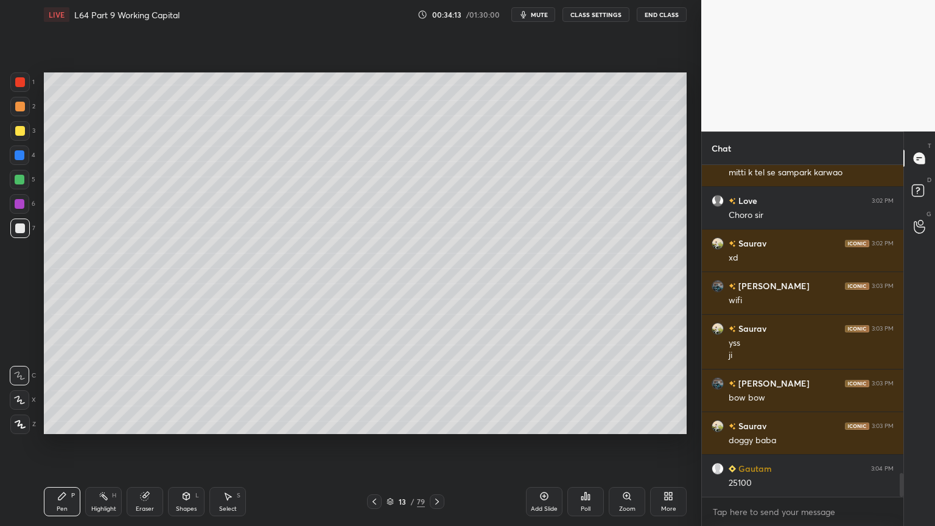
scroll to position [4262, 0]
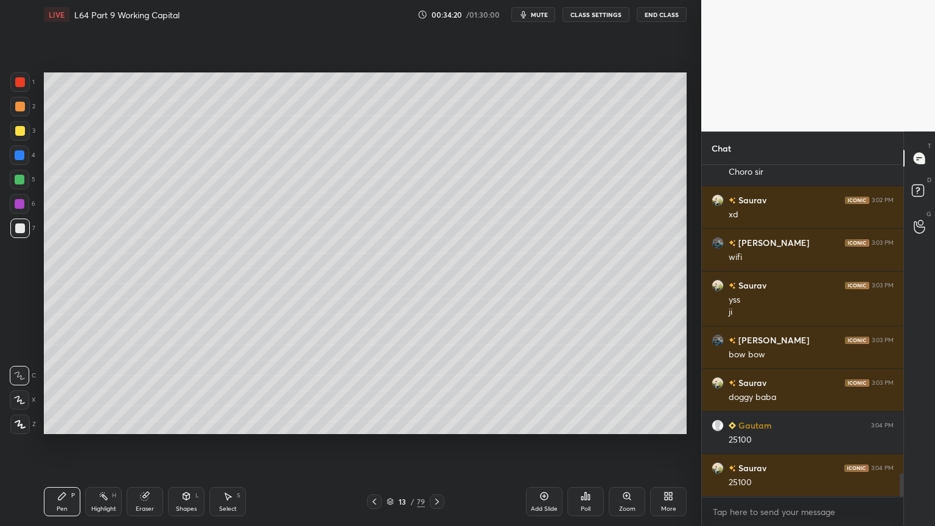
click at [17, 90] on div at bounding box center [19, 81] width 19 height 19
click at [18, 100] on div at bounding box center [19, 106] width 19 height 19
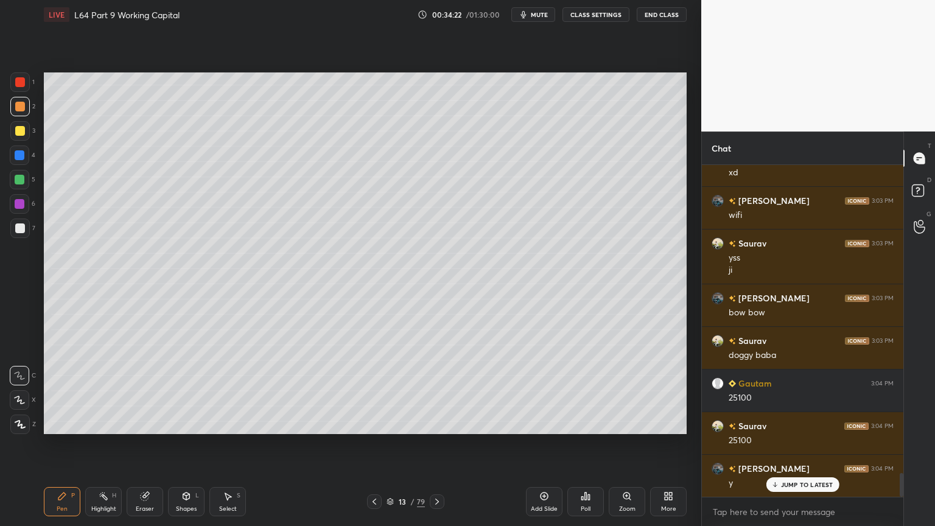
click at [182, 391] on icon at bounding box center [186, 496] width 10 height 10
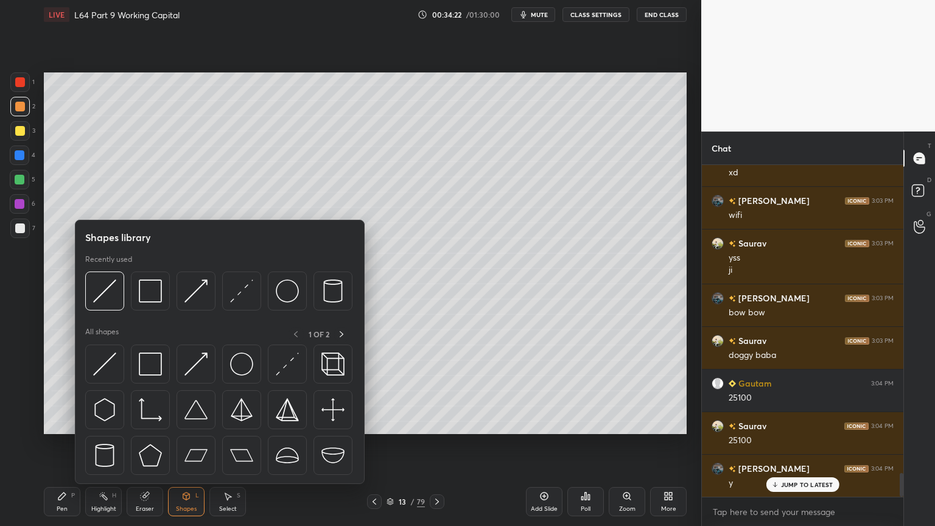
click at [156, 292] on img at bounding box center [150, 290] width 23 height 23
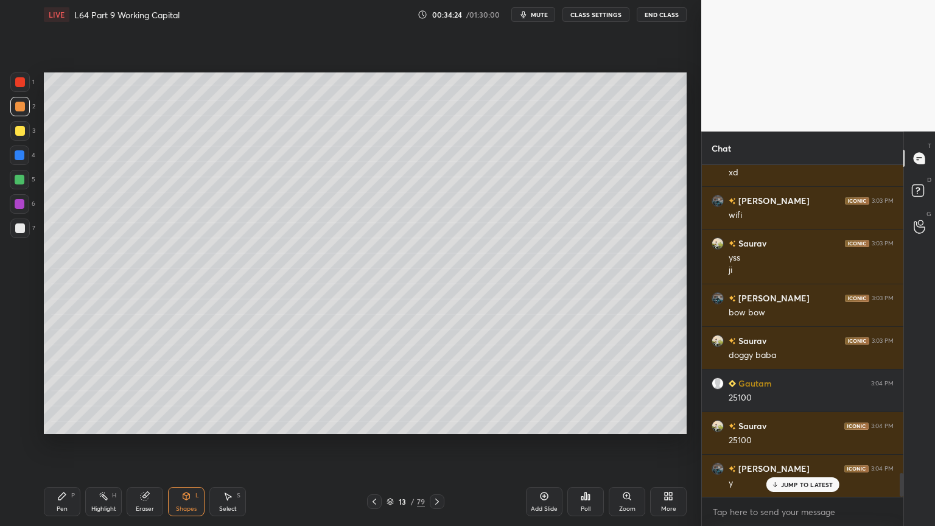
click at [19, 229] on div at bounding box center [20, 228] width 10 height 10
click at [57, 391] on icon at bounding box center [62, 496] width 10 height 10
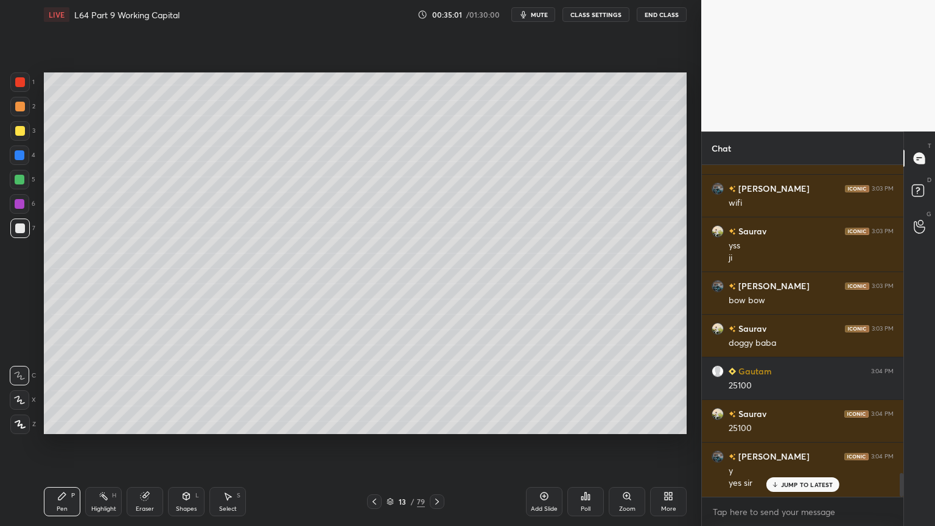
click at [375, 391] on div at bounding box center [374, 501] width 15 height 15
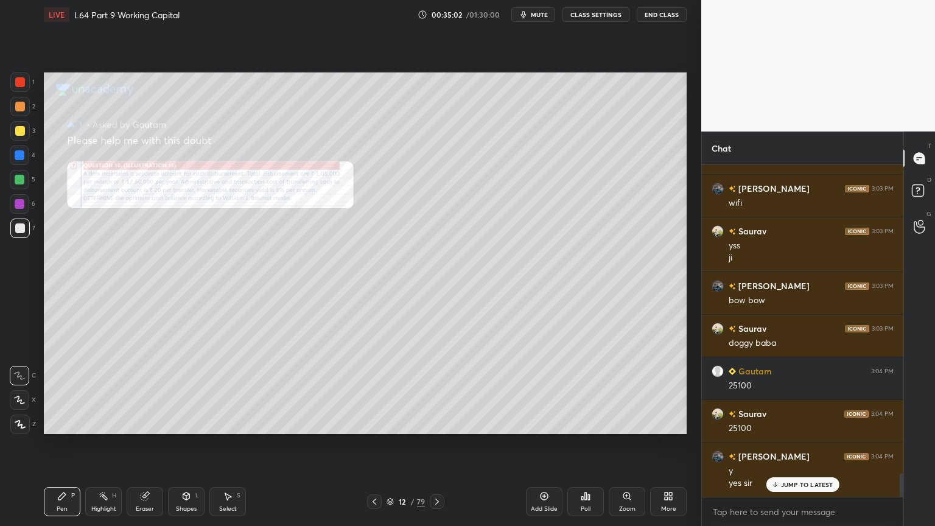
click at [144, 391] on icon at bounding box center [145, 496] width 8 height 8
click at [22, 391] on span "Erase all" at bounding box center [19, 424] width 18 height 9
click at [623, 391] on div "Zoom" at bounding box center [627, 501] width 37 height 29
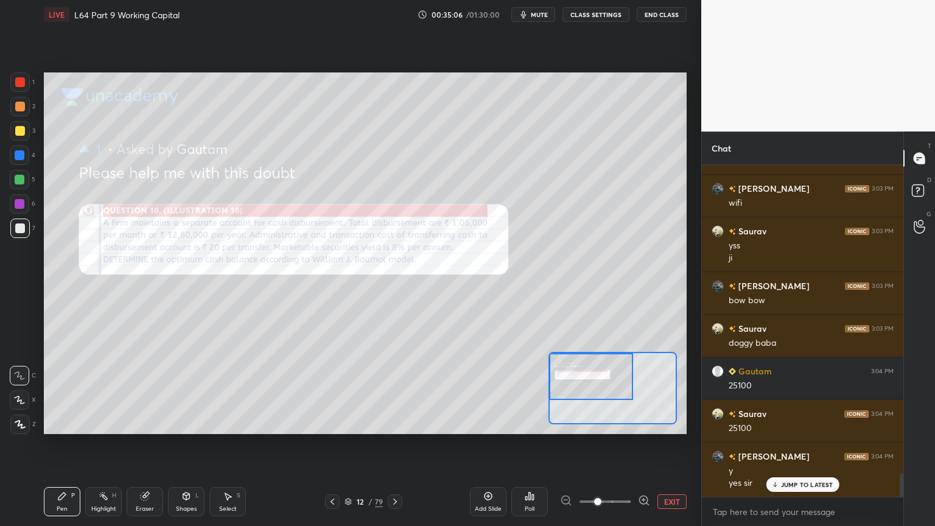
click at [646, 391] on icon at bounding box center [644, 500] width 12 height 12
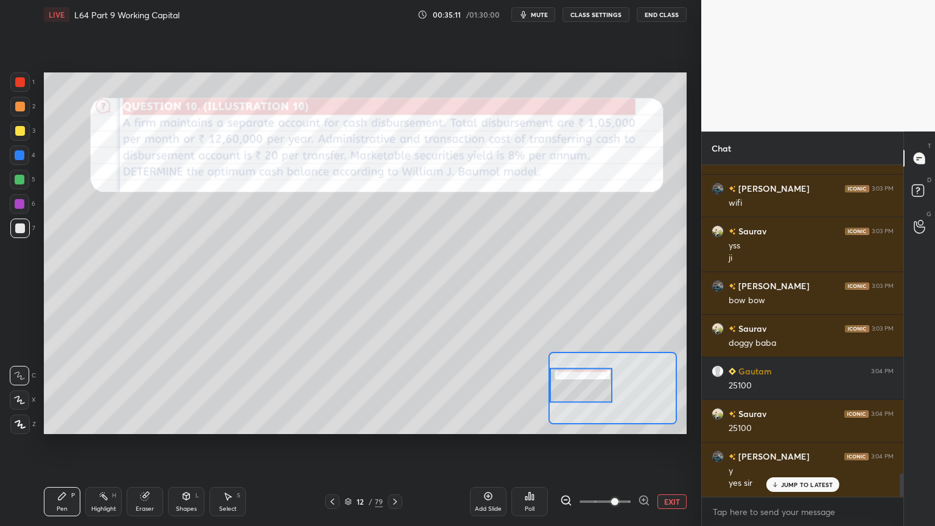
click at [402, 391] on div at bounding box center [395, 501] width 15 height 15
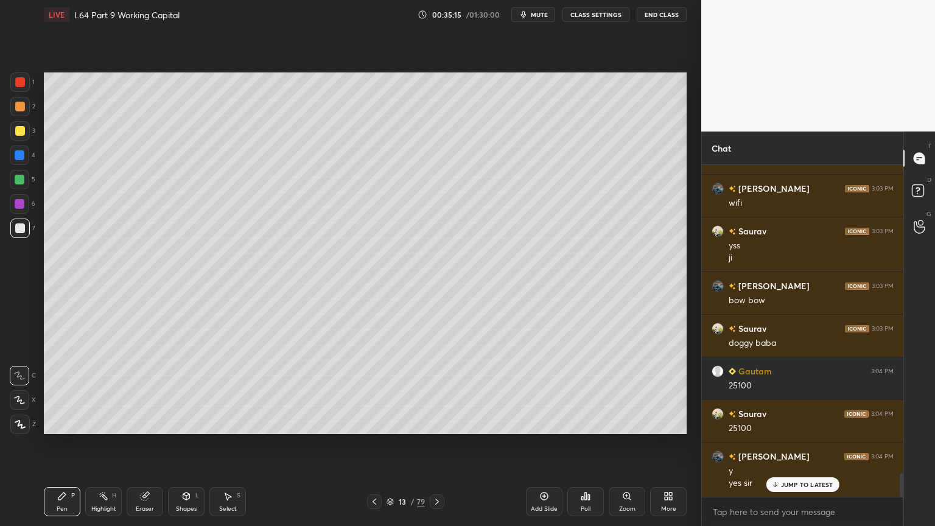
click at [54, 391] on div "Pen P" at bounding box center [62, 501] width 37 height 29
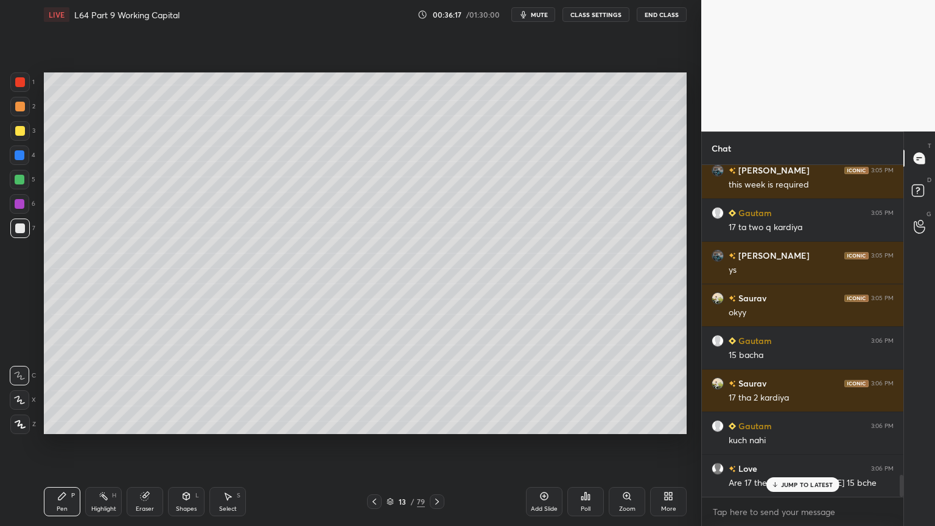
scroll to position [4767, 0]
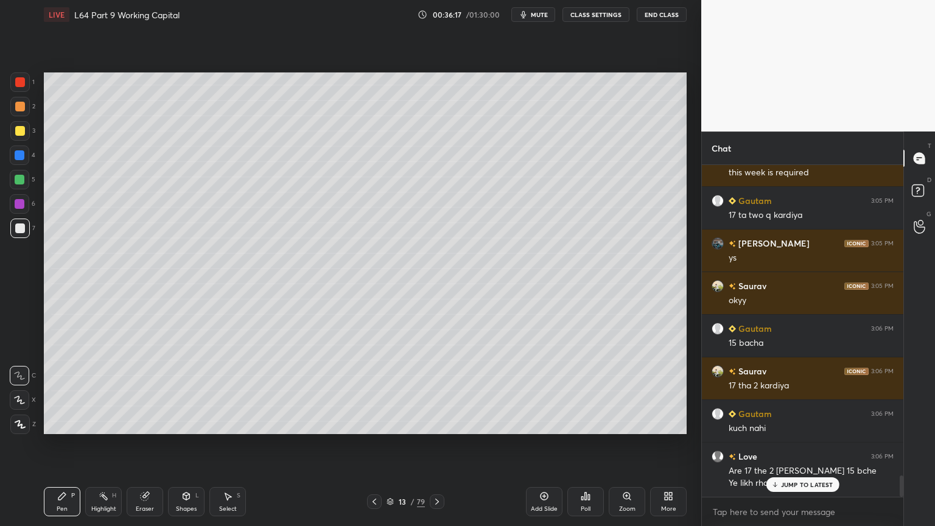
click at [790, 391] on div "Love 3:06 PM Are 17 the 2 [PERSON_NAME] 15 bche Ye likh rha h" at bounding box center [802, 469] width 201 height 54
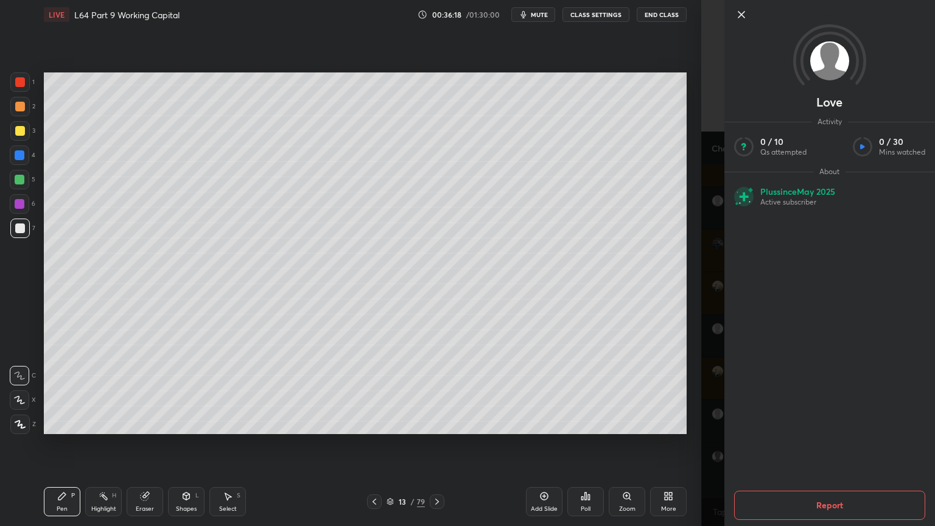
click at [699, 391] on div "1 2 3 4 5 6 7 C X Z C X Z E E Erase all H H LIVE L64 Part 9 Working Capital 00:…" at bounding box center [350, 263] width 701 height 526
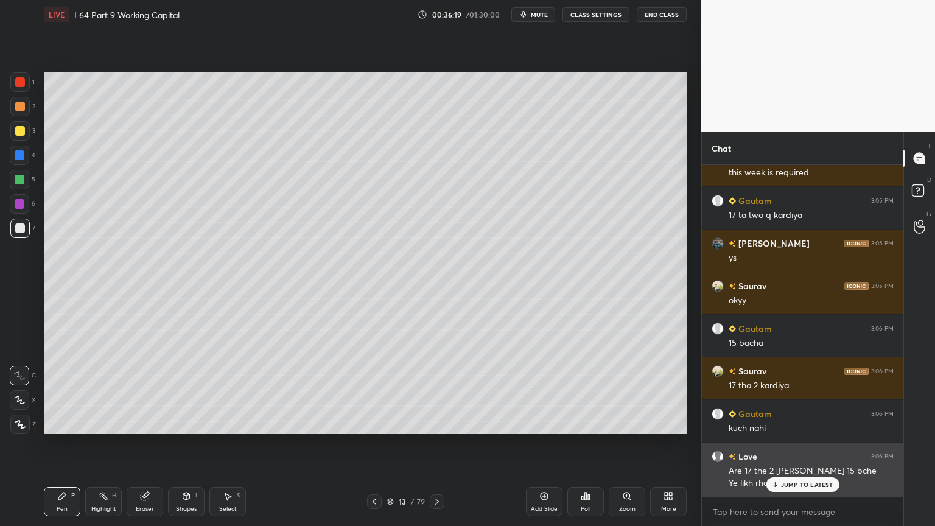
click at [781, 391] on p "JUMP TO LATEST" at bounding box center [807, 484] width 52 height 7
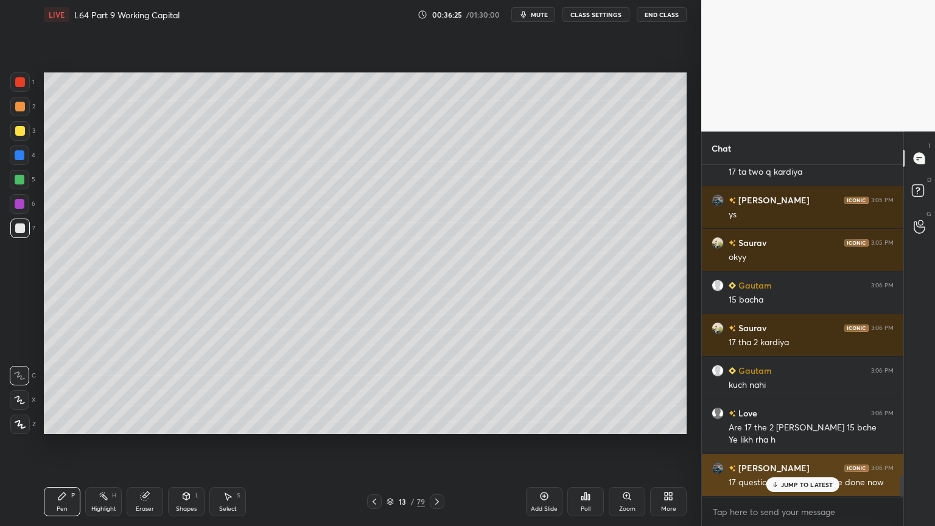
scroll to position [4852, 0]
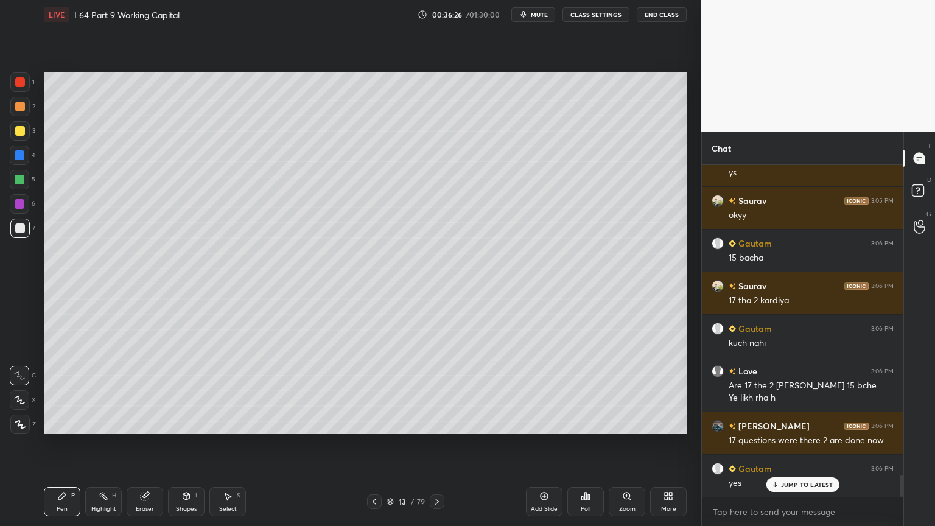
click at [785, 391] on p "JUMP TO LATEST" at bounding box center [807, 484] width 52 height 7
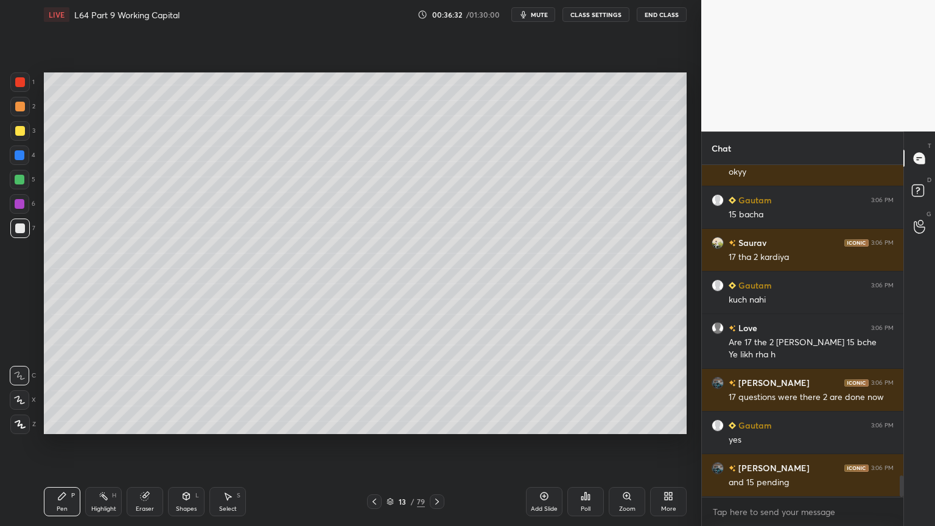
click at [129, 391] on div "Eraser" at bounding box center [145, 501] width 37 height 29
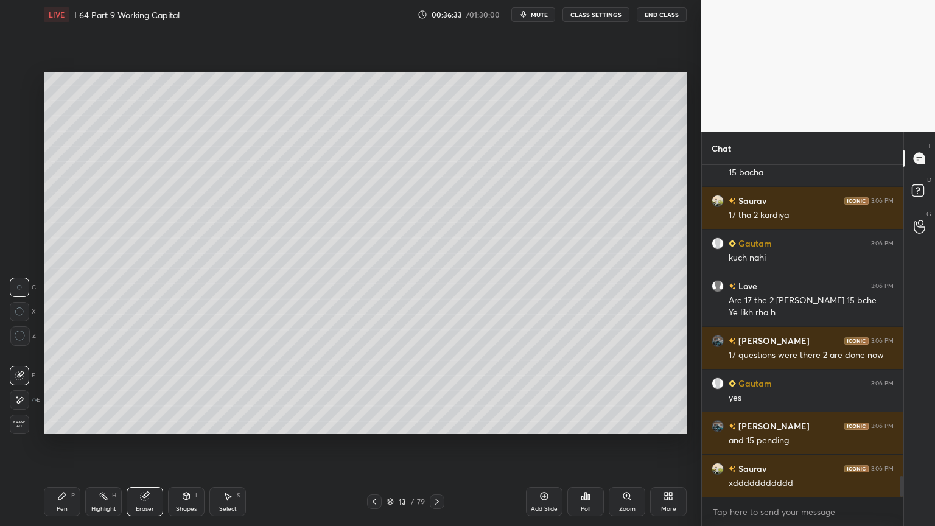
scroll to position [4980, 0]
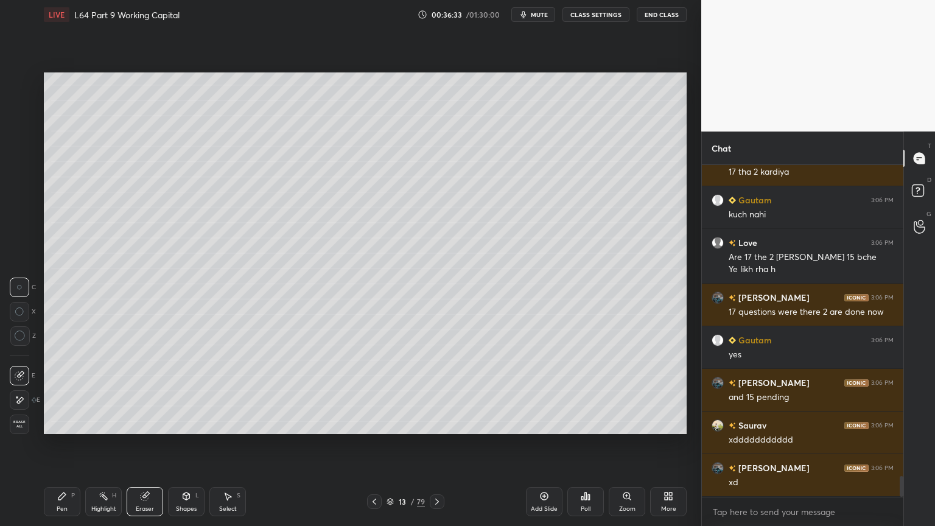
click at [433, 391] on icon at bounding box center [437, 502] width 10 height 10
click at [65, 391] on icon at bounding box center [61, 495] width 7 height 7
click at [15, 185] on div at bounding box center [19, 179] width 19 height 19
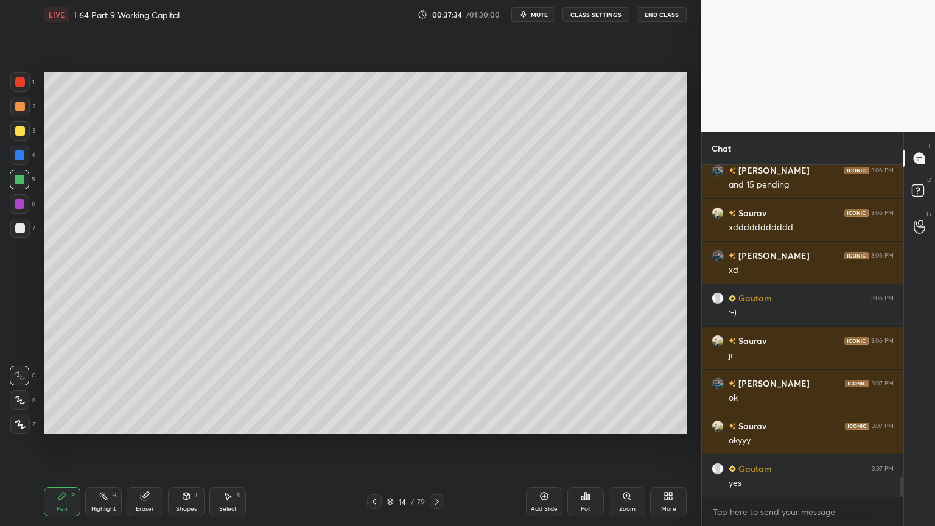
scroll to position [5236, 0]
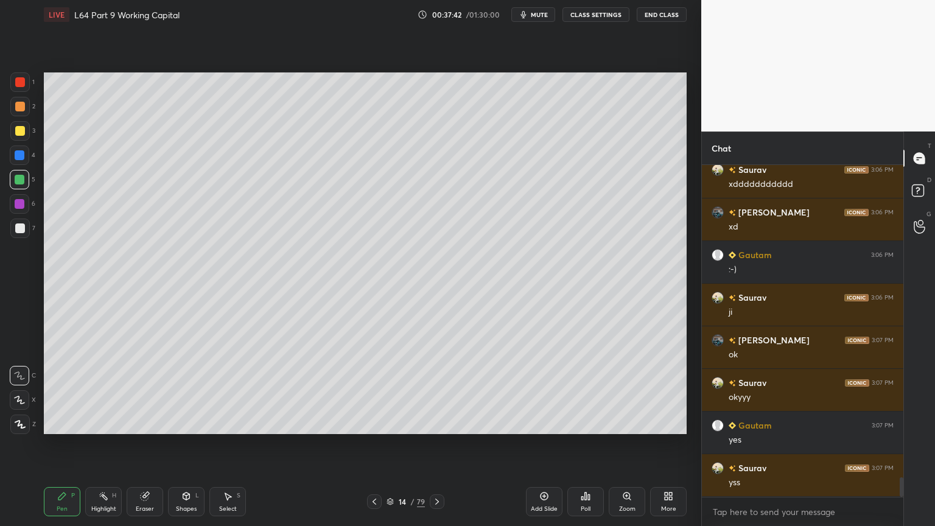
click at [540, 391] on div "Add Slide" at bounding box center [544, 501] width 37 height 29
click at [15, 159] on div at bounding box center [20, 155] width 10 height 10
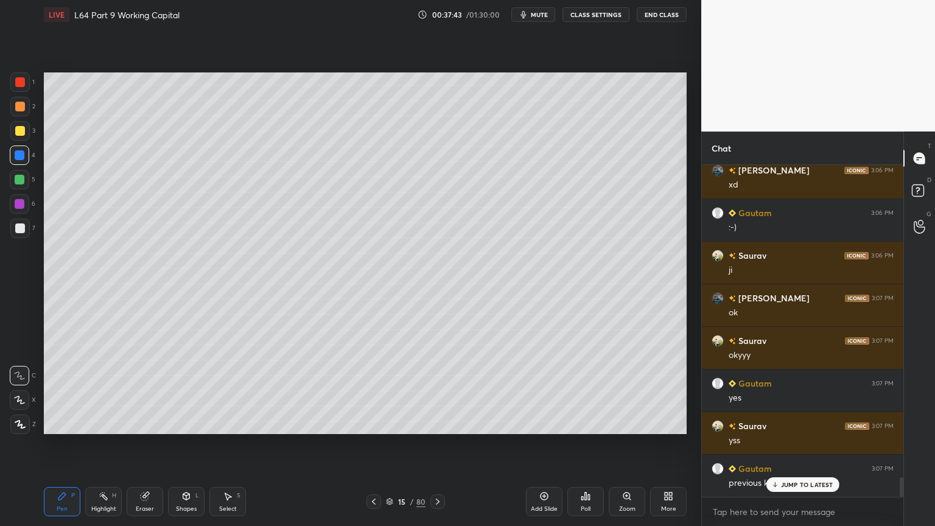
click at [18, 205] on div at bounding box center [20, 204] width 10 height 10
click at [61, 391] on icon at bounding box center [62, 496] width 10 height 10
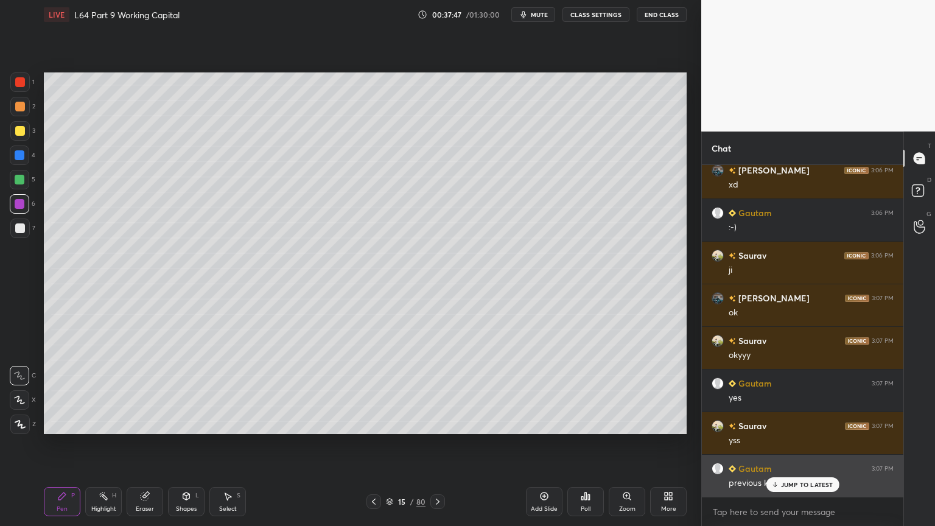
click at [787, 391] on div "JUMP TO LATEST" at bounding box center [802, 484] width 73 height 15
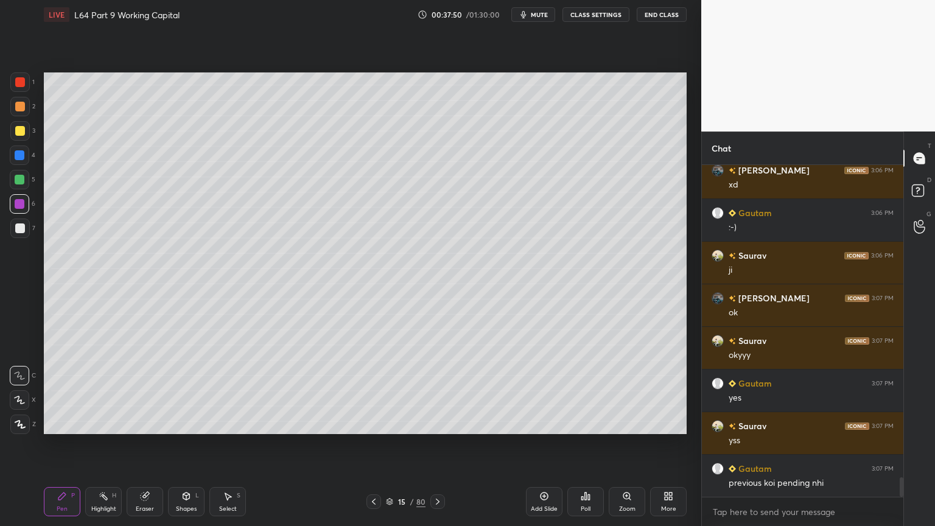
click at [10, 163] on div at bounding box center [19, 154] width 19 height 19
click at [20, 182] on div at bounding box center [20, 180] width 10 height 10
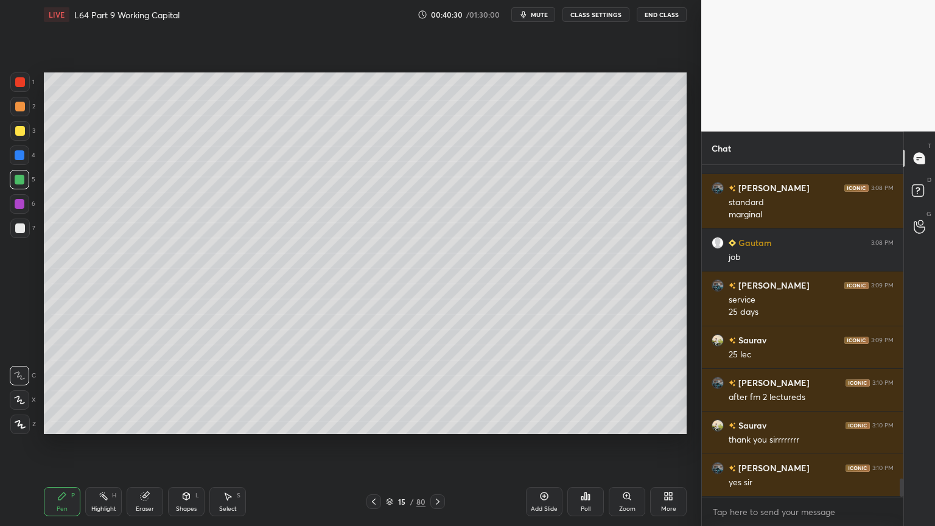
scroll to position [5643, 0]
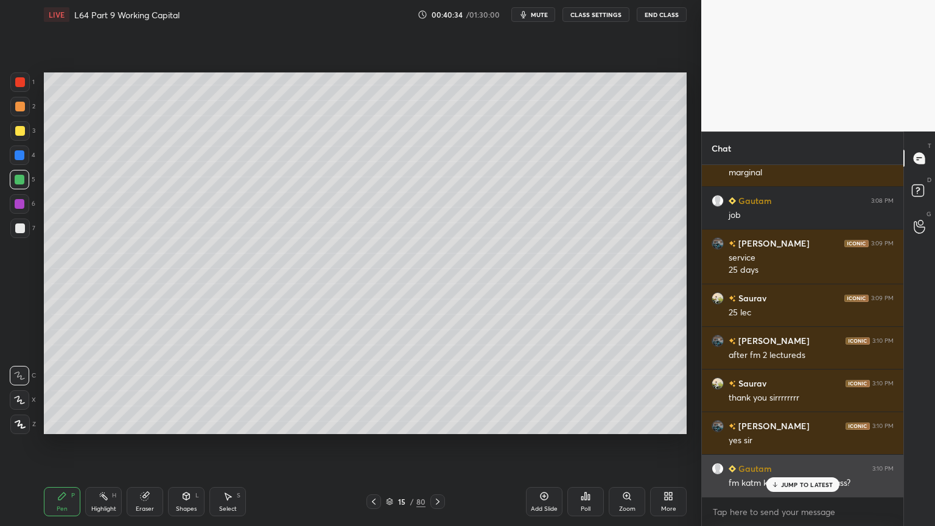
click at [796, 391] on div "JUMP TO LATEST" at bounding box center [802, 484] width 73 height 15
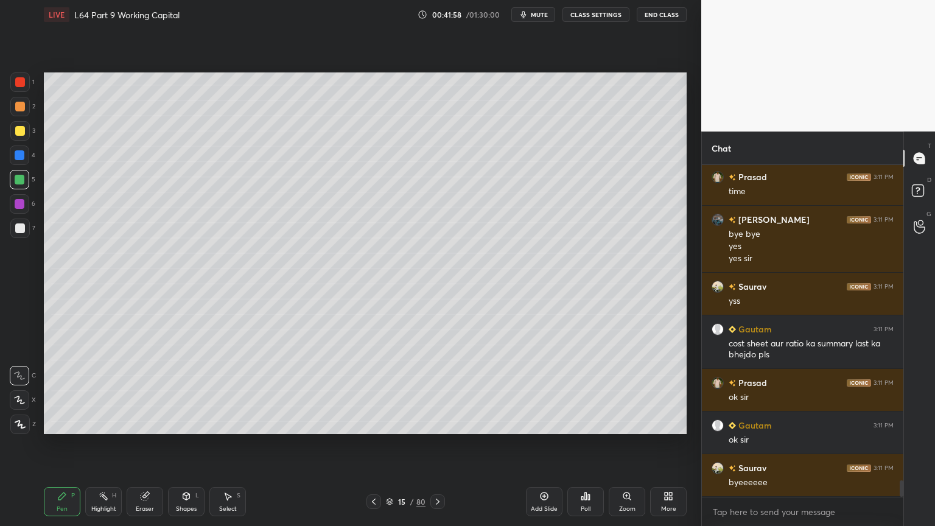
scroll to position [6415, 0]
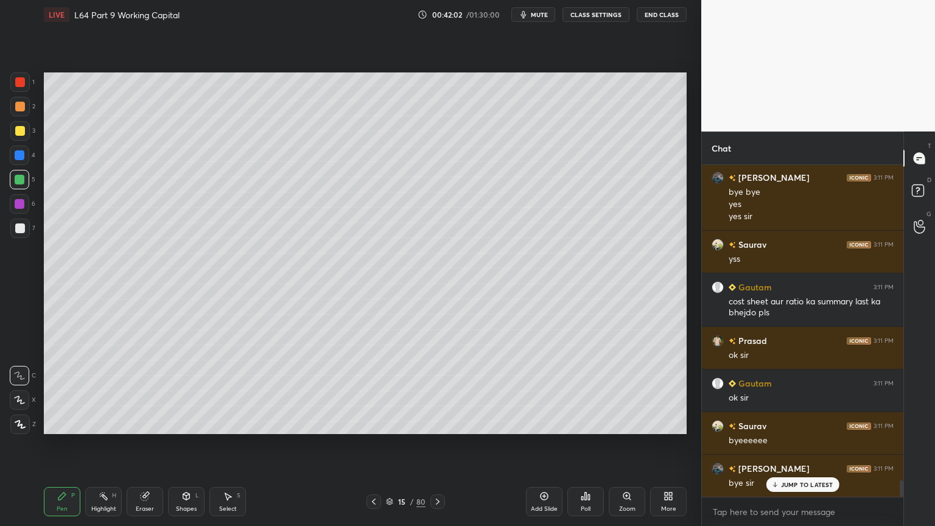
click at [654, 17] on button "End Class" at bounding box center [662, 14] width 50 height 15
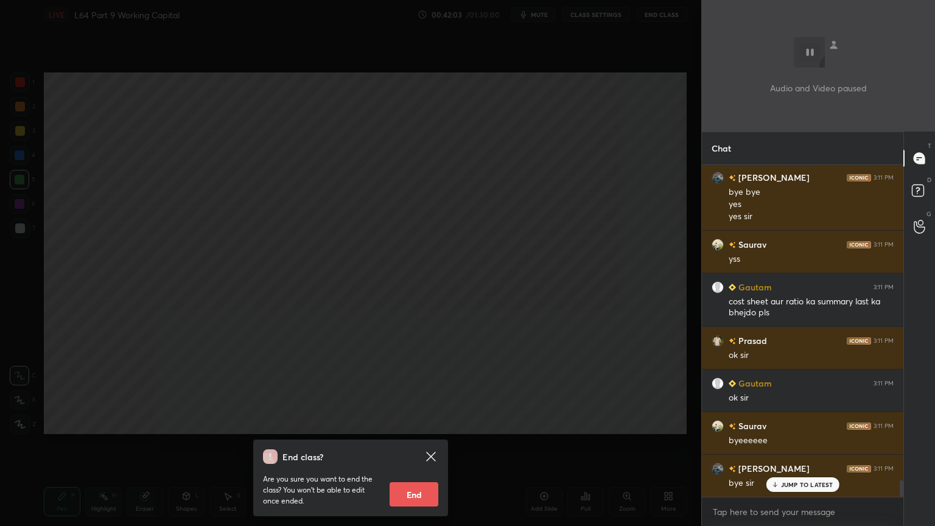
click at [405, 391] on button "End" at bounding box center [414, 494] width 49 height 24
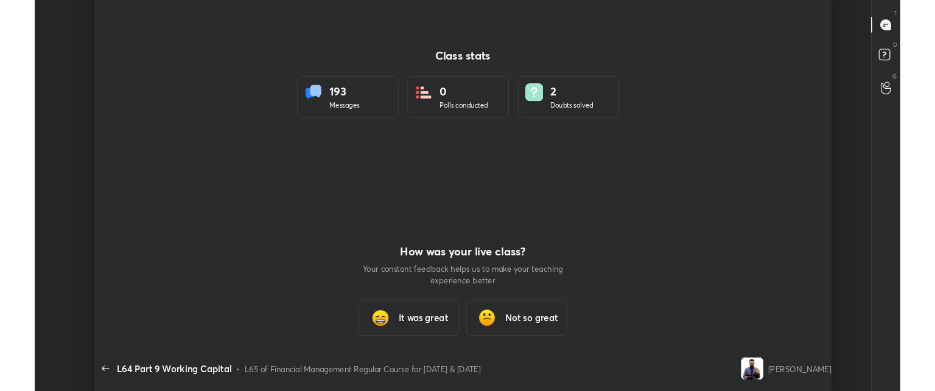
scroll to position [60549, 59938]
